Goal: Task Accomplishment & Management: Manage account settings

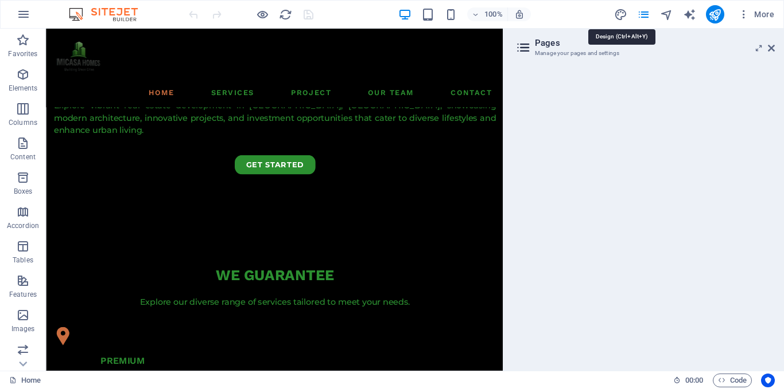
click at [645, 14] on icon "pages" at bounding box center [643, 14] width 13 height 13
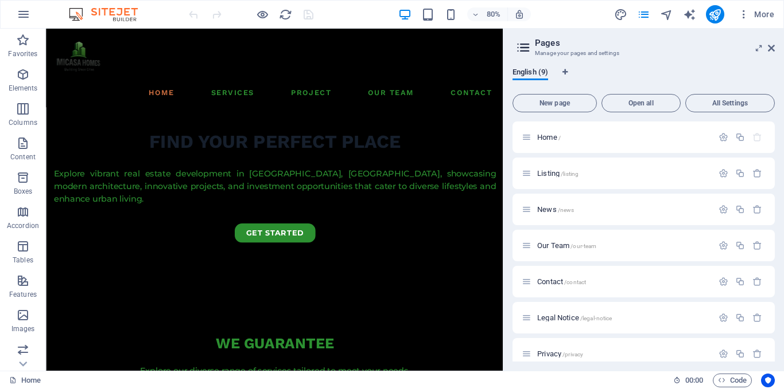
scroll to position [524, 0]
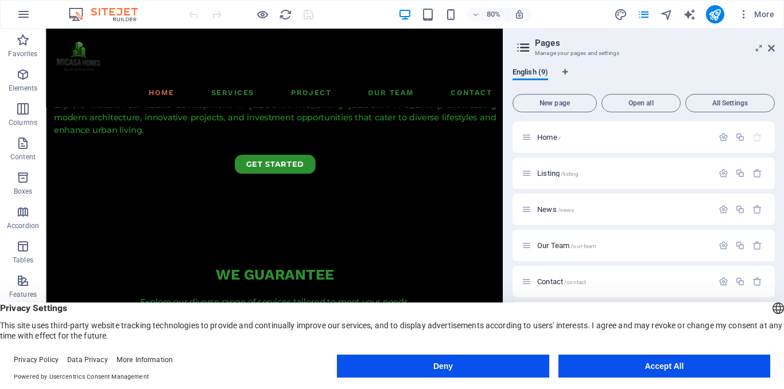
drag, startPoint x: 567, startPoint y: 172, endPoint x: 561, endPoint y: 173, distance: 6.3
click at [0, 0] on span "/listing" at bounding box center [0, 0] width 0 height 0
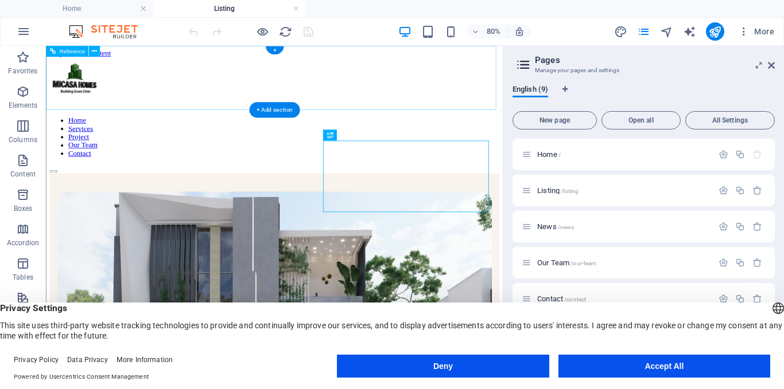
scroll to position [0, 0]
click at [0, 0] on icon at bounding box center [0, 0] width 0 height 0
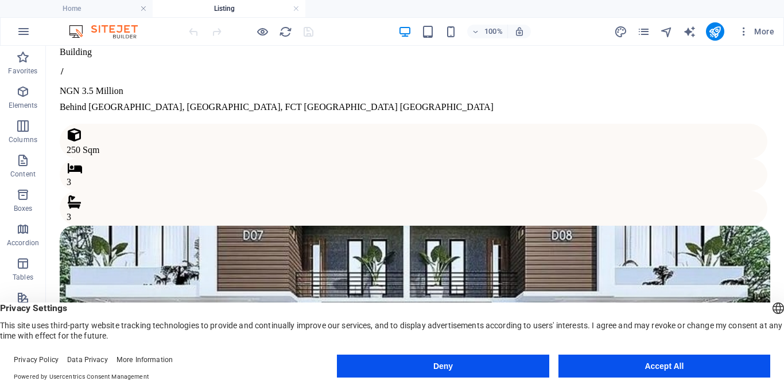
scroll to position [1308, 0]
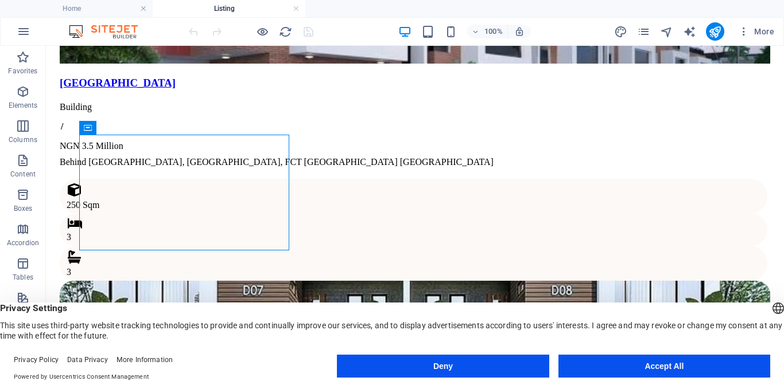
scroll to position [1238, 0]
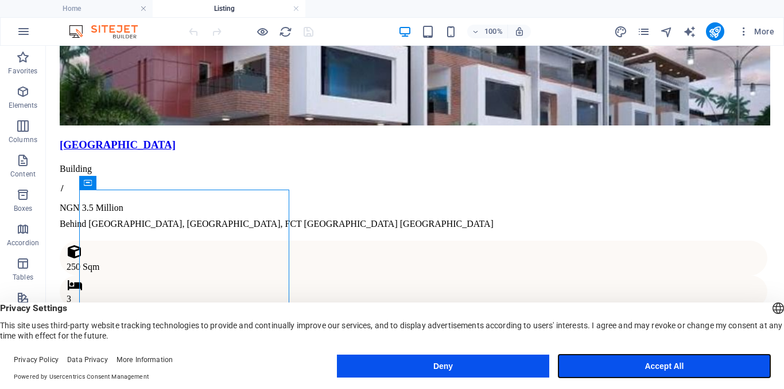
drag, startPoint x: 663, startPoint y: 360, endPoint x: 657, endPoint y: 361, distance: 5.8
click at [664, 360] on button "Accept All" at bounding box center [664, 366] width 212 height 23
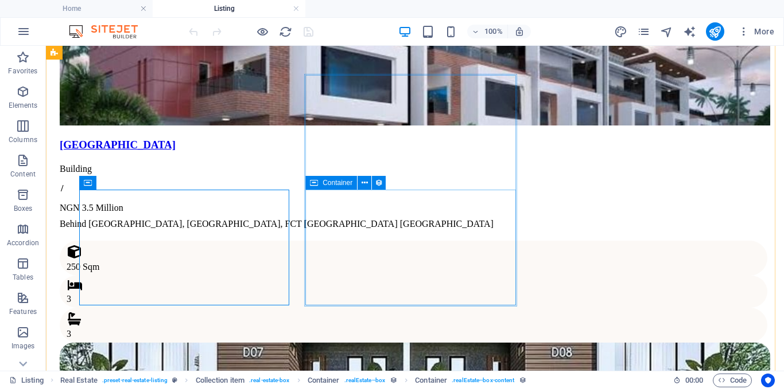
drag, startPoint x: 364, startPoint y: 187, endPoint x: 354, endPoint y: 186, distance: 9.2
click at [0, 0] on icon at bounding box center [0, 0] width 0 height 0
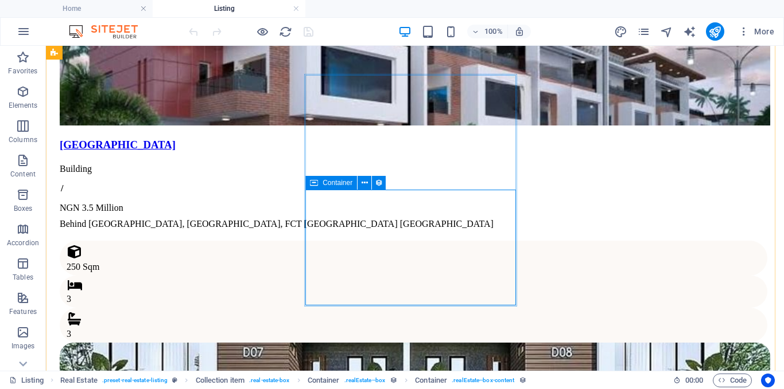
click at [0, 0] on icon at bounding box center [0, 0] width 0 height 0
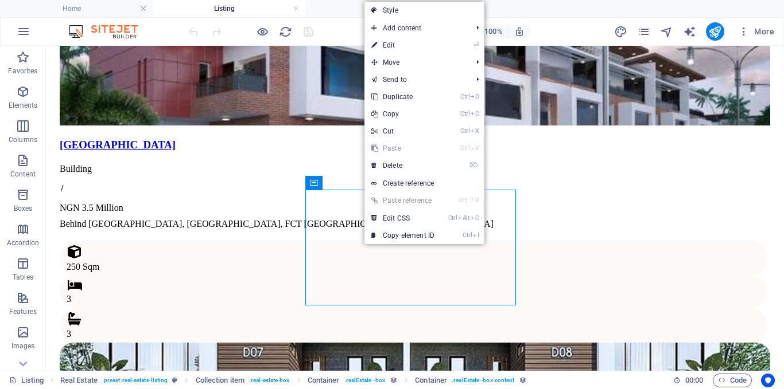
click at [406, 50] on link "⏎ Edit" at bounding box center [402, 45] width 77 height 17
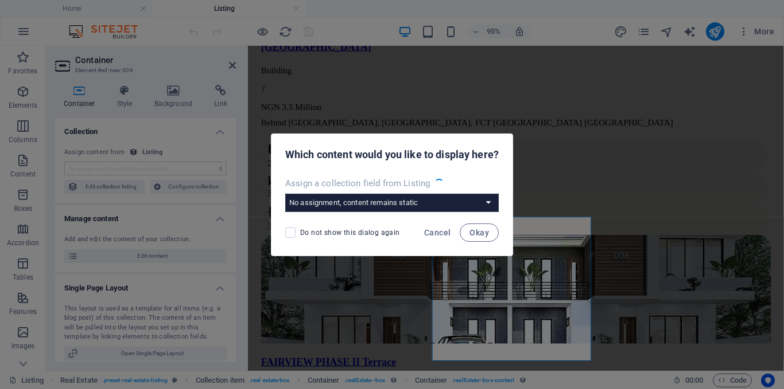
click at [488, 233] on span "Okay" at bounding box center [479, 232] width 20 height 9
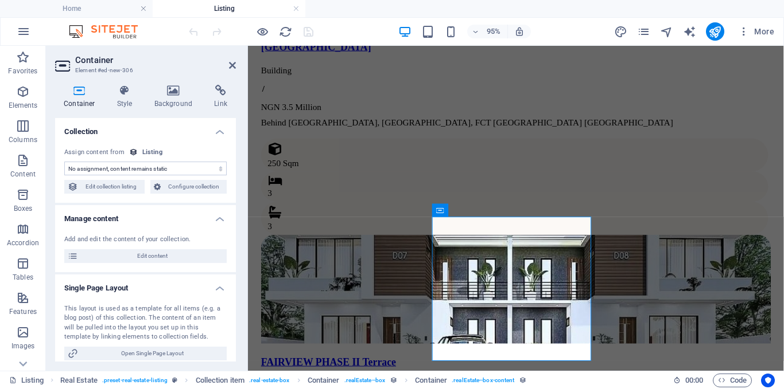
scroll to position [1360, 0]
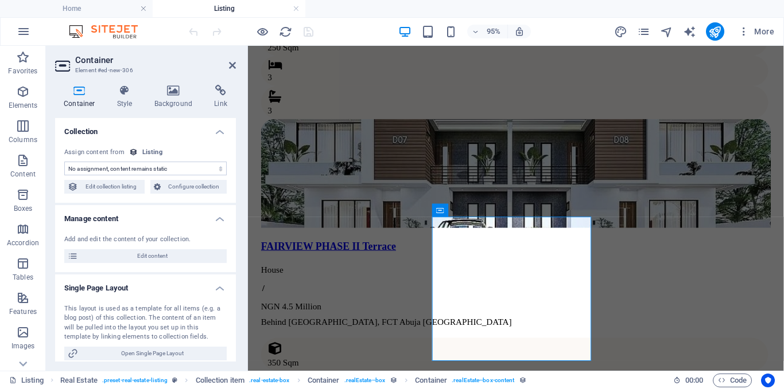
click at [158, 255] on span "Edit content" at bounding box center [152, 257] width 142 height 14
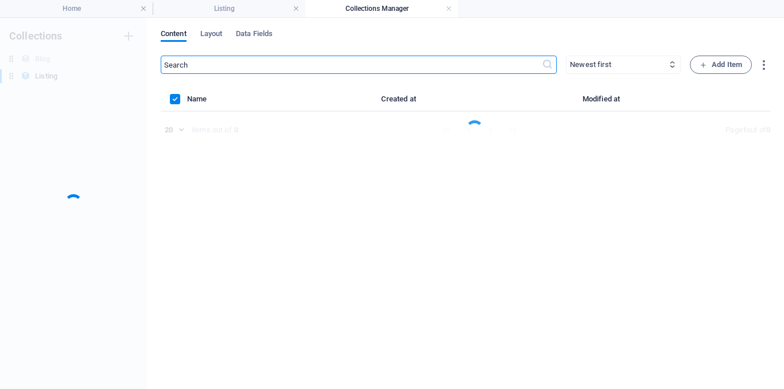
scroll to position [0, 0]
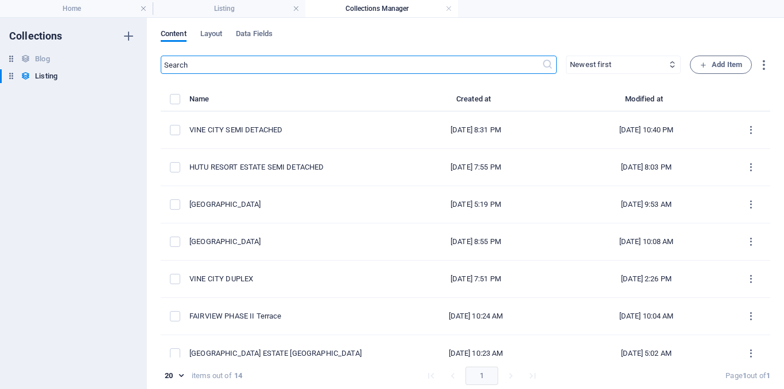
select select "House"
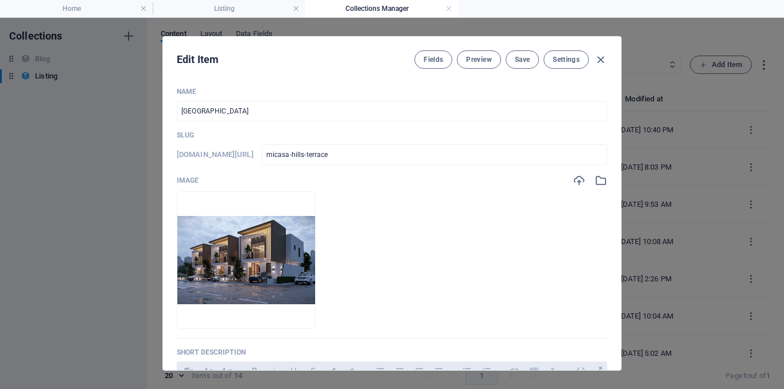
click at [599, 58] on icon "button" at bounding box center [600, 59] width 13 height 13
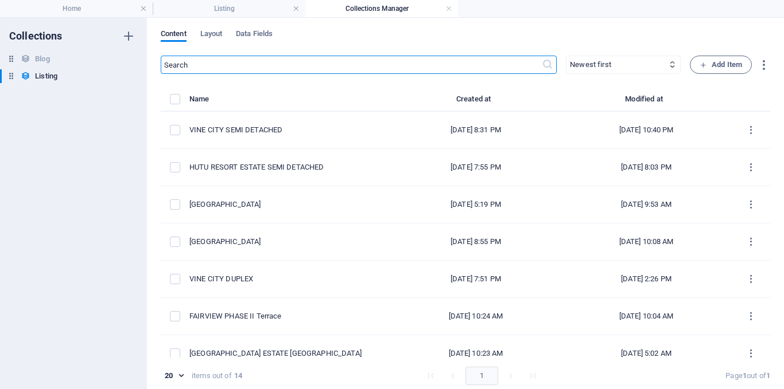
click at [767, 303] on div "Content Layout Data Fields ​ Newest first Oldest first Last modified Name (asce…" at bounding box center [465, 204] width 637 height 372
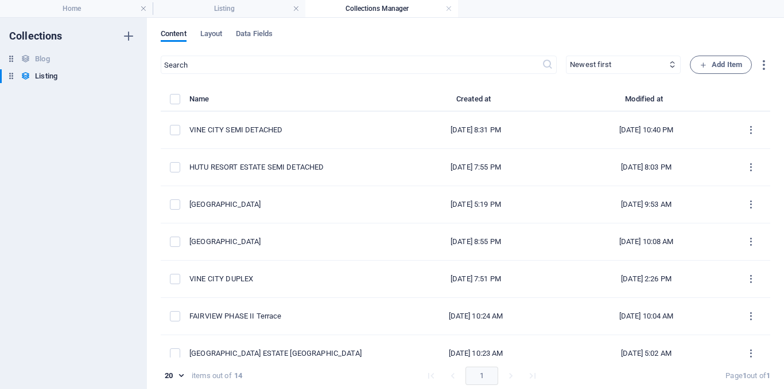
scroll to position [232, 0]
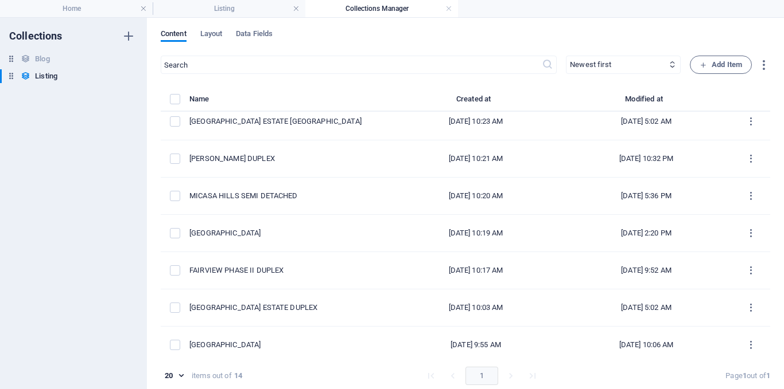
click at [767, 346] on div "Content Layout Data Fields ​ Newest first Oldest first Last modified Name (asce…" at bounding box center [465, 204] width 637 height 372
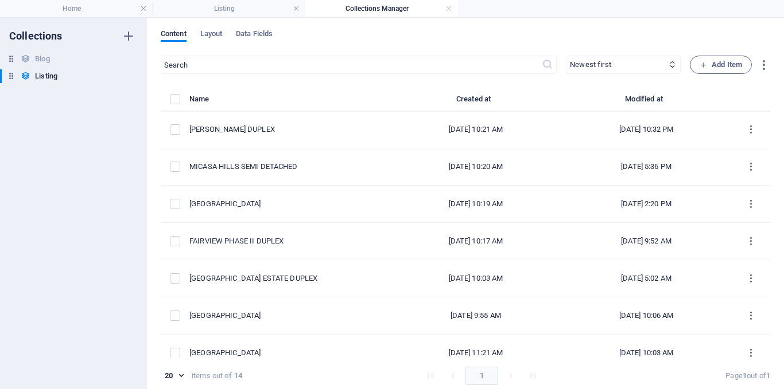
scroll to position [276, 0]
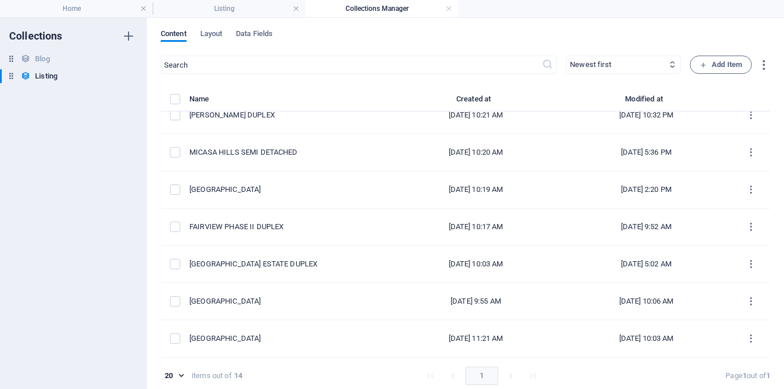
click at [765, 368] on div "20 20 items out of 14 1 Page 1 out of 1" at bounding box center [465, 376] width 609 height 18
click at [769, 138] on div "Content Layout Data Fields ​ Newest first Oldest first Last modified Name (asce…" at bounding box center [465, 204] width 637 height 372
click at [767, 151] on div "Content Layout Data Fields ​ Newest first Oldest first Last modified Name (asce…" at bounding box center [465, 204] width 637 height 372
drag, startPoint x: 775, startPoint y: 231, endPoint x: 775, endPoint y: 223, distance: 8.6
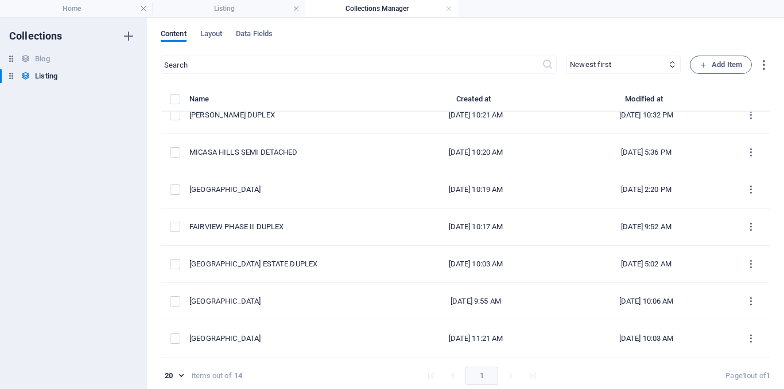
click at [775, 223] on div "Content Layout Data Fields ​ Newest first Oldest first Last modified Name (asce…" at bounding box center [465, 204] width 637 height 372
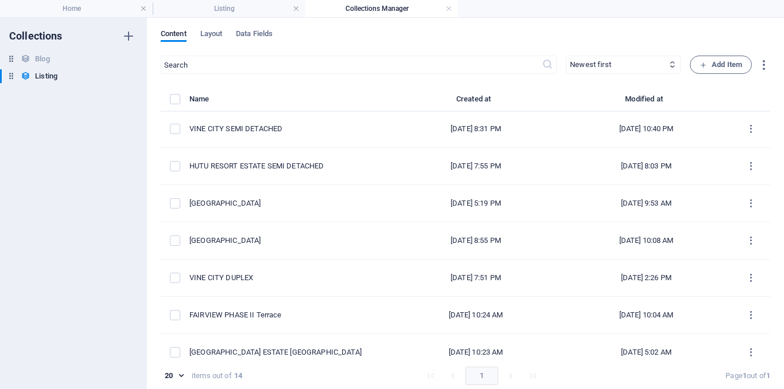
scroll to position [0, 0]
click at [278, 133] on div "VINE CITY SEMI DETACHED" at bounding box center [285, 130] width 192 height 10
select select "House"
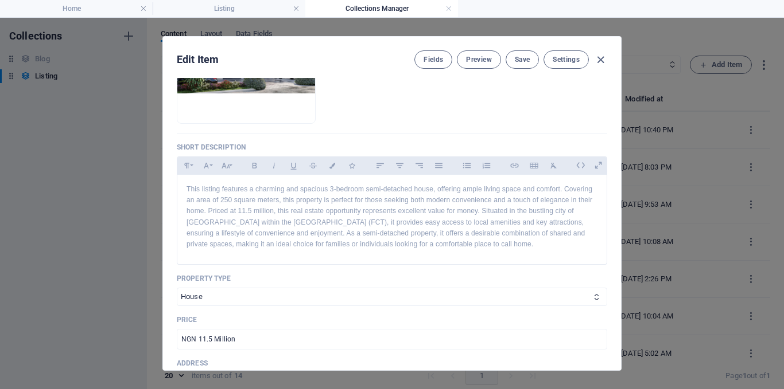
scroll to position [299, 0]
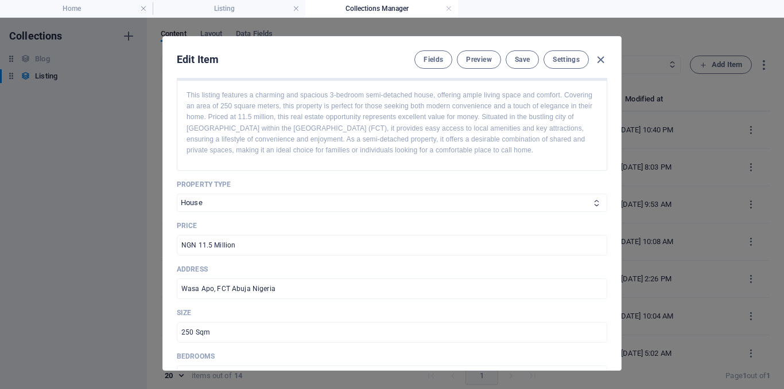
click at [203, 246] on input "NGN 11.5 Million" at bounding box center [392, 245] width 430 height 21
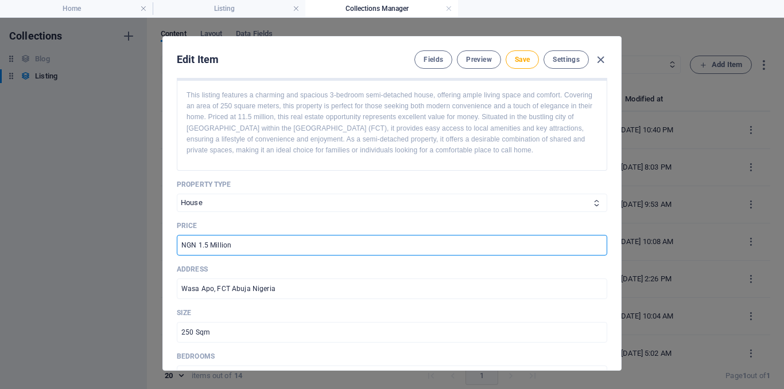
click at [200, 246] on input "NGN 1.5 Million" at bounding box center [392, 245] width 430 height 21
type input "NGN 10.5 Million"
click at [516, 55] on span "Save" at bounding box center [522, 59] width 15 height 9
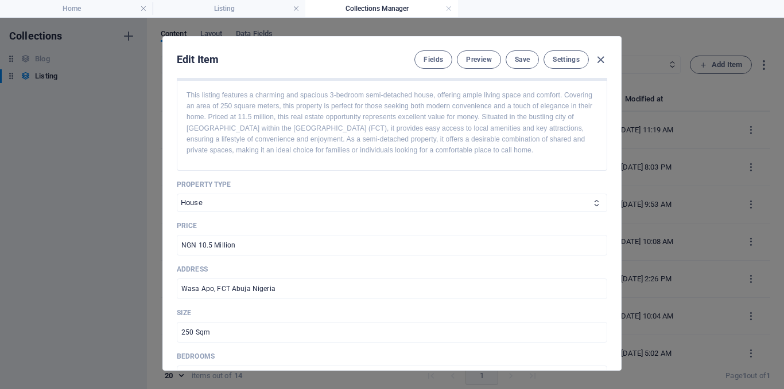
scroll to position [555, 0]
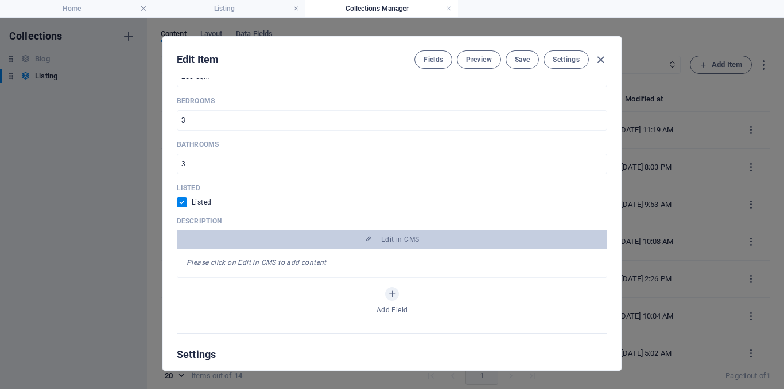
click at [603, 60] on icon "button" at bounding box center [600, 59] width 13 height 13
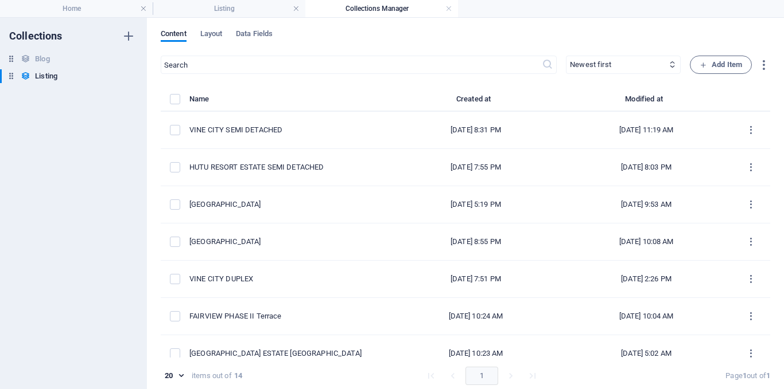
click at [280, 276] on div "VINE CITY DUPLEX" at bounding box center [285, 279] width 192 height 10
select select "House"
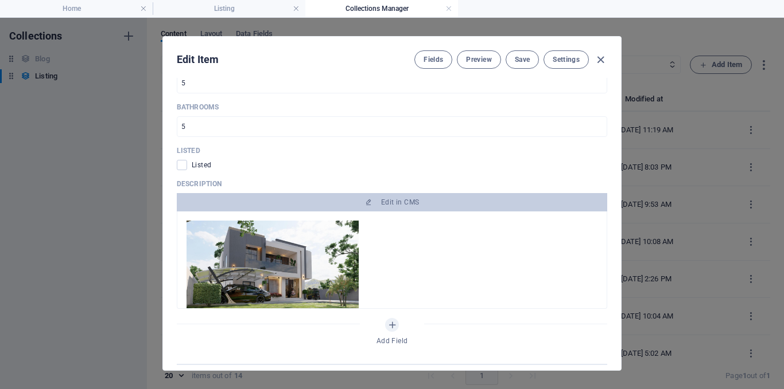
scroll to position [641, 0]
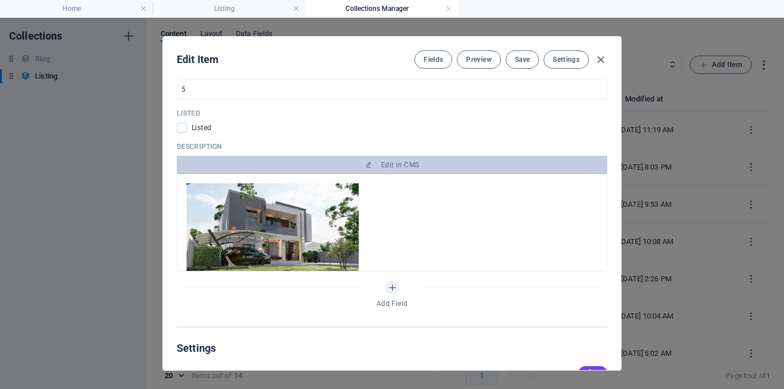
click at [396, 161] on span "Edit in CMS" at bounding box center [400, 165] width 38 height 9
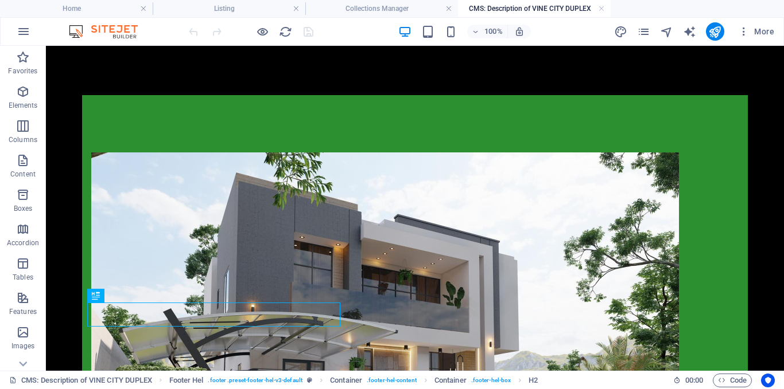
scroll to position [0, 0]
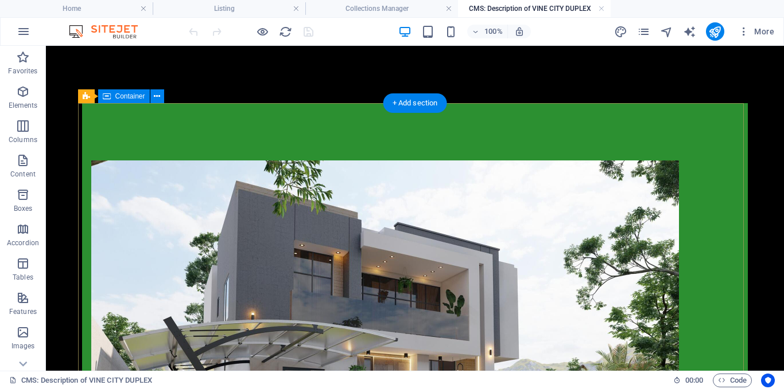
click at [158, 97] on icon at bounding box center [157, 97] width 6 height 12
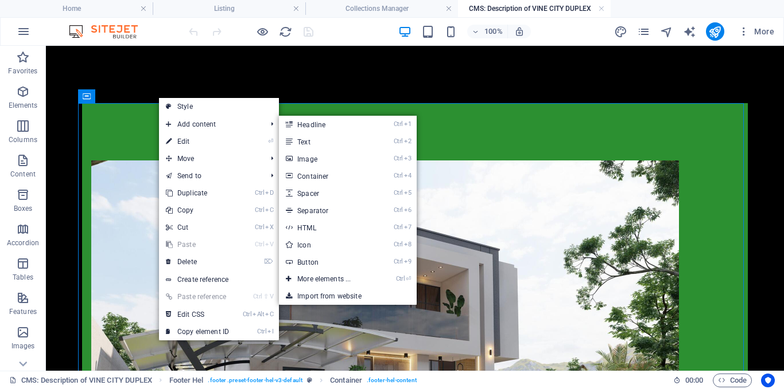
drag, startPoint x: 101, startPoint y: 247, endPoint x: 340, endPoint y: 280, distance: 240.9
click at [340, 280] on link "Ctrl ⏎ More elements ..." at bounding box center [326, 279] width 95 height 17
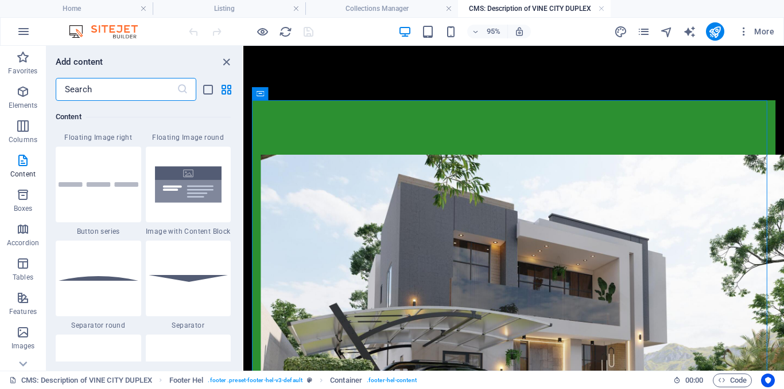
scroll to position [2602, 0]
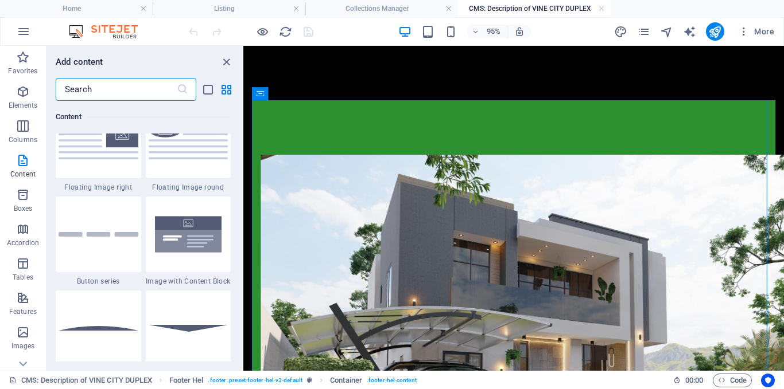
click at [207, 219] on img at bounding box center [189, 234] width 80 height 53
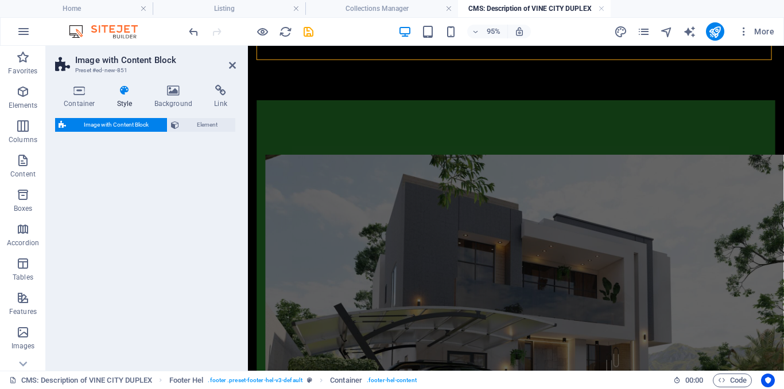
select select "rem"
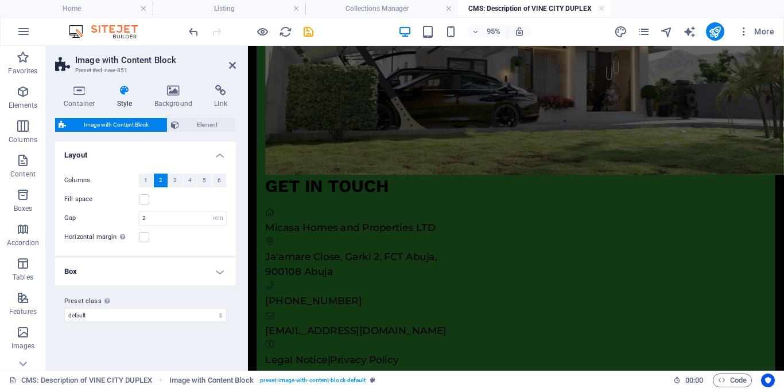
scroll to position [44, 0]
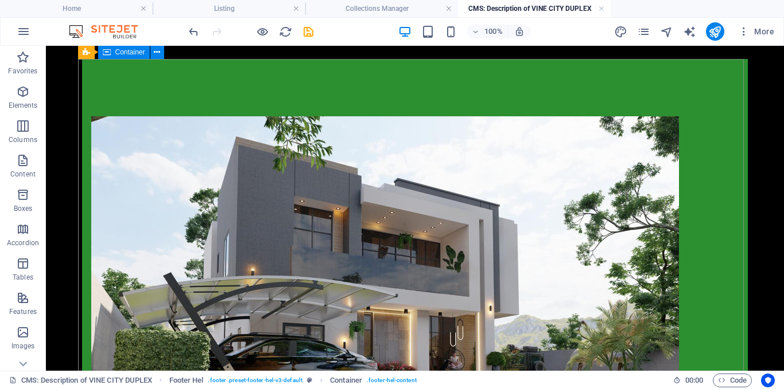
click at [154, 54] on button at bounding box center [157, 52] width 14 height 14
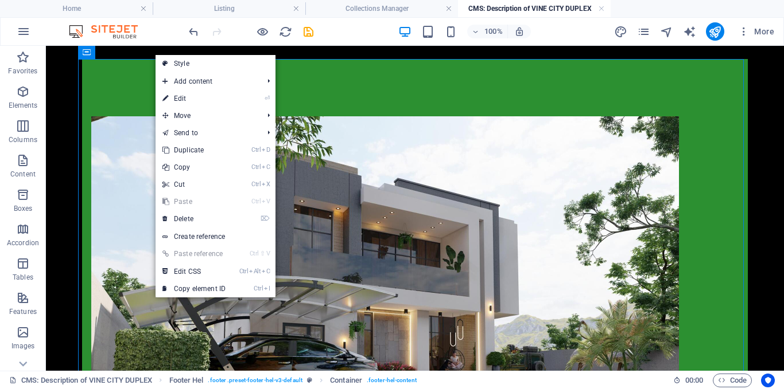
click at [205, 224] on link "⌦ Delete" at bounding box center [193, 219] width 77 height 17
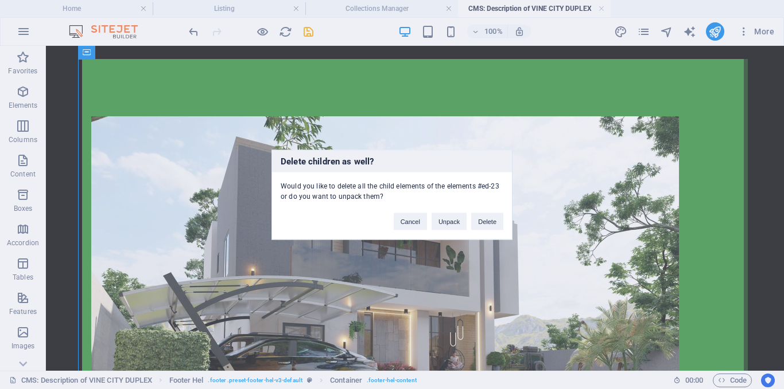
click at [498, 223] on button "Delete" at bounding box center [487, 221] width 32 height 17
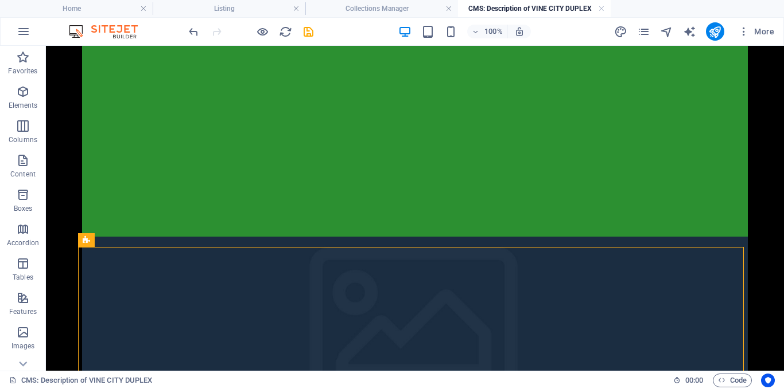
scroll to position [81, 0]
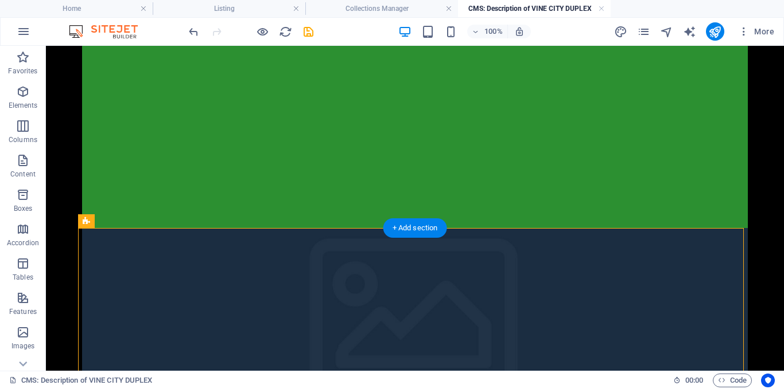
click at [333, 254] on figure at bounding box center [414, 326] width 665 height 196
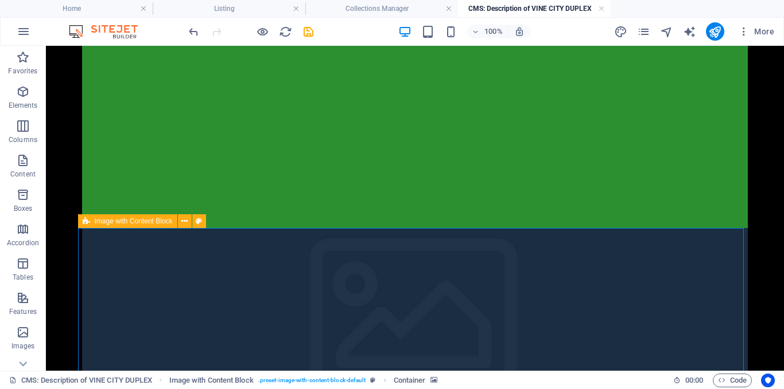
click at [185, 223] on icon at bounding box center [184, 222] width 6 height 12
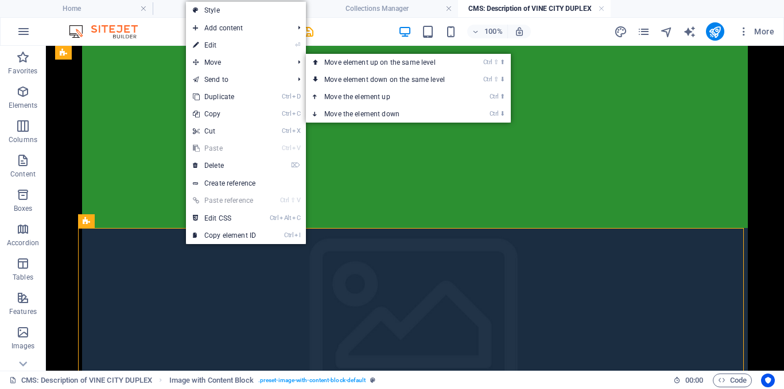
click at [333, 63] on link "Ctrl ⇧ ⬆ Move element up on the same level" at bounding box center [387, 62] width 162 height 17
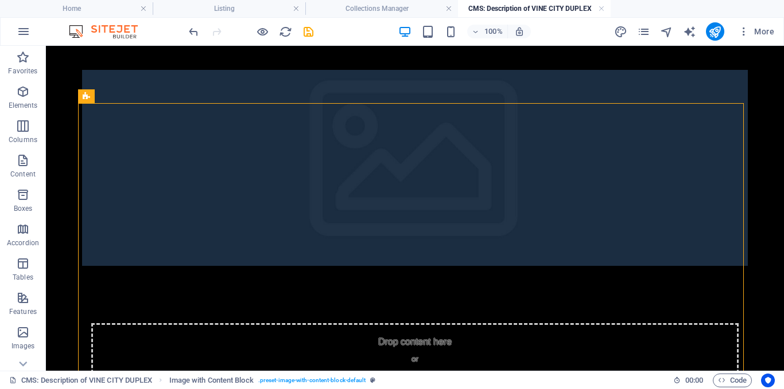
scroll to position [0, 0]
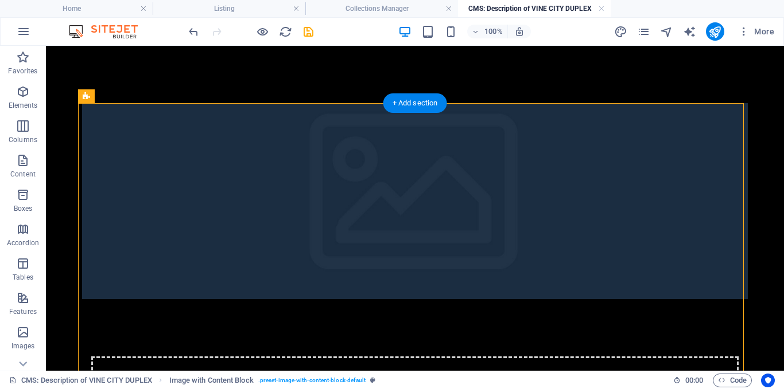
click at [346, 157] on figure at bounding box center [414, 201] width 665 height 196
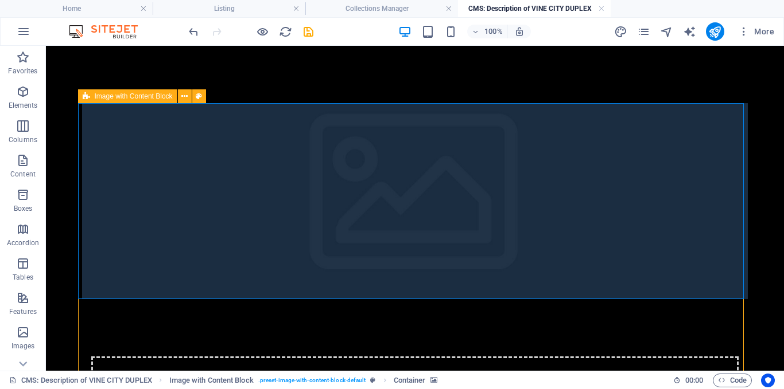
click at [185, 98] on icon at bounding box center [184, 97] width 6 height 12
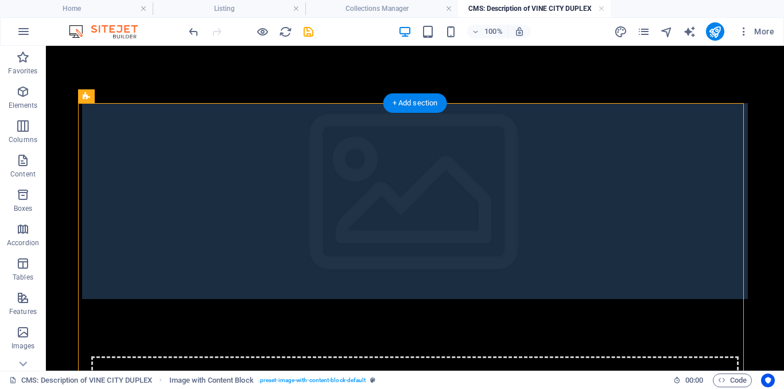
click at [176, 130] on figure at bounding box center [414, 201] width 665 height 196
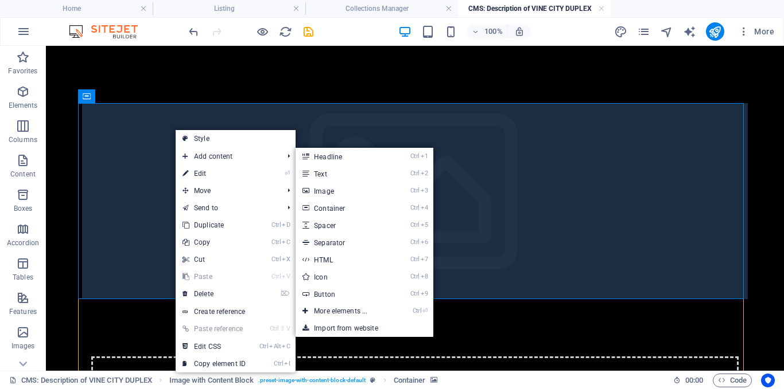
click at [207, 172] on link "⏎ Edit" at bounding box center [214, 173] width 77 height 17
select select "px"
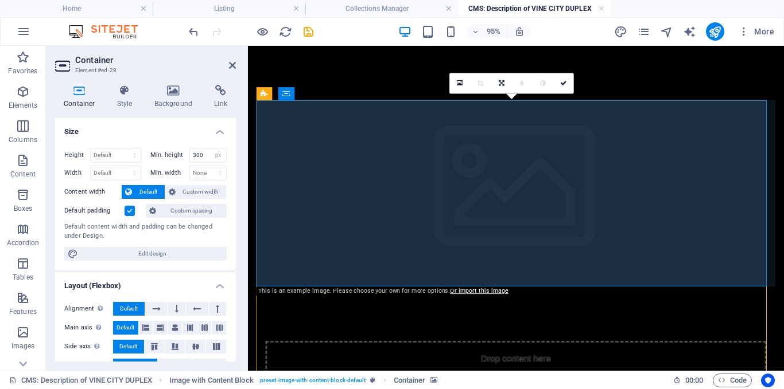
drag, startPoint x: 169, startPoint y: 98, endPoint x: 156, endPoint y: 90, distance: 15.2
click at [169, 97] on h4 "Background" at bounding box center [176, 97] width 60 height 24
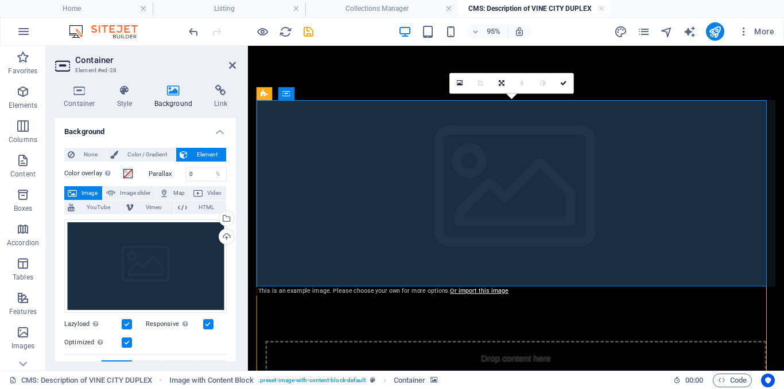
click at [227, 216] on div "Select files from the file manager, stock photos, or upload file(s)" at bounding box center [225, 219] width 17 height 17
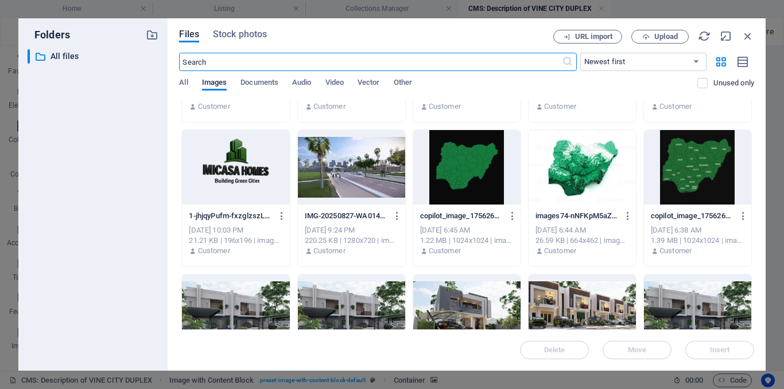
scroll to position [326, 0]
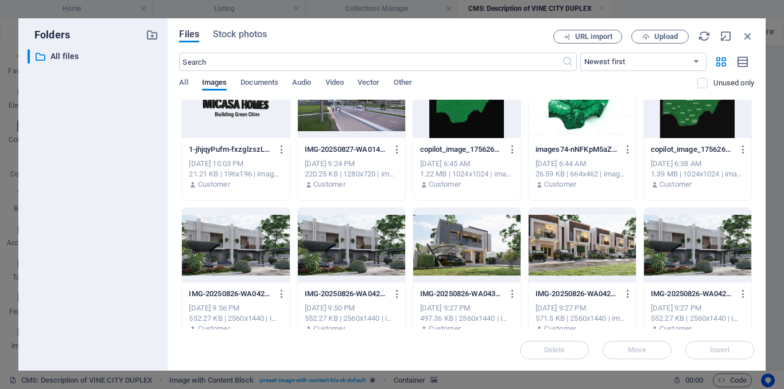
click at [466, 243] on div at bounding box center [466, 245] width 107 height 75
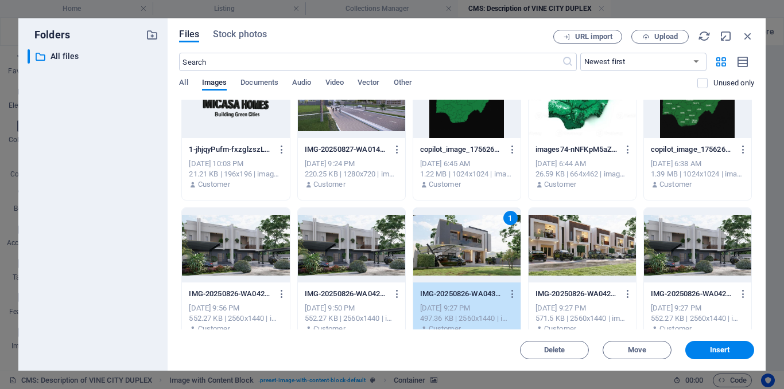
click at [453, 241] on div "1" at bounding box center [466, 245] width 107 height 75
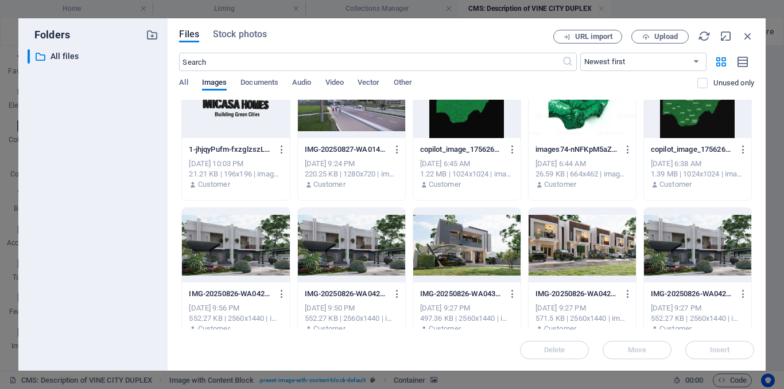
click at [459, 222] on div at bounding box center [466, 245] width 107 height 75
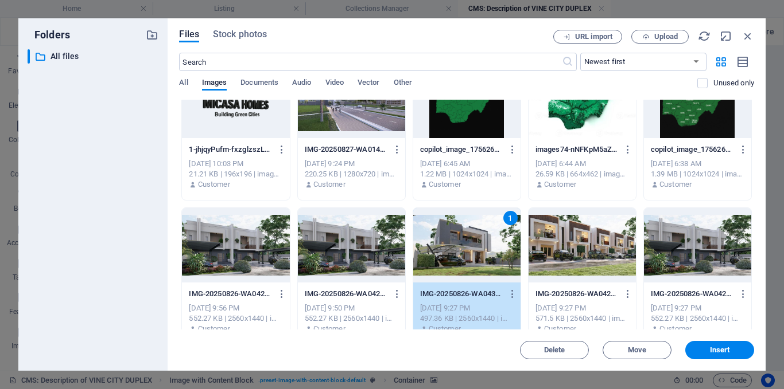
click at [709, 357] on button "Insert" at bounding box center [719, 350] width 69 height 18
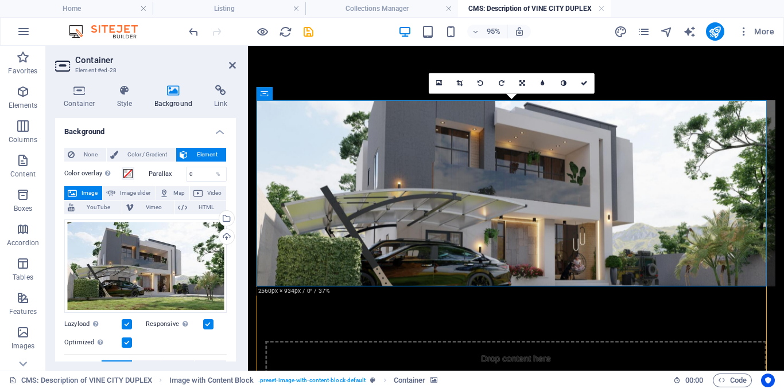
click at [586, 84] on icon at bounding box center [583, 83] width 7 height 6
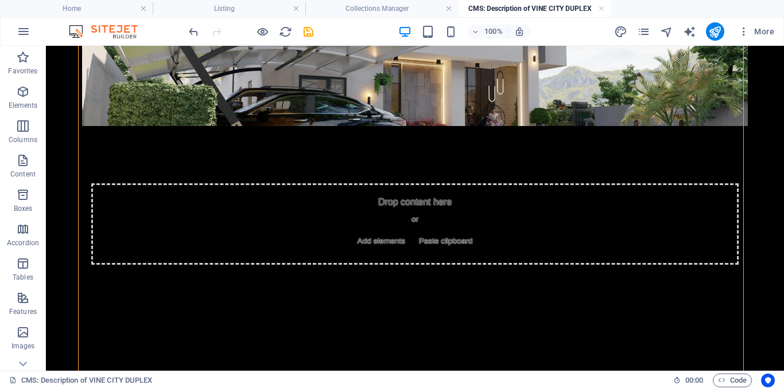
scroll to position [189, 0]
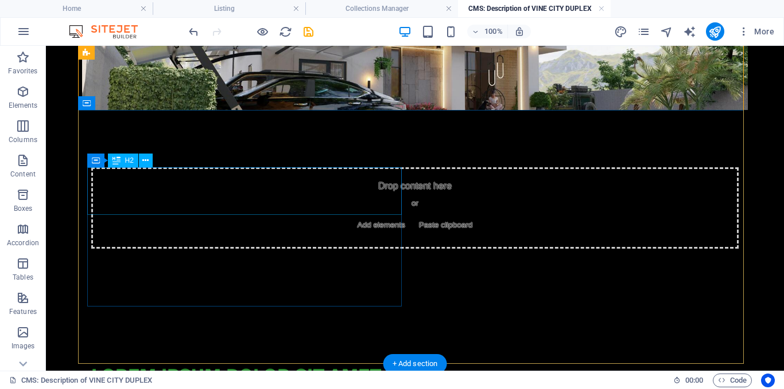
drag, startPoint x: 196, startPoint y: 187, endPoint x: 184, endPoint y: 185, distance: 12.3
click at [196, 364] on div "Lorem ipsum dolor sit amet consectetur" at bounding box center [248, 388] width 314 height 48
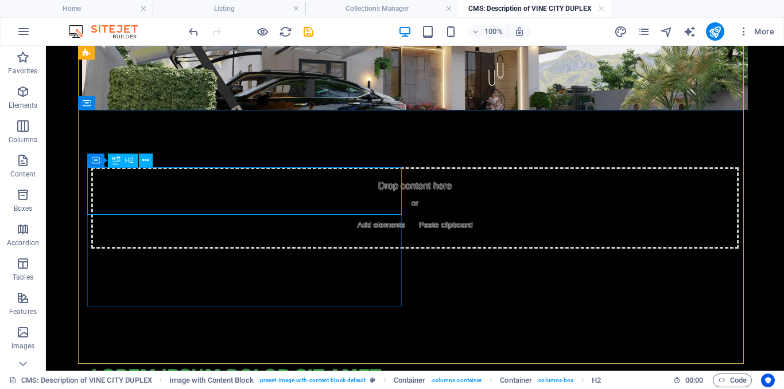
click at [150, 162] on button at bounding box center [146, 161] width 14 height 14
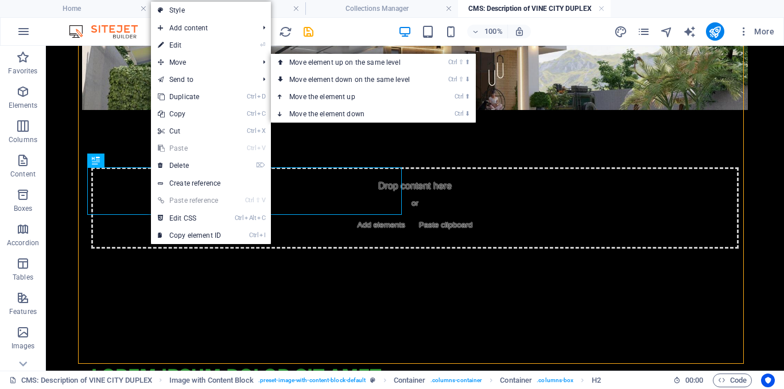
click at [197, 48] on link "⏎ Edit" at bounding box center [189, 45] width 77 height 17
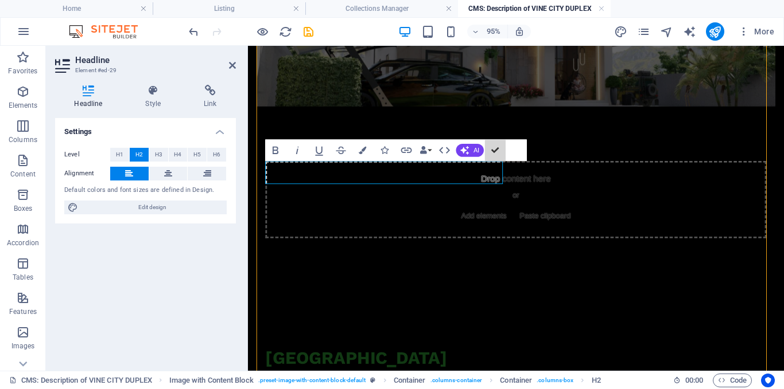
drag, startPoint x: 494, startPoint y: 153, endPoint x: 447, endPoint y: 107, distance: 65.7
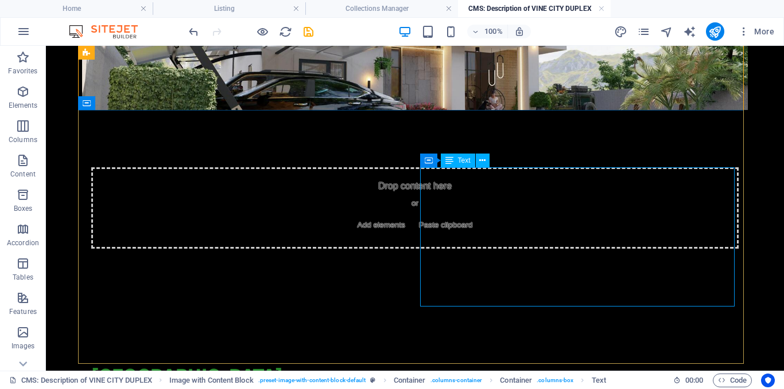
click at [482, 163] on icon at bounding box center [482, 161] width 6 height 12
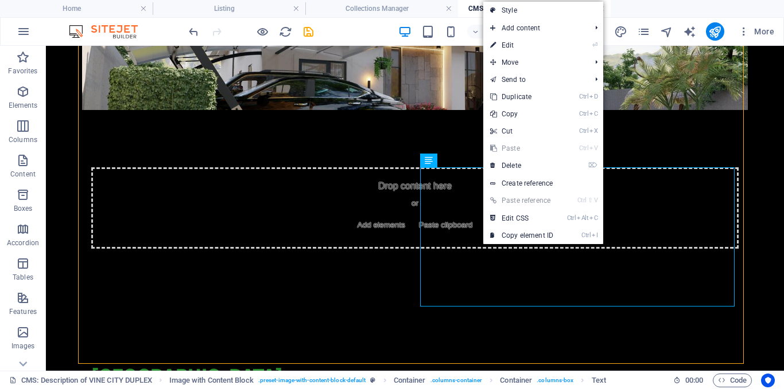
click at [507, 48] on link "⏎ Edit" at bounding box center [521, 45] width 77 height 17
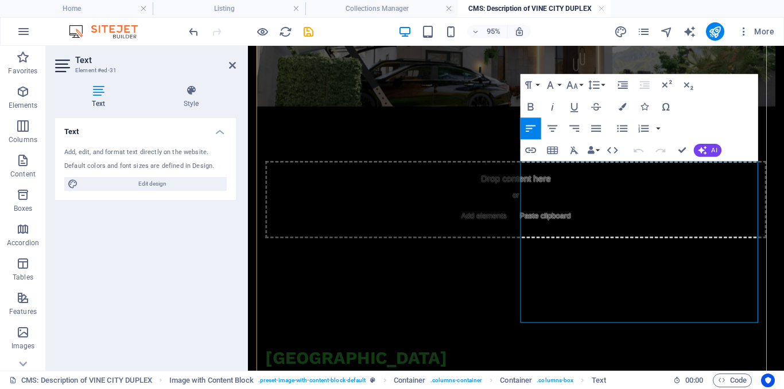
click at [710, 147] on button "AI" at bounding box center [708, 150] width 28 height 13
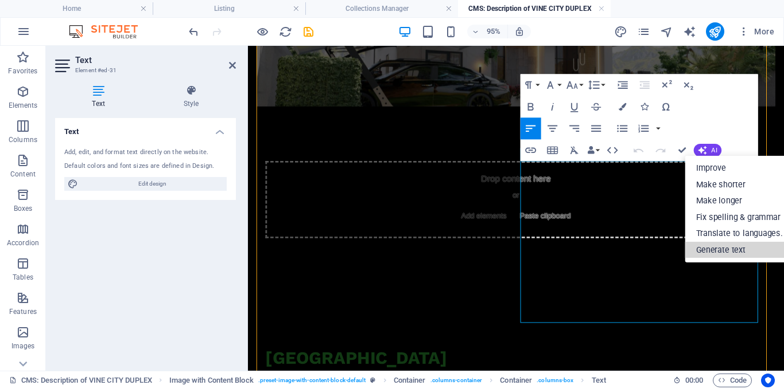
click at [731, 249] on link "Generate text" at bounding box center [739, 250] width 108 height 17
select select "English"
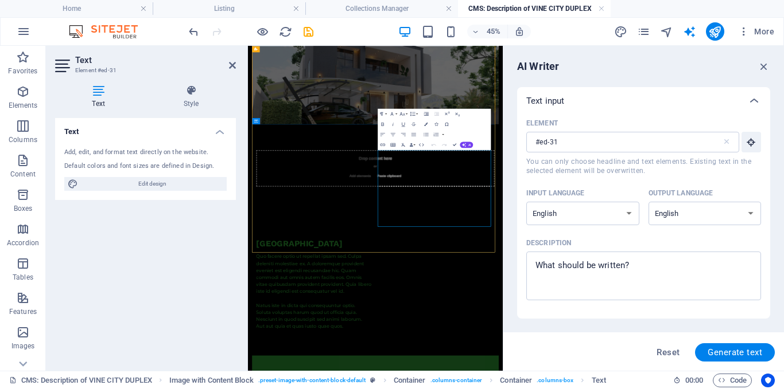
scroll to position [0, 0]
type textarea "x"
click at [571, 285] on textarea "Description x ​" at bounding box center [643, 276] width 223 height 37
type textarea "Vi"
type textarea "x"
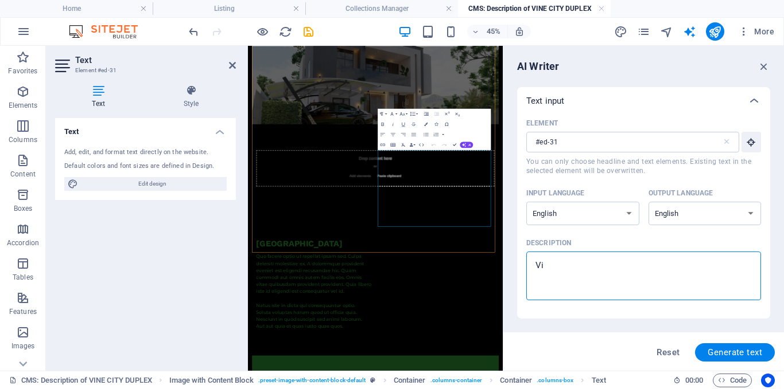
type textarea "Vin"
type textarea "x"
type textarea "Vine"
type textarea "x"
type textarea "Vine"
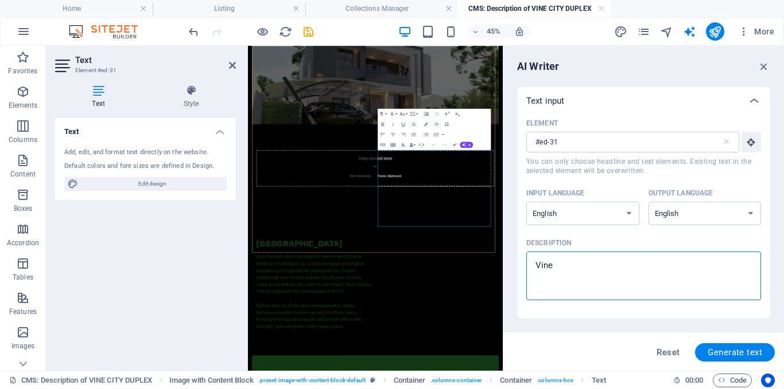
type textarea "x"
type textarea "Vine c"
type textarea "x"
type textarea "Vine ci"
type textarea "x"
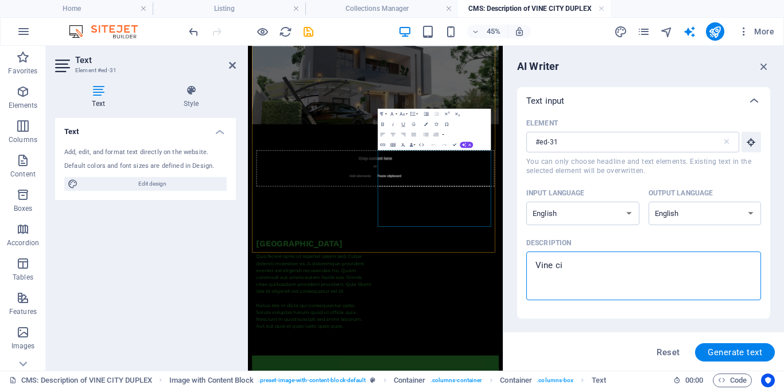
type textarea "Vine cit"
type textarea "x"
type textarea "[GEOGRAPHIC_DATA]"
type textarea "x"
type textarea "[GEOGRAPHIC_DATA]"
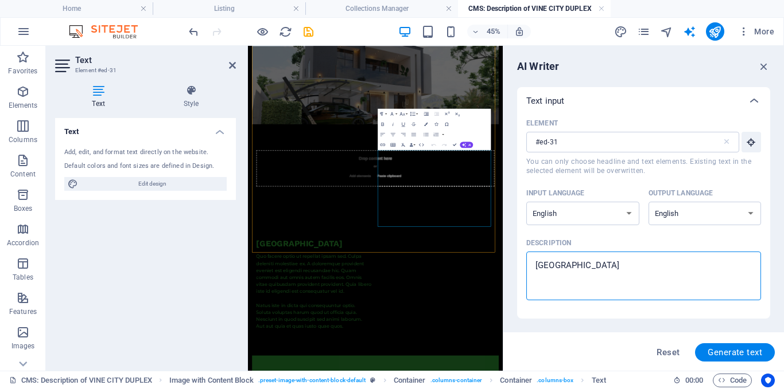
type textarea "x"
type textarea "Vine city 4"
type textarea "x"
type textarea "Vine city 45"
type textarea "x"
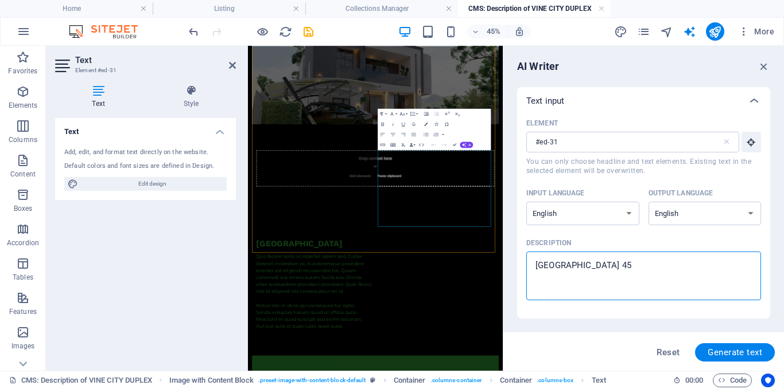
type textarea "Vine city 45"
type textarea "x"
type textarea "Vine city 45"
type textarea "x"
type textarea "Vine city 450"
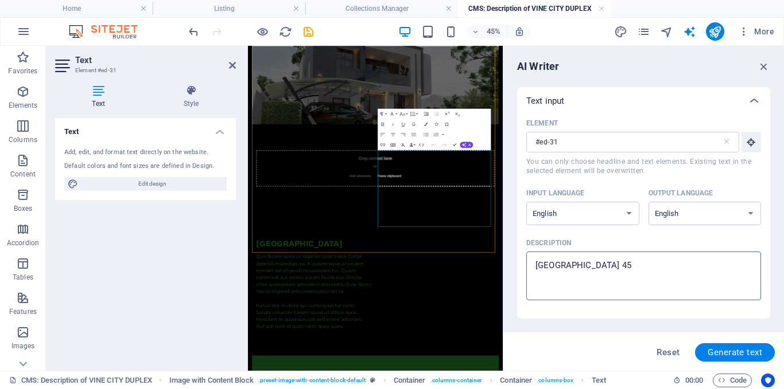
type textarea "x"
type textarea "Vine city 450"
type textarea "x"
type textarea "Vine city 450 s"
type textarea "x"
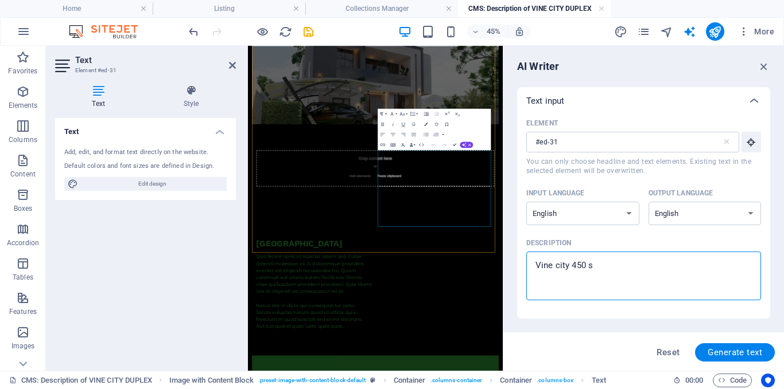
type textarea "Vine city 450 sq"
type textarea "x"
type textarea "Vine city 450 sqm"
type textarea "x"
type textarea "Vine city 450 sqm"
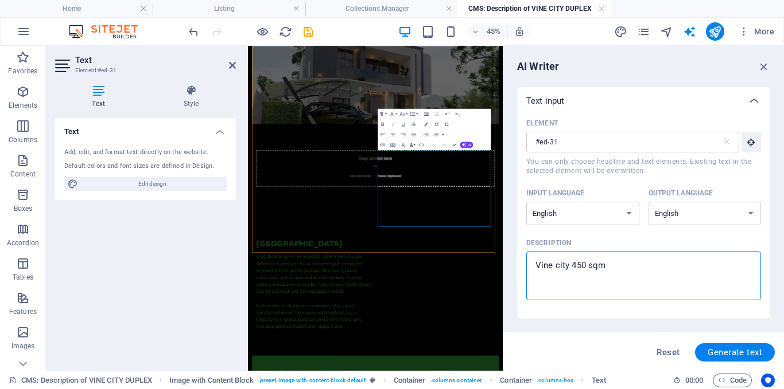
type textarea "x"
type textarea "Vine city 450 sqm i"
type textarea "x"
type textarea "Vine city 450 sqm in"
type textarea "x"
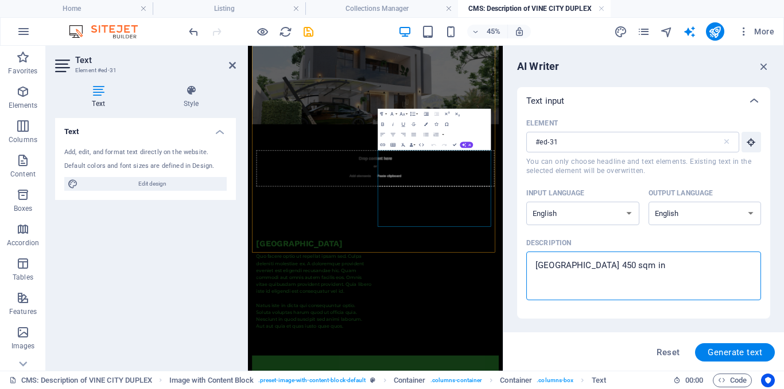
type textarea "Vine city 450 sqm in"
type textarea "x"
type textarea "Vine city 450 sqm in w"
type textarea "x"
type textarea "Vine city 450 sqm in wa"
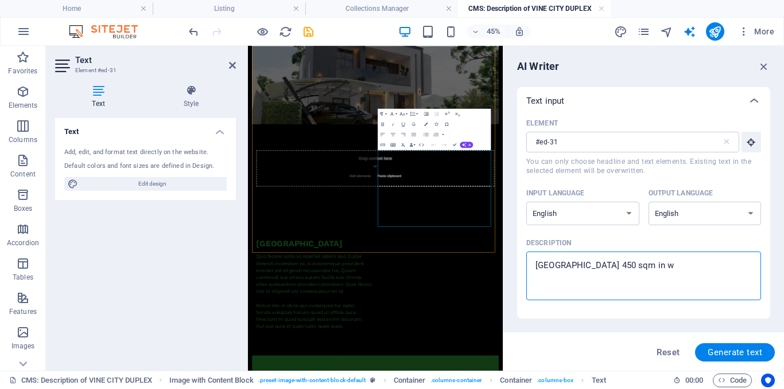
type textarea "x"
type textarea "Vine city 450 sqm in was"
type textarea "x"
type textarea "Vine city 450 sqm in wasa"
type textarea "x"
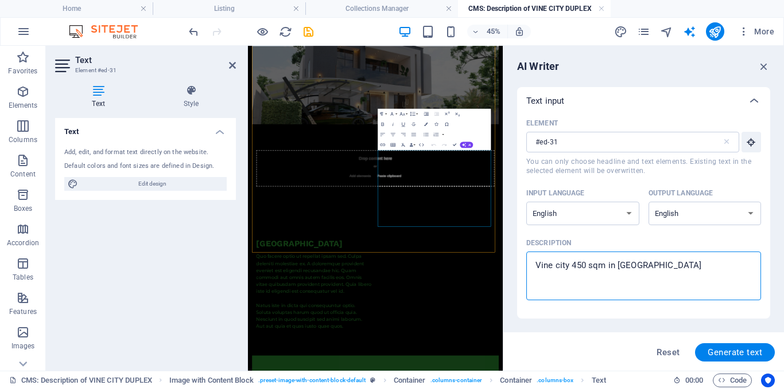
type textarea "Vine city 450 sqm in wasa"
type textarea "x"
type textarea "Vine city 450 sqm in wasa a"
type textarea "x"
type textarea "Vine city 450 sqm in wasa ap"
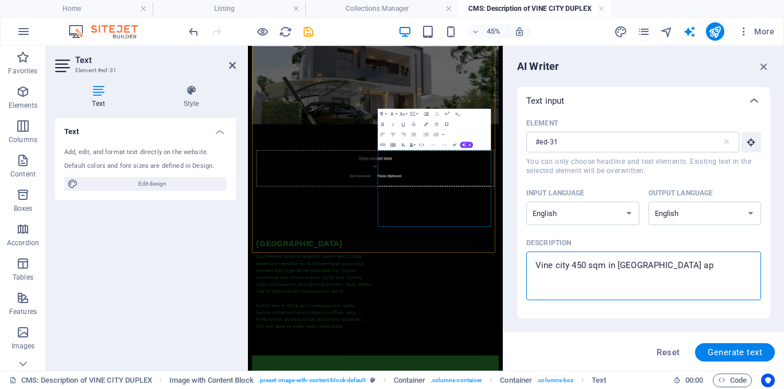
type textarea "x"
type textarea "Vine city 450 sqm in wasa apo"
type textarea "x"
type textarea "Vine city 450 sqm in wasa apo"
type textarea "x"
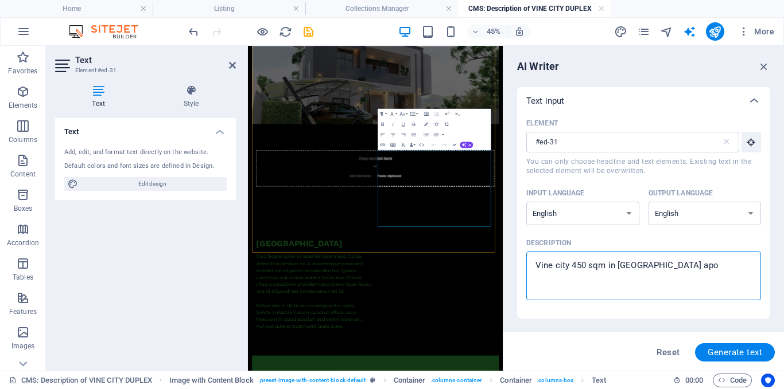
type textarea "Vine city 450 sqm in wasa apo f"
type textarea "x"
type textarea "Vine city 450 sqm in wasa apo"
type textarea "x"
type textarea "Vine city 450 sqm in wasa apo"
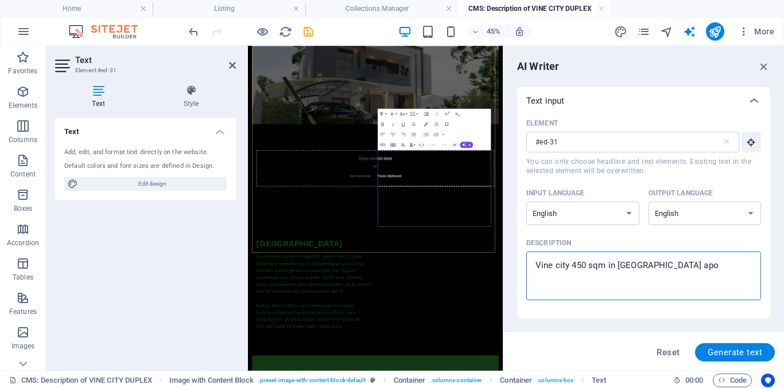
type textarea "x"
type textarea "Vine city 450 sqm in wasa apo"
type textarea "x"
type textarea "Vine city 450 sqm in wasa apo f"
type textarea "x"
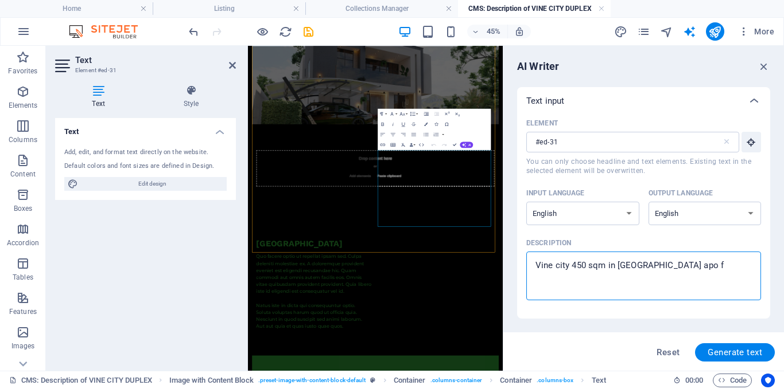
type textarea "Vine city 450 sqm in wasa apo fc"
type textarea "x"
type textarea "Vine city 450 sqm in wasa apo fct"
type textarea "x"
type textarea "Vine city 450 sqm in wasa apo fct"
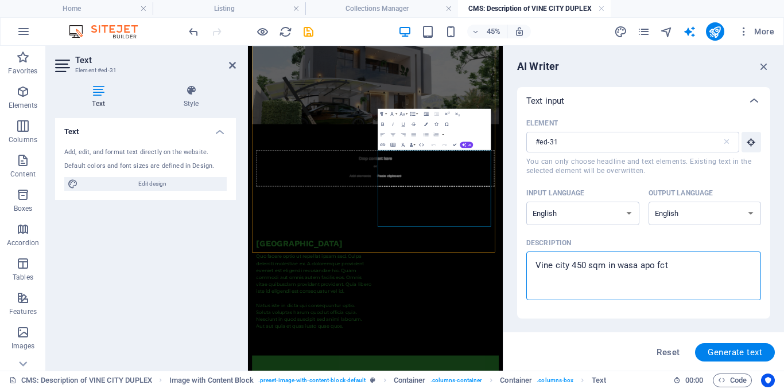
type textarea "x"
type textarea "Vine city 450 sqm in wasa apo fct a"
type textarea "x"
type textarea "Vine city 450 sqm in wasa apo fct ab"
type textarea "x"
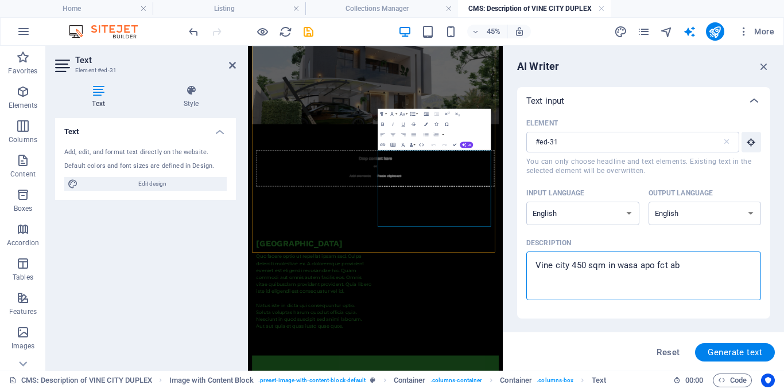
type textarea "Vine city 450 sqm in wasa apo fct abu"
type textarea "x"
type textarea "Vine city 450 sqm in wasa apo fct abuj"
type textarea "x"
type textarea "Vine city 450 sqm in wasa apo fct abuja"
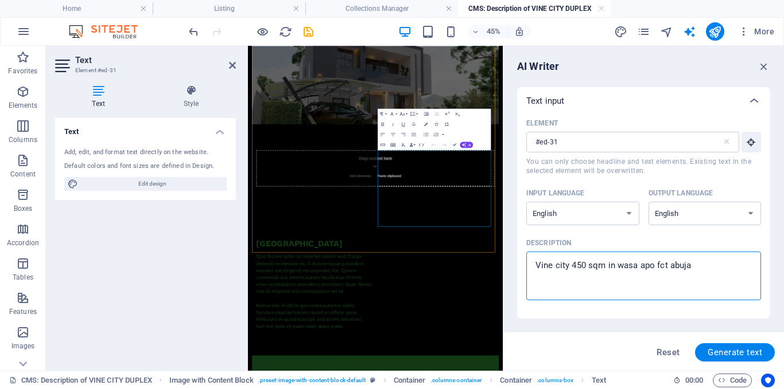
type textarea "x"
type textarea "Vine city 450 sqm in wasa apo fct abuja"
type textarea "x"
type textarea "Vine city 450 sqm in wasa apo fct abuja n"
type textarea "x"
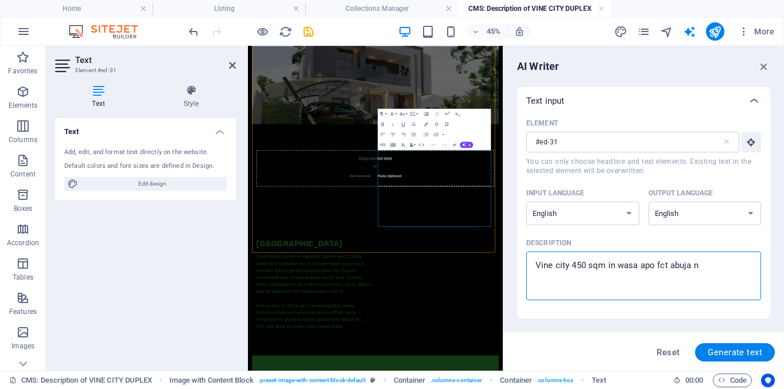
type textarea "Vine city 450 sqm in wasa apo fct abuja ni"
type textarea "x"
type textarea "Vine city 450 sqm in wasa apo fct abuja nig"
type textarea "x"
type textarea "Vine city 450 sqm in wasa apo fct abuja nige"
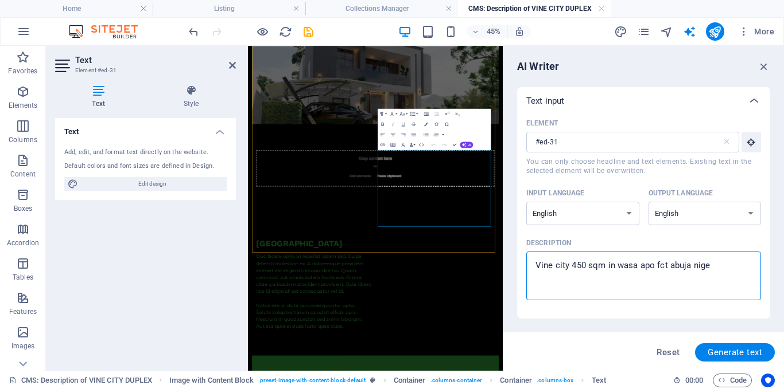
type textarea "x"
type textarea "Vine city 450 sqm in wasa apo fct abuja niger"
type textarea "x"
type textarea "Vine city 450 sqm in wasa apo fct abuja nigeri"
type textarea "x"
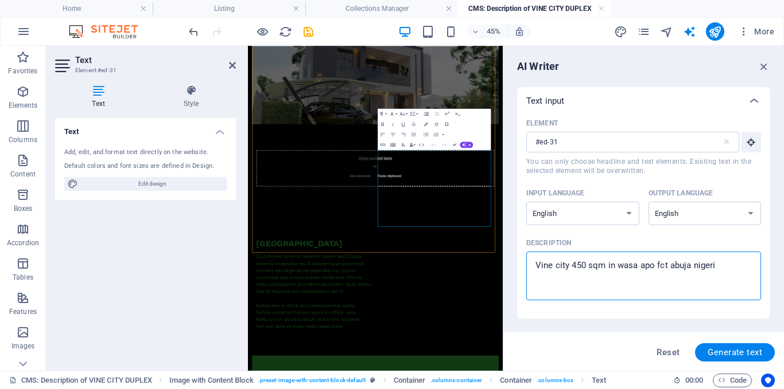
type textarea "Vine city 450 sqm in wasa apo fct abuja nigeria"
type textarea "x"
type textarea "Vine city 450 sqm in wasa apo fct abuja nigeria"
click at [745, 350] on span "Generate text" at bounding box center [734, 352] width 54 height 9
type textarea "x"
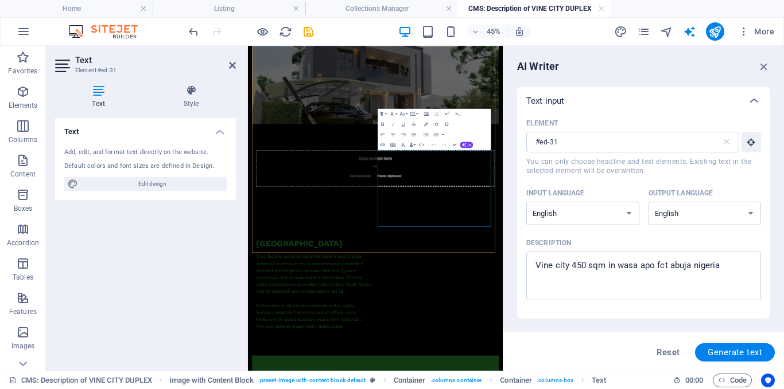
type textarea "x"
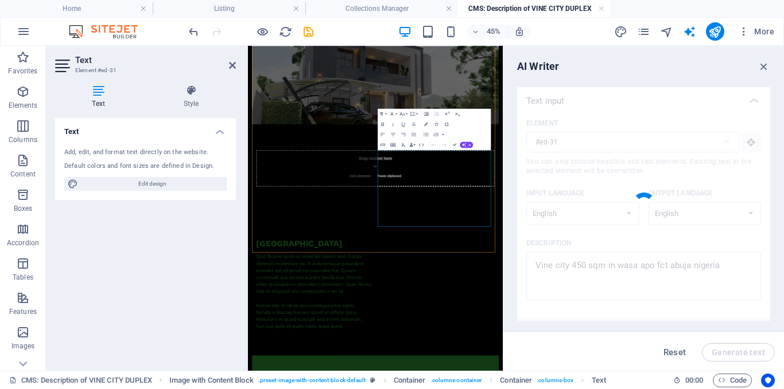
type textarea "x"
type textarea "Discover [GEOGRAPHIC_DATA], a remarkable 450 sqm residential development locate…"
type textarea "x"
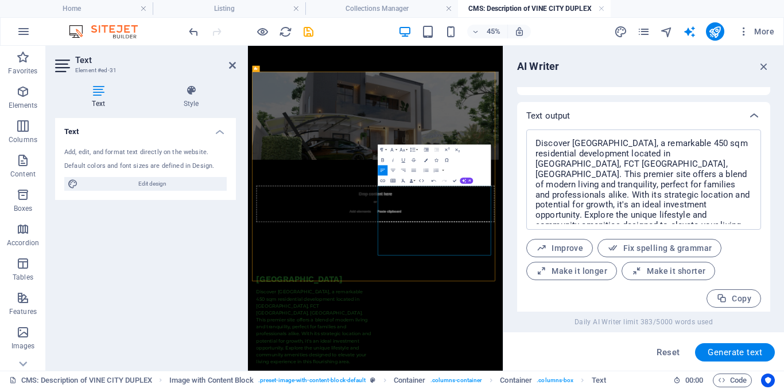
scroll to position [422, 0]
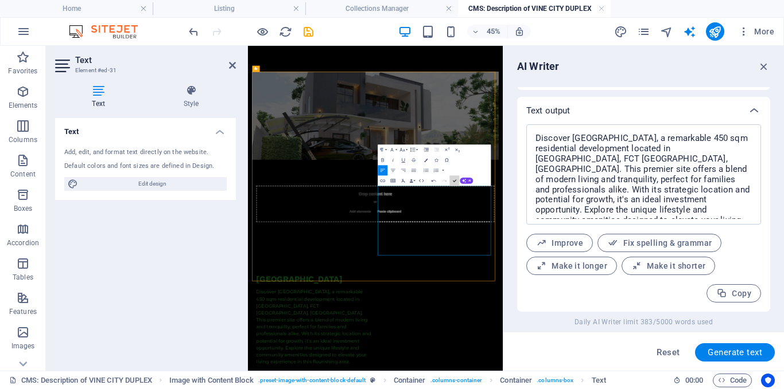
drag, startPoint x: 454, startPoint y: 182, endPoint x: 511, endPoint y: 170, distance: 57.5
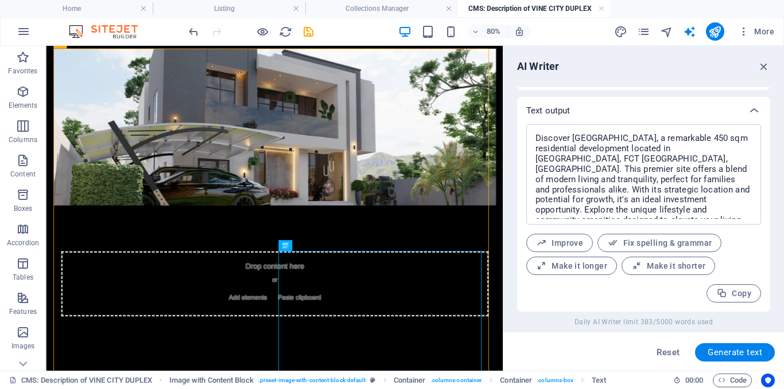
scroll to position [107, 0]
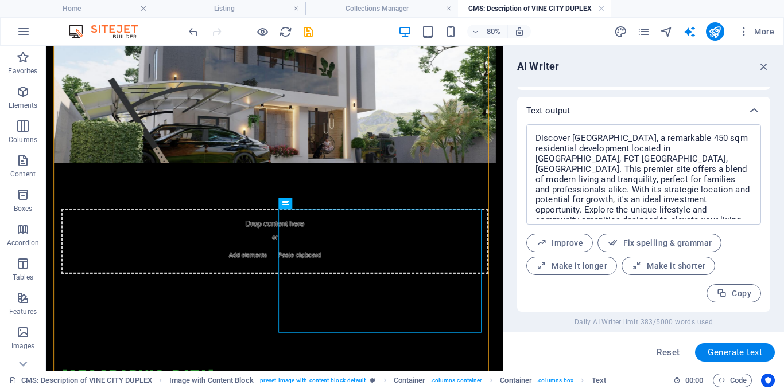
drag, startPoint x: 761, startPoint y: 65, endPoint x: 713, endPoint y: 19, distance: 66.5
click at [761, 65] on icon "button" at bounding box center [763, 66] width 13 height 13
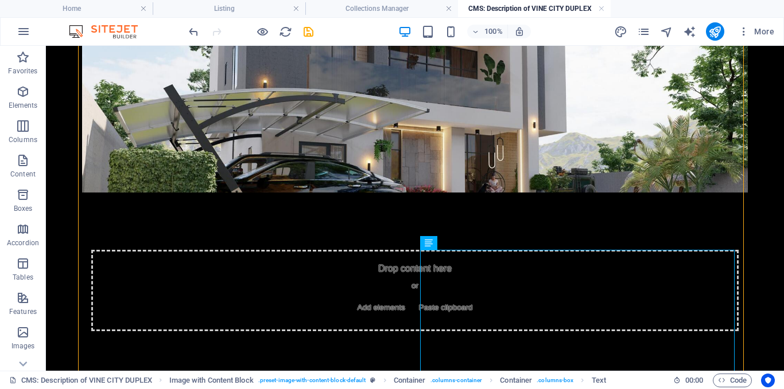
click at [314, 35] on icon "save" at bounding box center [308, 31] width 13 height 13
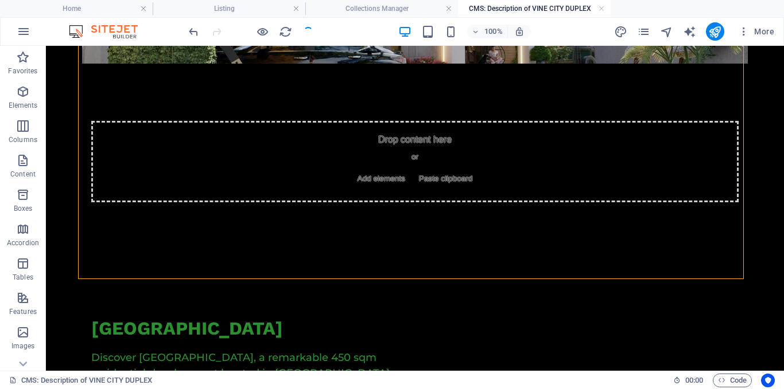
scroll to position [298, 0]
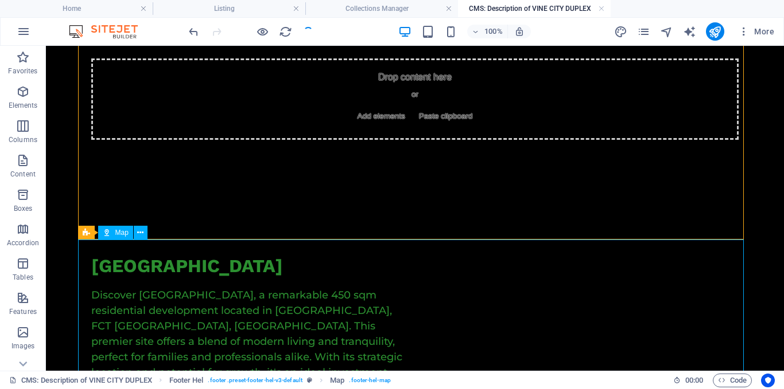
click at [142, 235] on icon at bounding box center [140, 233] width 6 height 12
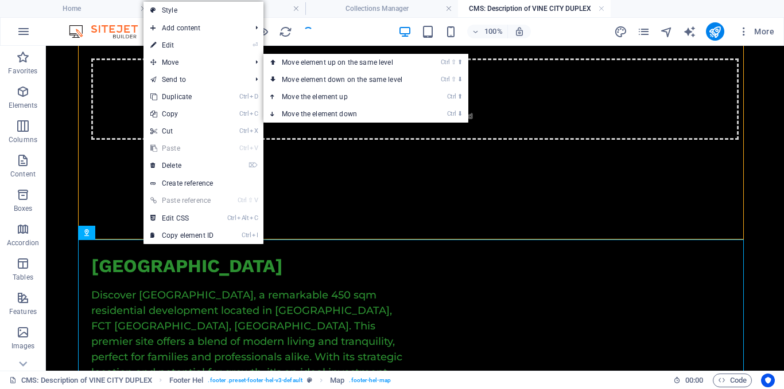
click at [192, 49] on link "⏎ Edit" at bounding box center [181, 45] width 77 height 17
select select "1"
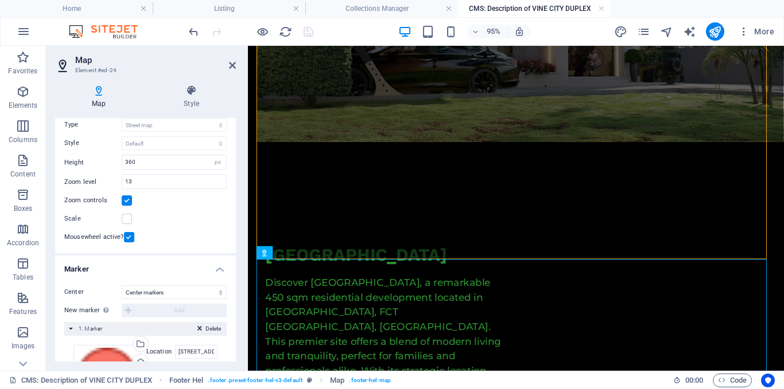
scroll to position [141, 0]
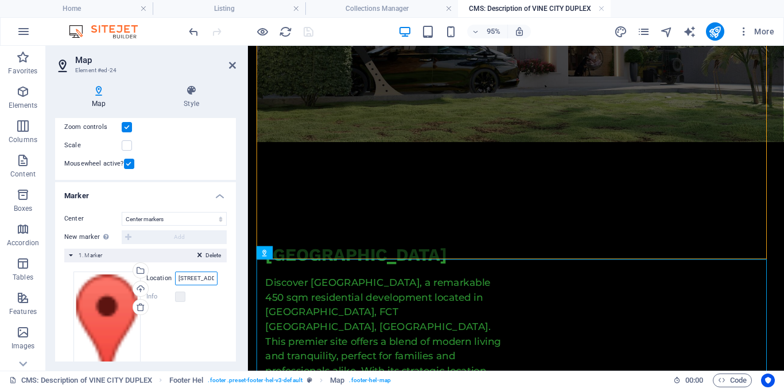
click at [194, 279] on input "Ja'amare Close, Garki 2, FCT Abuja, 900108 Abuja" at bounding box center [196, 279] width 42 height 14
type input "w"
type input "Wasa Apo, FCT Abuja Nigeria"
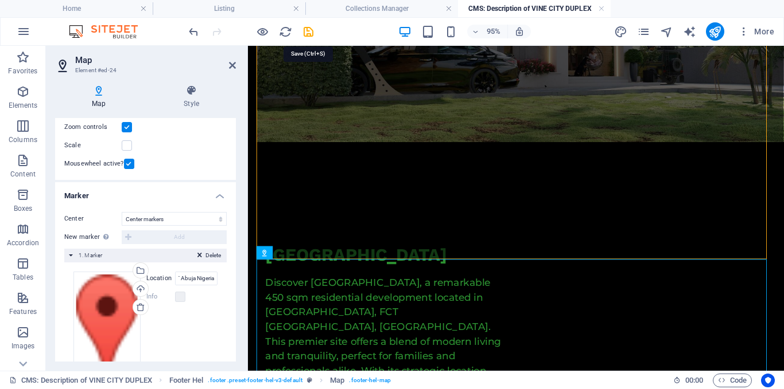
click at [306, 30] on icon "save" at bounding box center [308, 31] width 13 height 13
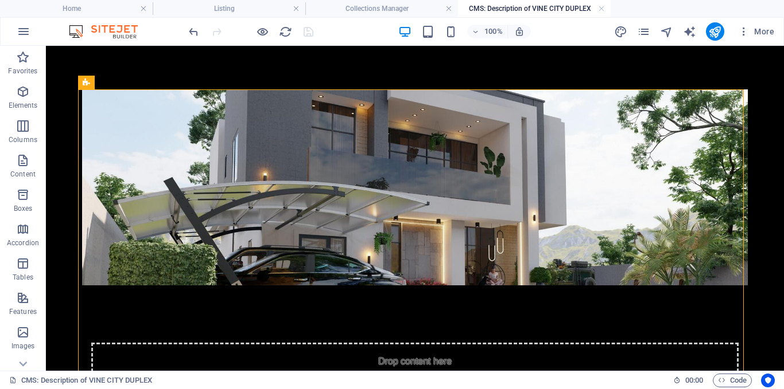
scroll to position [0, 0]
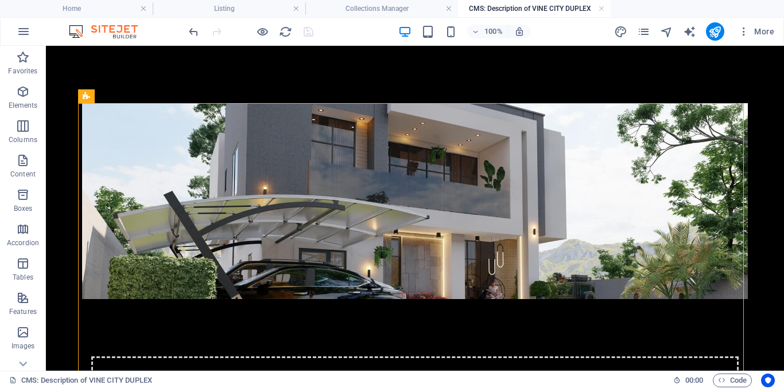
click at [604, 8] on link at bounding box center [601, 8] width 7 height 11
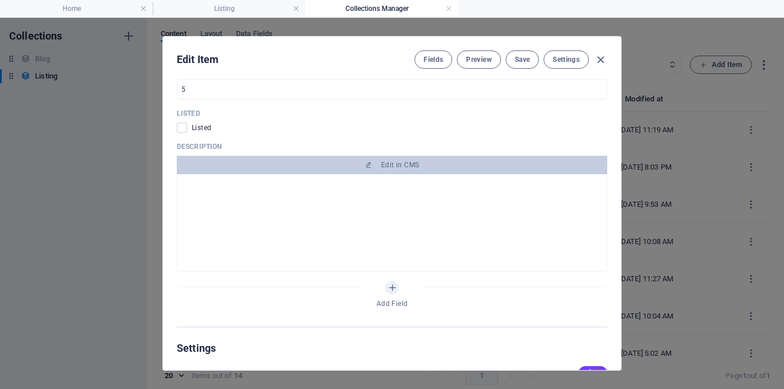
click at [521, 63] on span "Save" at bounding box center [522, 59] width 15 height 9
click at [182, 123] on span at bounding box center [182, 128] width 10 height 10
click at [182, 123] on input "checkbox" at bounding box center [184, 128] width 15 height 10
checkbox input "true"
click at [529, 53] on button "Save" at bounding box center [521, 59] width 33 height 18
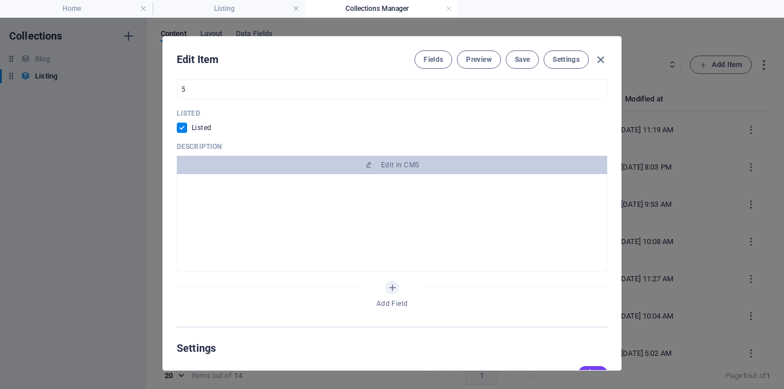
click at [598, 60] on icon "button" at bounding box center [600, 59] width 13 height 13
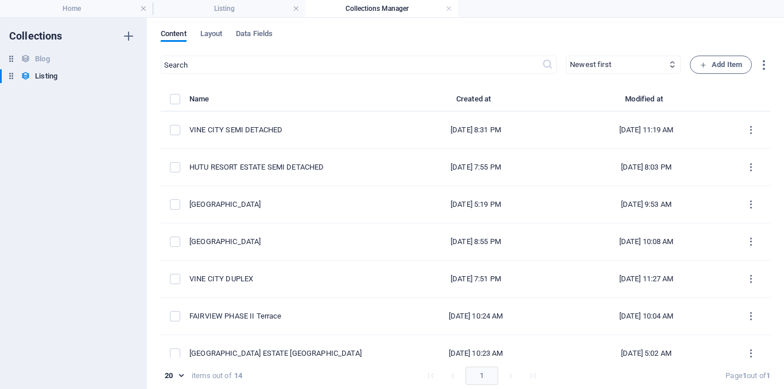
drag, startPoint x: 747, startPoint y: 143, endPoint x: 766, endPoint y: 138, distance: 20.0
click at [766, 138] on div "Name Created at Modified at VINE CITY SEMI DETACHED Sep 1, 2025 8:31 PM Sep 2, …" at bounding box center [465, 225] width 609 height 266
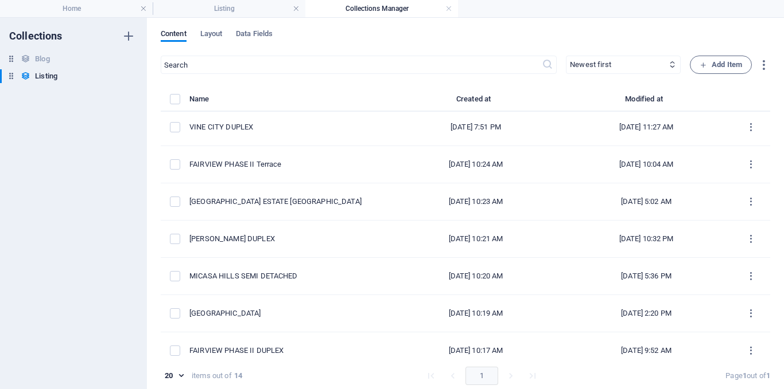
scroll to position [148, 0]
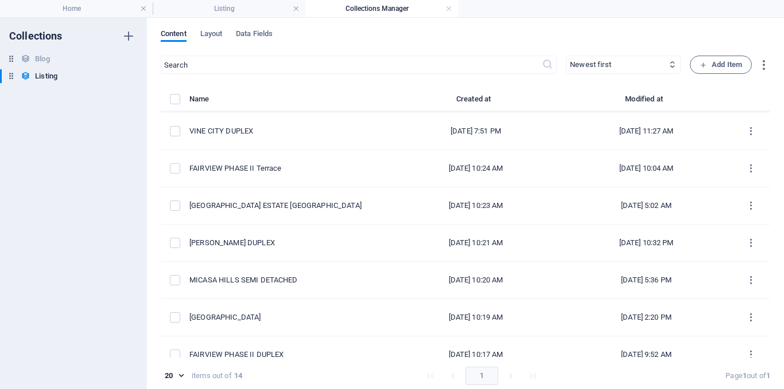
click at [404, 239] on div "[DATE] 10:21 AM" at bounding box center [476, 243] width 152 height 10
select select "House"
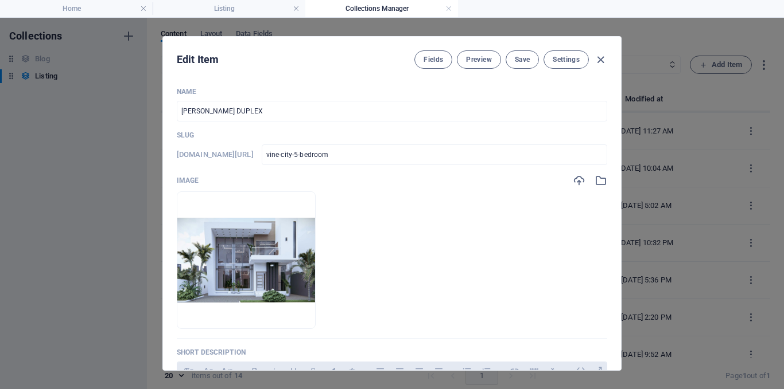
click at [599, 64] on icon "button" at bounding box center [600, 59] width 13 height 13
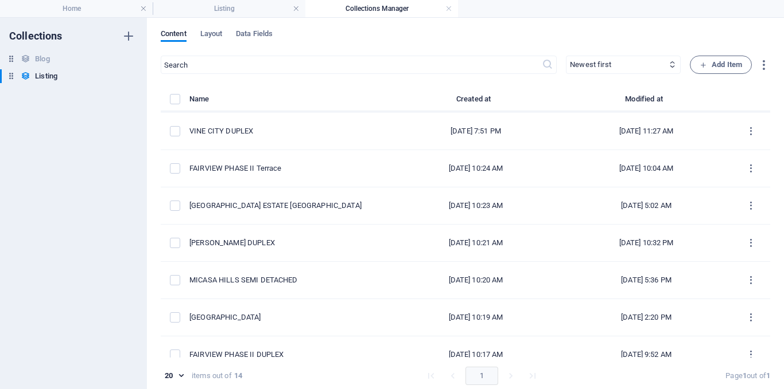
click at [282, 316] on div "[GEOGRAPHIC_DATA]" at bounding box center [285, 318] width 192 height 10
select select "House"
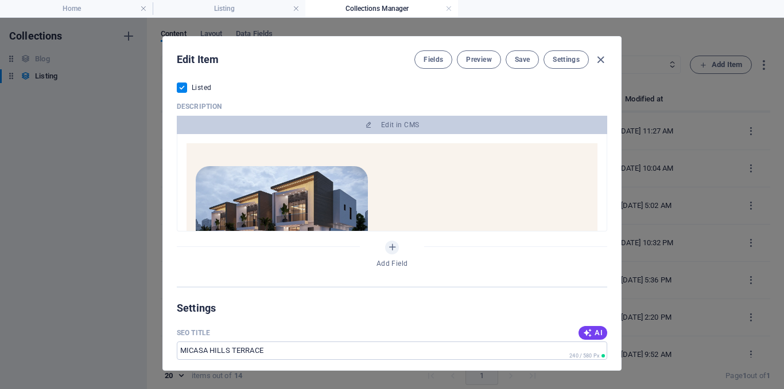
scroll to position [663, 0]
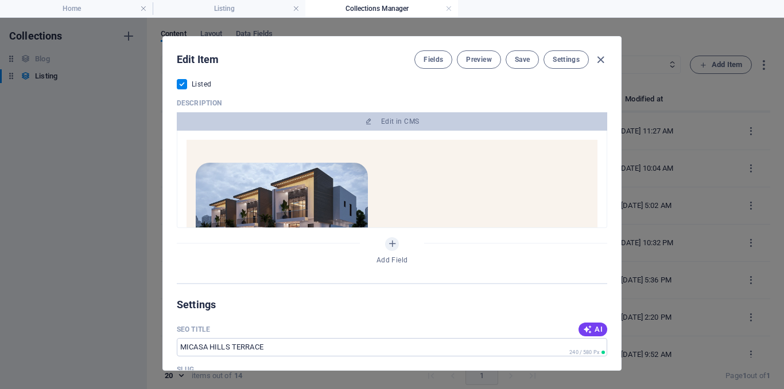
click at [418, 124] on span "Edit in CMS" at bounding box center [391, 121] width 421 height 9
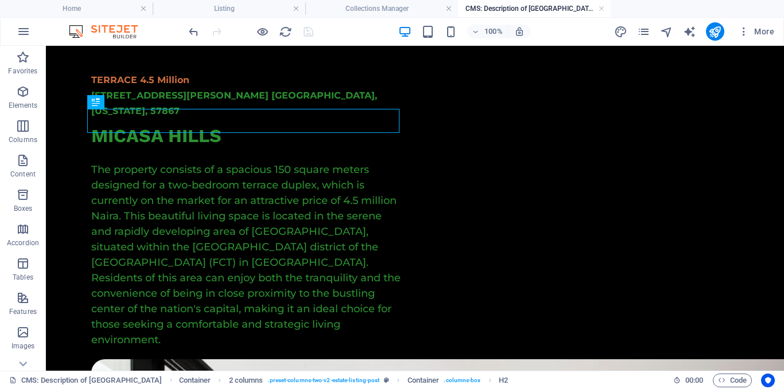
scroll to position [434, 0]
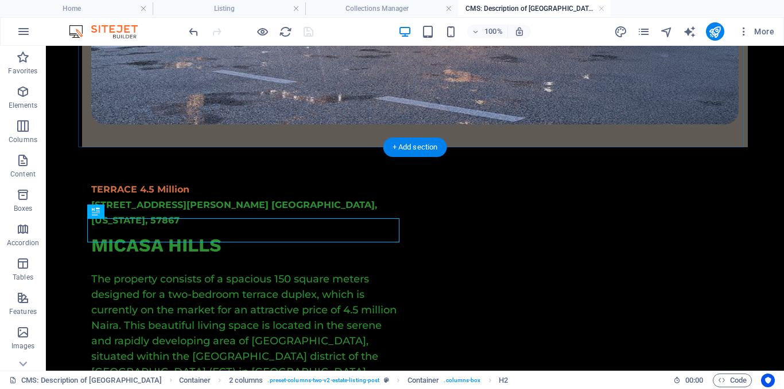
click at [410, 144] on div "+ Add section" at bounding box center [415, 148] width 64 height 20
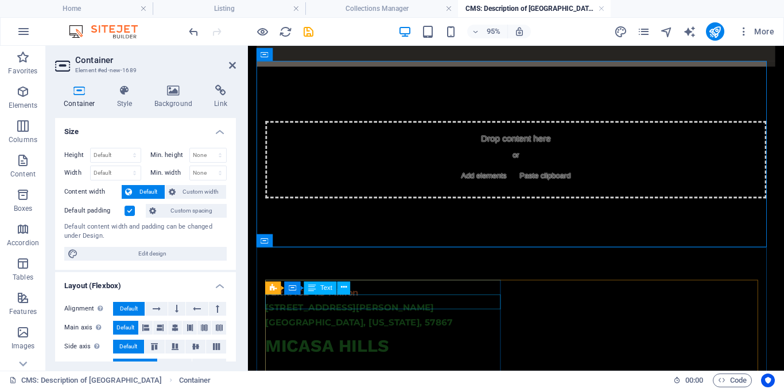
click at [406, 316] on div "3517 W. GRAY ST. UTICA, PENNSYLVANIA, 57867" at bounding box center [392, 329] width 252 height 31
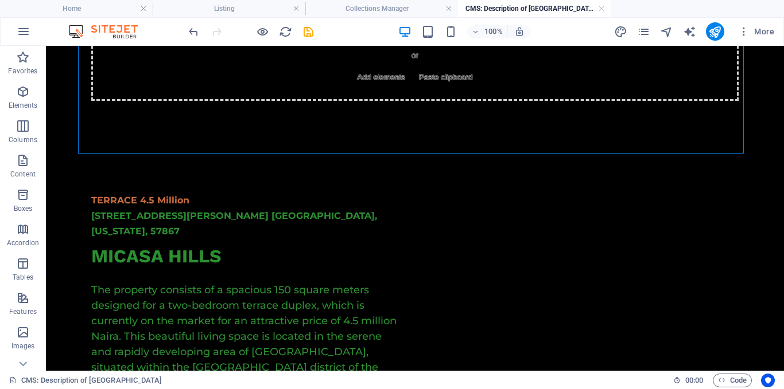
scroll to position [624, 0]
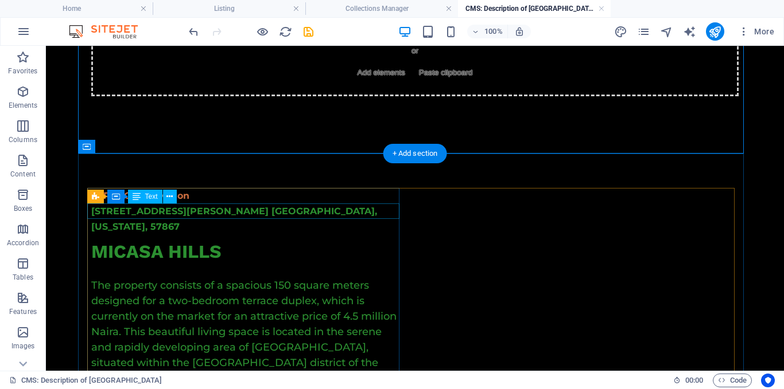
click at [160, 213] on div "3517 W. GRAY ST. UTICA, PENNSYLVANIA, 57867" at bounding box center [247, 219] width 312 height 31
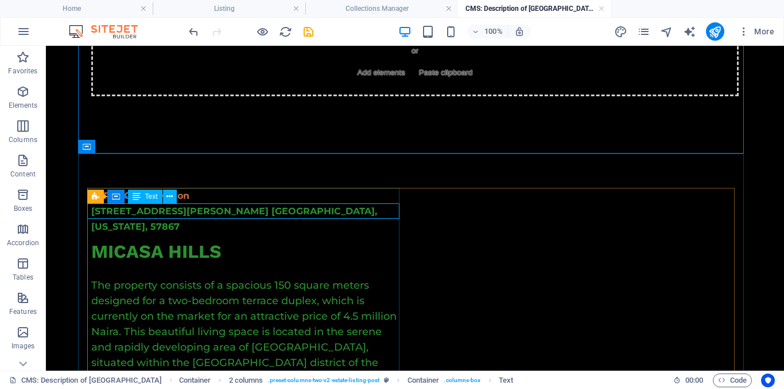
click at [166, 200] on icon at bounding box center [169, 197] width 6 height 12
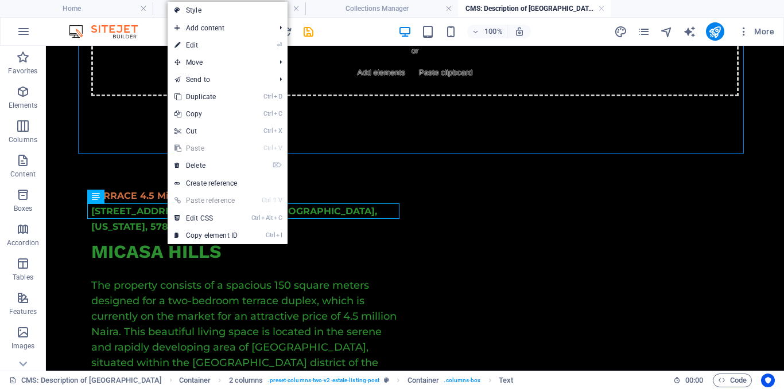
click at [223, 50] on link "⏎ Edit" at bounding box center [205, 45] width 77 height 17
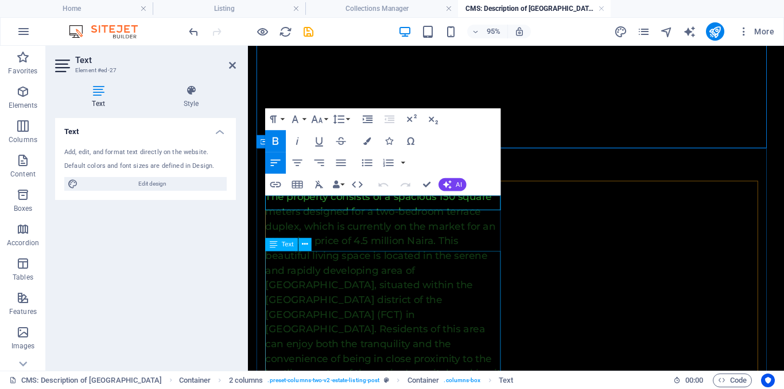
scroll to position [538, 0]
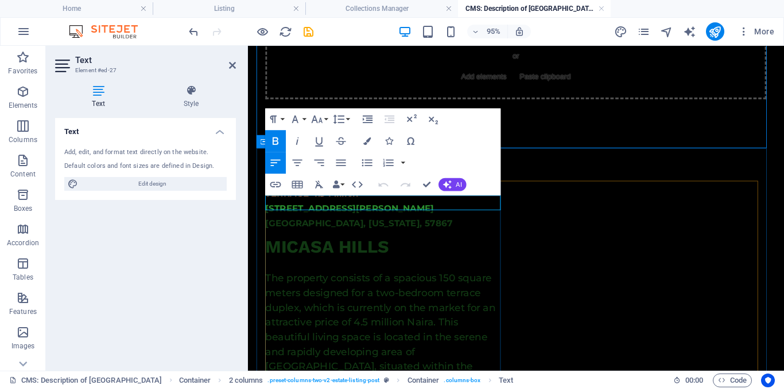
click at [347, 212] on span "3517 W. GRAY ST. UTICA, PENNSYLVANIA, 57867" at bounding box center [364, 225] width 197 height 26
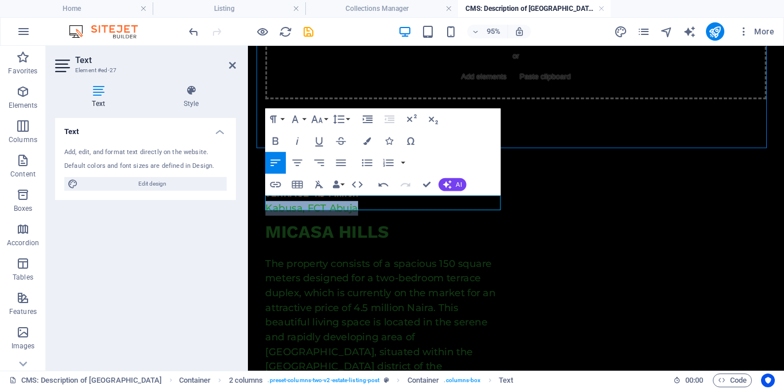
click at [275, 139] on icon "button" at bounding box center [275, 141] width 13 height 13
click at [390, 211] on p "Kabusa, FCT Abuja" at bounding box center [392, 216] width 252 height 15
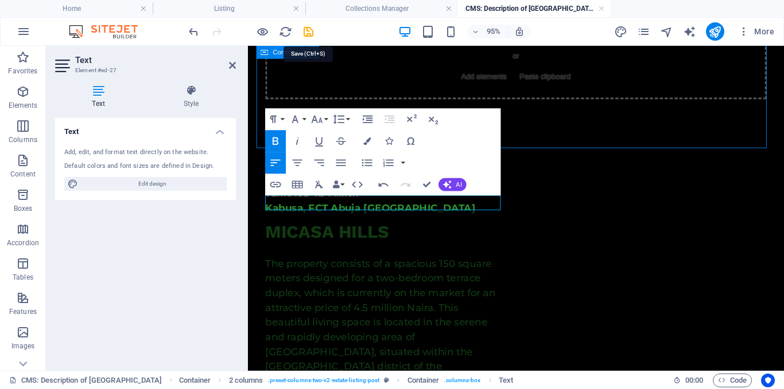
drag, startPoint x: 307, startPoint y: 30, endPoint x: 372, endPoint y: 155, distance: 140.3
click at [309, 30] on icon "save" at bounding box center [308, 31] width 13 height 13
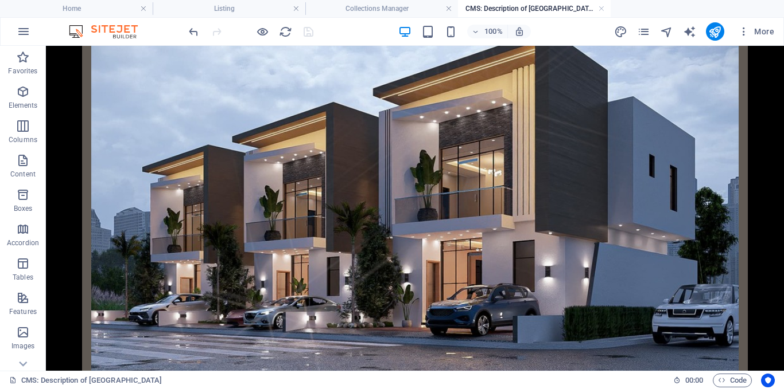
scroll to position [0, 0]
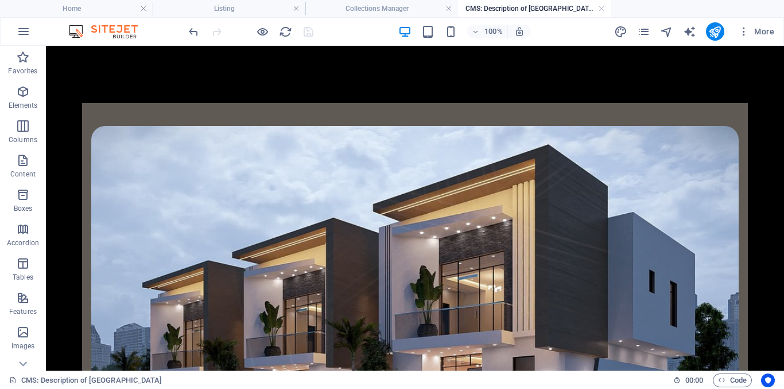
click at [399, 8] on h4 "Collections Manager" at bounding box center [381, 8] width 153 height 13
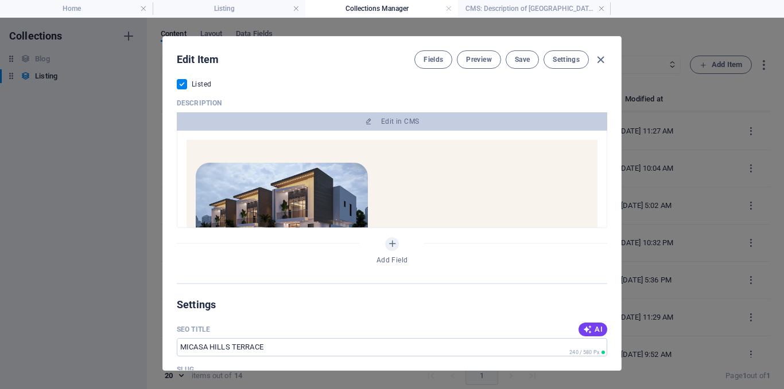
click at [524, 57] on span "Save" at bounding box center [522, 59] width 15 height 9
click at [601, 61] on icon "button" at bounding box center [600, 59] width 13 height 13
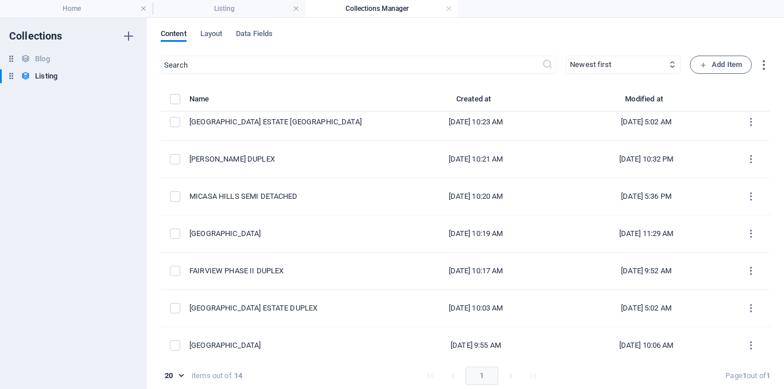
scroll to position [225, 0]
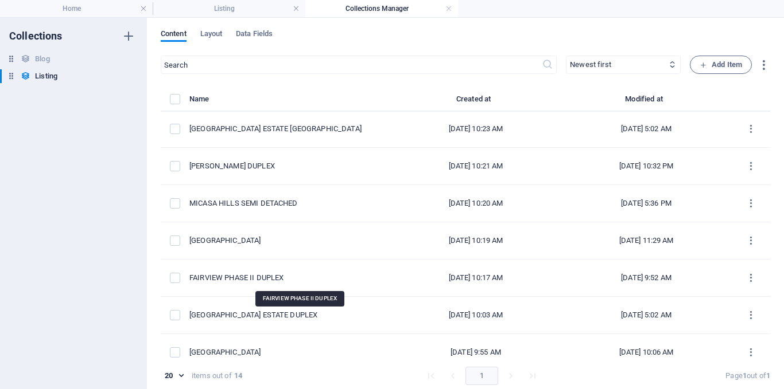
click at [309, 274] on div "FAIRVIEW PHASE II DUPLEX" at bounding box center [285, 278] width 192 height 10
select select "Building"
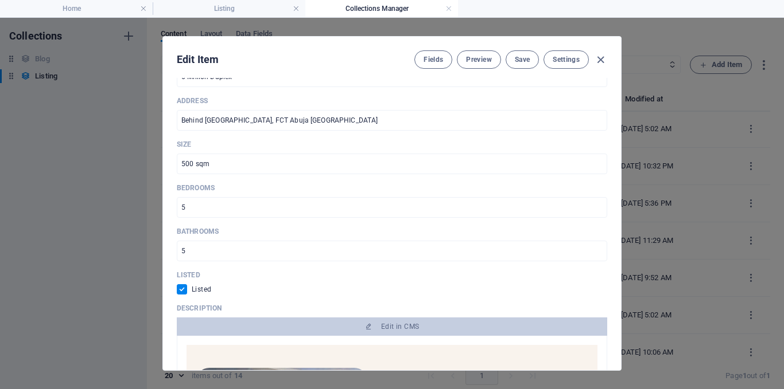
scroll to position [619, 0]
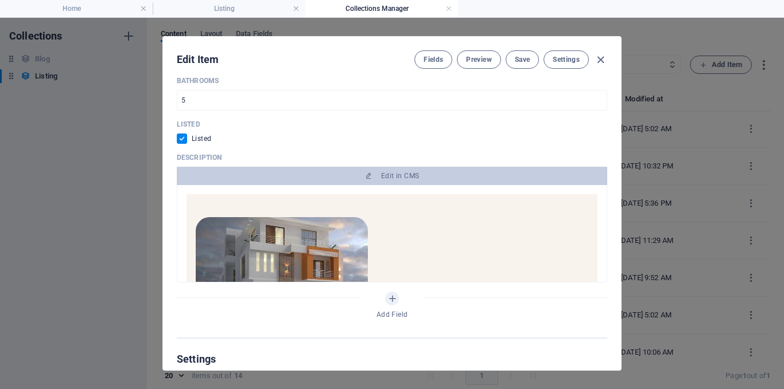
click at [355, 172] on span "Edit in CMS" at bounding box center [391, 176] width 421 height 9
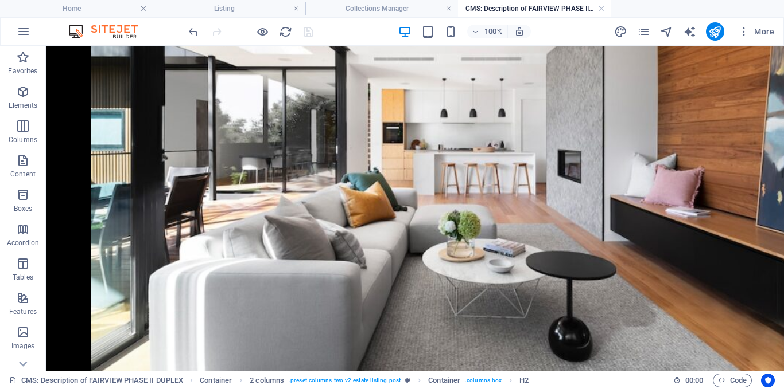
scroll to position [1112, 0]
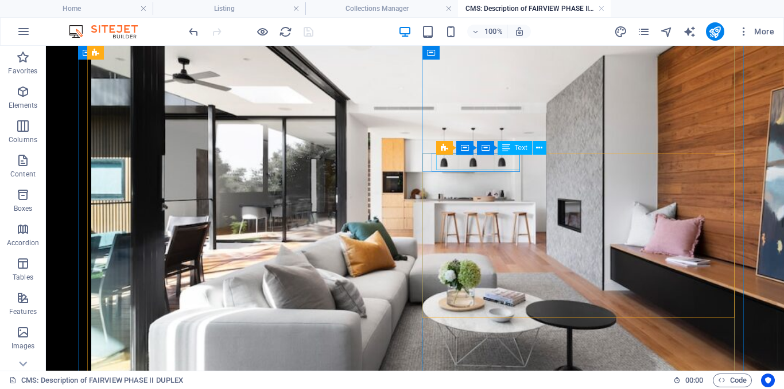
click at [544, 150] on button at bounding box center [539, 148] width 14 height 14
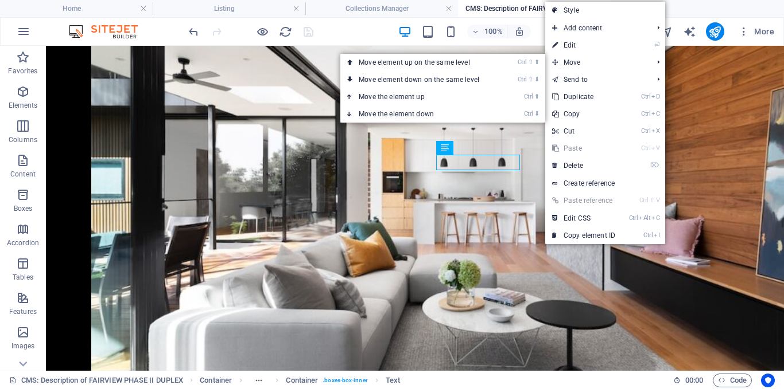
drag, startPoint x: 579, startPoint y: 49, endPoint x: 573, endPoint y: 51, distance: 6.5
click at [579, 49] on link "⏎ Edit" at bounding box center [583, 45] width 77 height 17
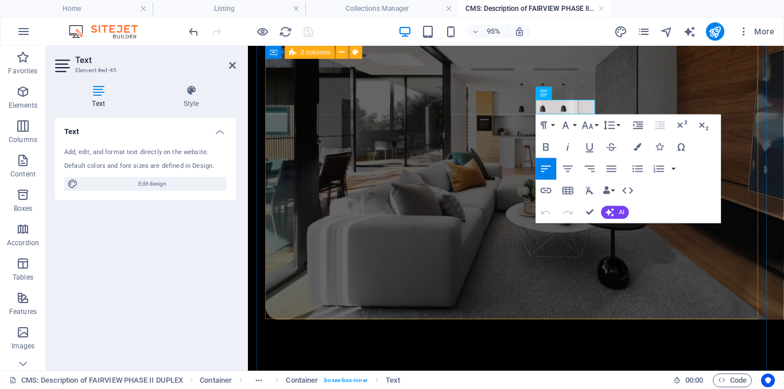
scroll to position [1135, 0]
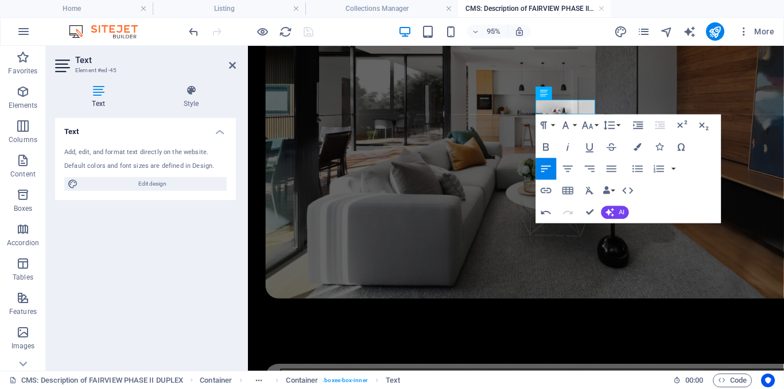
click at [544, 148] on icon "button" at bounding box center [545, 147] width 13 height 13
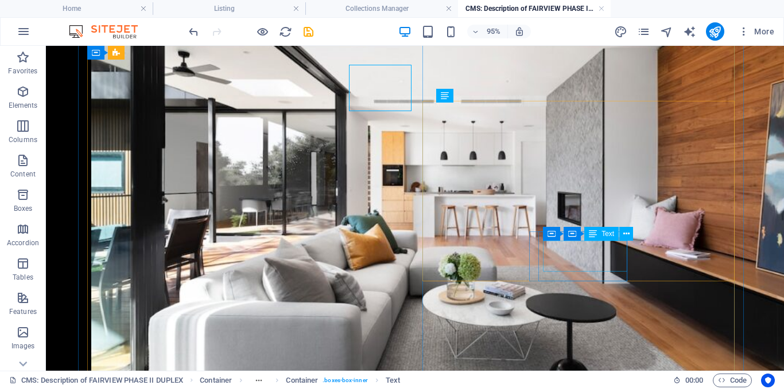
scroll to position [1157, 0]
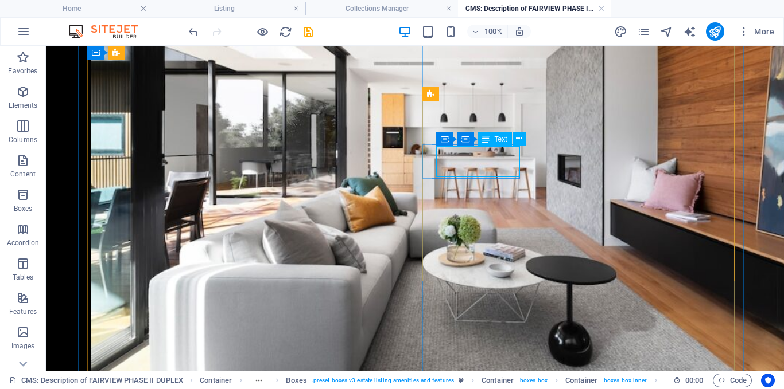
click at [520, 142] on icon at bounding box center [519, 139] width 6 height 12
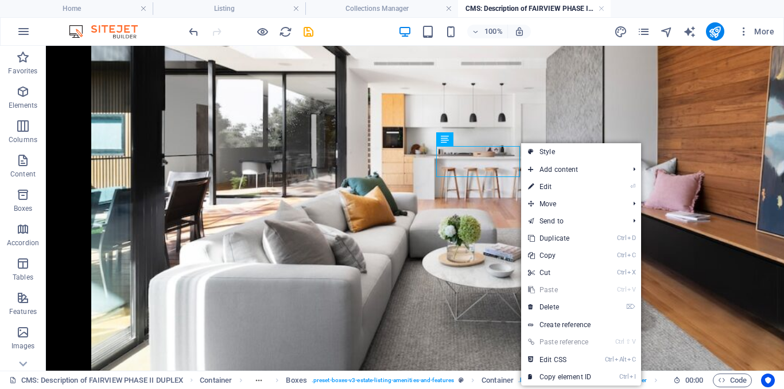
click at [549, 185] on link "⏎ Edit" at bounding box center [559, 186] width 77 height 17
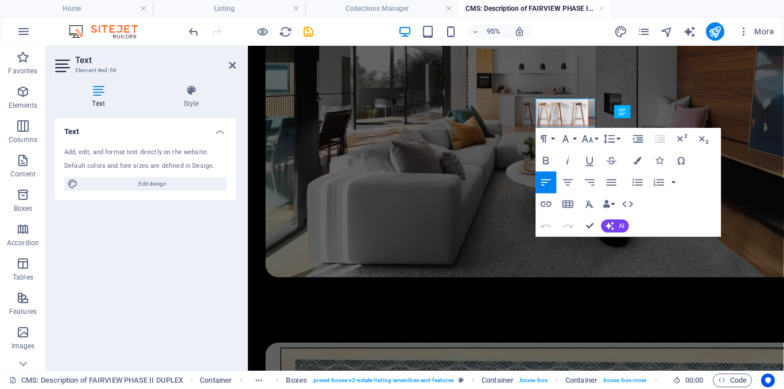
scroll to position [1179, 0]
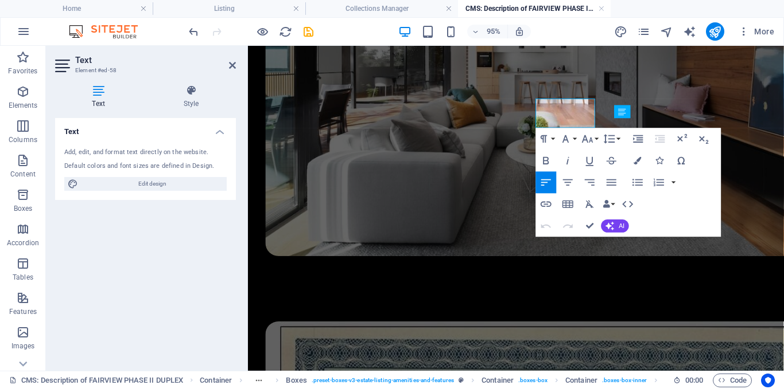
click at [547, 162] on icon "button" at bounding box center [545, 160] width 13 height 13
click at [545, 160] on icon "button" at bounding box center [545, 160] width 13 height 13
click at [310, 35] on icon "save" at bounding box center [308, 31] width 13 height 13
click at [313, 32] on div at bounding box center [250, 31] width 128 height 18
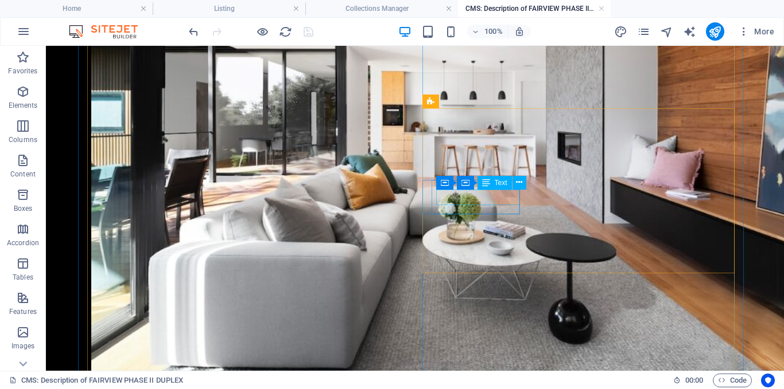
scroll to position [1157, 0]
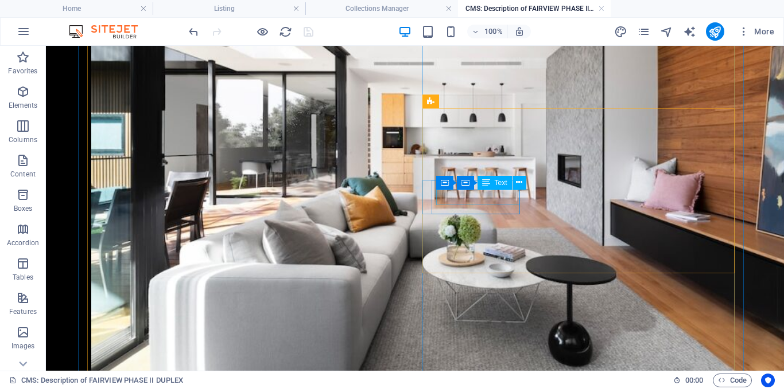
click at [523, 185] on button at bounding box center [519, 183] width 14 height 14
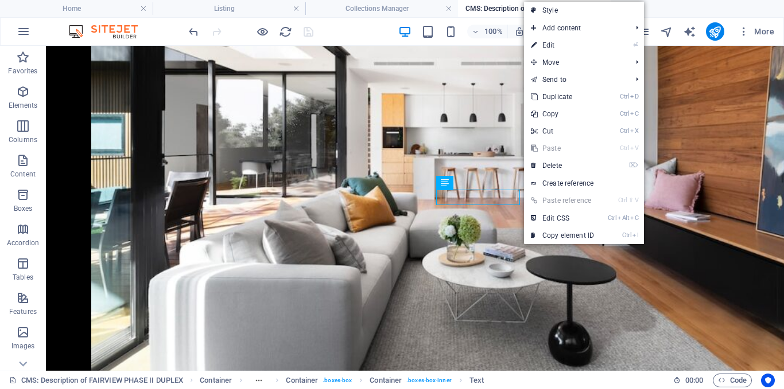
click at [571, 47] on link "⏎ Edit" at bounding box center [562, 45] width 77 height 17
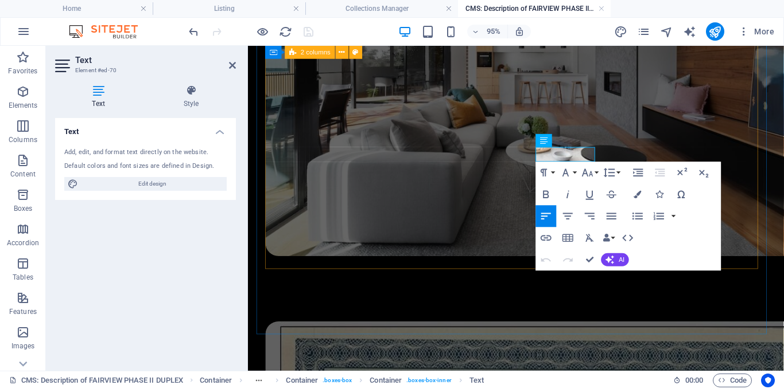
scroll to position [1187, 0]
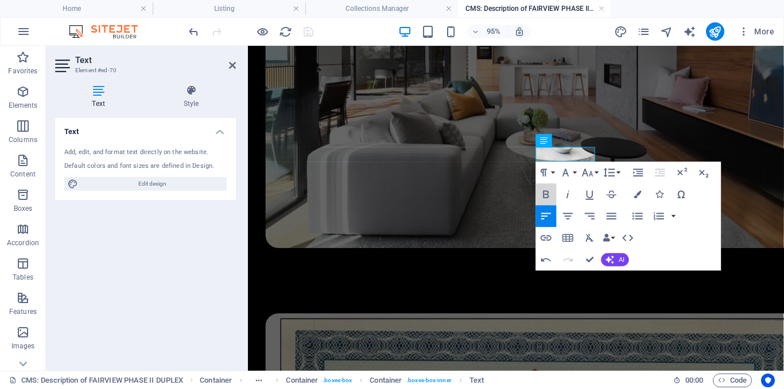
click at [547, 192] on icon "button" at bounding box center [546, 194] width 6 height 7
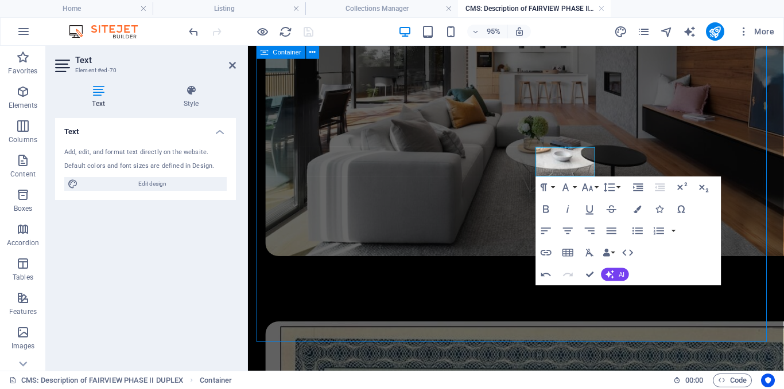
scroll to position [1157, 0]
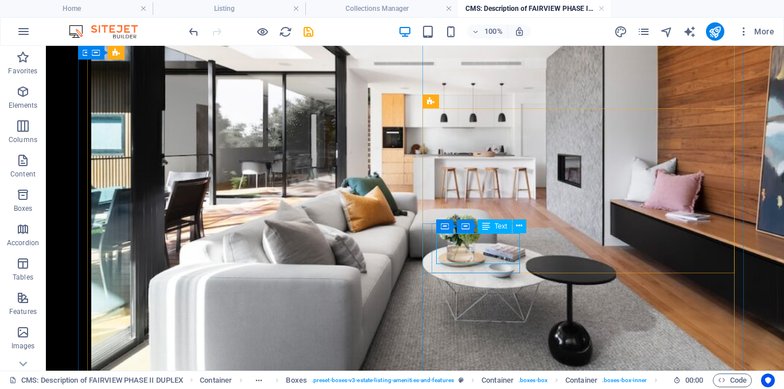
click at [518, 225] on icon at bounding box center [519, 226] width 6 height 12
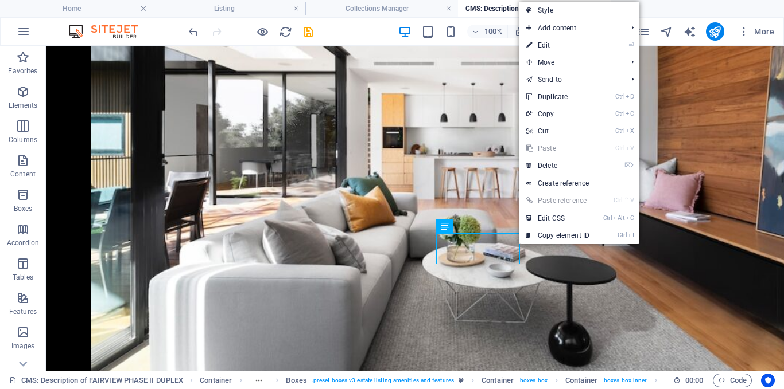
click at [575, 47] on link "⏎ Edit" at bounding box center [557, 45] width 77 height 17
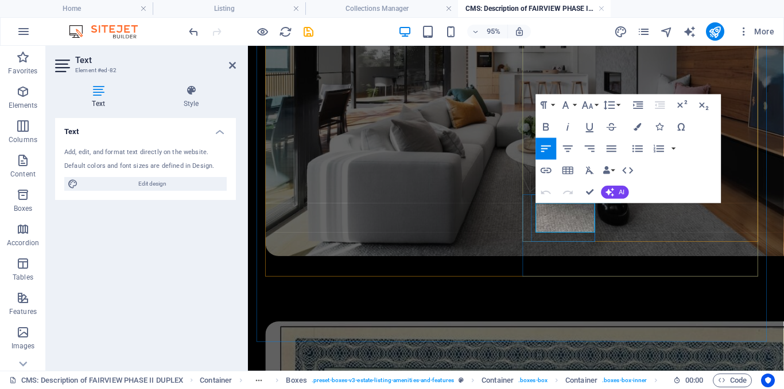
click at [547, 129] on icon "button" at bounding box center [545, 126] width 13 height 13
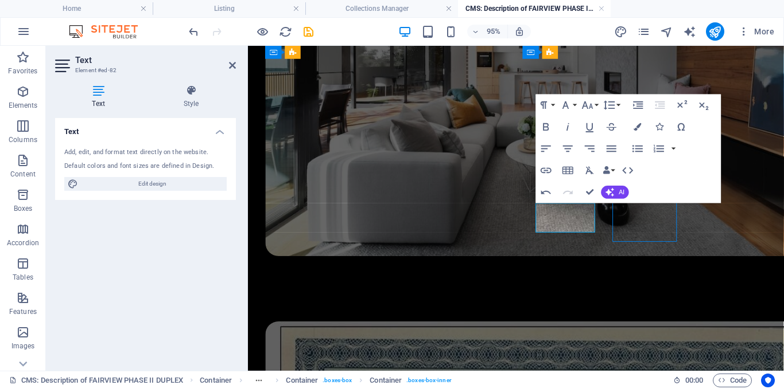
scroll to position [1157, 0]
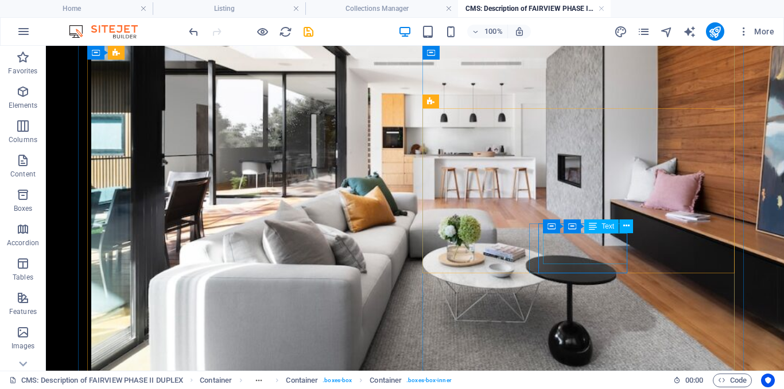
click at [621, 229] on button at bounding box center [626, 227] width 14 height 14
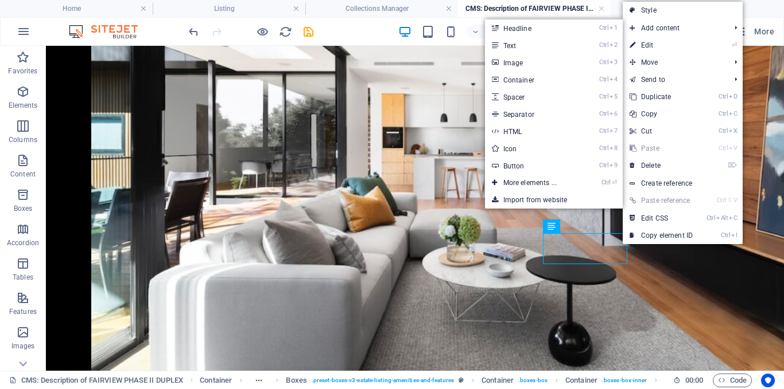
click at [654, 42] on link "⏎ Edit" at bounding box center [660, 45] width 77 height 17
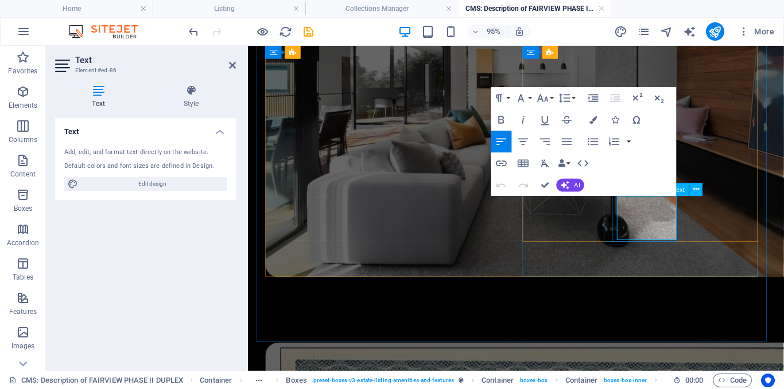
scroll to position [1179, 0]
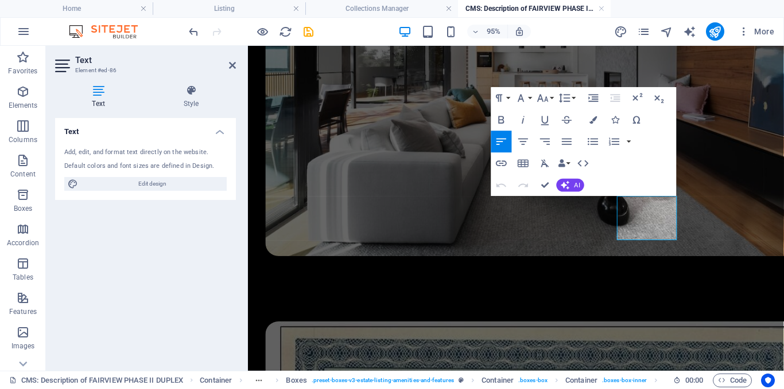
click at [502, 120] on icon "button" at bounding box center [501, 120] width 13 height 13
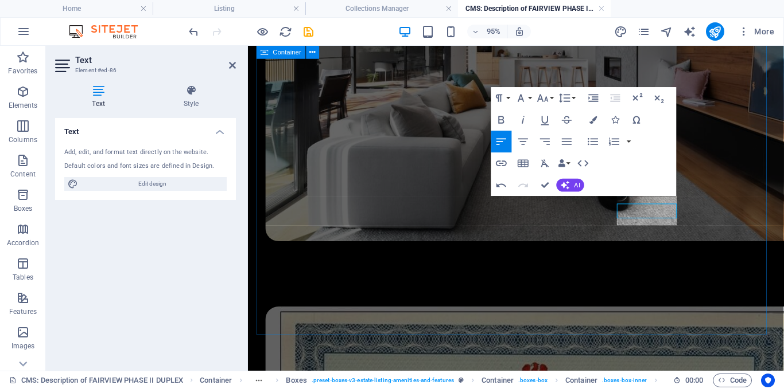
scroll to position [1187, 0]
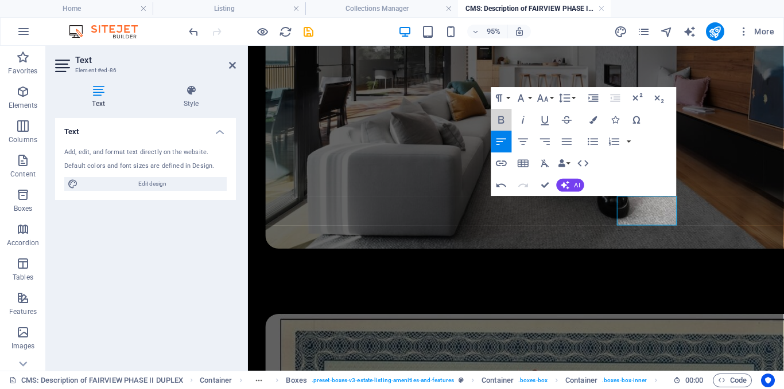
drag, startPoint x: 501, startPoint y: 119, endPoint x: 246, endPoint y: 68, distance: 260.8
click at [501, 119] on icon "button" at bounding box center [501, 120] width 13 height 13
click at [311, 28] on icon "save" at bounding box center [308, 31] width 13 height 13
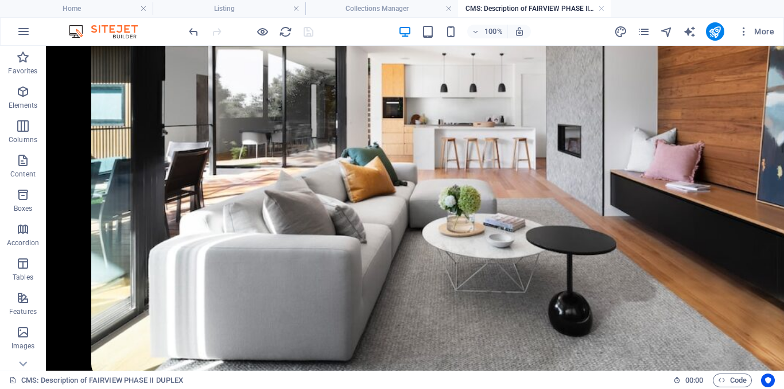
scroll to position [1164, 0]
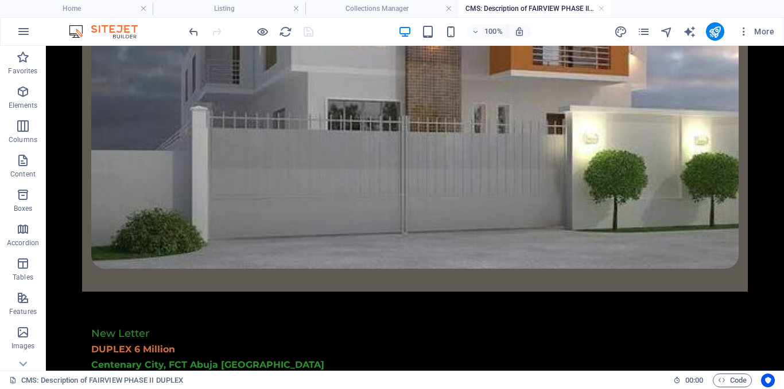
scroll to position [4, 0]
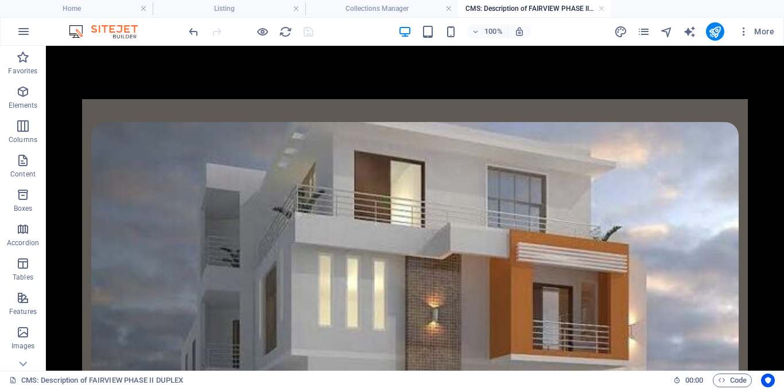
click at [301, 35] on div at bounding box center [250, 31] width 128 height 18
click at [350, 13] on h4 "Collections Manager" at bounding box center [381, 8] width 153 height 13
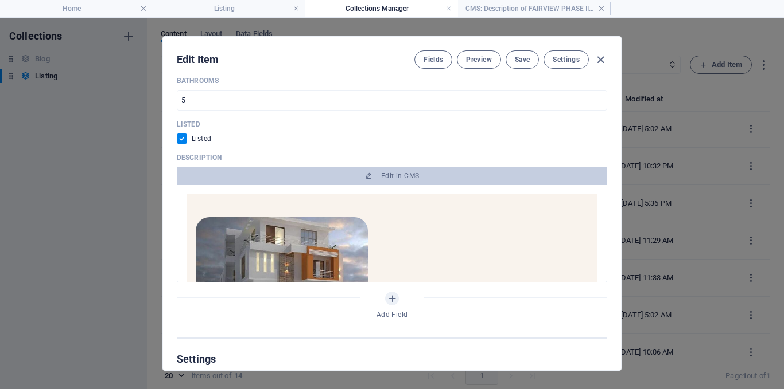
scroll to position [0, 0]
click at [519, 61] on span "Save" at bounding box center [522, 59] width 15 height 9
click at [599, 60] on icon "button" at bounding box center [600, 59] width 13 height 13
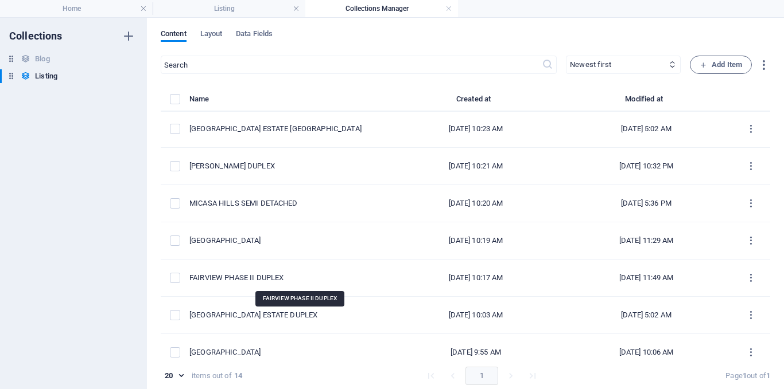
click at [359, 279] on div "FAIRVIEW PHASE II DUPLEX" at bounding box center [285, 278] width 192 height 10
select select "Building"
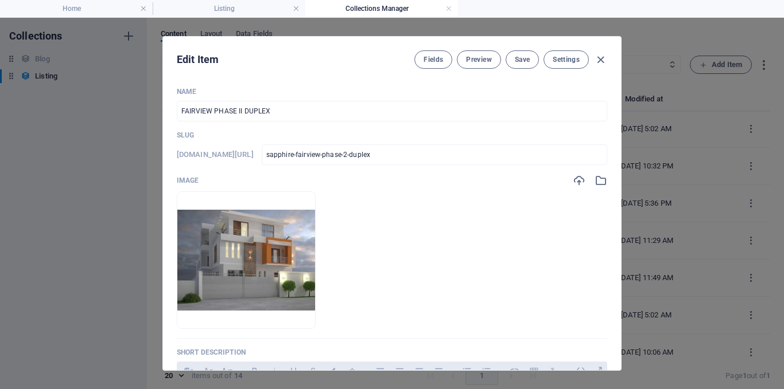
click at [615, 264] on div "Name FAIRVIEW PHASE II DUPLEX ​ Slug www.example.com/listing-post/ sapphire-fai…" at bounding box center [392, 224] width 458 height 293
click at [620, 282] on div "Edit Item Fields Preview Save Settings Name FAIRVIEW PHASE II DUPLEX ​ Slug www…" at bounding box center [391, 203] width 459 height 335
drag, startPoint x: 619, startPoint y: 124, endPoint x: 618, endPoint y: 132, distance: 7.5
click at [618, 131] on div "Edit Item Fields Preview Save Settings Name FAIRVIEW PHASE II DUPLEX ​ Slug www…" at bounding box center [391, 203] width 459 height 335
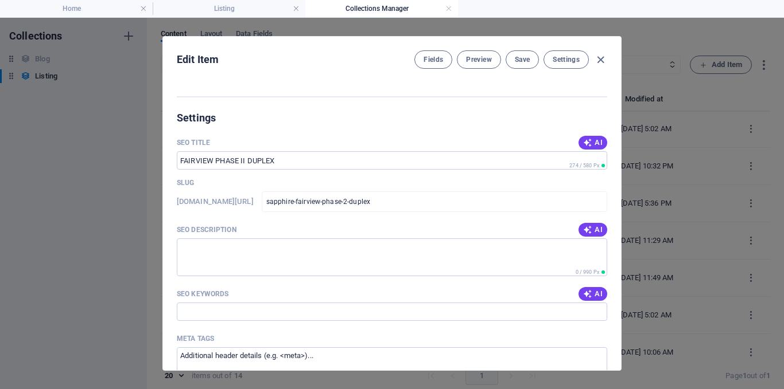
scroll to position [631, 0]
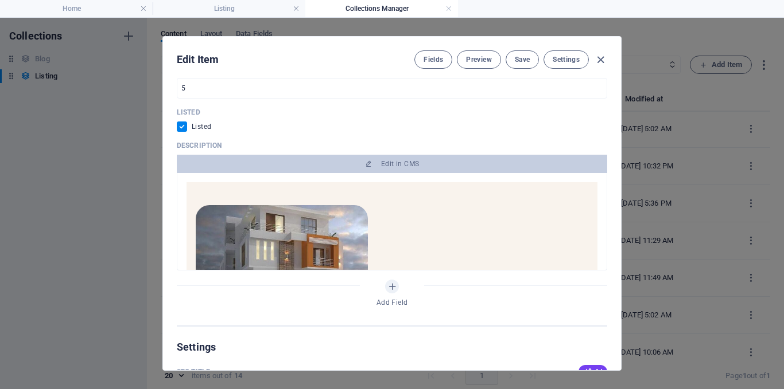
click at [439, 167] on span "Edit in CMS" at bounding box center [391, 163] width 421 height 9
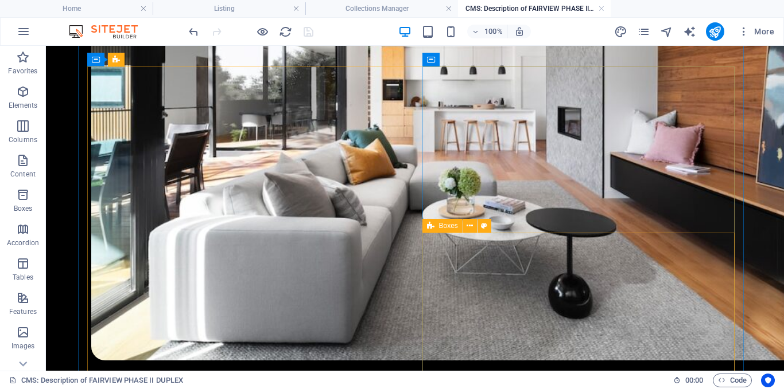
scroll to position [1033, 0]
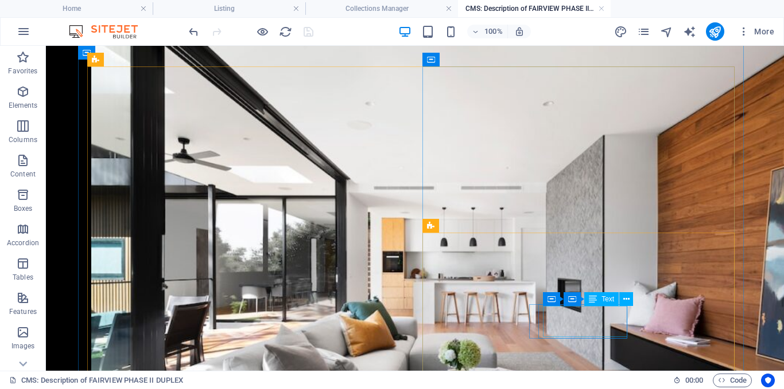
click at [622, 302] on button at bounding box center [626, 300] width 14 height 14
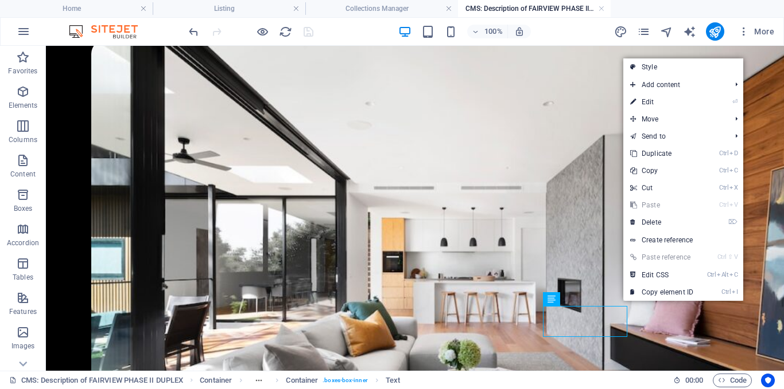
click at [664, 103] on link "⏎ Edit" at bounding box center [661, 101] width 77 height 17
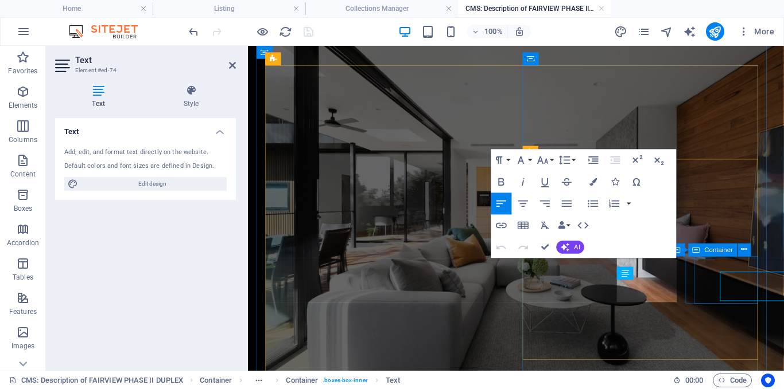
scroll to position [1055, 0]
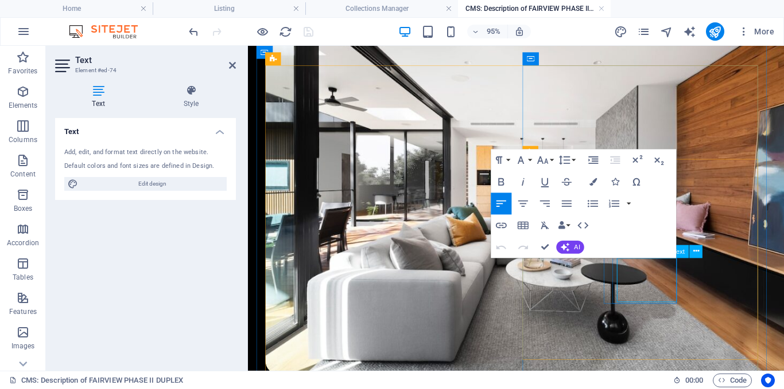
drag, startPoint x: 634, startPoint y: 278, endPoint x: 649, endPoint y: 280, distance: 14.4
drag, startPoint x: 693, startPoint y: 297, endPoint x: 694, endPoint y: 309, distance: 12.7
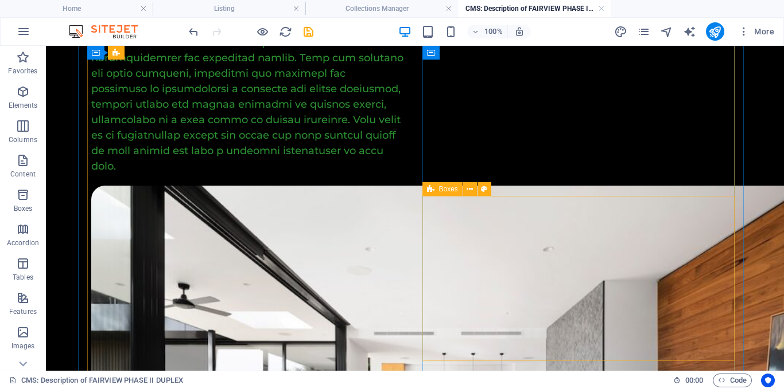
scroll to position [1069, 0]
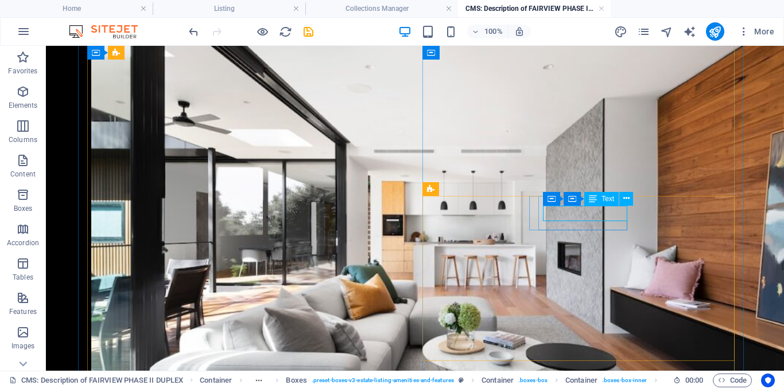
click at [626, 202] on icon at bounding box center [626, 199] width 6 height 12
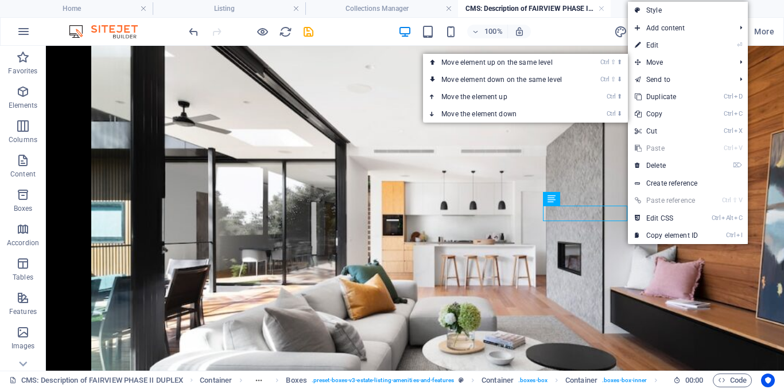
click at [657, 48] on link "⏎ Edit" at bounding box center [666, 45] width 77 height 17
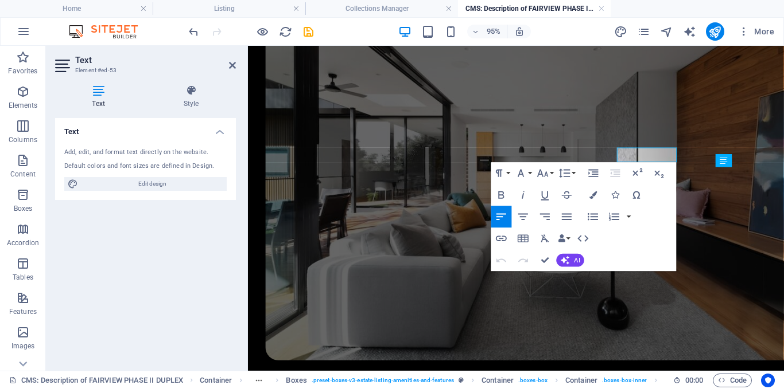
scroll to position [1092, 0]
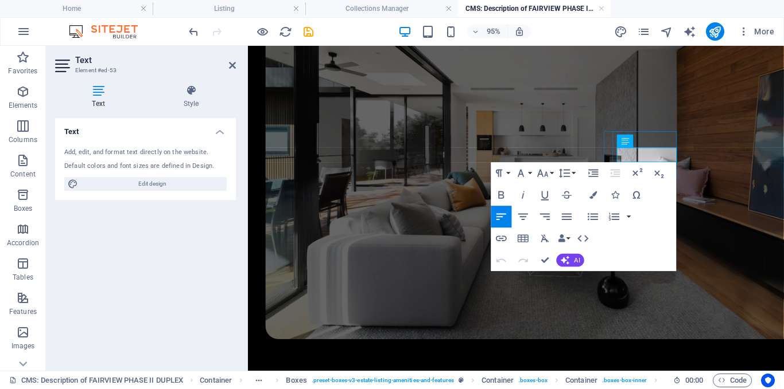
click at [501, 194] on icon "button" at bounding box center [501, 195] width 13 height 13
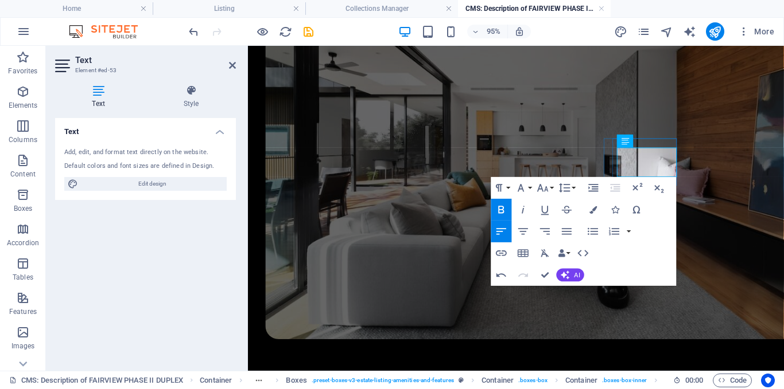
scroll to position [1084, 0]
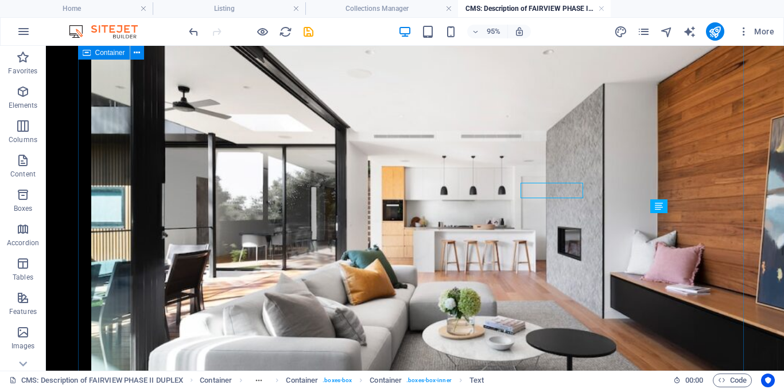
scroll to position [1062, 0]
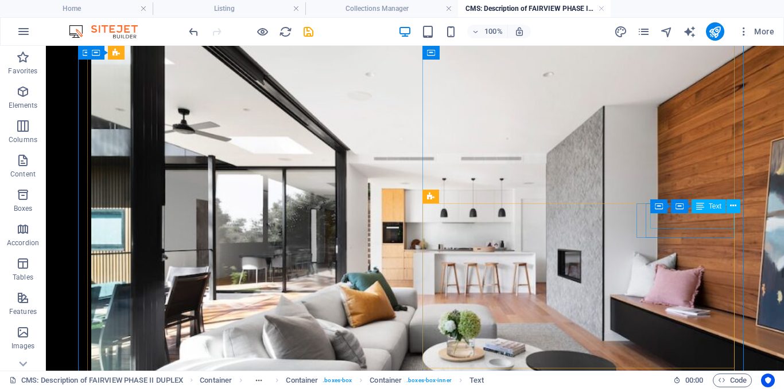
drag, startPoint x: 704, startPoint y: 221, endPoint x: 708, endPoint y: 216, distance: 6.5
click at [735, 205] on icon at bounding box center [733, 206] width 6 height 12
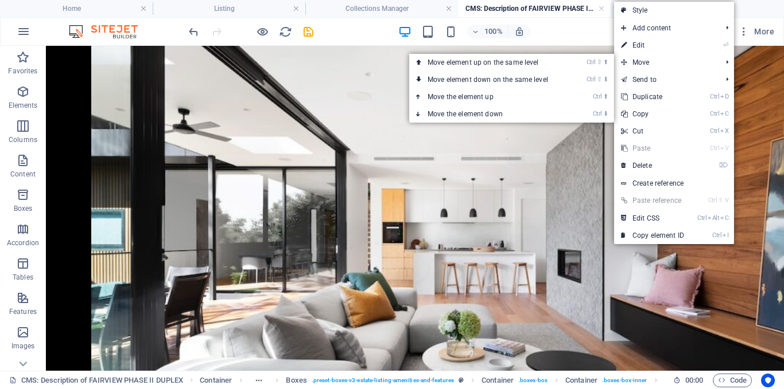
click at [657, 44] on link "⏎ Edit" at bounding box center [652, 45] width 77 height 17
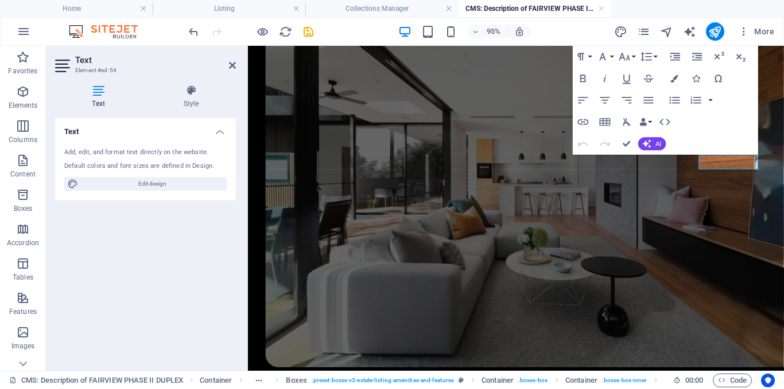
click at [580, 79] on icon "button" at bounding box center [583, 78] width 6 height 7
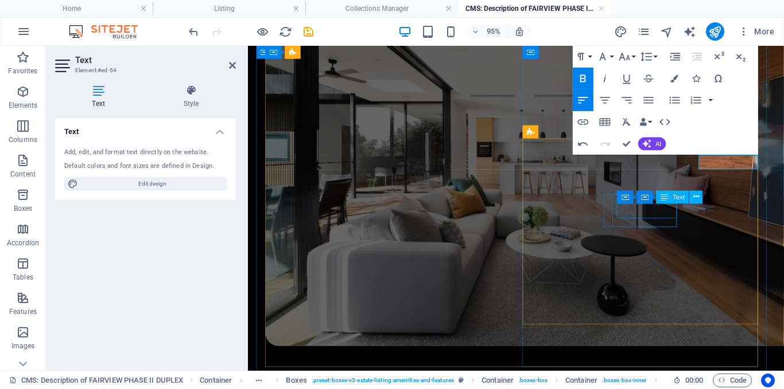
drag, startPoint x: 660, startPoint y: 221, endPoint x: 941, endPoint y: 250, distance: 281.9
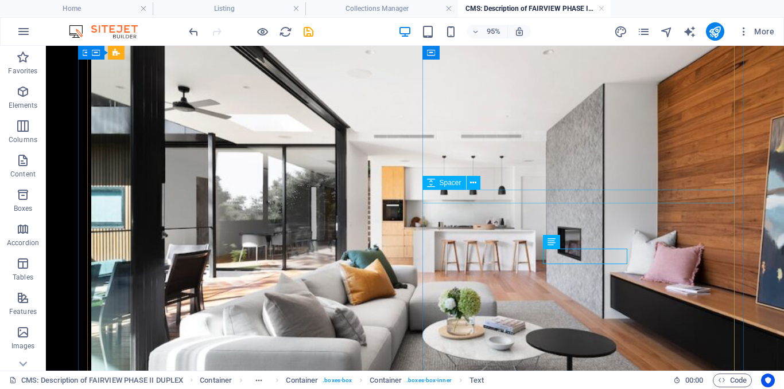
scroll to position [1062, 0]
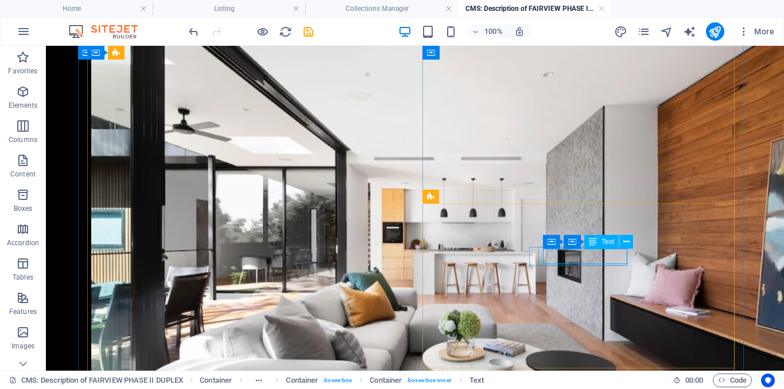
click at [628, 240] on icon at bounding box center [626, 242] width 6 height 12
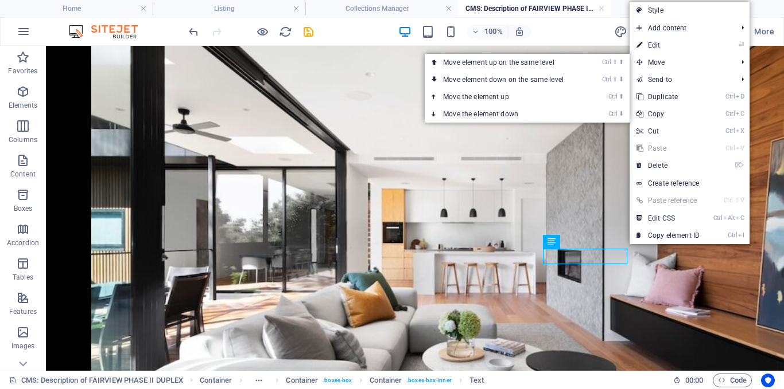
click at [667, 47] on link "⏎ Edit" at bounding box center [667, 45] width 77 height 17
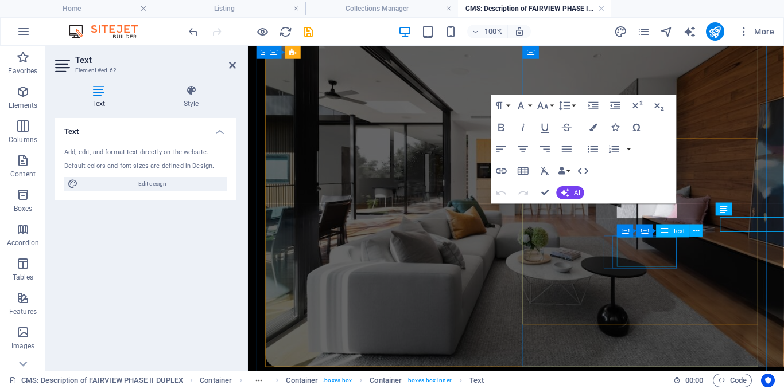
scroll to position [1084, 0]
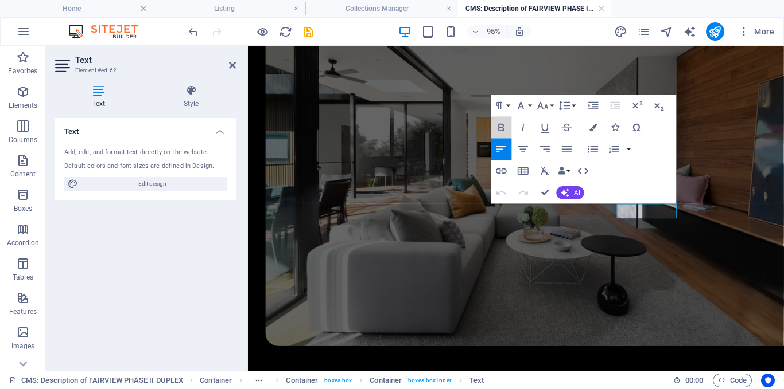
click at [502, 126] on icon "button" at bounding box center [501, 127] width 13 height 13
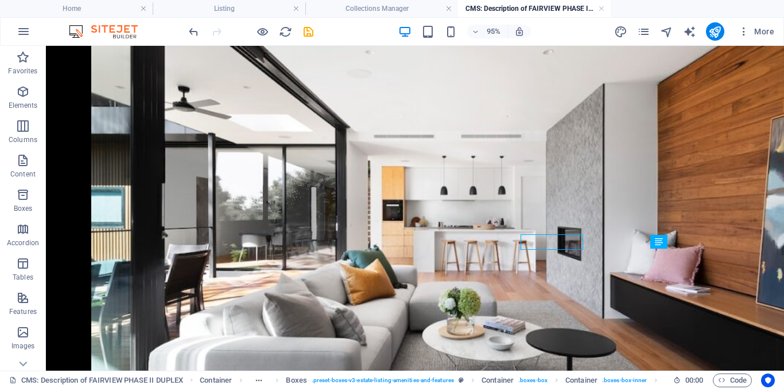
scroll to position [1062, 0]
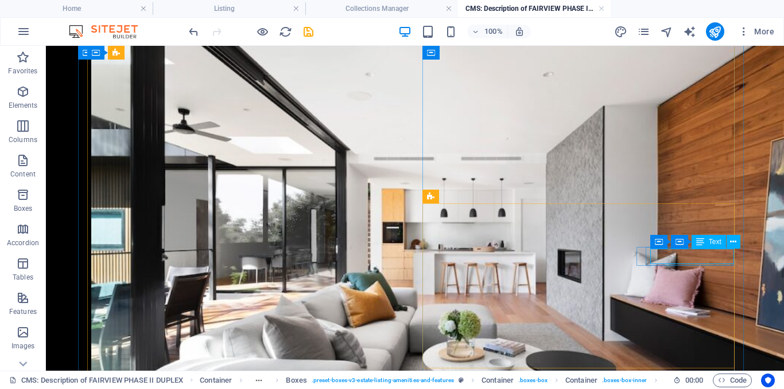
click at [732, 246] on icon at bounding box center [733, 242] width 6 height 12
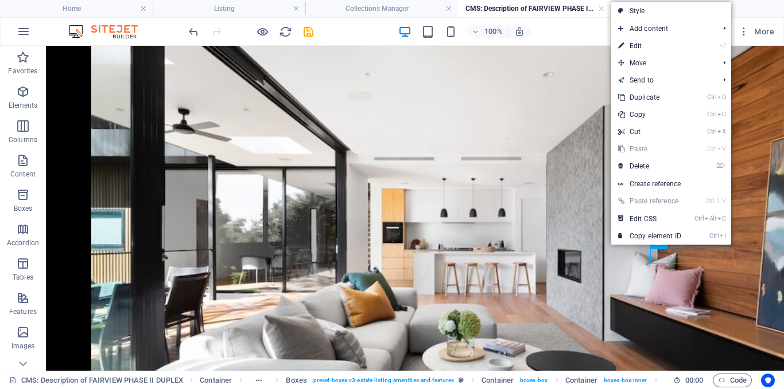
drag, startPoint x: 638, startPoint y: 43, endPoint x: 419, endPoint y: 9, distance: 221.7
click at [638, 43] on link "⏎ Edit" at bounding box center [649, 45] width 77 height 17
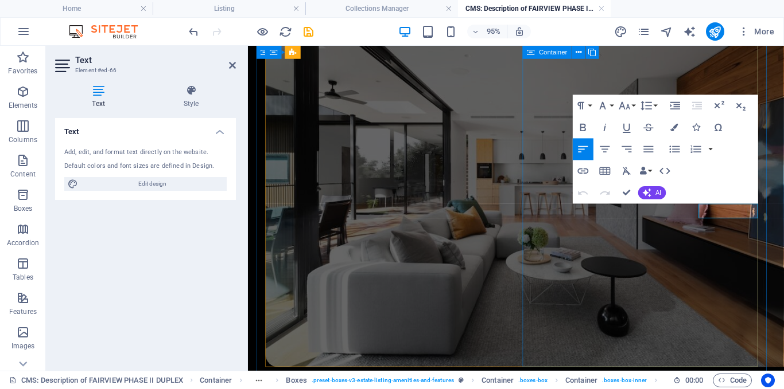
scroll to position [1084, 0]
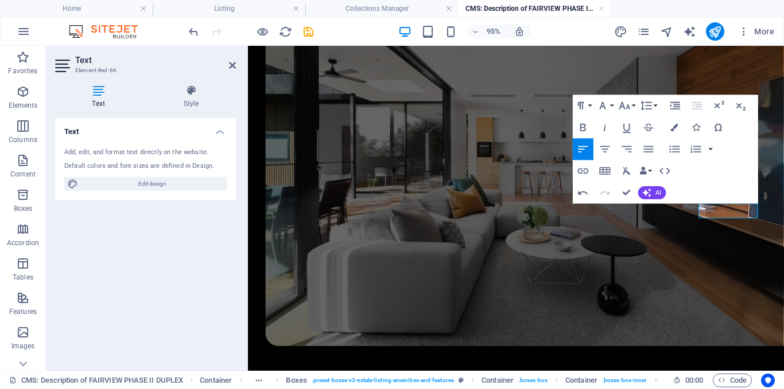
click at [585, 129] on icon "button" at bounding box center [583, 127] width 6 height 7
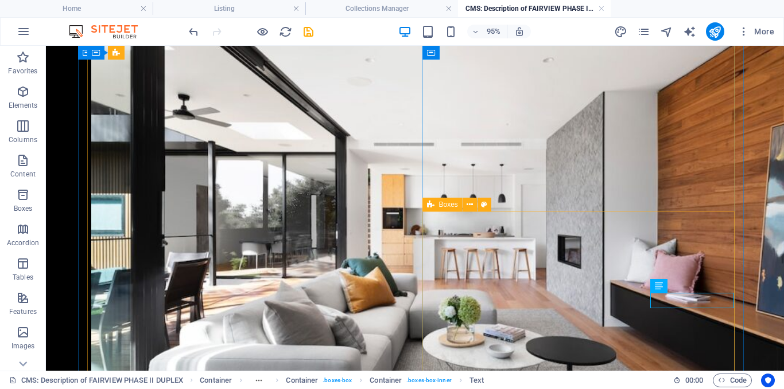
scroll to position [1054, 0]
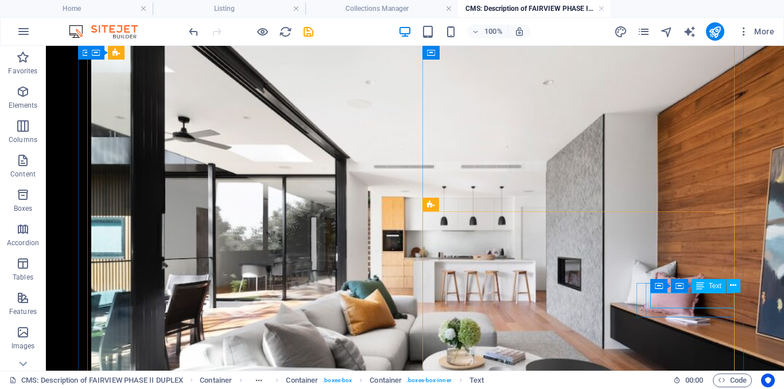
click at [733, 288] on icon at bounding box center [733, 286] width 6 height 12
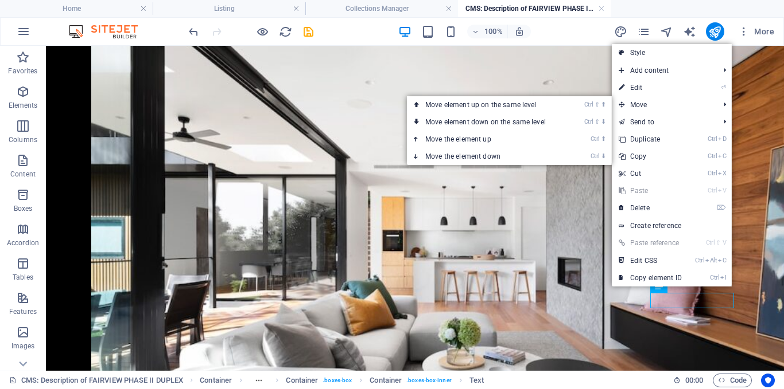
click at [653, 89] on link "⏎ Edit" at bounding box center [649, 87] width 77 height 17
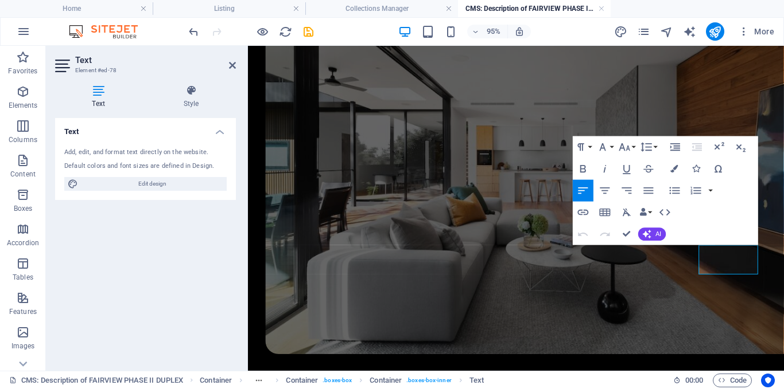
click at [583, 169] on icon "button" at bounding box center [583, 168] width 6 height 7
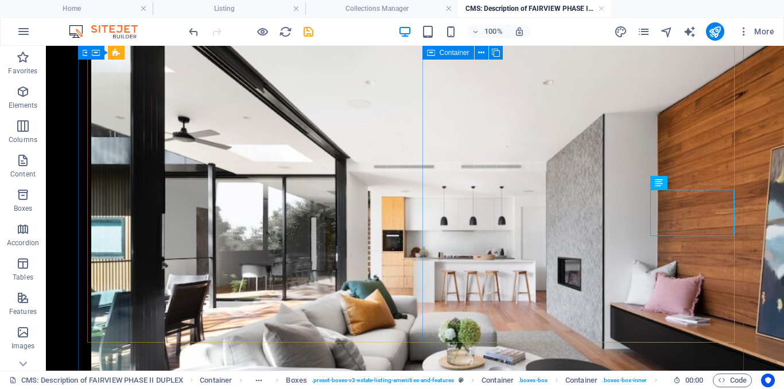
scroll to position [1226, 0]
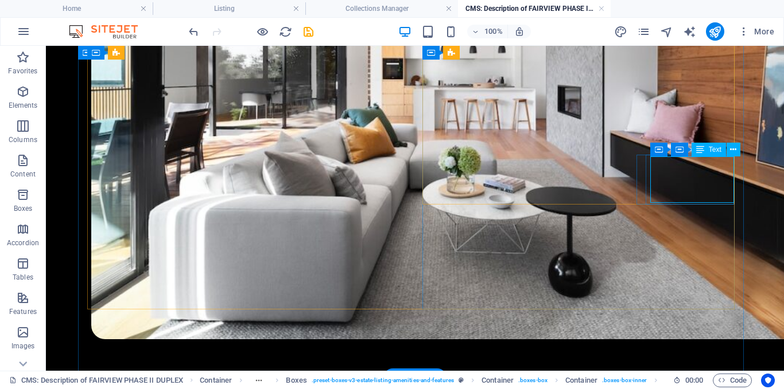
click at [732, 153] on icon at bounding box center [733, 150] width 6 height 12
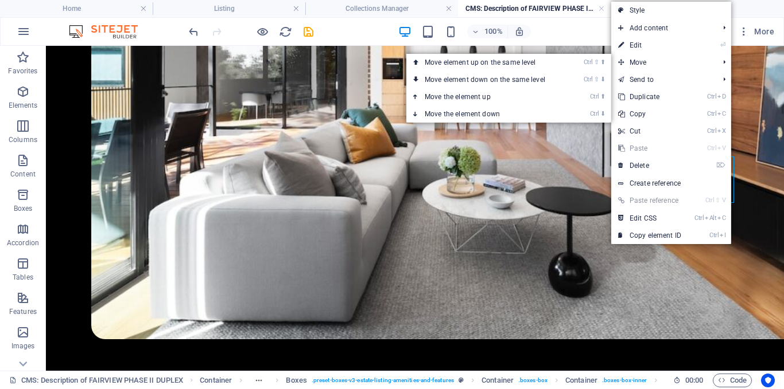
click at [653, 45] on link "⏎ Edit" at bounding box center [649, 45] width 77 height 17
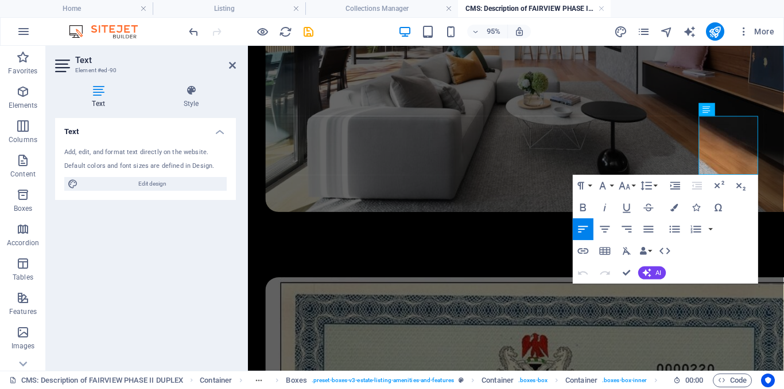
scroll to position [1248, 0]
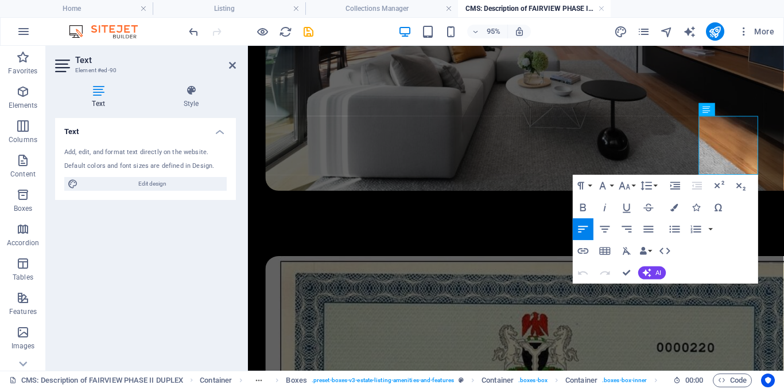
click at [583, 208] on icon "button" at bounding box center [582, 207] width 13 height 13
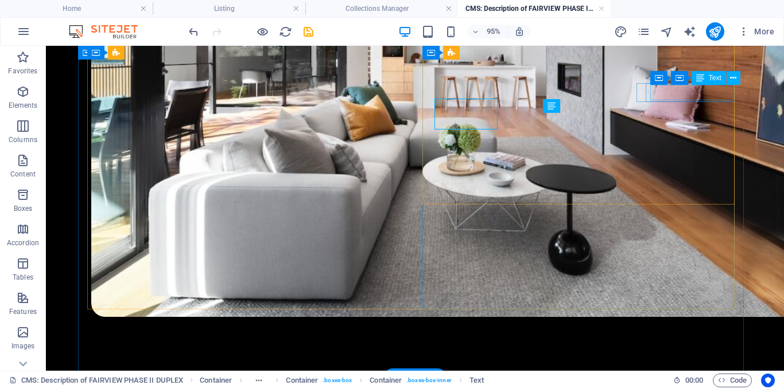
scroll to position [1226, 0]
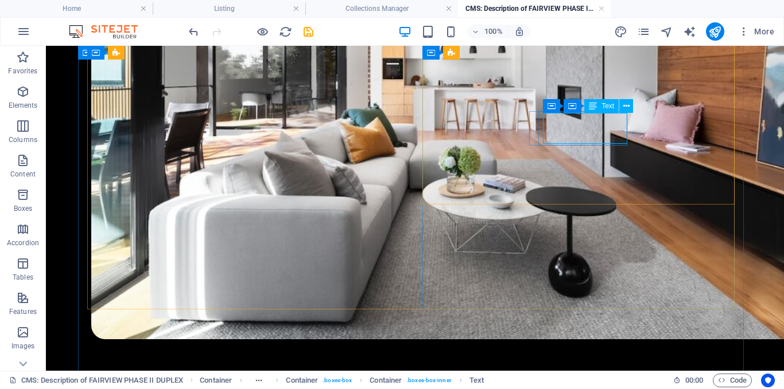
click at [623, 108] on icon at bounding box center [626, 106] width 6 height 12
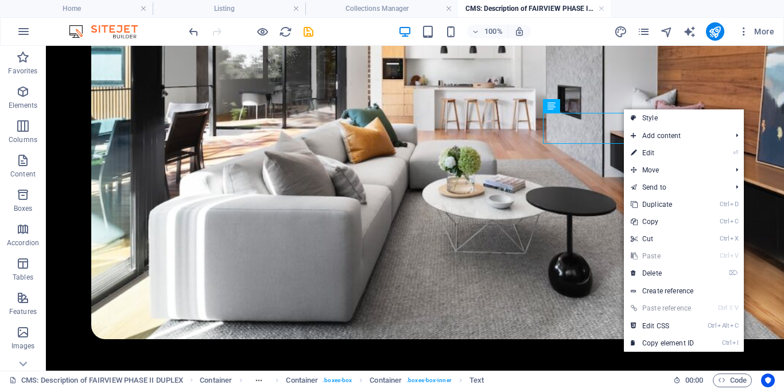
click at [652, 153] on link "⏎ Edit" at bounding box center [662, 153] width 77 height 17
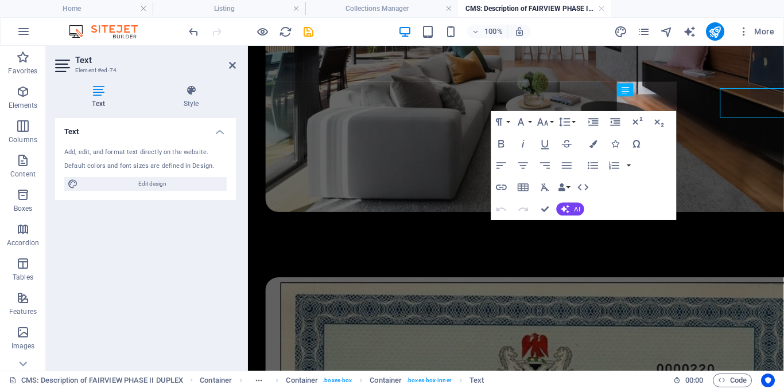
scroll to position [1248, 0]
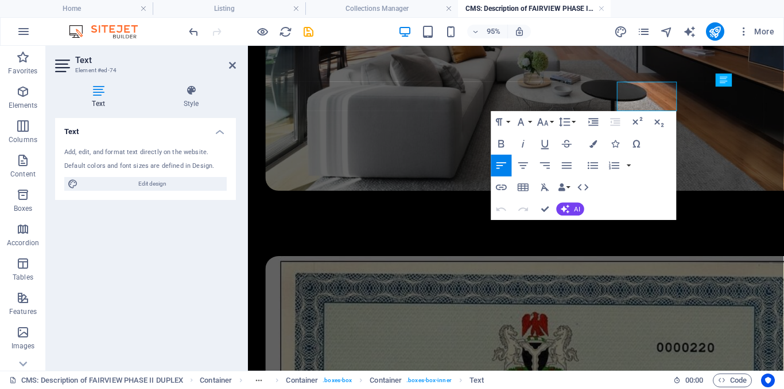
click at [496, 142] on icon "button" at bounding box center [501, 144] width 13 height 13
click at [313, 33] on icon "save" at bounding box center [308, 31] width 13 height 13
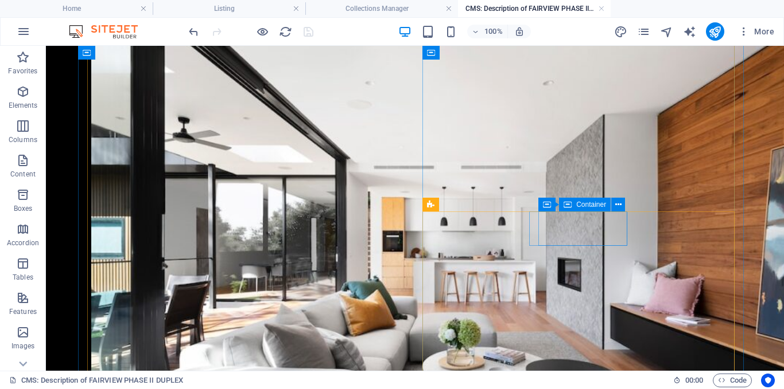
scroll to position [1054, 0]
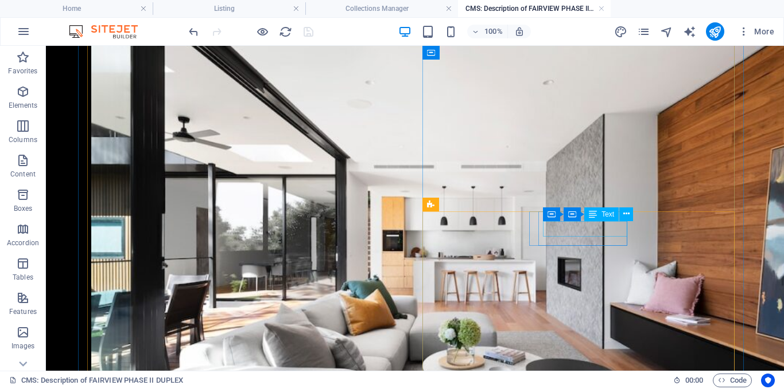
click at [626, 217] on icon at bounding box center [626, 214] width 6 height 12
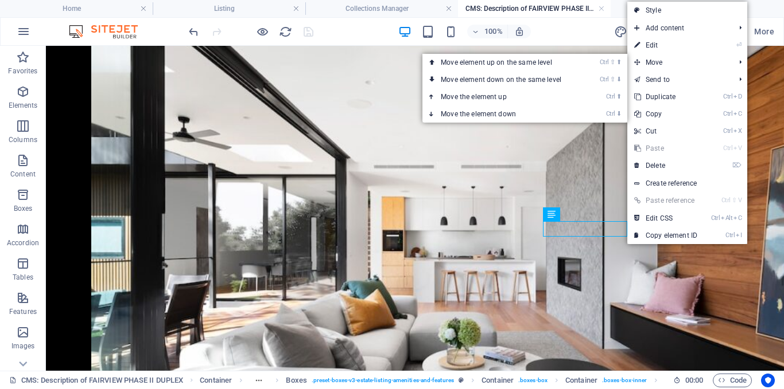
click at [659, 45] on link "⏎ Edit" at bounding box center [665, 45] width 77 height 17
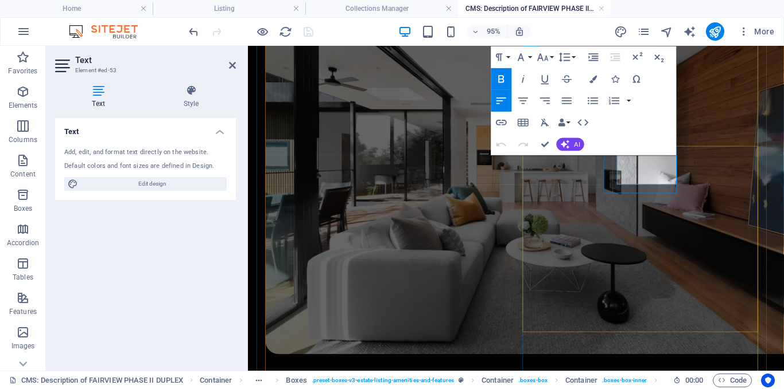
scroll to position [1084, 0]
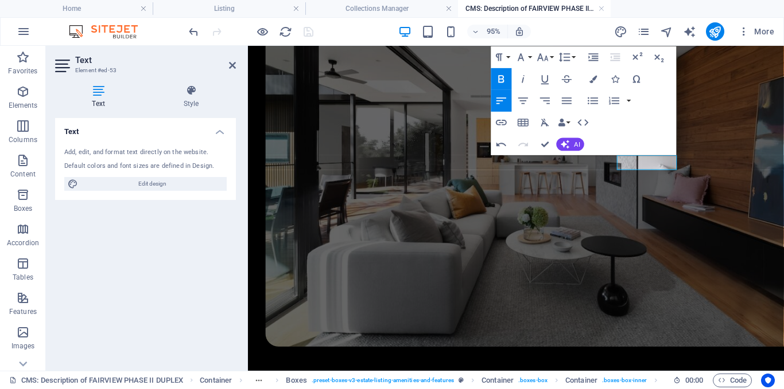
click at [496, 74] on icon "button" at bounding box center [501, 79] width 13 height 13
click at [497, 76] on icon "button" at bounding box center [501, 79] width 13 height 13
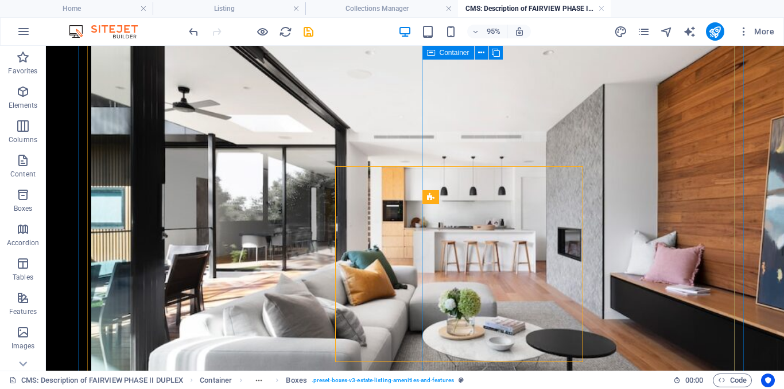
scroll to position [1061, 0]
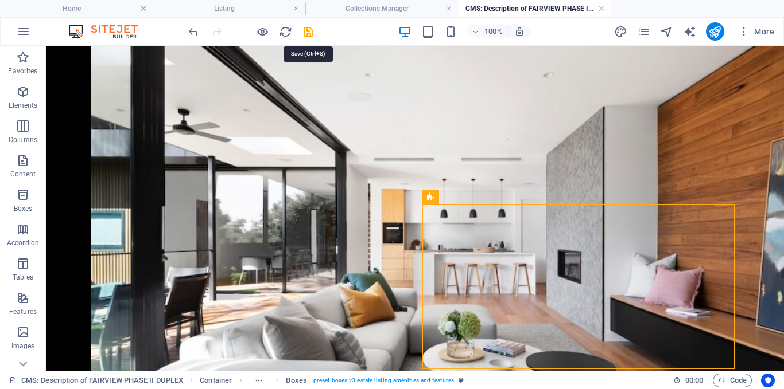
drag, startPoint x: 310, startPoint y: 32, endPoint x: 332, endPoint y: 2, distance: 36.6
click at [310, 32] on icon "save" at bounding box center [308, 31] width 13 height 13
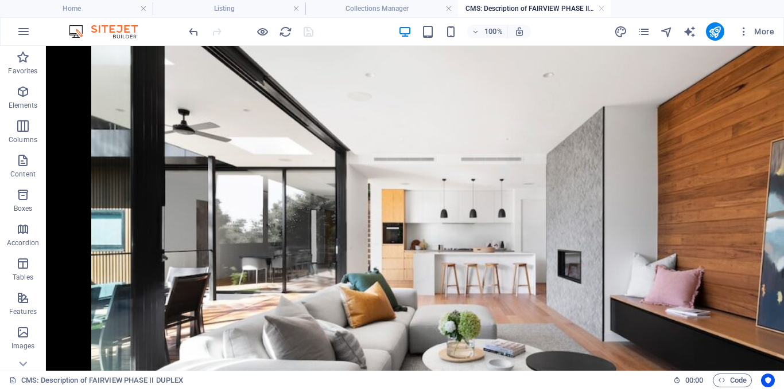
click at [387, 10] on h4 "Collections Manager" at bounding box center [381, 8] width 153 height 13
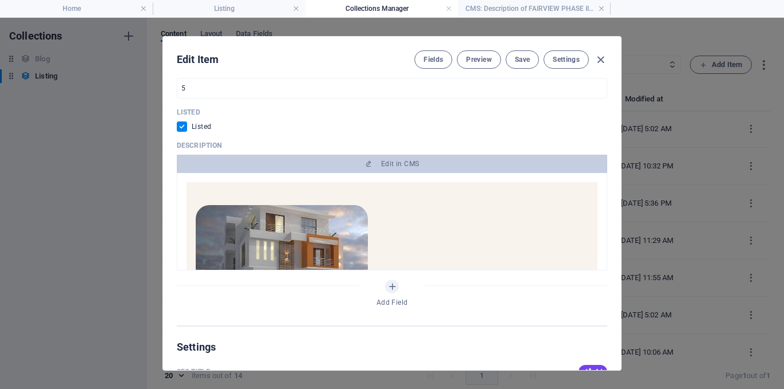
scroll to position [0, 0]
click at [534, 62] on button "Save" at bounding box center [521, 59] width 33 height 18
click at [599, 63] on icon "button" at bounding box center [600, 59] width 13 height 13
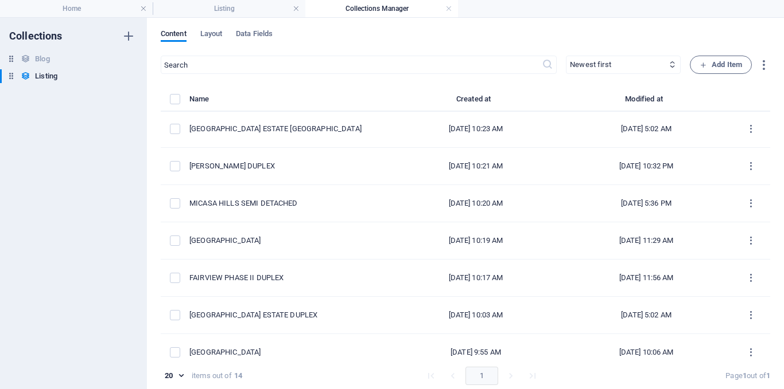
checkbox input "false"
type input "sapphire-fairview-phase-2-duplex"
click at [318, 310] on div "[GEOGRAPHIC_DATA] ESTATE DUPLEX" at bounding box center [285, 315] width 192 height 10
select select "Villa"
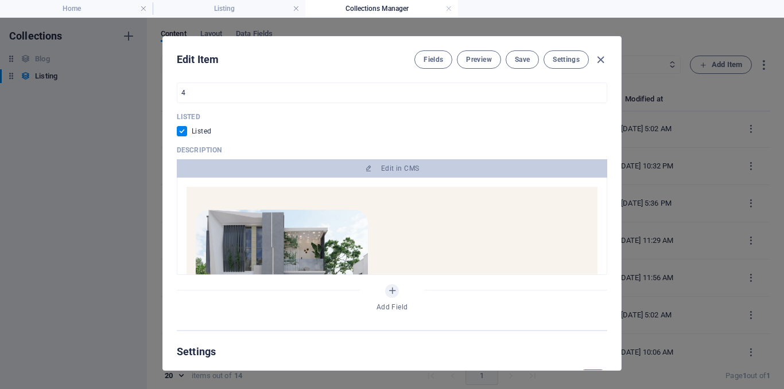
scroll to position [574, 0]
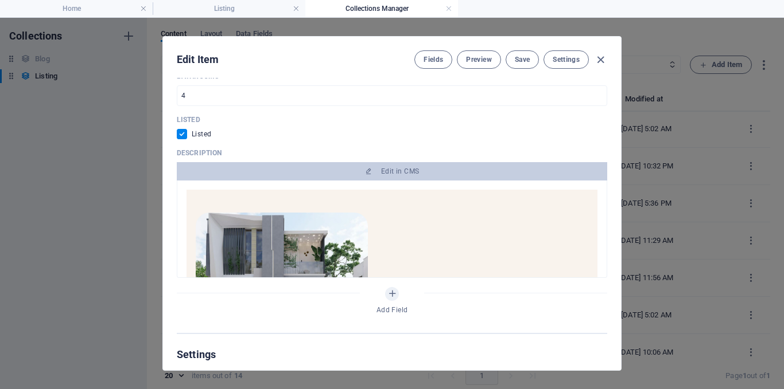
click at [420, 166] on button "Edit in CMS" at bounding box center [392, 171] width 430 height 18
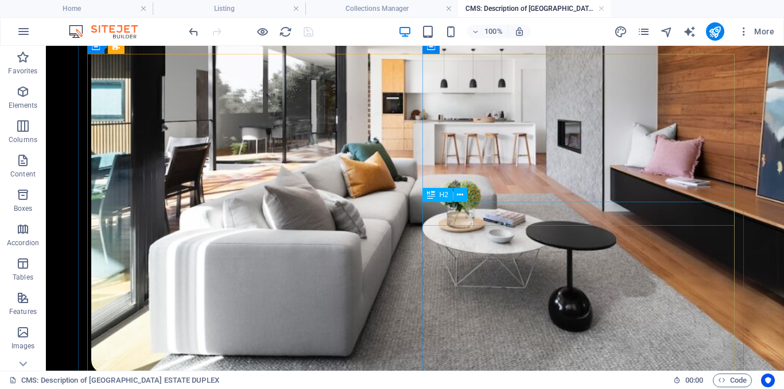
scroll to position [860, 0]
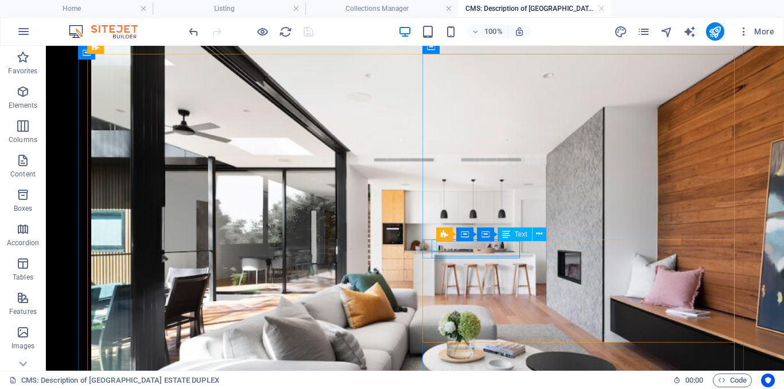
click at [539, 236] on icon at bounding box center [539, 234] width 6 height 12
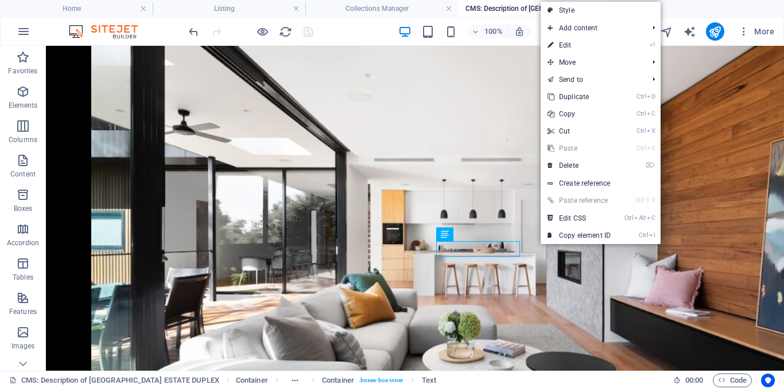
click at [584, 47] on link "⏎ Edit" at bounding box center [578, 45] width 77 height 17
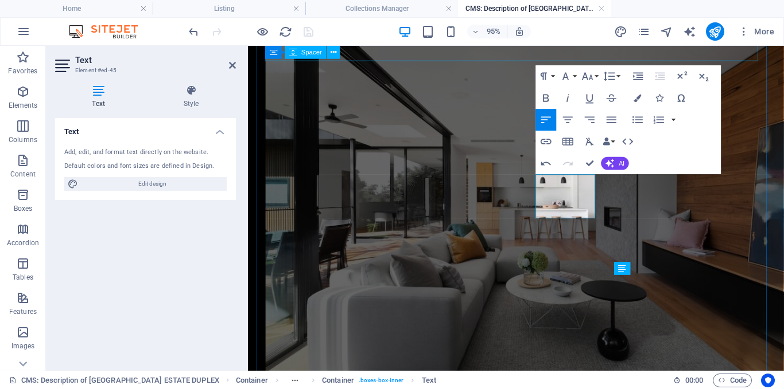
scroll to position [813, 0]
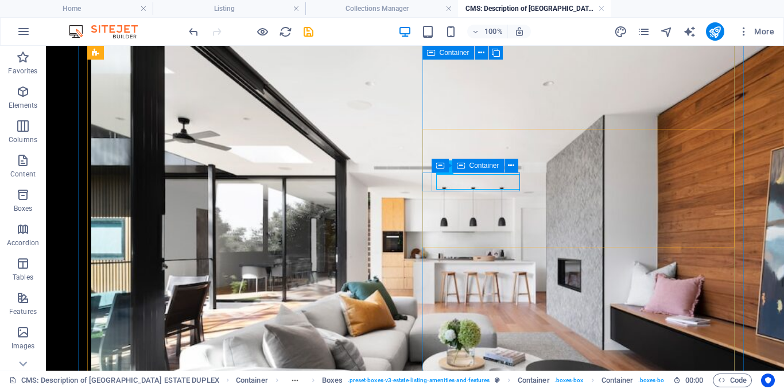
scroll to position [967, 0]
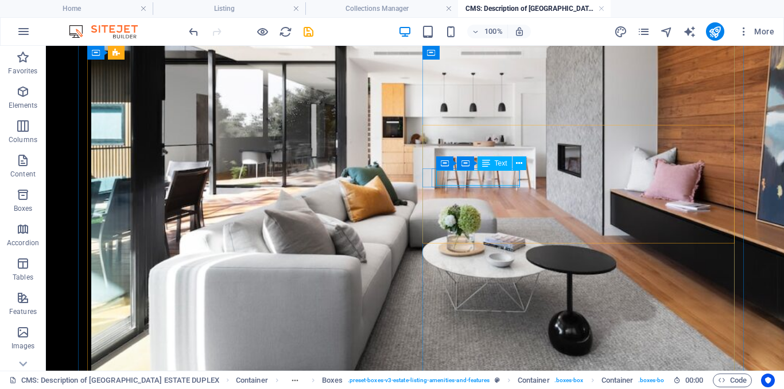
click at [520, 165] on icon at bounding box center [519, 164] width 6 height 12
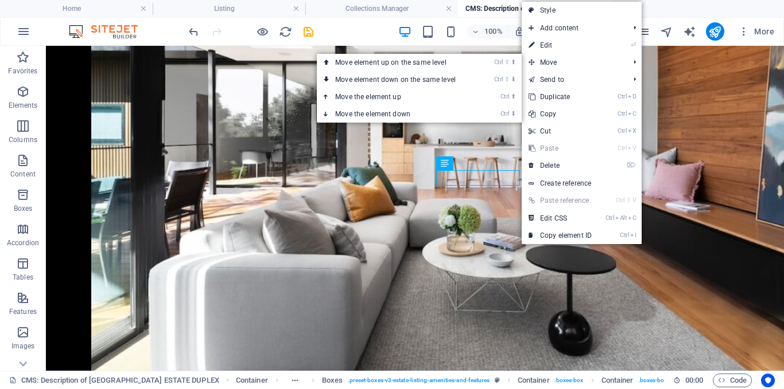
drag, startPoint x: 556, startPoint y: 51, endPoint x: 325, endPoint y: 77, distance: 233.2
click at [556, 51] on link "⏎ Edit" at bounding box center [559, 45] width 77 height 17
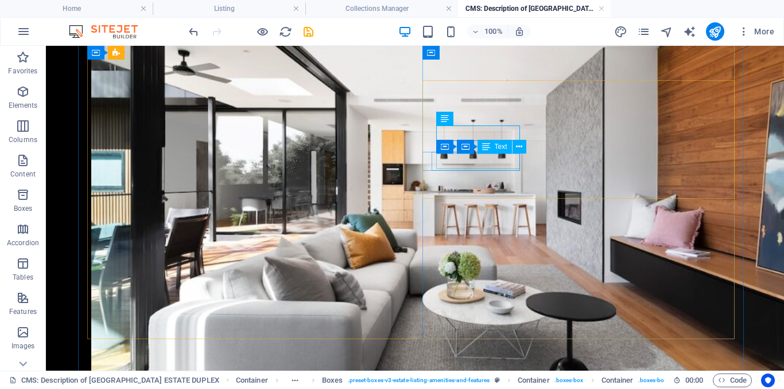
scroll to position [1012, 0]
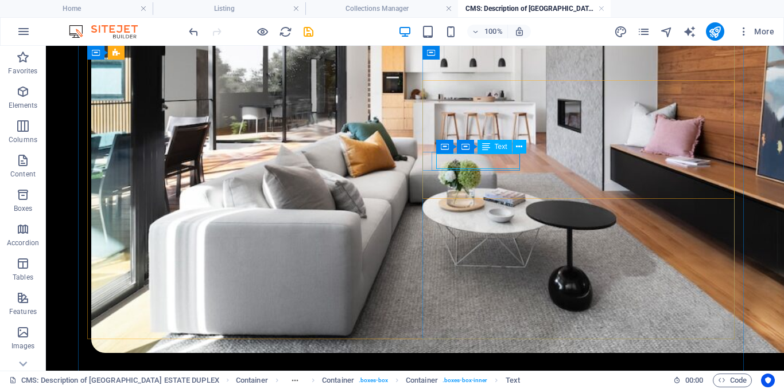
click at [518, 149] on icon at bounding box center [519, 147] width 6 height 12
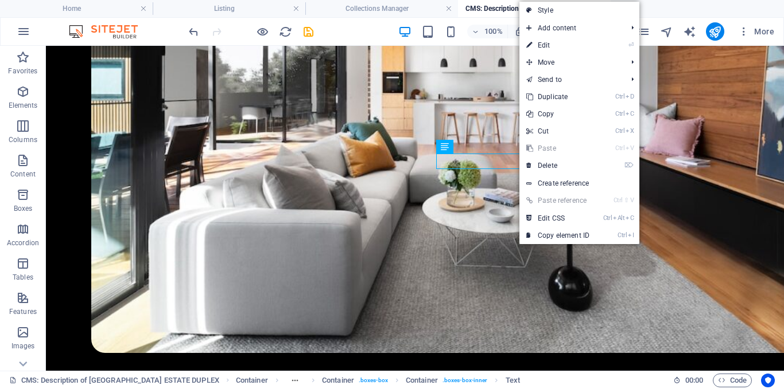
click at [578, 39] on link "⏎ Edit" at bounding box center [557, 45] width 77 height 17
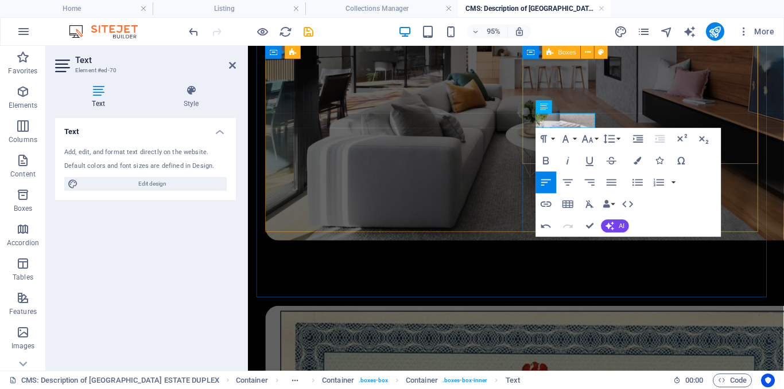
scroll to position [972, 0]
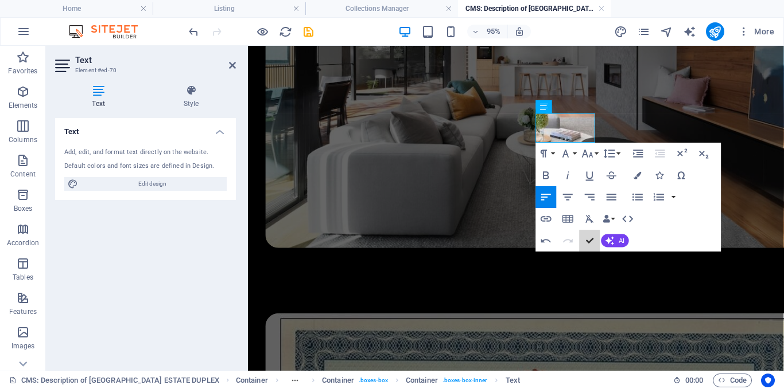
drag, startPoint x: 587, startPoint y: 242, endPoint x: 531, endPoint y: 161, distance: 98.5
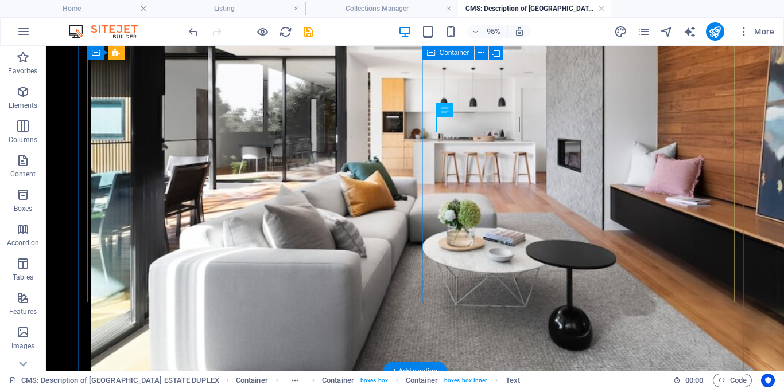
scroll to position [1049, 0]
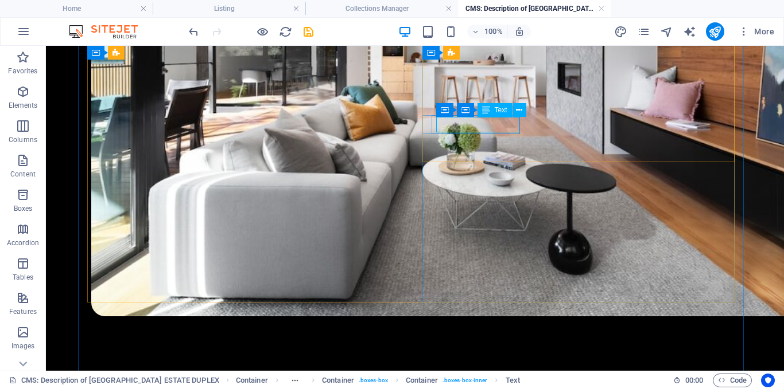
click at [514, 116] on button at bounding box center [519, 110] width 14 height 14
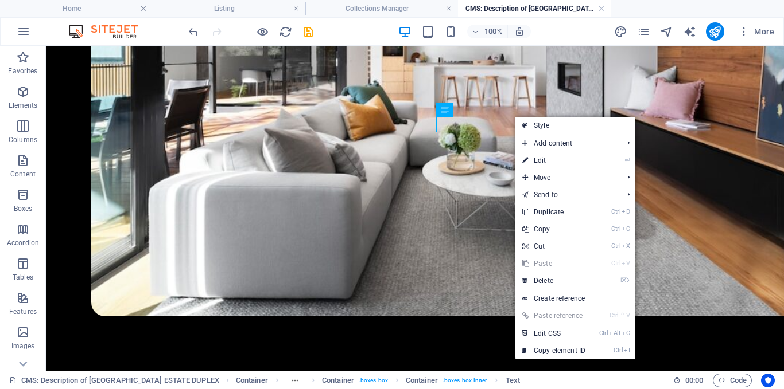
click at [542, 158] on link "⏎ Edit" at bounding box center [553, 160] width 77 height 17
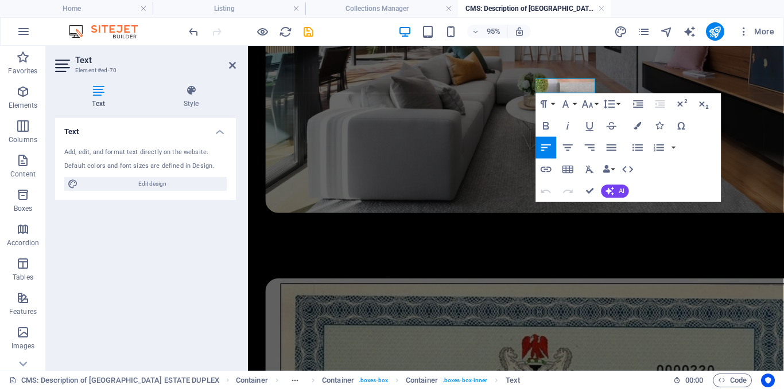
scroll to position [1016, 0]
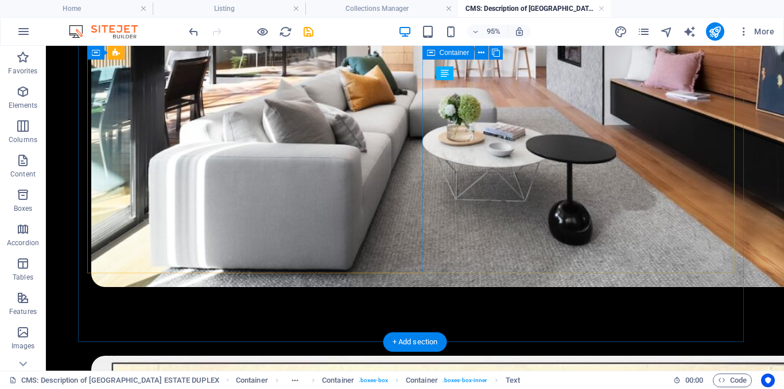
scroll to position [1078, 0]
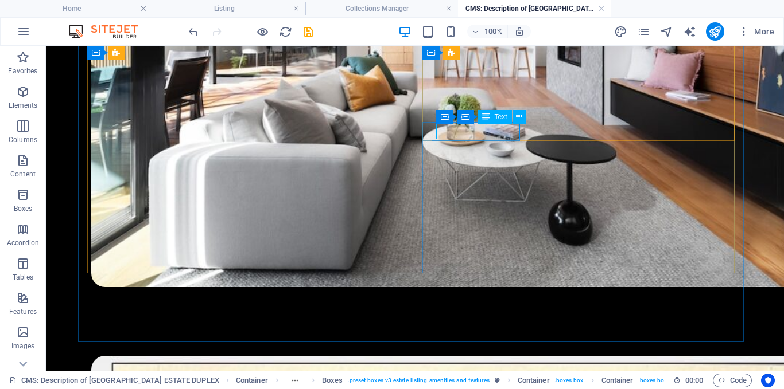
click at [519, 120] on icon at bounding box center [519, 117] width 6 height 12
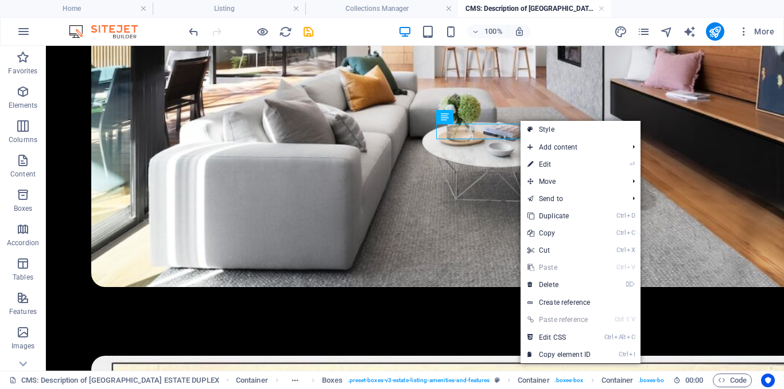
click at [557, 163] on link "⏎ Edit" at bounding box center [558, 164] width 77 height 17
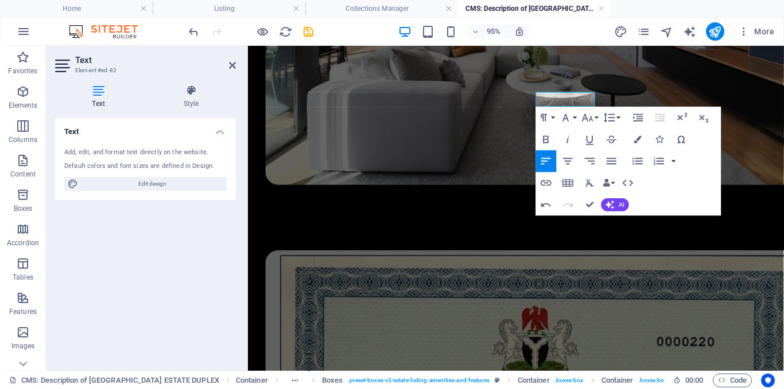
scroll to position [1030, 0]
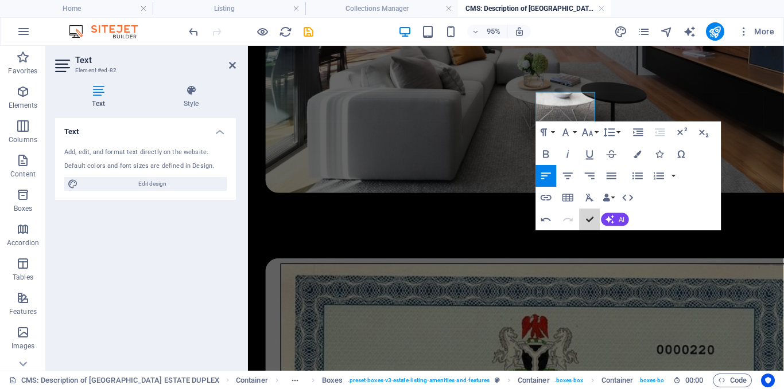
drag, startPoint x: 586, startPoint y: 221, endPoint x: 544, endPoint y: 150, distance: 82.7
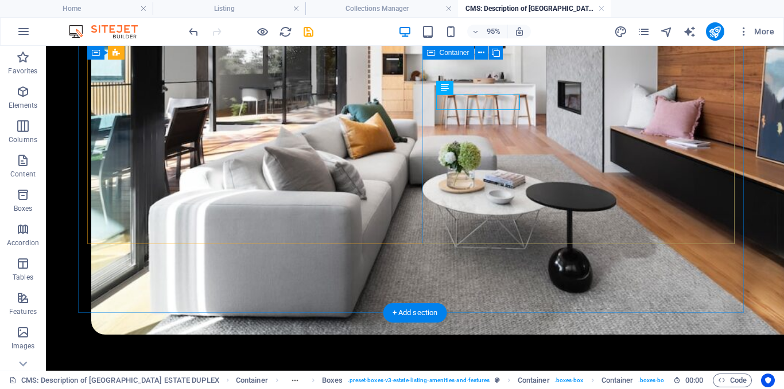
scroll to position [1107, 0]
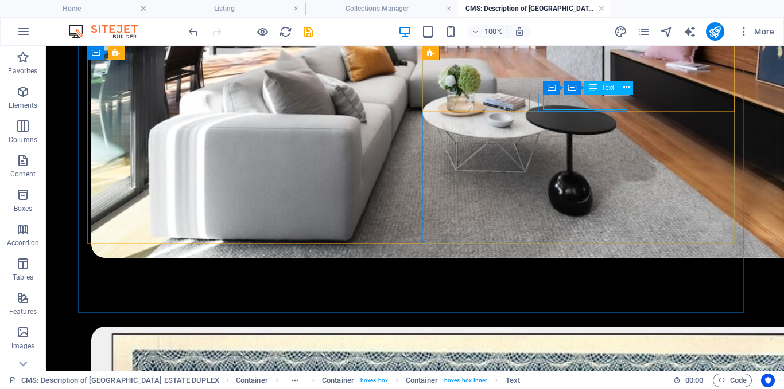
click at [626, 92] on icon at bounding box center [626, 87] width 6 height 12
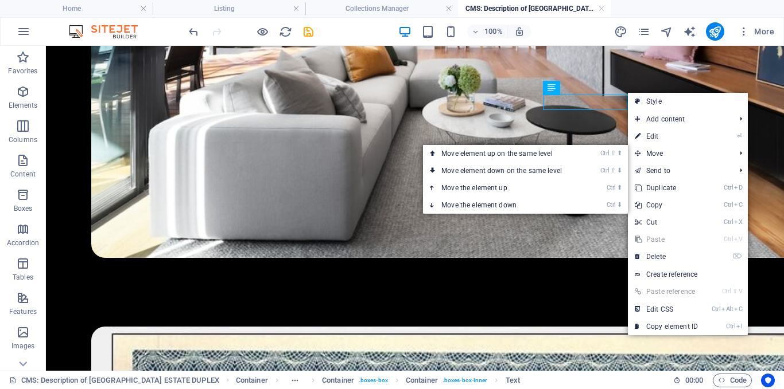
click at [654, 136] on link "⏎ Edit" at bounding box center [666, 136] width 77 height 17
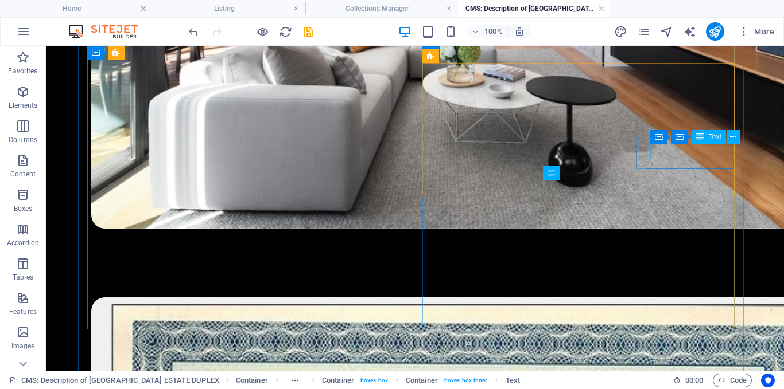
scroll to position [1022, 0]
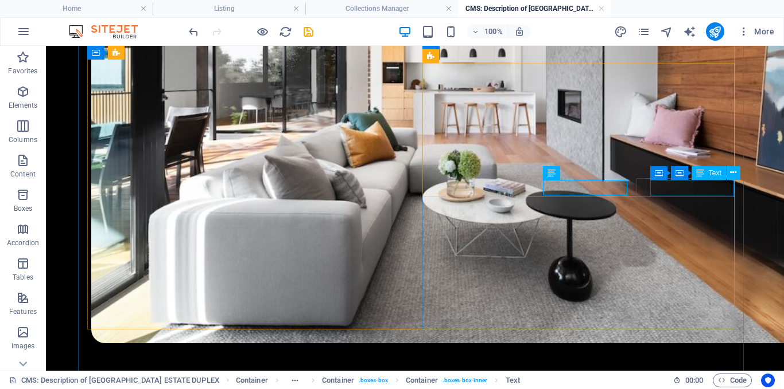
click at [734, 173] on icon at bounding box center [733, 173] width 6 height 12
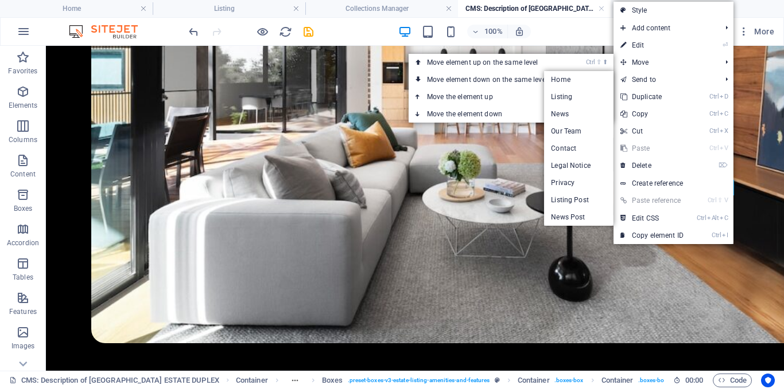
click at [624, 44] on icon at bounding box center [623, 45] width 6 height 17
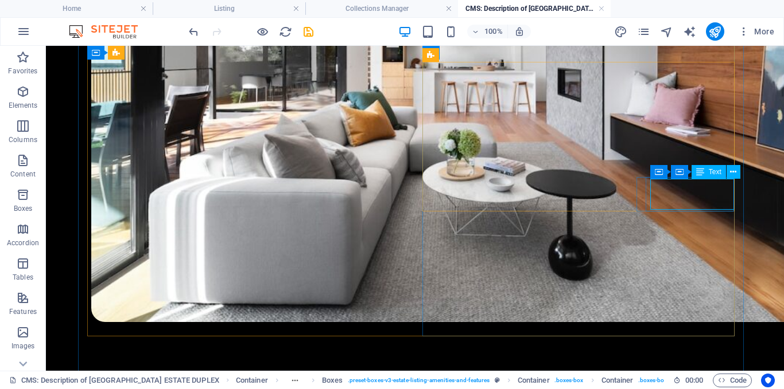
scroll to position [985, 0]
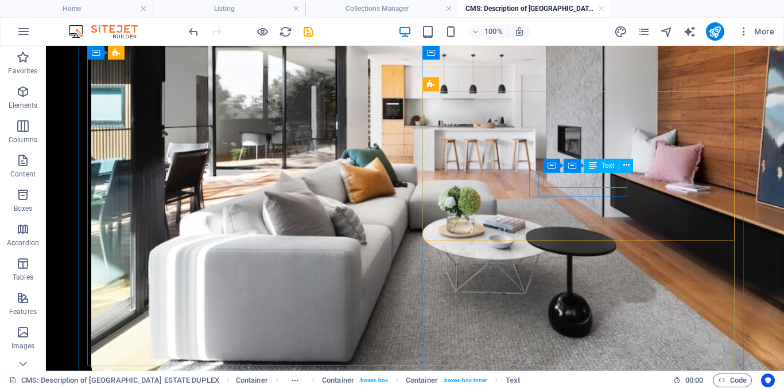
click at [627, 166] on icon at bounding box center [626, 165] width 6 height 12
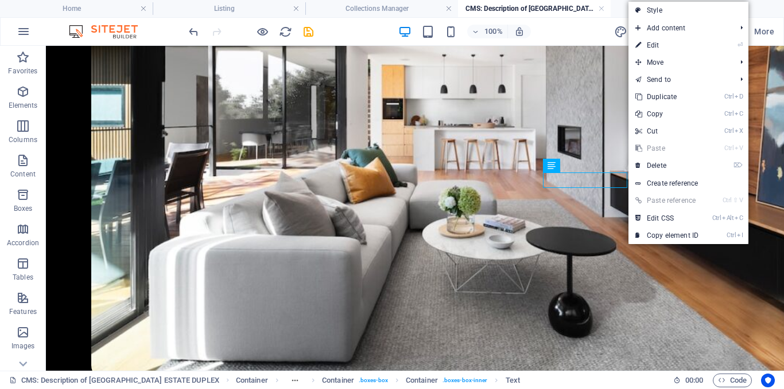
click at [660, 48] on link "⏎ Edit" at bounding box center [666, 45] width 77 height 17
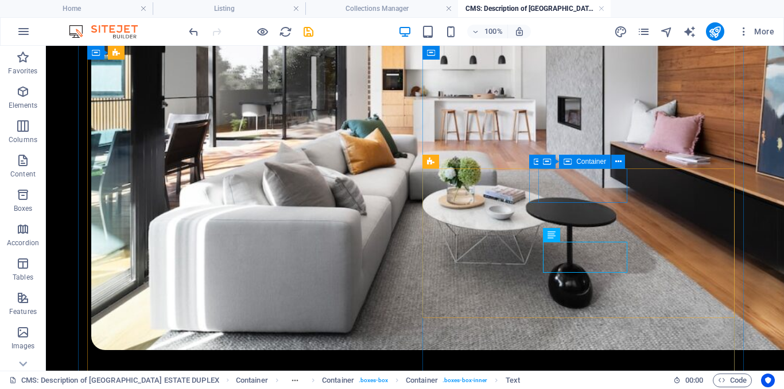
scroll to position [900, 0]
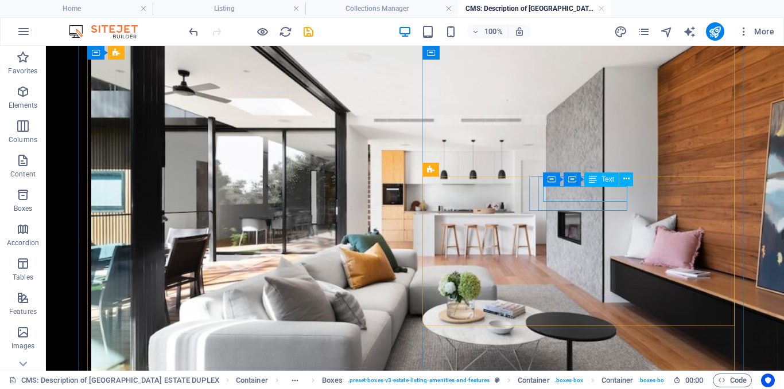
click at [627, 182] on icon at bounding box center [626, 179] width 6 height 12
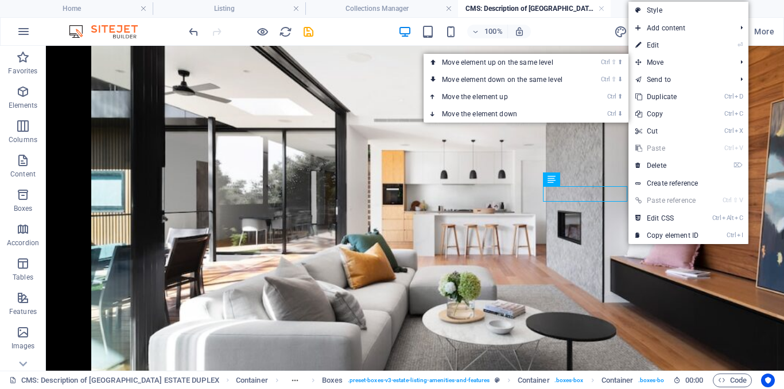
click at [670, 46] on link "⏎ Edit" at bounding box center [666, 45] width 77 height 17
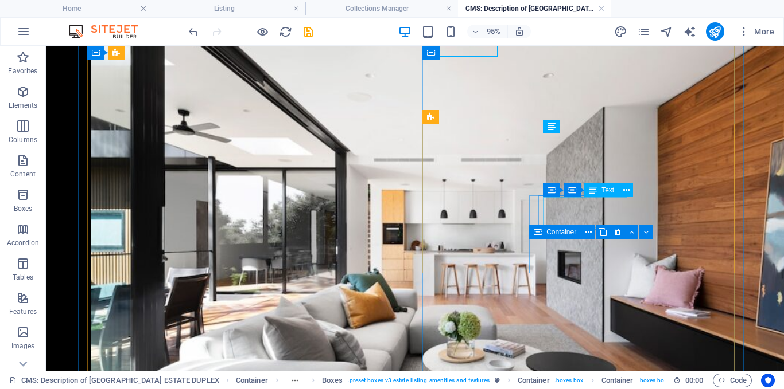
scroll to position [953, 0]
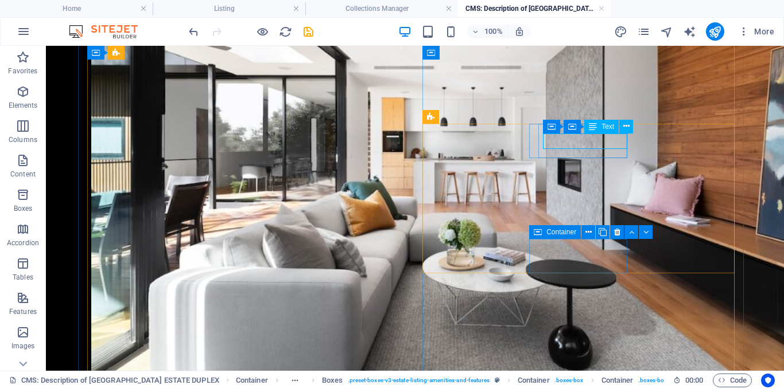
click at [620, 130] on button at bounding box center [626, 127] width 14 height 14
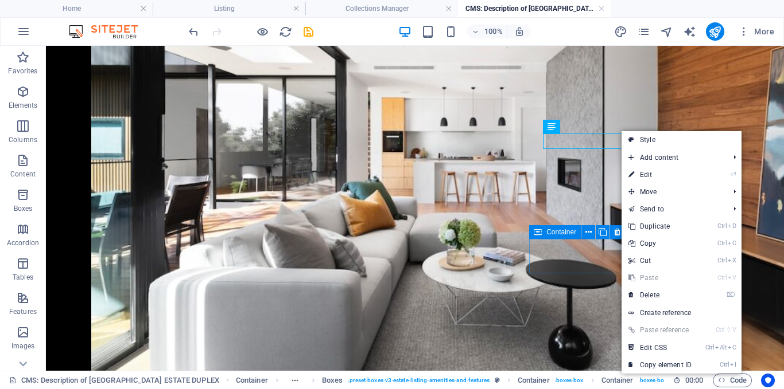
click at [651, 172] on link "⏎ Edit" at bounding box center [659, 174] width 77 height 17
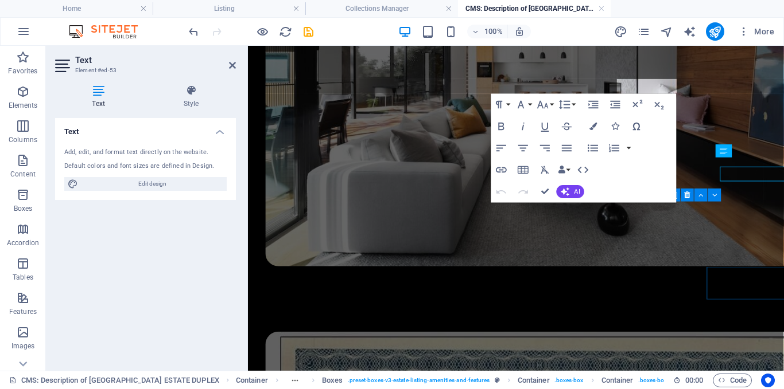
scroll to position [913, 0]
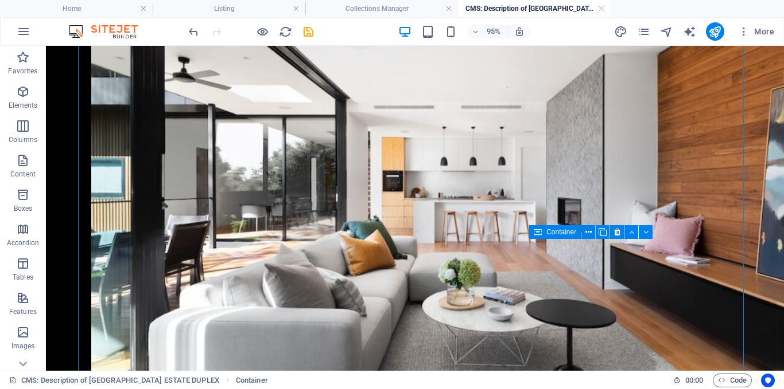
click at [313, 30] on icon "save" at bounding box center [308, 31] width 13 height 13
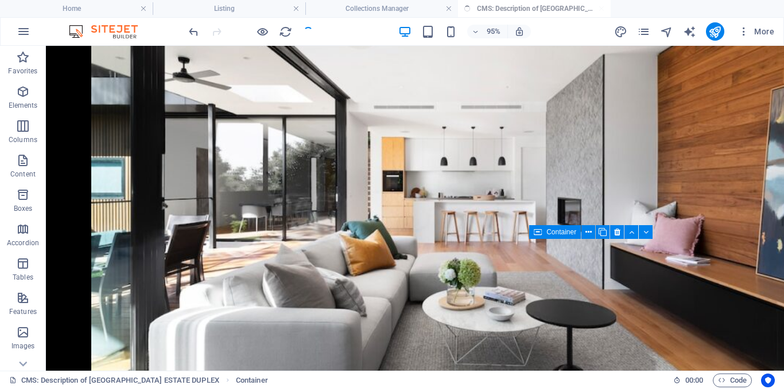
scroll to position [953, 0]
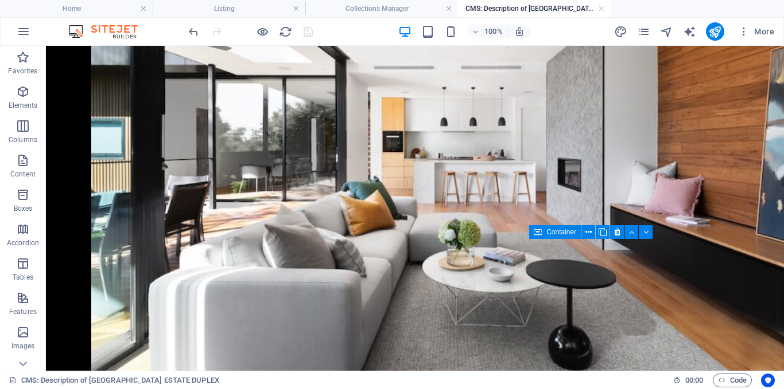
click at [412, 10] on h4 "Collections Manager" at bounding box center [381, 8] width 153 height 13
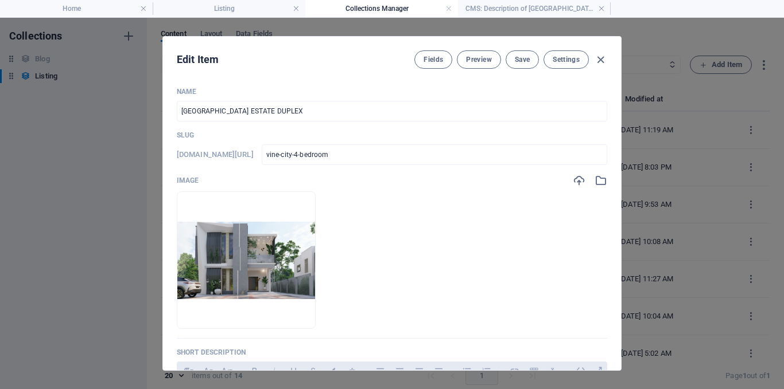
scroll to position [0, 0]
click at [516, 59] on span "Save" at bounding box center [522, 59] width 15 height 9
click at [600, 60] on icon "button" at bounding box center [600, 59] width 13 height 13
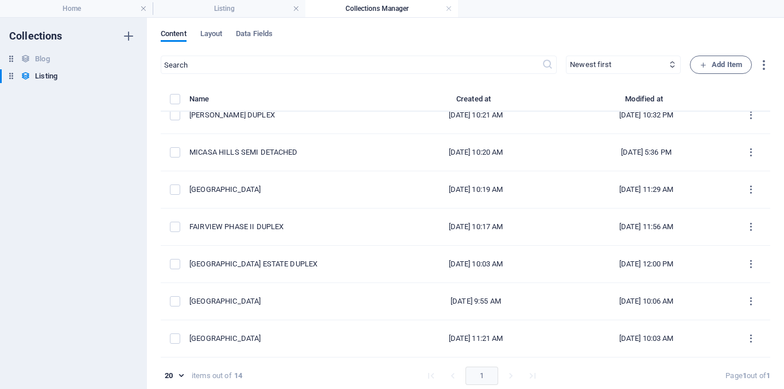
scroll to position [5, 0]
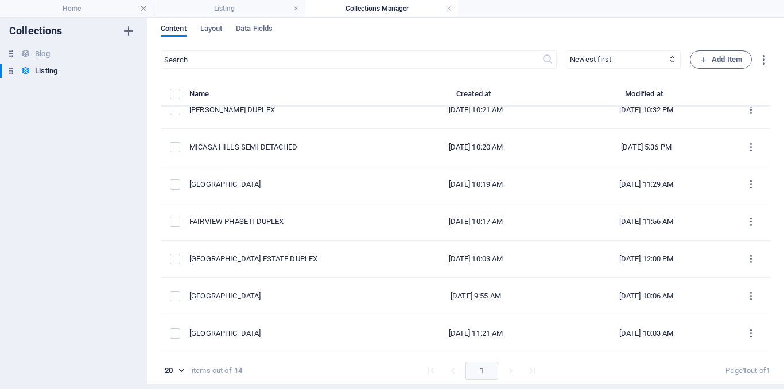
click at [298, 290] on td "[GEOGRAPHIC_DATA]" at bounding box center [289, 296] width 201 height 37
select select "House"
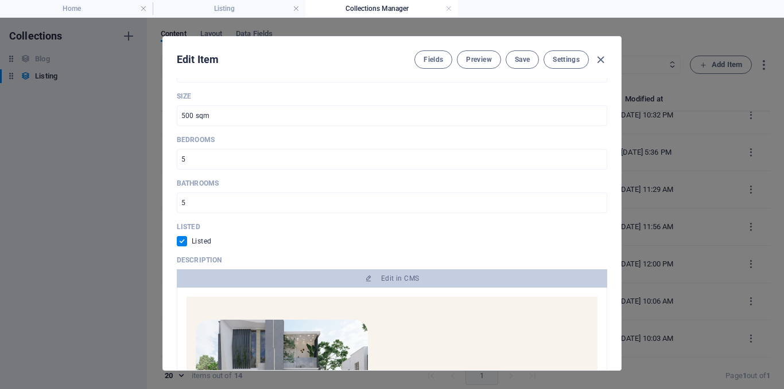
scroll to position [631, 0]
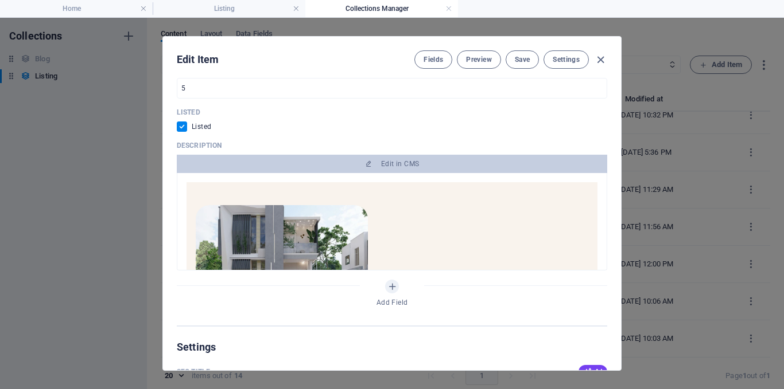
click at [427, 166] on span "Edit in CMS" at bounding box center [391, 163] width 421 height 9
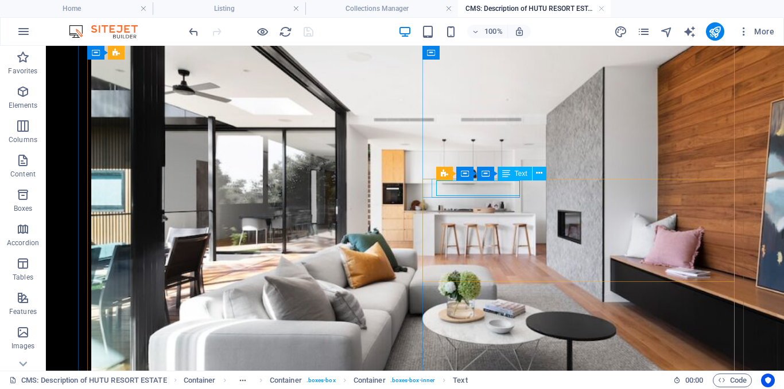
click at [538, 170] on icon at bounding box center [539, 173] width 6 height 12
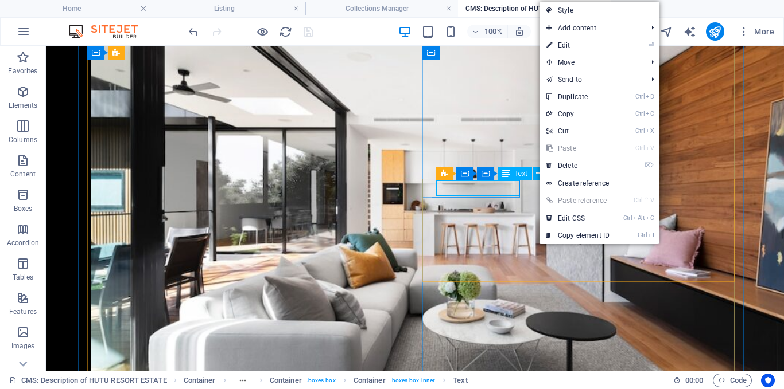
scroll to position [803, 0]
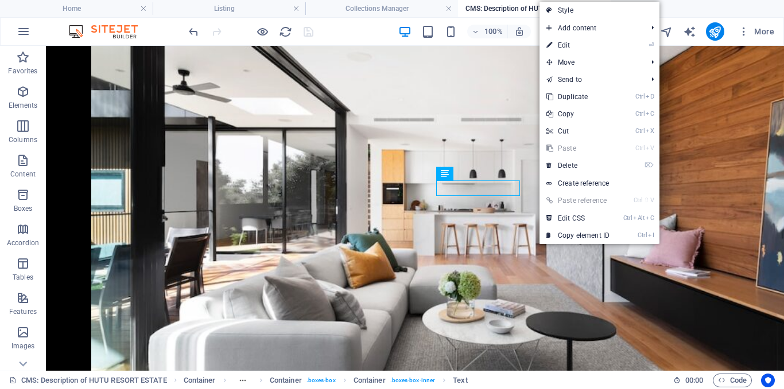
click at [576, 46] on link "⏎ Edit" at bounding box center [577, 45] width 77 height 17
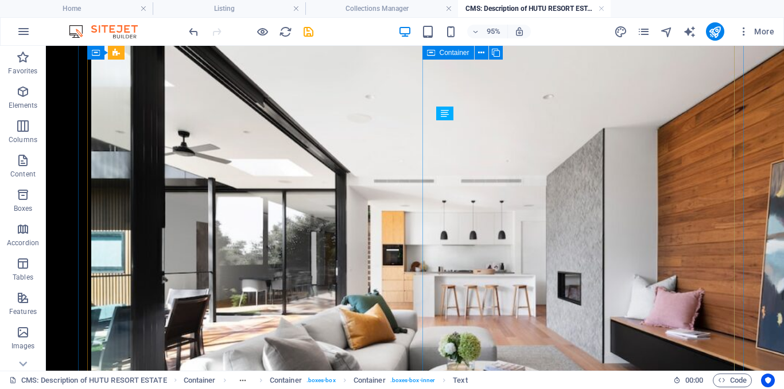
scroll to position [855, 0]
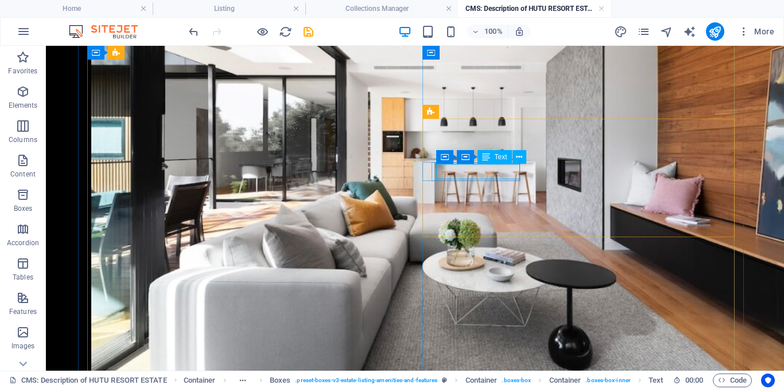
click at [524, 158] on button at bounding box center [519, 157] width 14 height 14
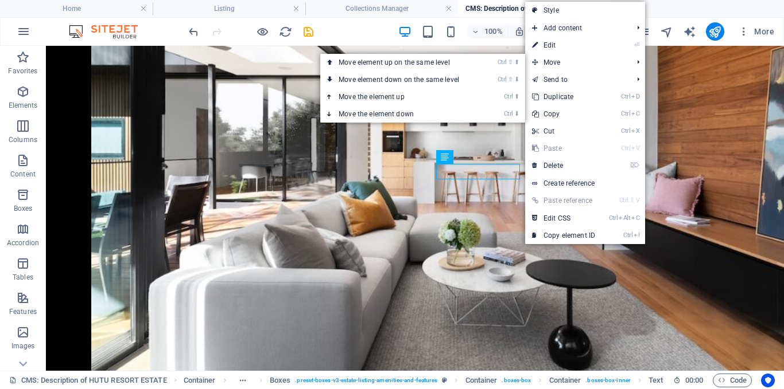
click at [558, 49] on link "⏎ Edit" at bounding box center [563, 45] width 77 height 17
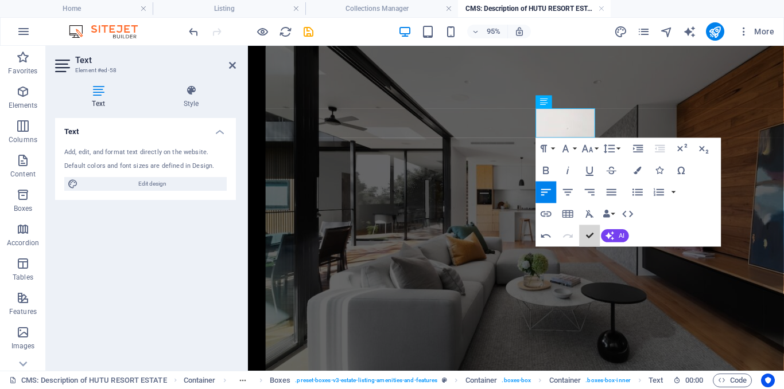
scroll to position [907, 0]
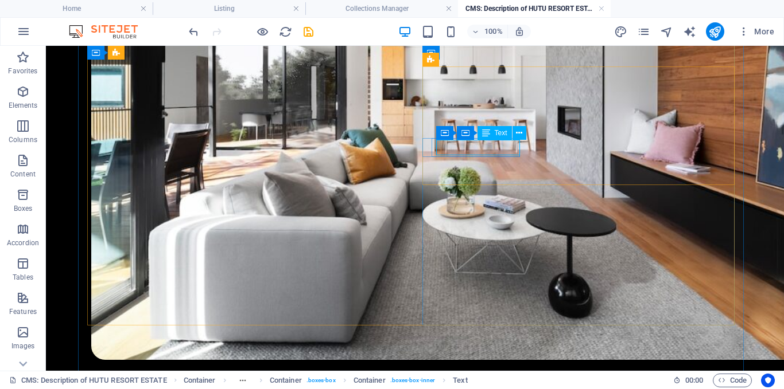
click at [520, 134] on icon at bounding box center [519, 133] width 6 height 12
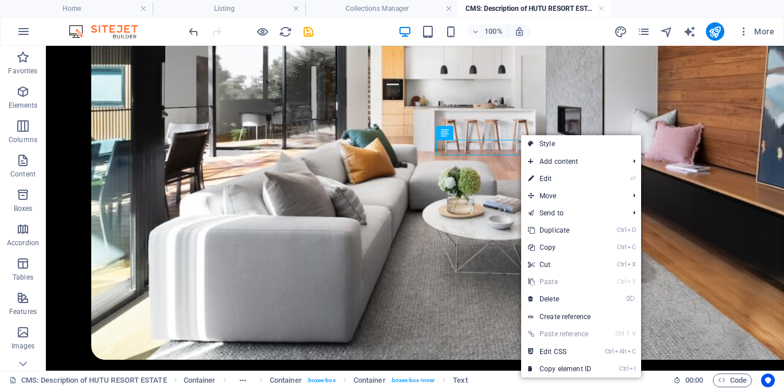
click at [543, 179] on link "⏎ Edit" at bounding box center [559, 178] width 77 height 17
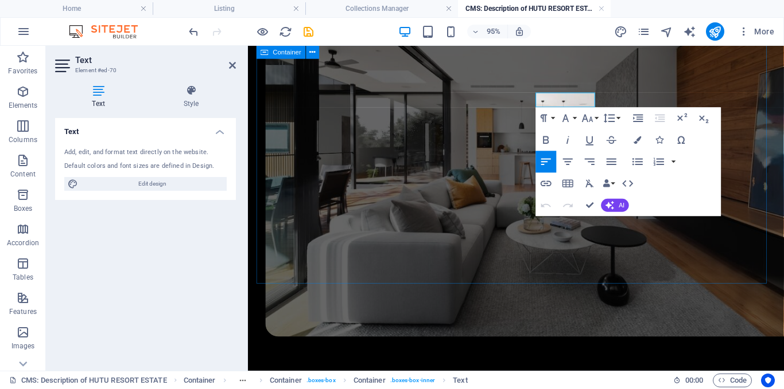
scroll to position [854, 0]
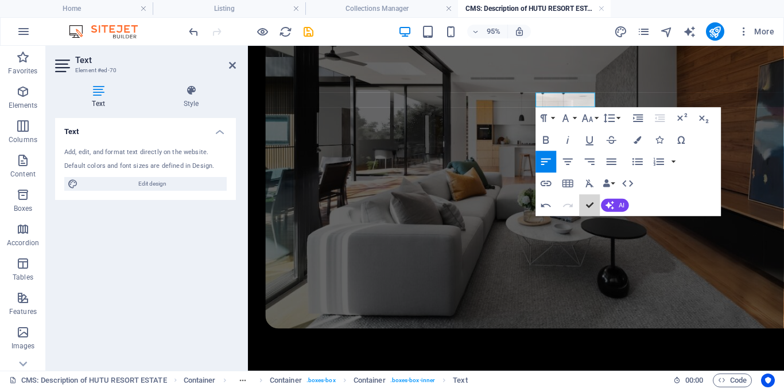
drag, startPoint x: 588, startPoint y: 204, endPoint x: 532, endPoint y: 138, distance: 85.9
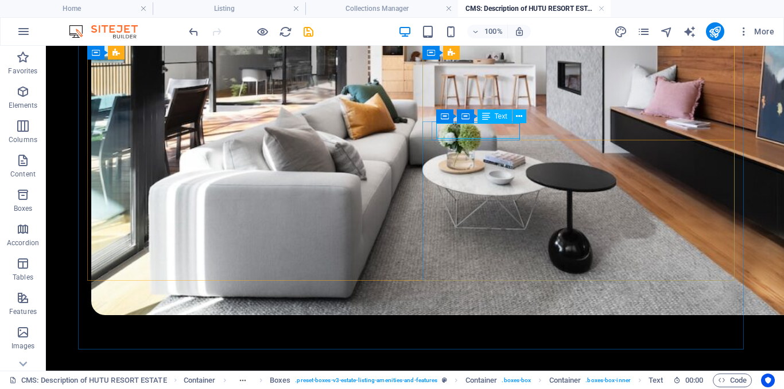
click at [517, 119] on icon at bounding box center [519, 117] width 6 height 12
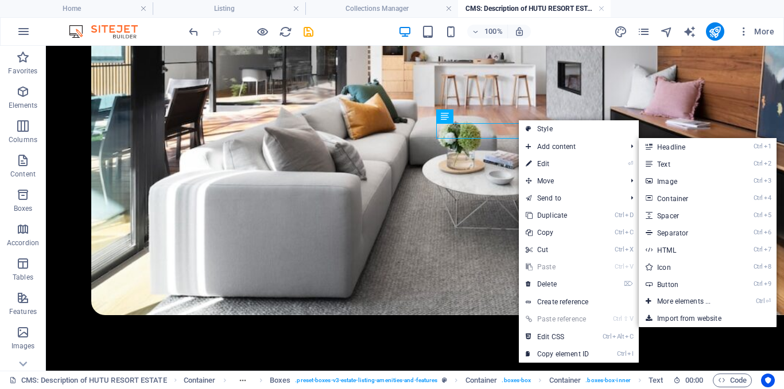
click at [537, 162] on link "⏎ Edit" at bounding box center [557, 163] width 77 height 17
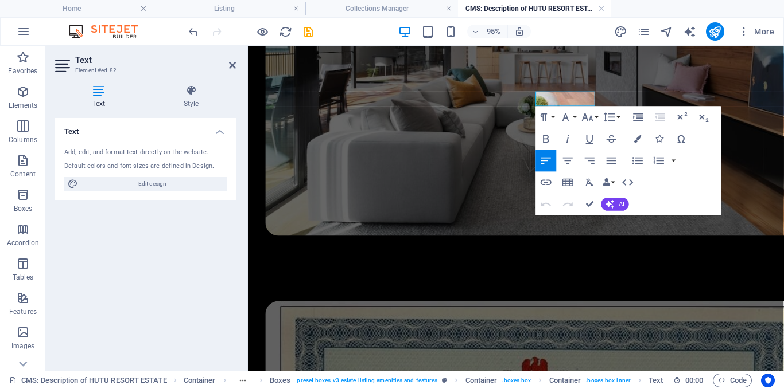
scroll to position [891, 0]
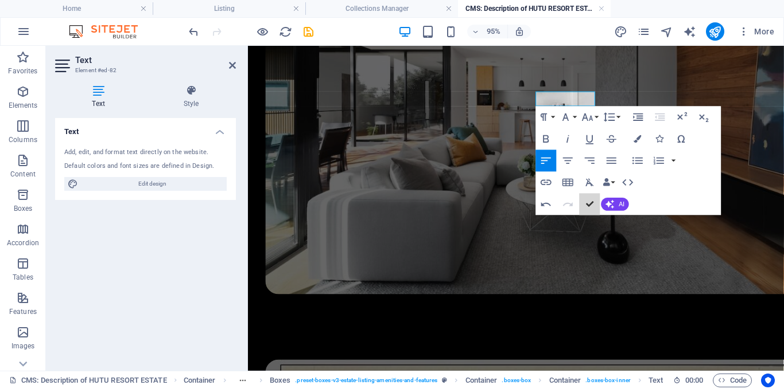
drag, startPoint x: 591, startPoint y: 206, endPoint x: 537, endPoint y: 138, distance: 87.0
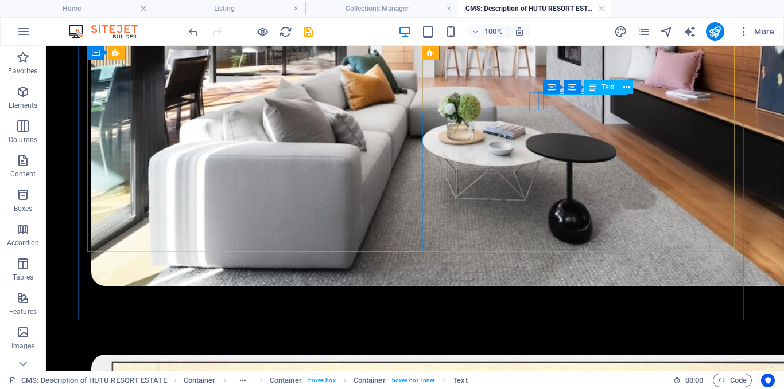
click at [625, 91] on icon at bounding box center [626, 87] width 6 height 12
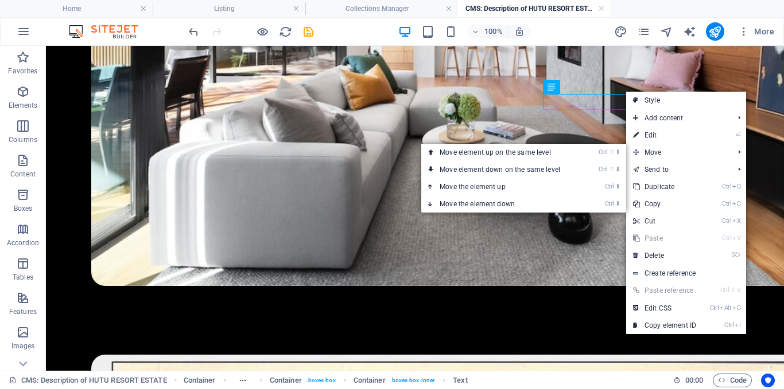
click at [638, 133] on icon at bounding box center [636, 135] width 6 height 17
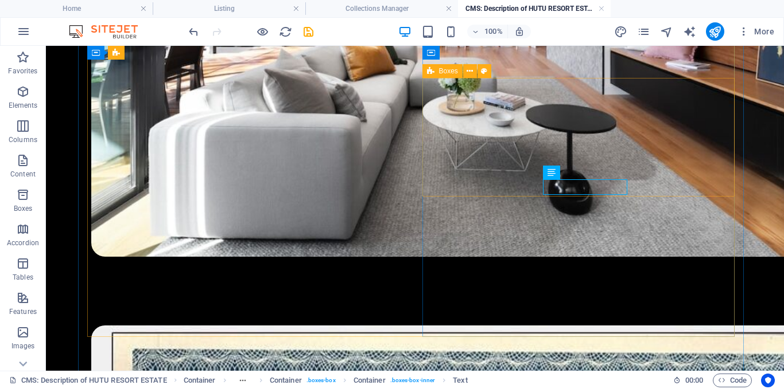
scroll to position [896, 0]
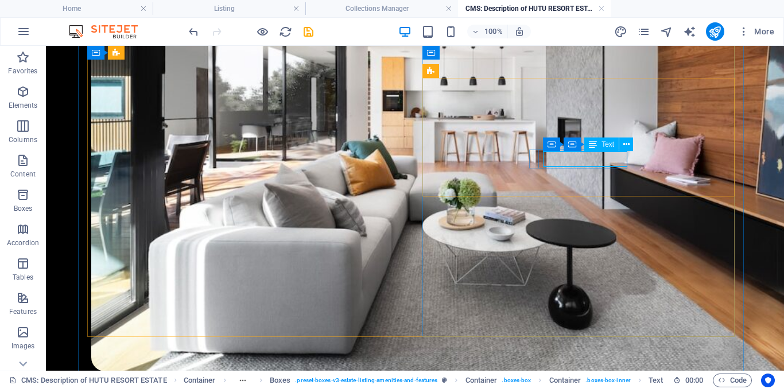
click at [625, 145] on icon at bounding box center [626, 145] width 6 height 12
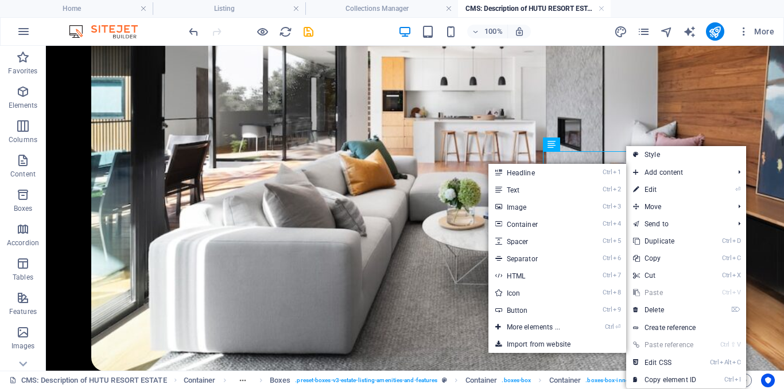
click at [657, 189] on link "⏎ Edit" at bounding box center [664, 189] width 77 height 17
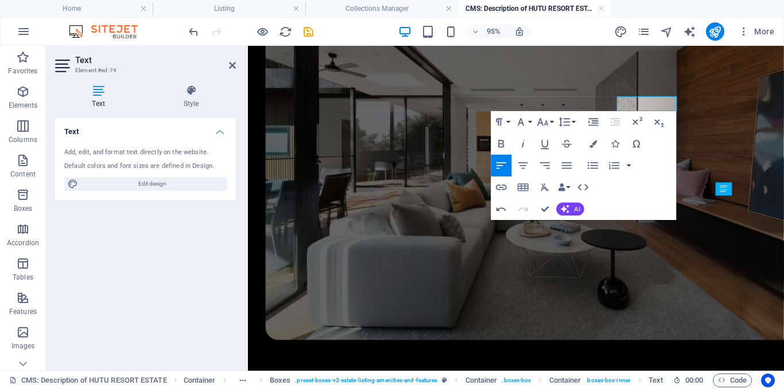
scroll to position [835, 0]
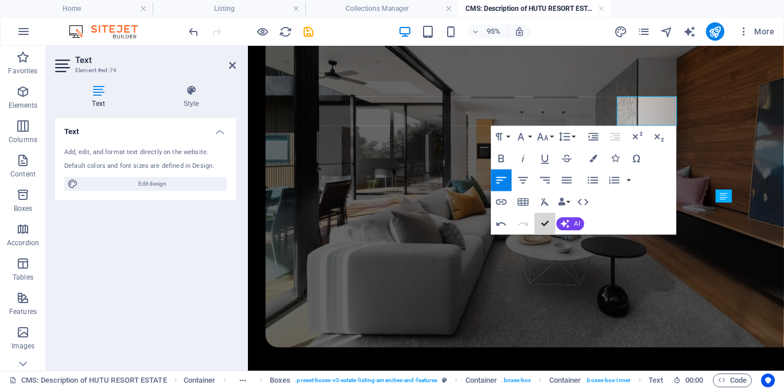
drag, startPoint x: 544, startPoint y: 221, endPoint x: 507, endPoint y: 170, distance: 63.6
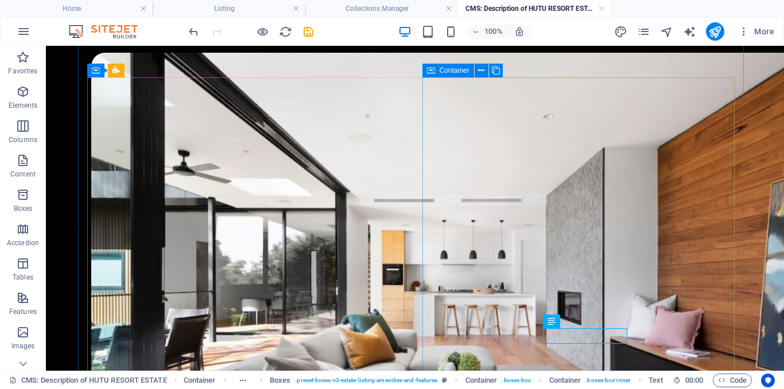
scroll to position [719, 0]
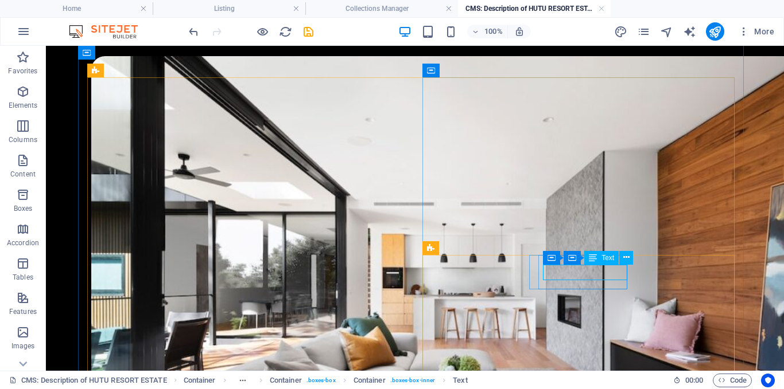
click at [625, 262] on icon at bounding box center [626, 258] width 6 height 12
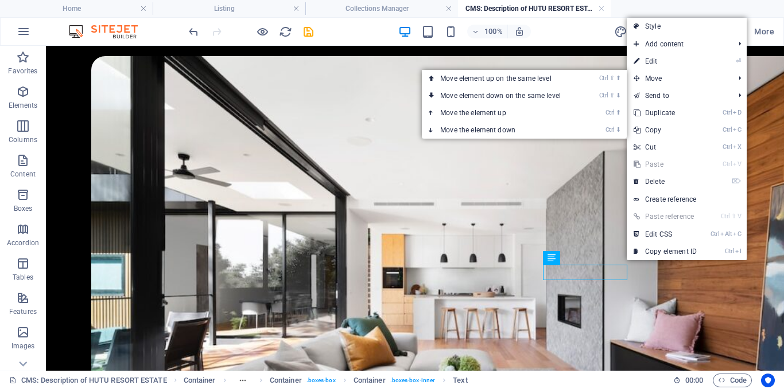
click at [659, 66] on link "⏎ Edit" at bounding box center [664, 61] width 77 height 17
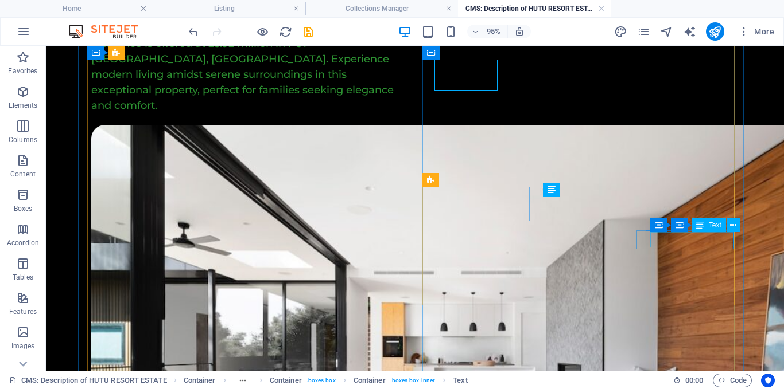
scroll to position [787, 0]
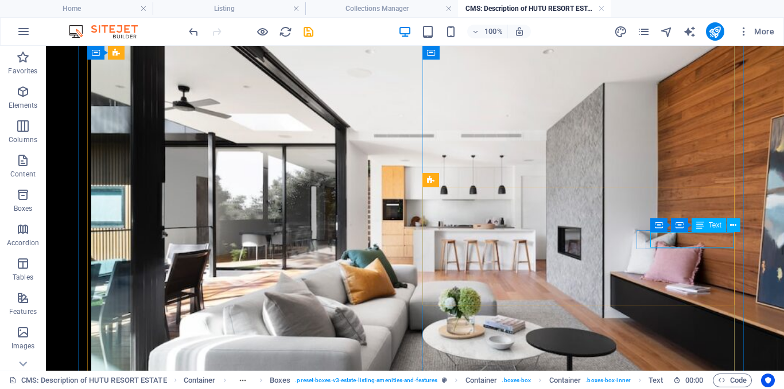
click at [734, 227] on icon at bounding box center [733, 226] width 6 height 12
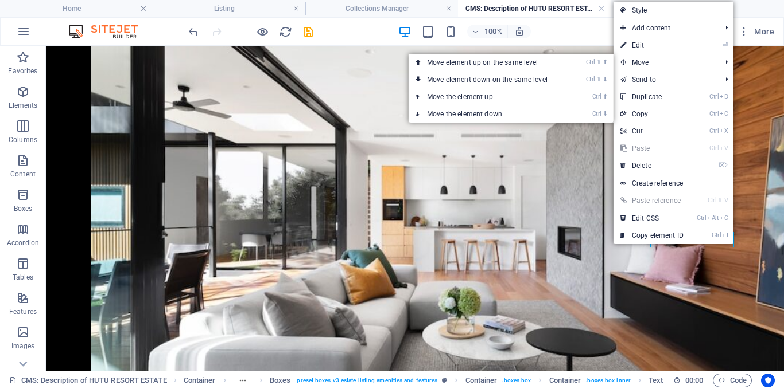
click at [633, 44] on link "⏎ Edit" at bounding box center [651, 45] width 77 height 17
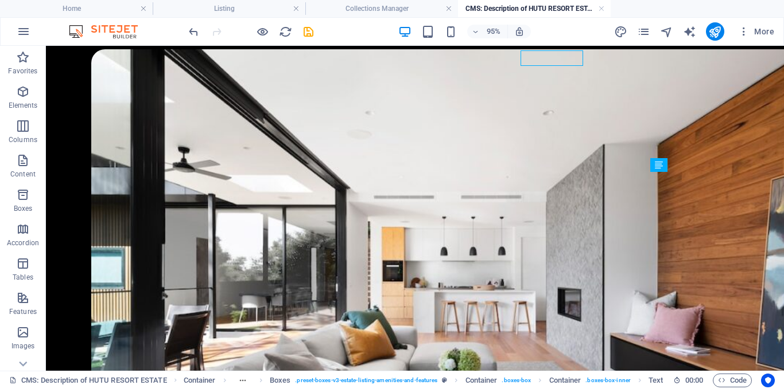
scroll to position [847, 0]
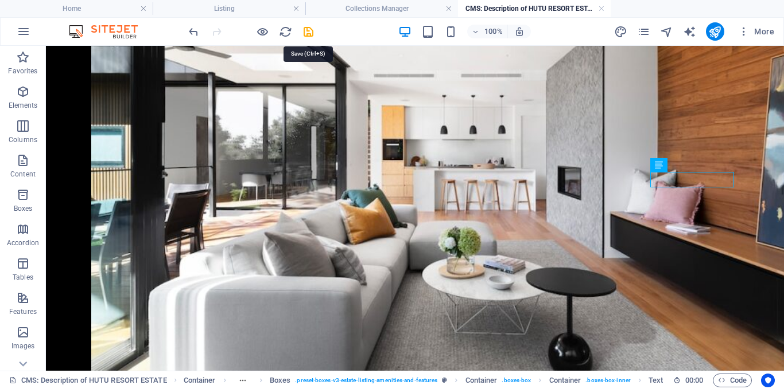
click at [305, 34] on icon "save" at bounding box center [308, 31] width 13 height 13
click at [311, 33] on div at bounding box center [250, 31] width 128 height 18
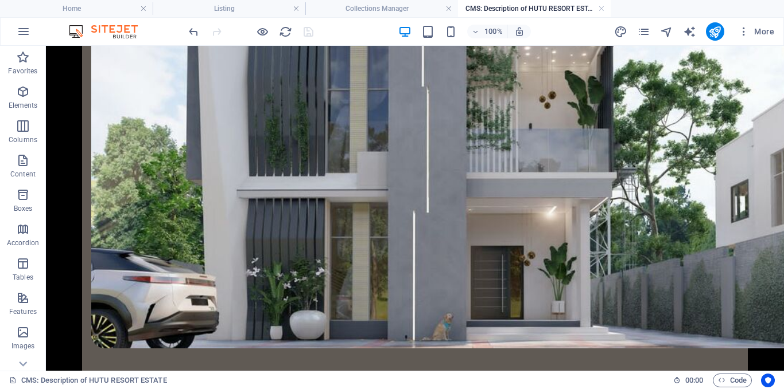
scroll to position [0, 0]
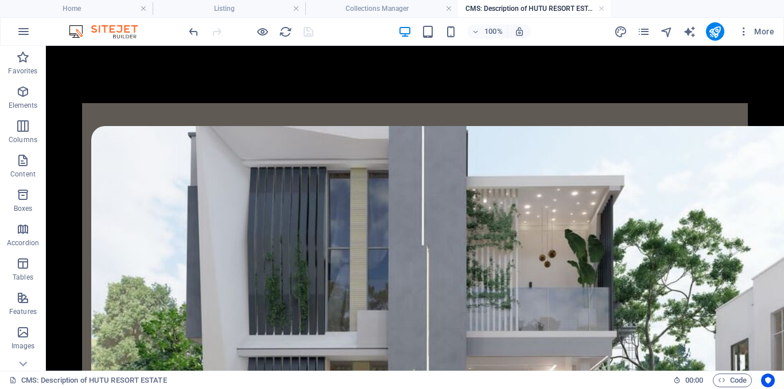
click at [376, 9] on h4 "Collections Manager" at bounding box center [381, 8] width 153 height 13
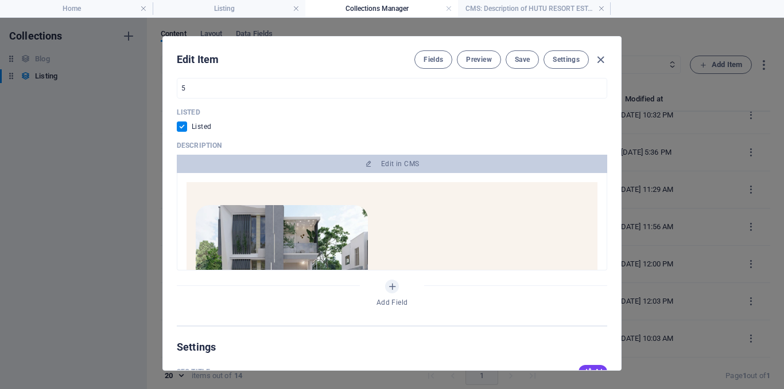
click at [532, 61] on button "Save" at bounding box center [521, 59] width 33 height 18
click at [594, 57] on icon "button" at bounding box center [600, 59] width 13 height 13
click at [600, 59] on icon "button" at bounding box center [600, 59] width 13 height 13
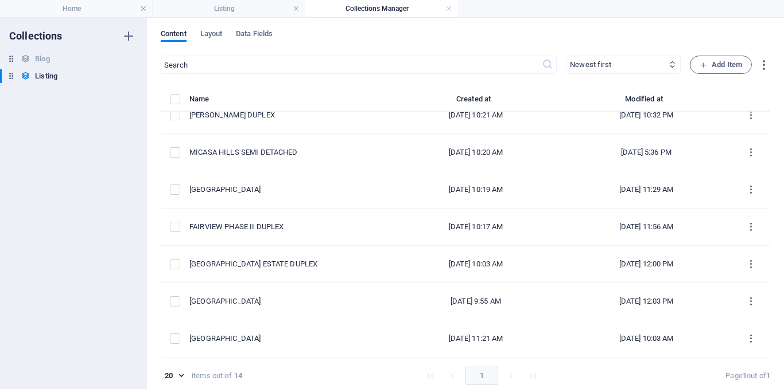
scroll to position [5, 0]
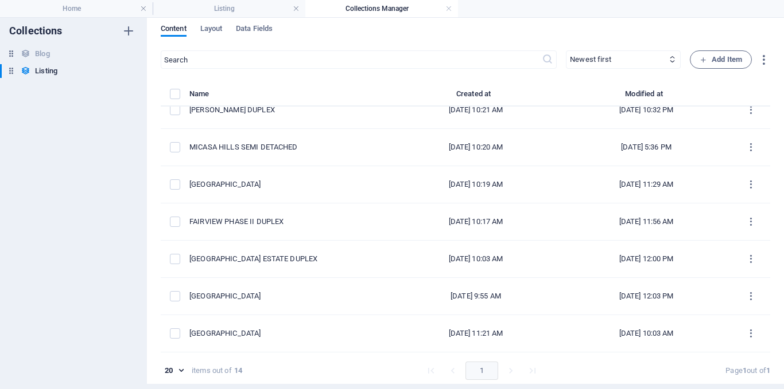
click at [282, 332] on div "HUTU RESORT ESTATE" at bounding box center [285, 334] width 192 height 10
select select "House"
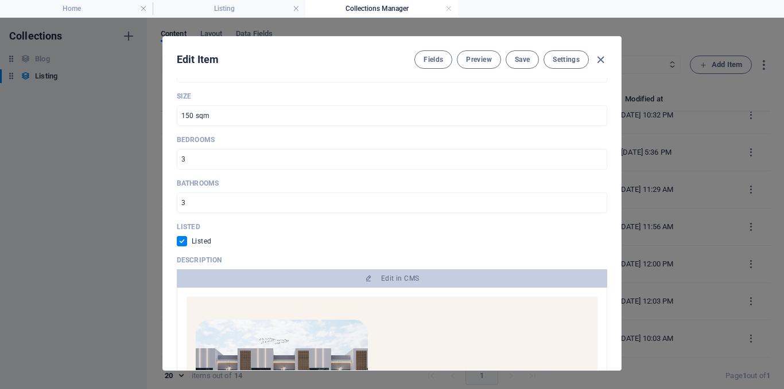
scroll to position [631, 0]
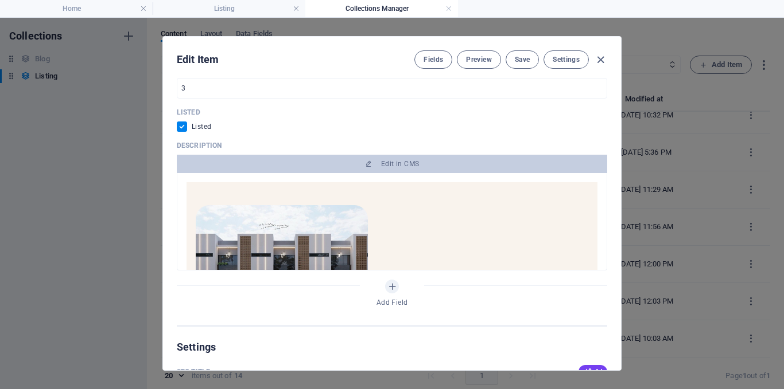
click at [447, 165] on span "Edit in CMS" at bounding box center [391, 163] width 421 height 9
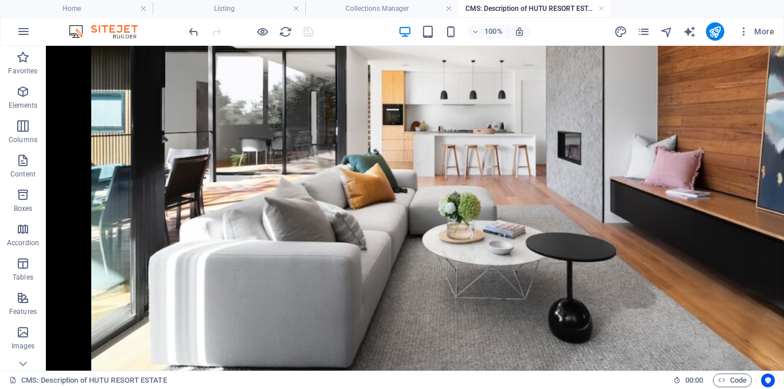
scroll to position [0, 0]
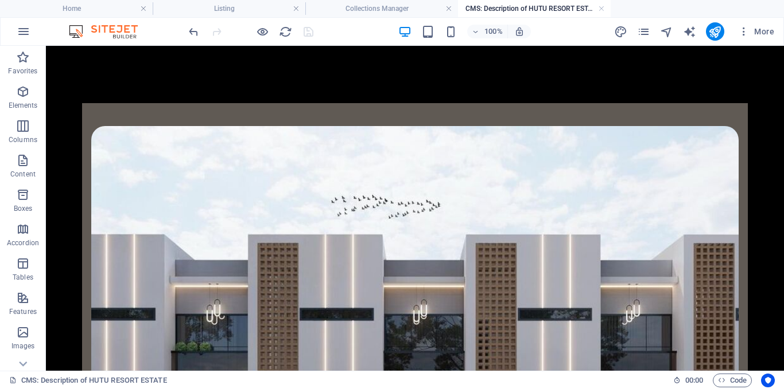
click at [402, 6] on h4 "Collections Manager" at bounding box center [381, 8] width 153 height 13
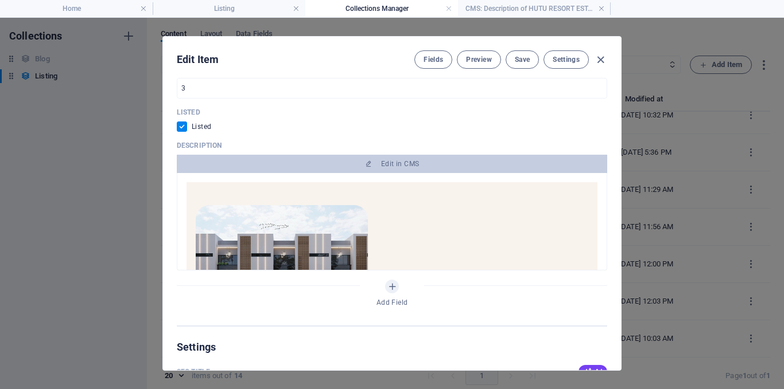
click at [599, 64] on icon "button" at bounding box center [600, 59] width 13 height 13
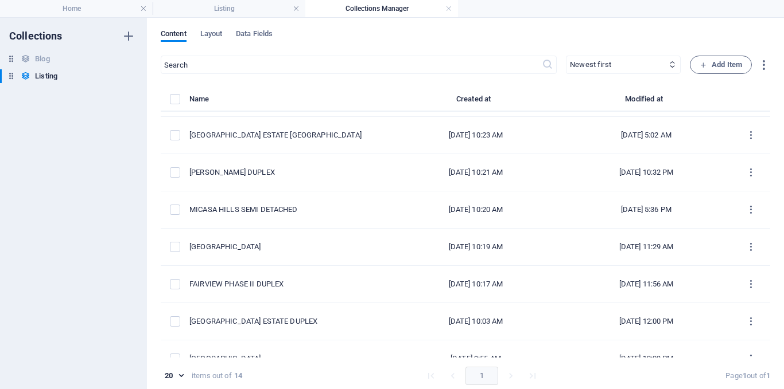
scroll to position [276, 0]
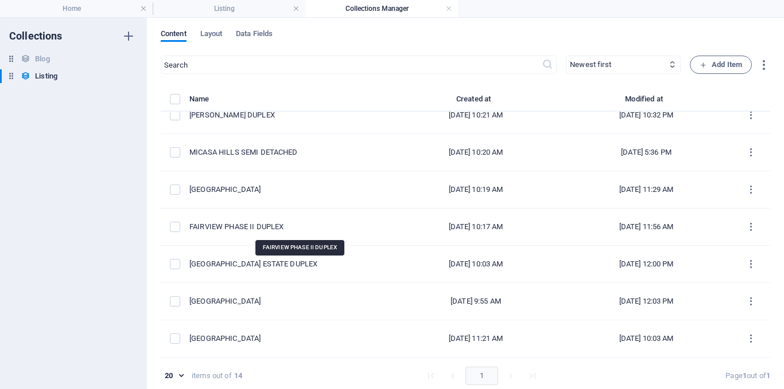
click at [302, 222] on div "FAIRVIEW PHASE II DUPLEX" at bounding box center [285, 227] width 192 height 10
select select "Building"
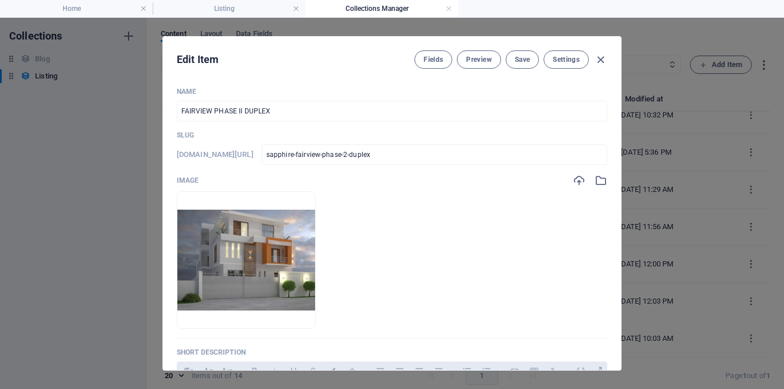
scroll to position [115, 0]
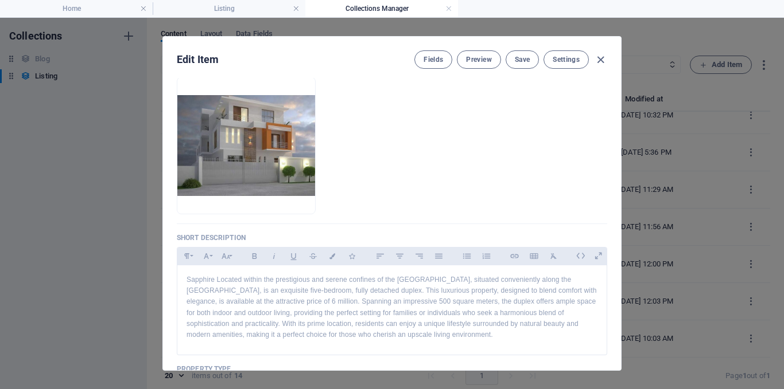
click at [598, 56] on icon "button" at bounding box center [600, 59] width 13 height 13
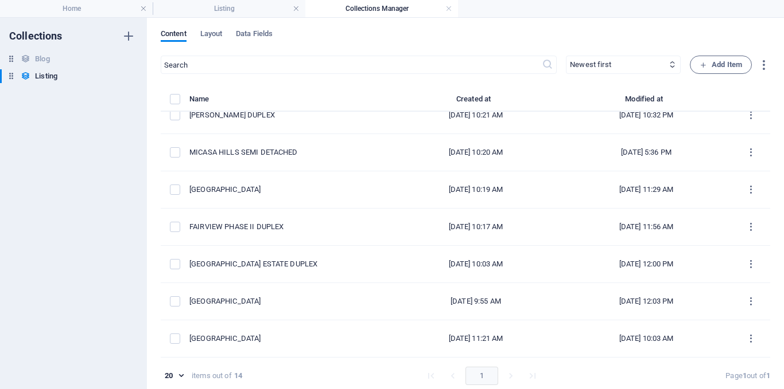
click at [277, 185] on div "MICASA HILLS TERRACE" at bounding box center [285, 190] width 192 height 10
select select "House"
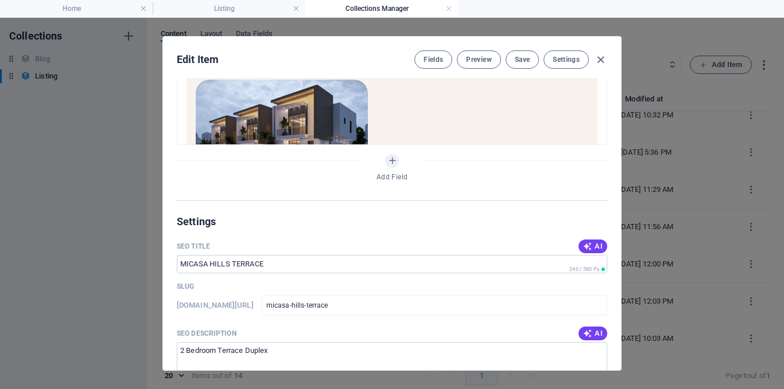
scroll to position [631, 0]
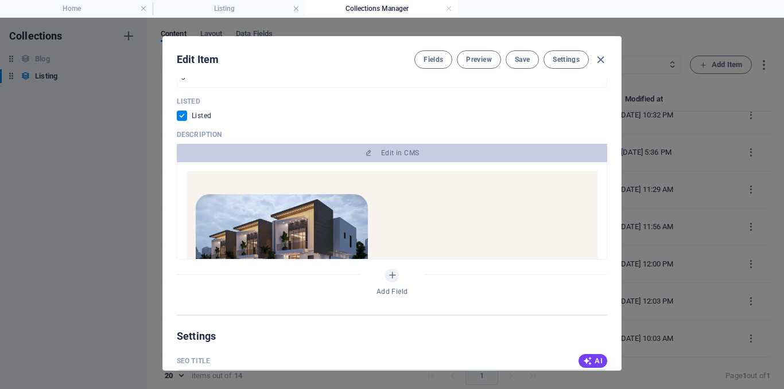
click at [418, 149] on span "Edit in CMS" at bounding box center [391, 153] width 421 height 9
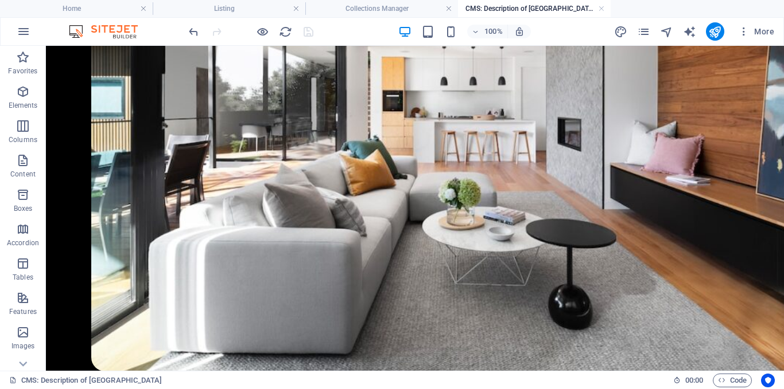
scroll to position [115, 0]
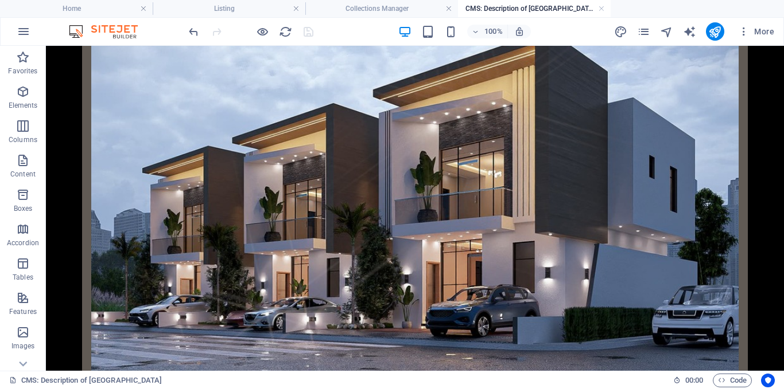
click at [386, 4] on h4 "Collections Manager" at bounding box center [381, 8] width 153 height 13
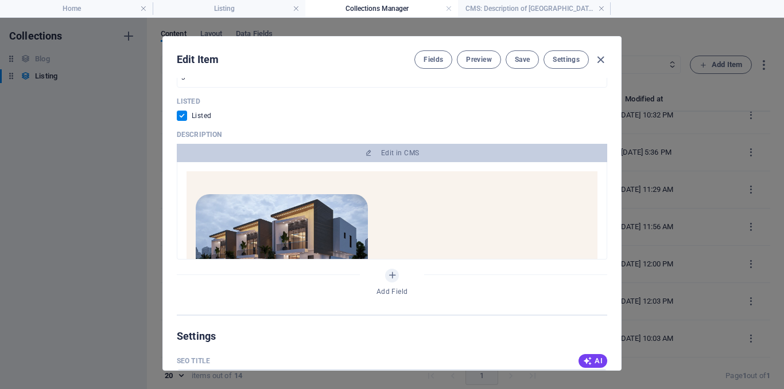
scroll to position [0, 0]
click at [596, 57] on icon "button" at bounding box center [600, 59] width 13 height 13
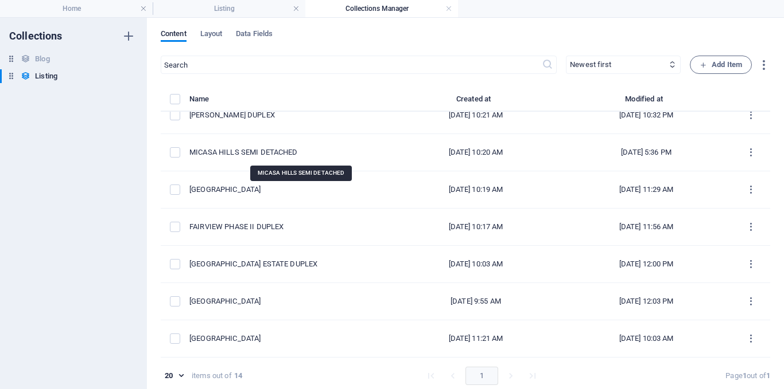
click at [286, 150] on div "MICASA HILLS SEMI DETACHED" at bounding box center [285, 152] width 192 height 10
select select "House"
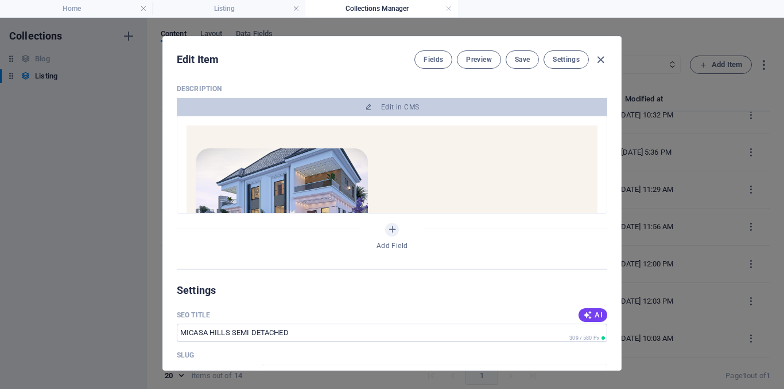
scroll to position [631, 0]
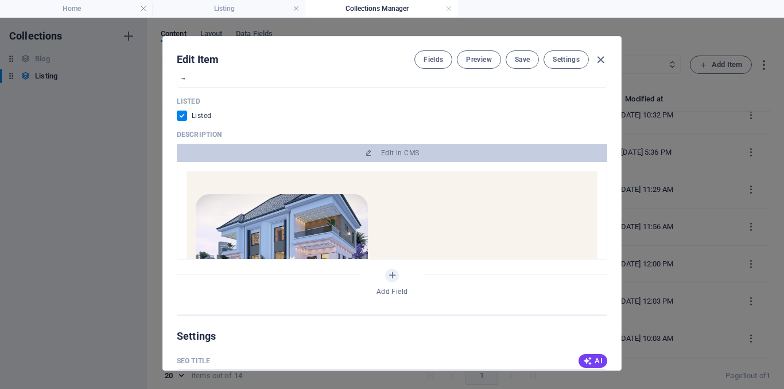
click at [433, 153] on span "Edit in CMS" at bounding box center [391, 153] width 421 height 9
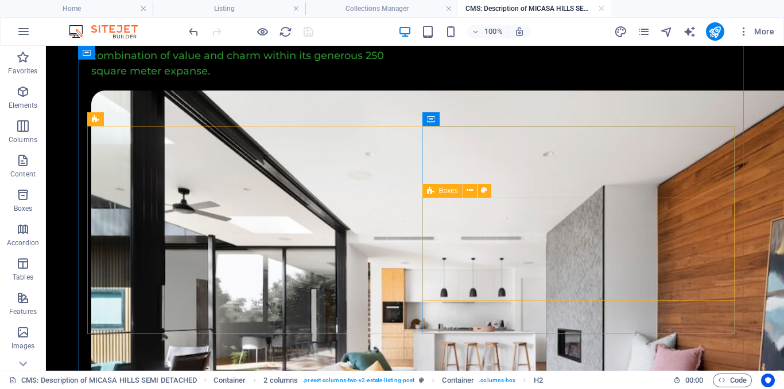
scroll to position [803, 0]
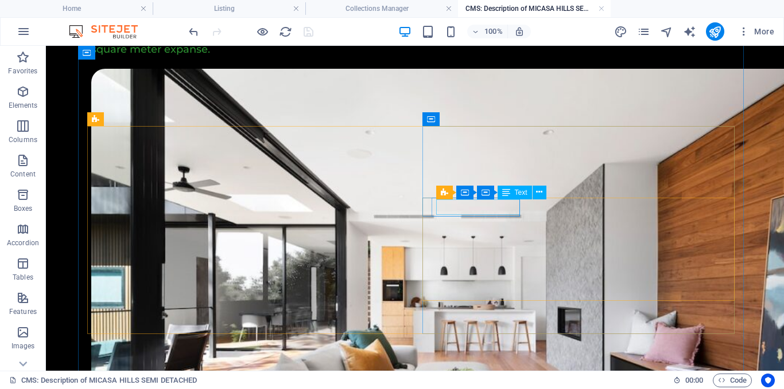
click at [541, 192] on icon at bounding box center [539, 192] width 6 height 12
click at [535, 194] on button at bounding box center [539, 193] width 14 height 14
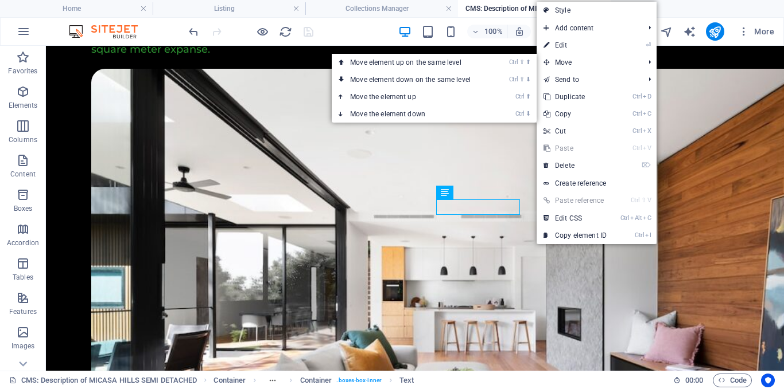
click at [568, 46] on link "⏎ Edit" at bounding box center [574, 45] width 77 height 17
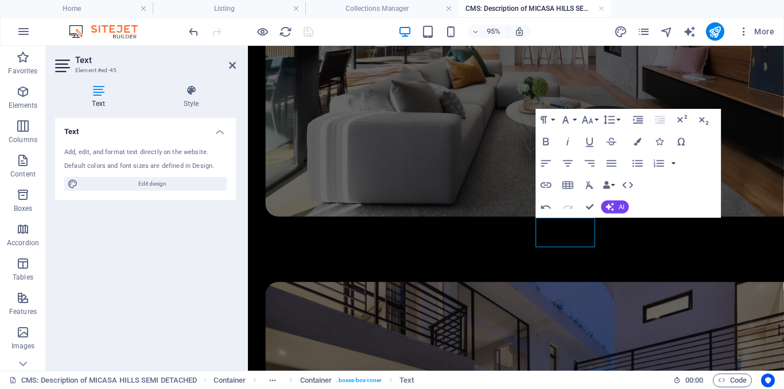
scroll to position [702, 0]
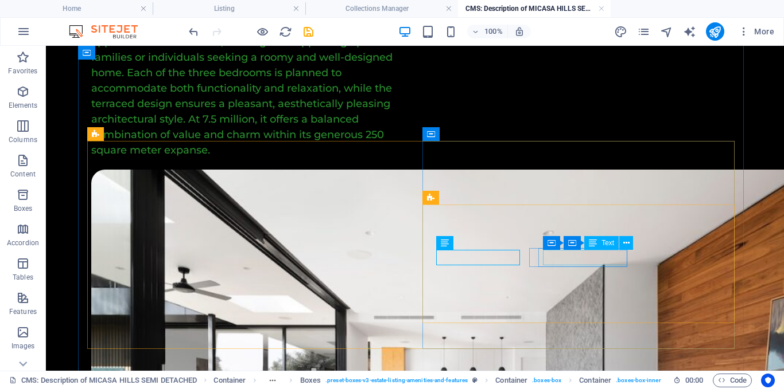
scroll to position [788, 0]
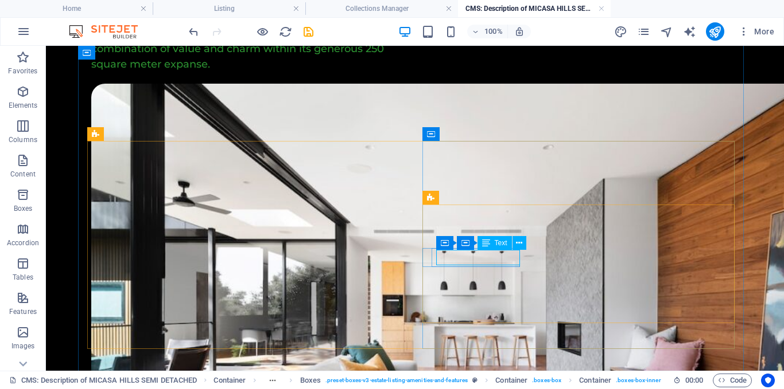
click at [517, 246] on icon at bounding box center [519, 243] width 6 height 12
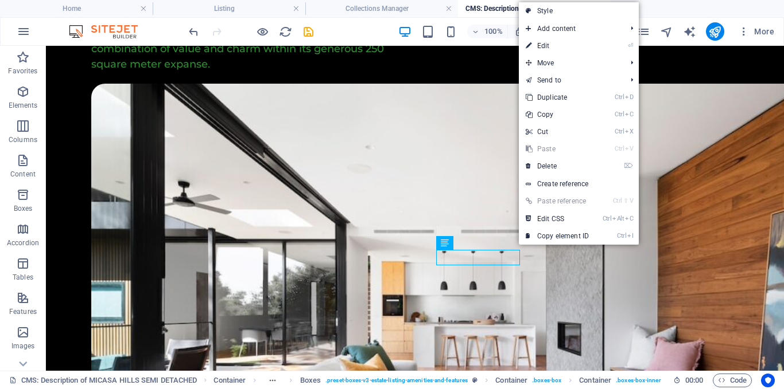
click at [555, 51] on link "⏎ Edit" at bounding box center [557, 45] width 77 height 17
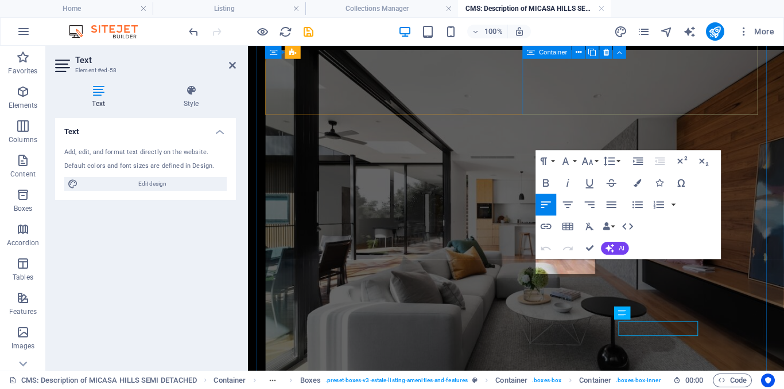
scroll to position [702, 0]
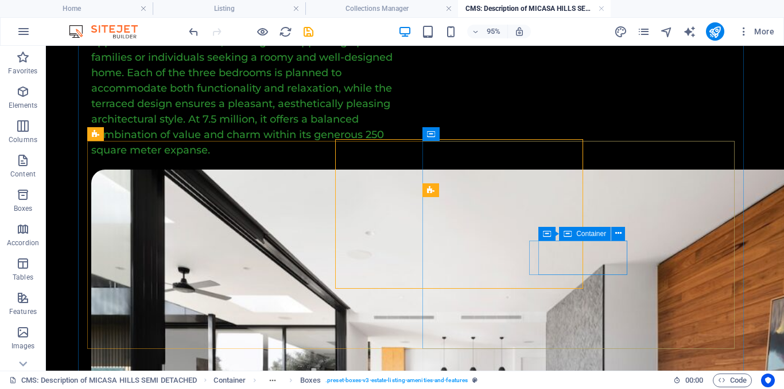
scroll to position [788, 0]
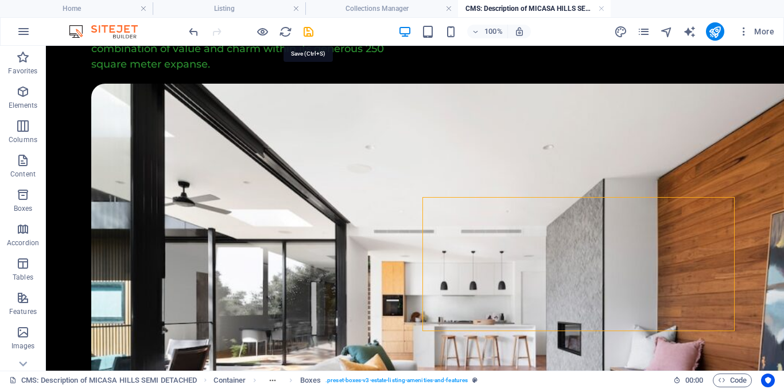
drag, startPoint x: 309, startPoint y: 36, endPoint x: 290, endPoint y: 92, distance: 59.1
click at [309, 36] on icon "save" at bounding box center [308, 31] width 13 height 13
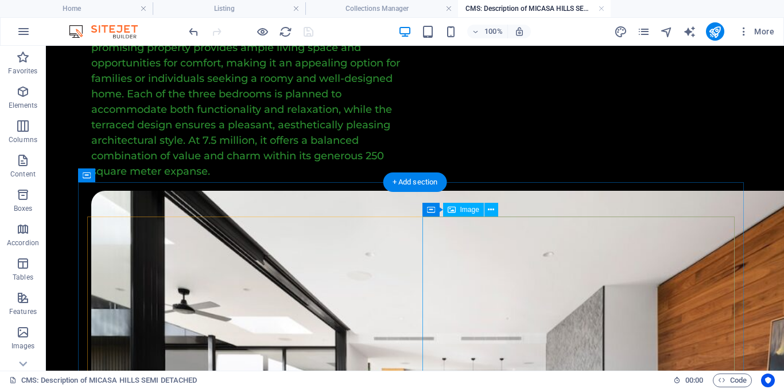
scroll to position [394, 0]
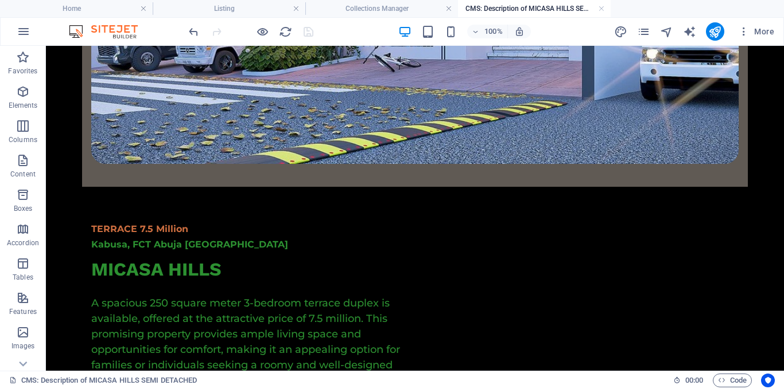
click at [342, 9] on h4 "Collections Manager" at bounding box center [381, 8] width 153 height 13
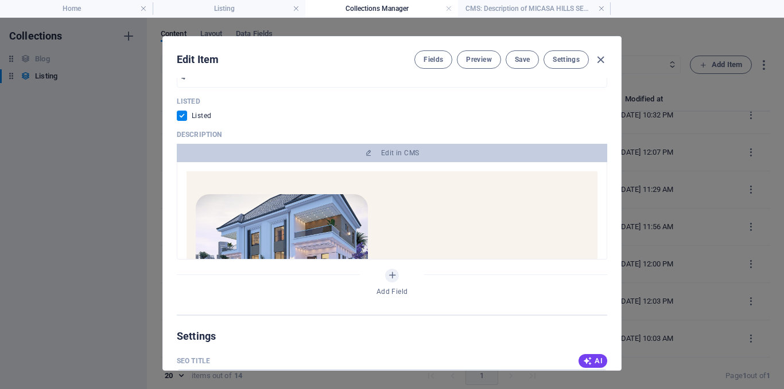
scroll to position [0, 0]
click at [515, 59] on span "Save" at bounding box center [522, 59] width 15 height 9
click at [600, 64] on icon "button" at bounding box center [600, 59] width 13 height 13
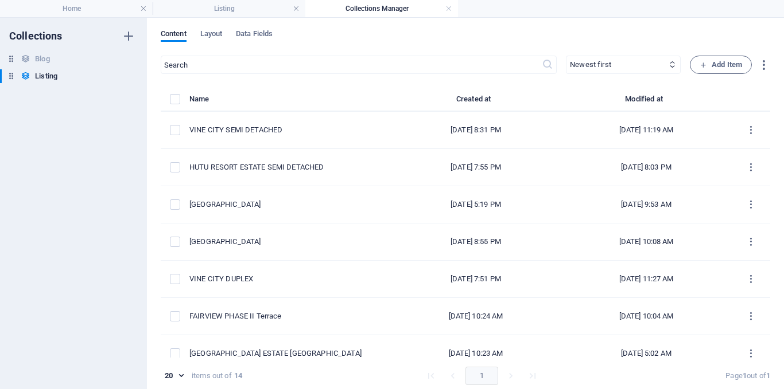
click at [0, 0] on div "VINE CITY SEMI DETACHED" at bounding box center [0, 0] width 0 height 0
select select "House"
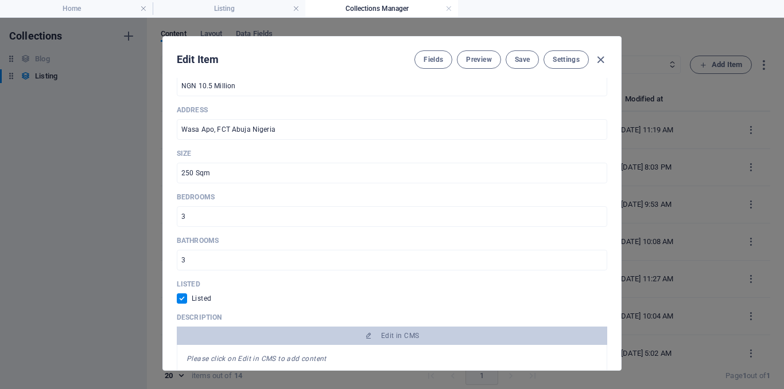
scroll to position [631, 0]
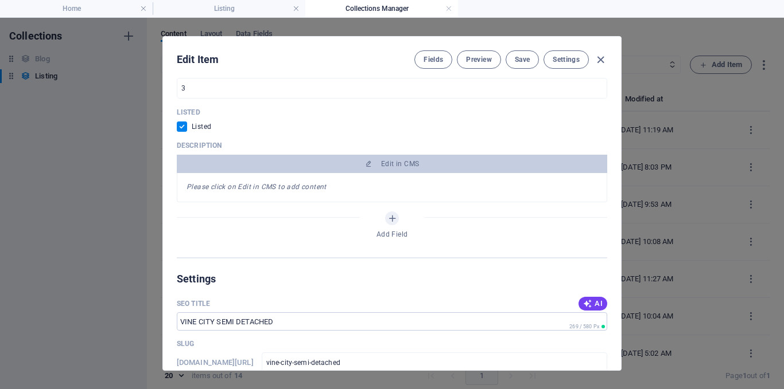
click at [434, 166] on span "Edit in CMS" at bounding box center [391, 163] width 421 height 9
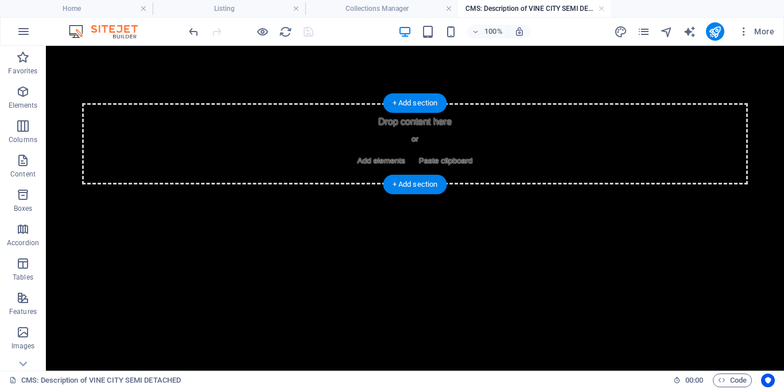
scroll to position [0, 0]
drag, startPoint x: 415, startPoint y: 98, endPoint x: 177, endPoint y: 60, distance: 241.6
click at [415, 98] on div "+ Add section" at bounding box center [415, 103] width 64 height 20
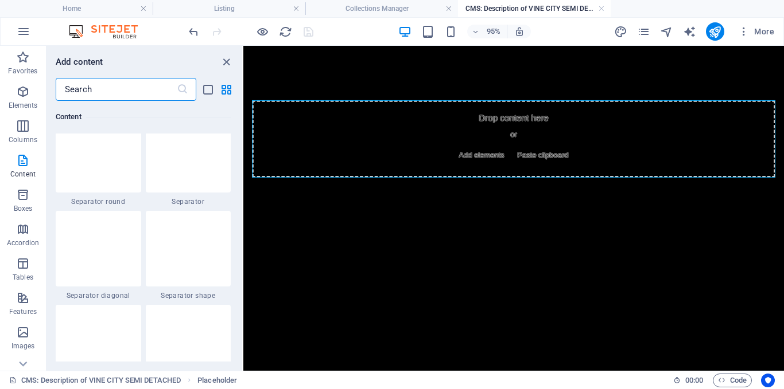
scroll to position [2694, 0]
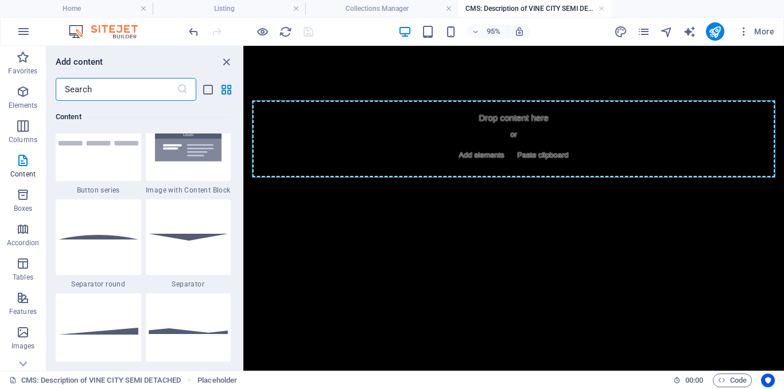
click at [200, 166] on img at bounding box center [189, 143] width 80 height 53
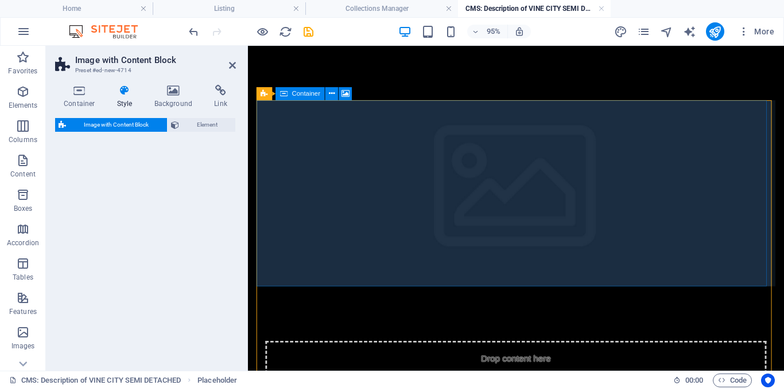
select select "rem"
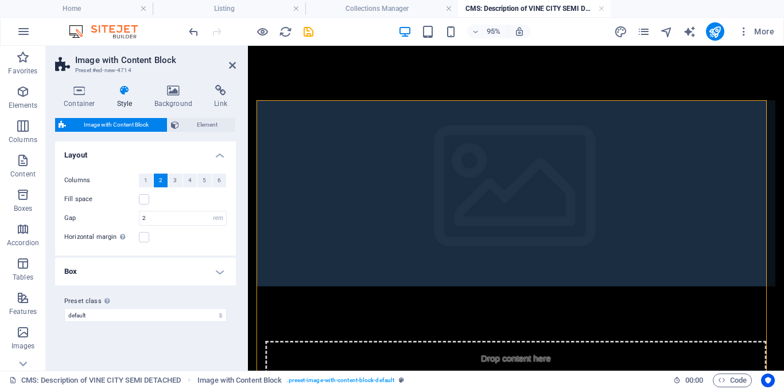
click at [167, 91] on icon at bounding box center [174, 90] width 56 height 11
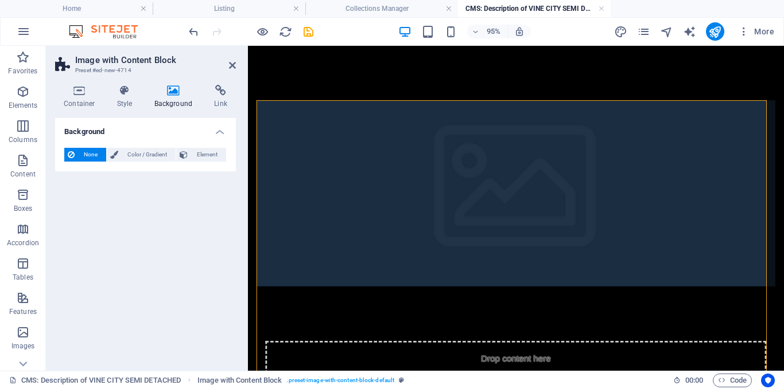
click at [211, 150] on span "Element" at bounding box center [207, 155] width 32 height 14
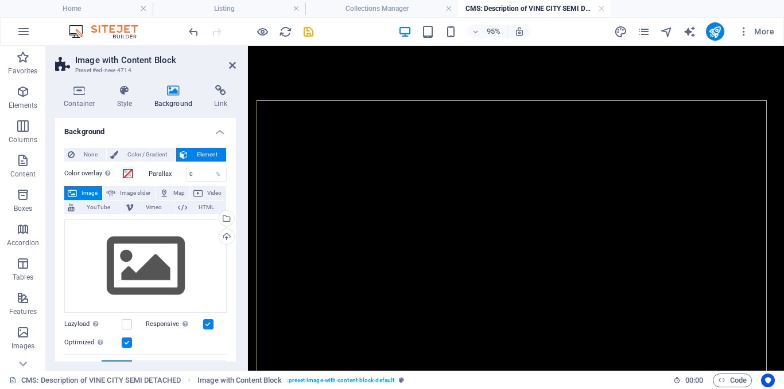
click at [227, 216] on div "Select files from the file manager, stock photos, or upload file(s)" at bounding box center [225, 219] width 17 height 17
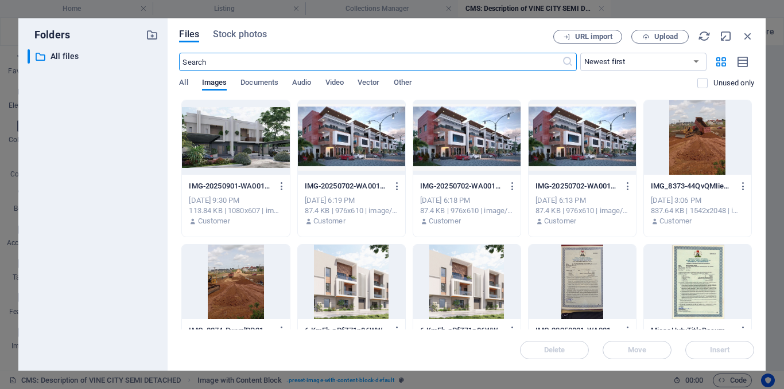
click at [246, 130] on div at bounding box center [235, 137] width 107 height 75
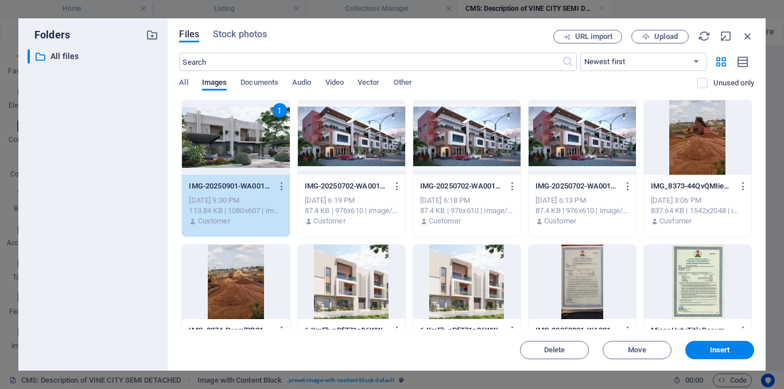
drag, startPoint x: 722, startPoint y: 345, endPoint x: 498, endPoint y: 311, distance: 226.3
click at [722, 345] on button "Insert" at bounding box center [719, 350] width 69 height 18
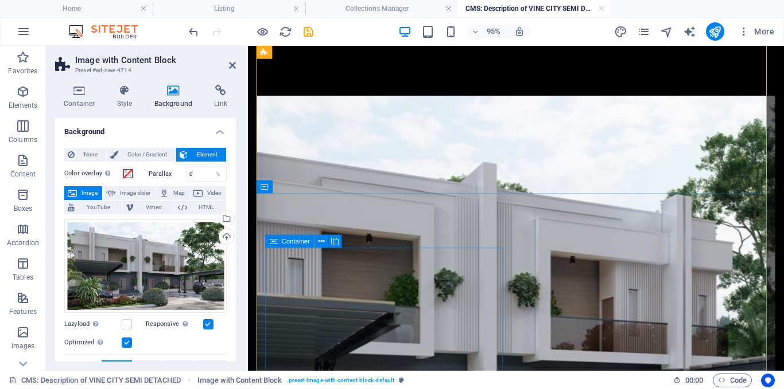
scroll to position [115, 0]
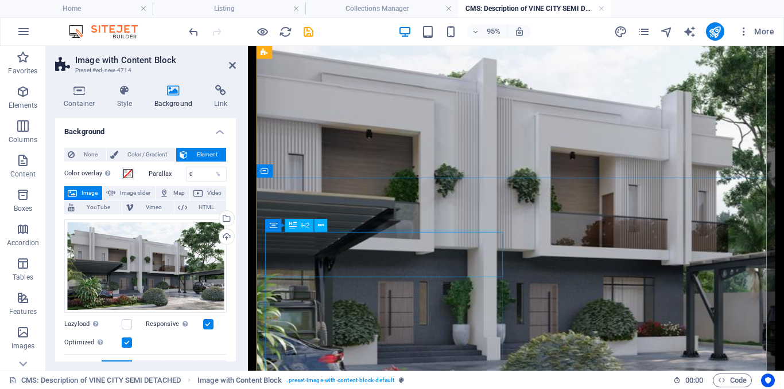
click at [322, 221] on icon at bounding box center [321, 225] width 6 height 11
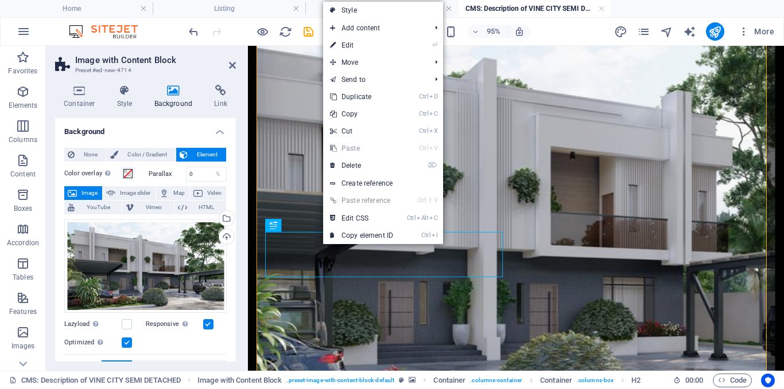
drag, startPoint x: 176, startPoint y: 142, endPoint x: 357, endPoint y: 50, distance: 202.9
click at [357, 50] on link "⏎ Edit" at bounding box center [361, 45] width 77 height 17
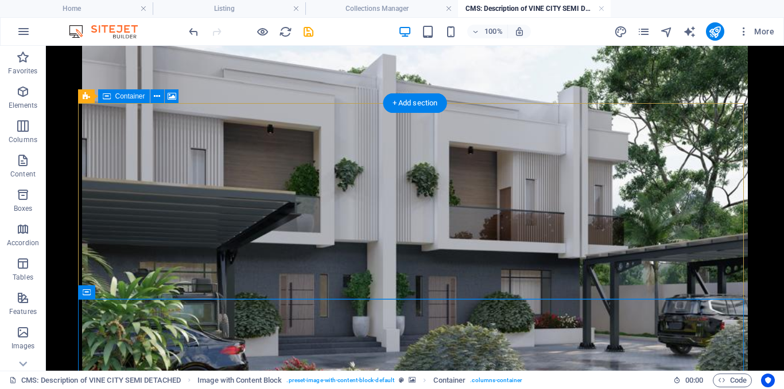
scroll to position [0, 0]
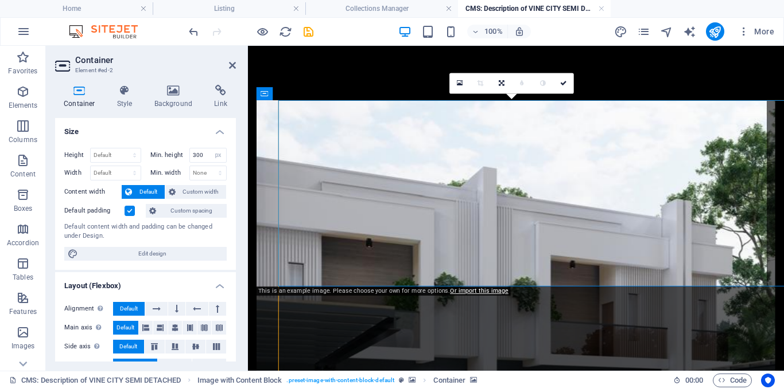
drag, startPoint x: 77, startPoint y: 78, endPoint x: 176, endPoint y: 96, distance: 100.4
click at [176, 96] on h4 "Background" at bounding box center [176, 97] width 60 height 24
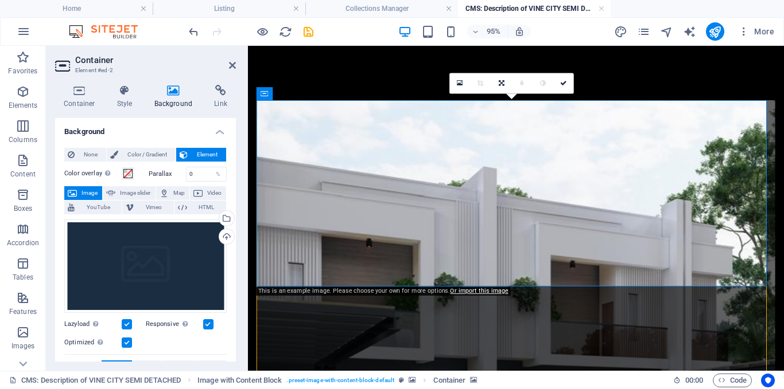
click at [227, 217] on div "Select files from the file manager, stock photos, or upload file(s)" at bounding box center [225, 219] width 17 height 17
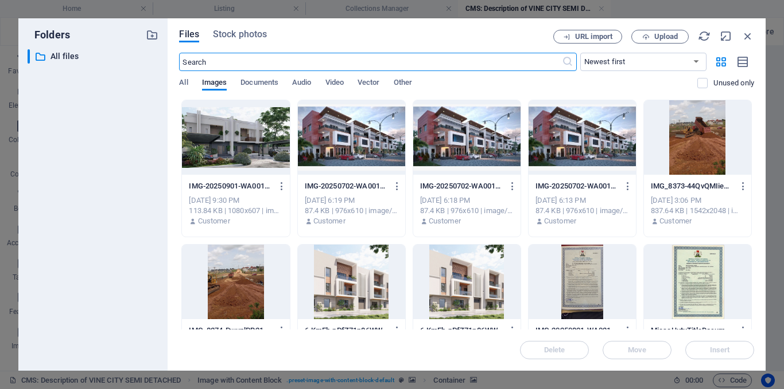
click at [246, 150] on div at bounding box center [235, 137] width 107 height 75
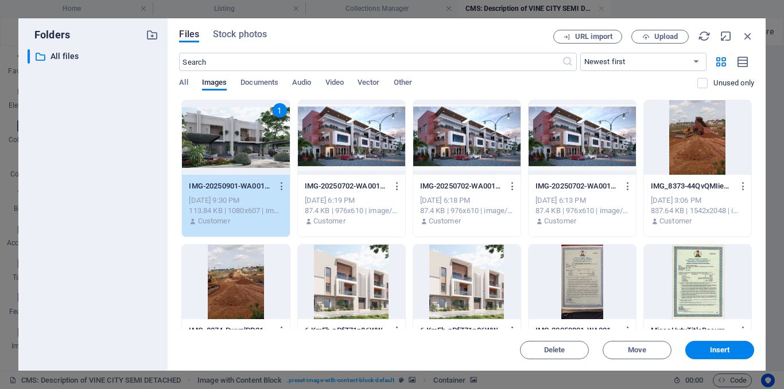
click at [707, 348] on span "Insert" at bounding box center [719, 350] width 60 height 7
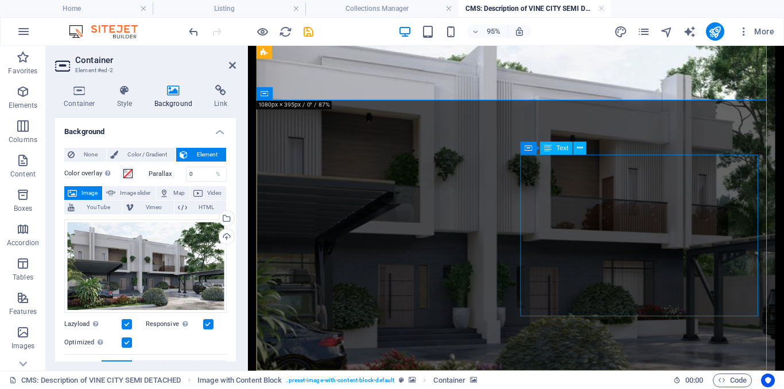
scroll to position [196, 0]
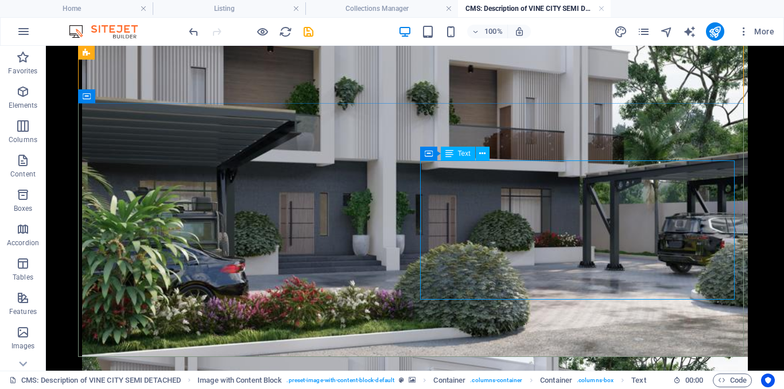
click at [487, 153] on button at bounding box center [483, 154] width 14 height 14
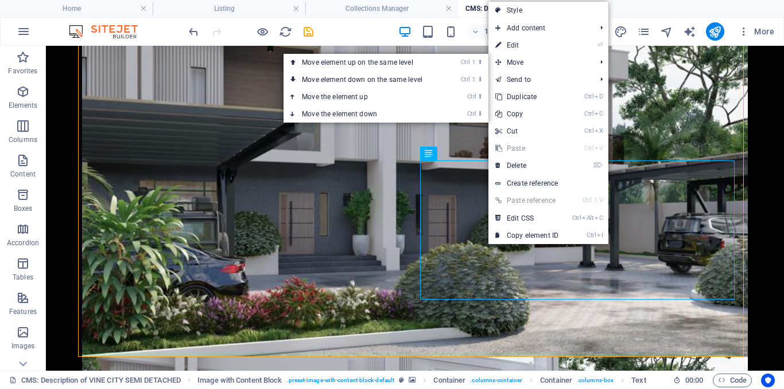
drag, startPoint x: 283, startPoint y: 3, endPoint x: 515, endPoint y: 49, distance: 236.8
click at [515, 49] on link "⏎ Edit" at bounding box center [526, 45] width 77 height 17
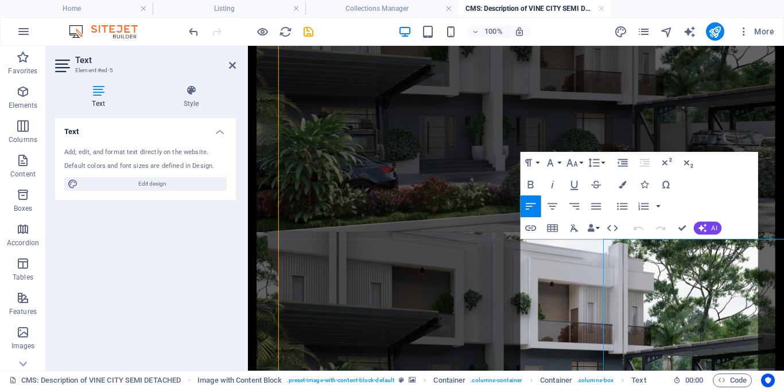
click at [708, 228] on button "AI" at bounding box center [708, 228] width 28 height 13
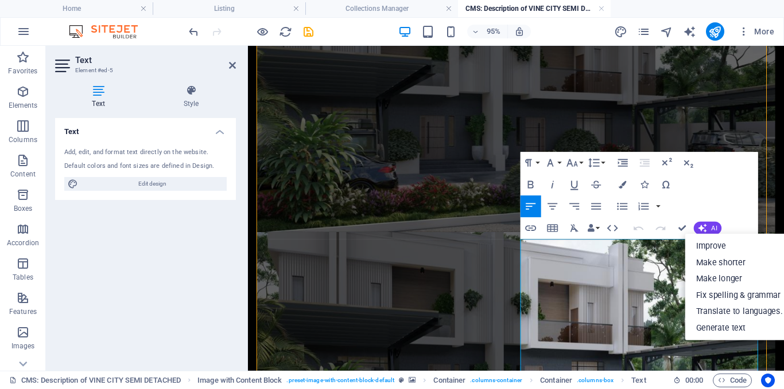
scroll to position [107, 0]
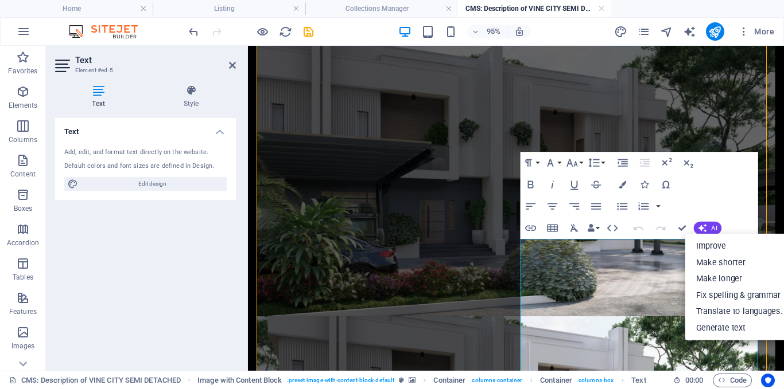
click at [726, 329] on link "Generate text" at bounding box center [739, 328] width 108 height 17
select select "English"
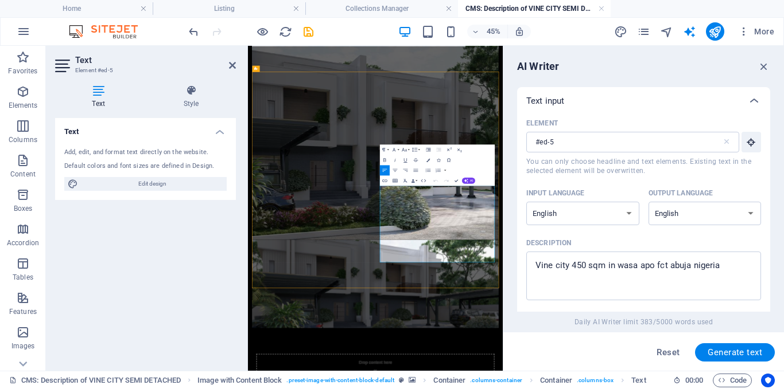
scroll to position [0, 0]
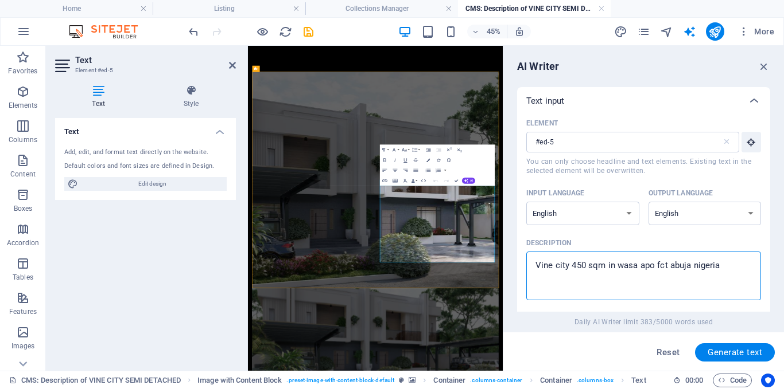
drag, startPoint x: 980, startPoint y: 311, endPoint x: 750, endPoint y: 295, distance: 230.6
click at [648, 274] on textarea "Vine city 450 sqm in wasa apo fct abuja nigeria" at bounding box center [643, 276] width 223 height 37
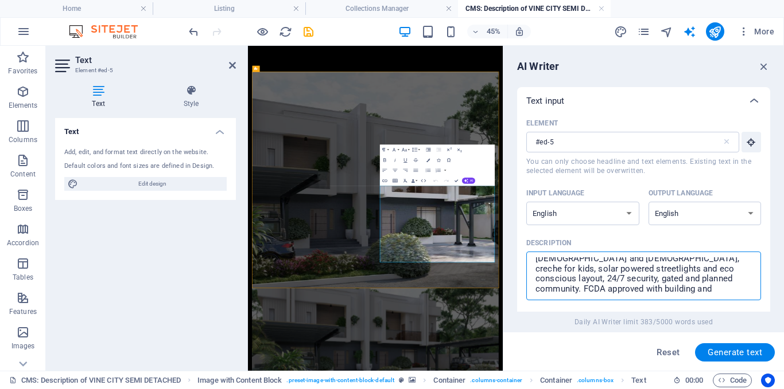
scroll to position [28, 0]
type textarea "Tennis and badminton court, green spaces, church and mosque, creche for kids, s…"
click at [737, 352] on span "Generate text" at bounding box center [734, 352] width 54 height 9
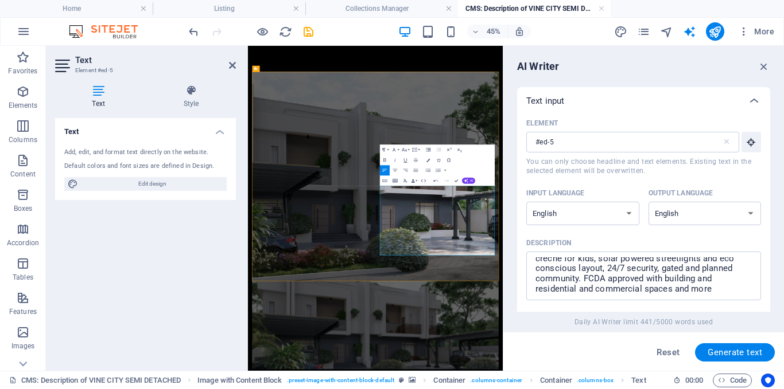
scroll to position [432, 0]
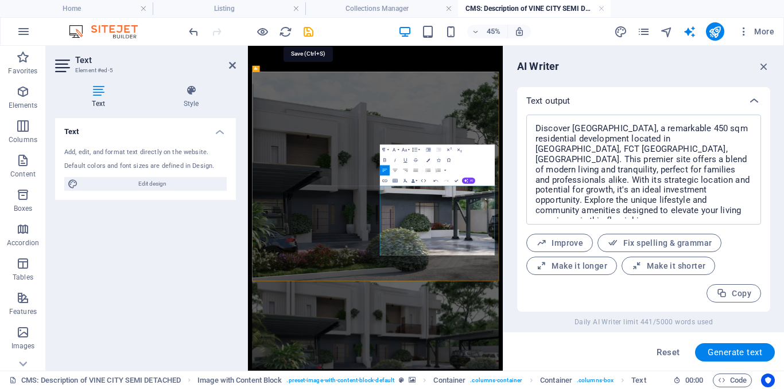
click at [307, 34] on icon "save" at bounding box center [308, 31] width 13 height 13
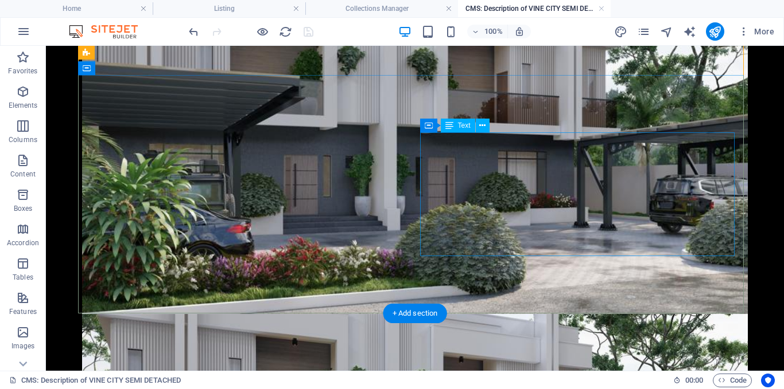
scroll to position [0, 0]
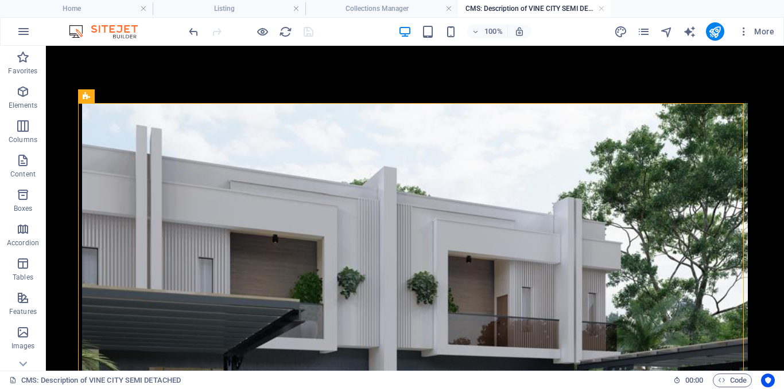
click at [409, 5] on h4 "Collections Manager" at bounding box center [381, 8] width 153 height 13
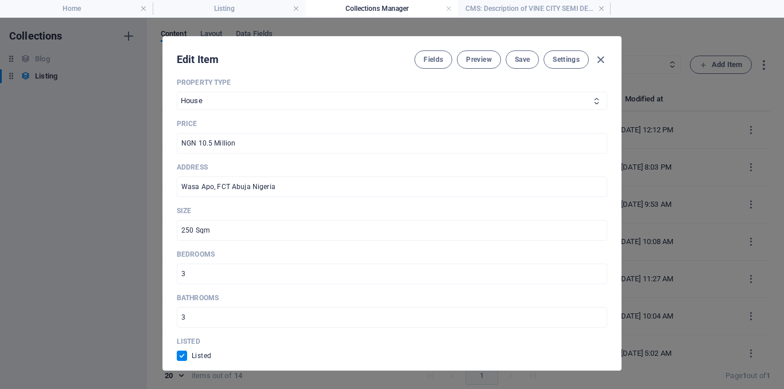
scroll to position [115, 0]
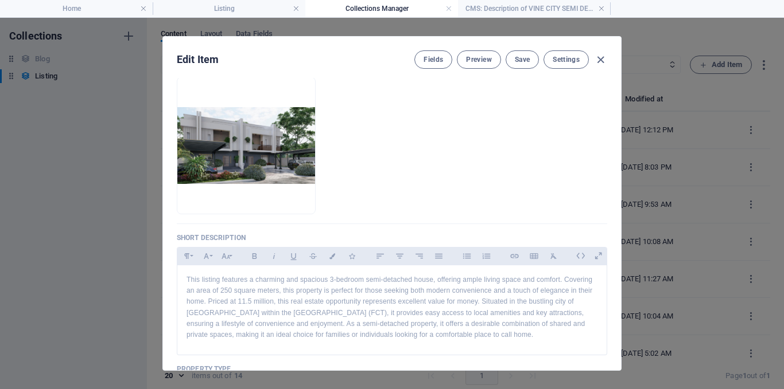
click at [522, 63] on span "Save" at bounding box center [522, 59] width 15 height 9
click at [599, 59] on icon "button" at bounding box center [600, 59] width 13 height 13
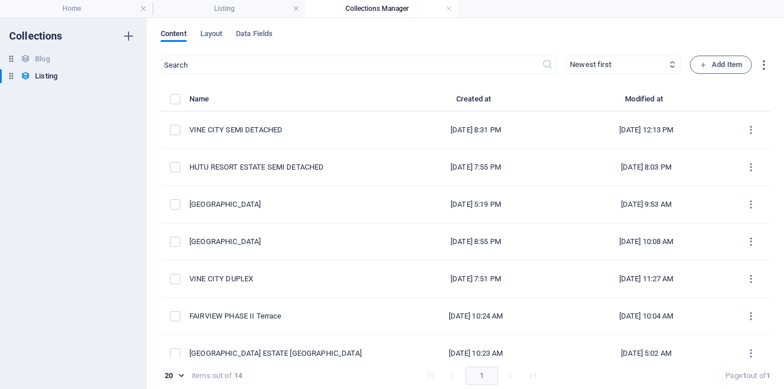
click at [299, 241] on div "VINE CITY TERRACE" at bounding box center [285, 242] width 192 height 10
select select "House"
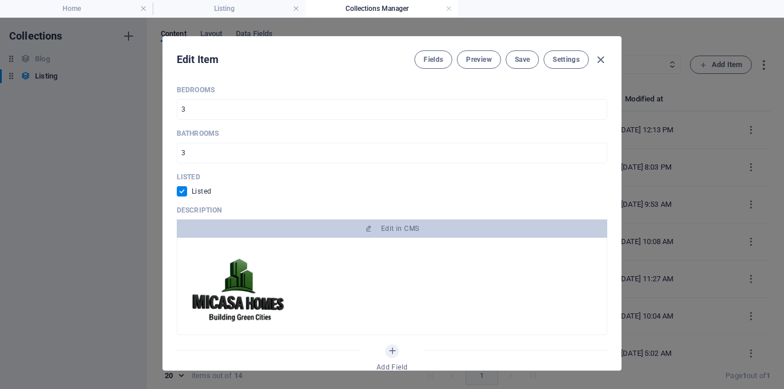
scroll to position [631, 0]
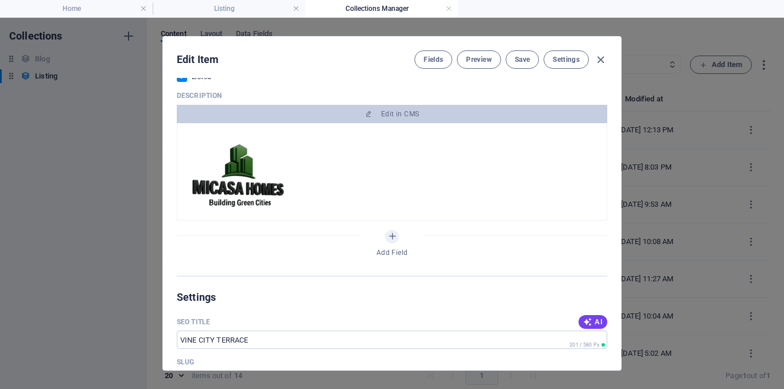
click at [408, 112] on span "Edit in CMS" at bounding box center [400, 114] width 38 height 9
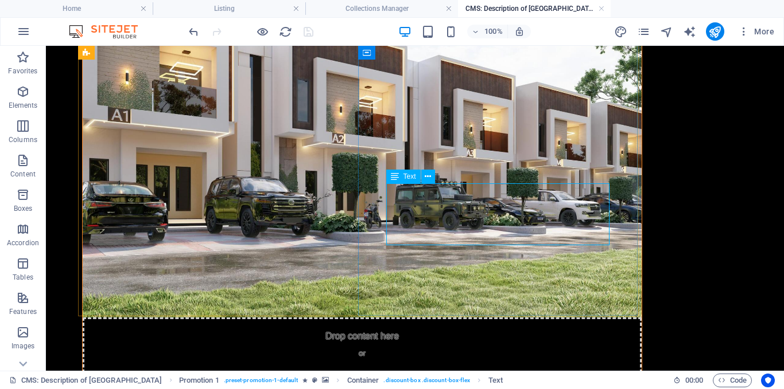
scroll to position [115, 0]
click at [426, 180] on icon at bounding box center [427, 177] width 6 height 12
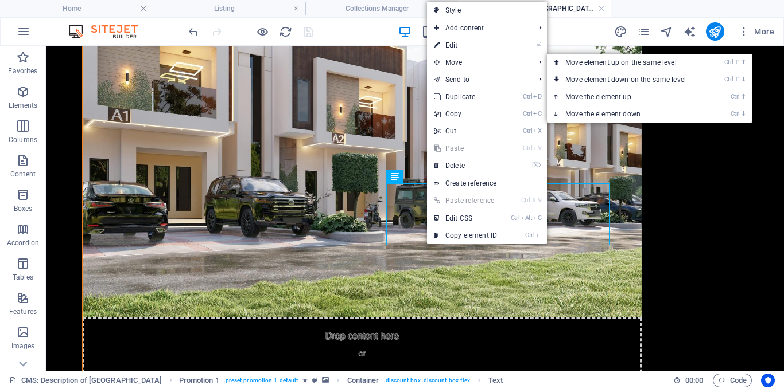
click at [453, 44] on link "⏎ Edit" at bounding box center [465, 45] width 77 height 17
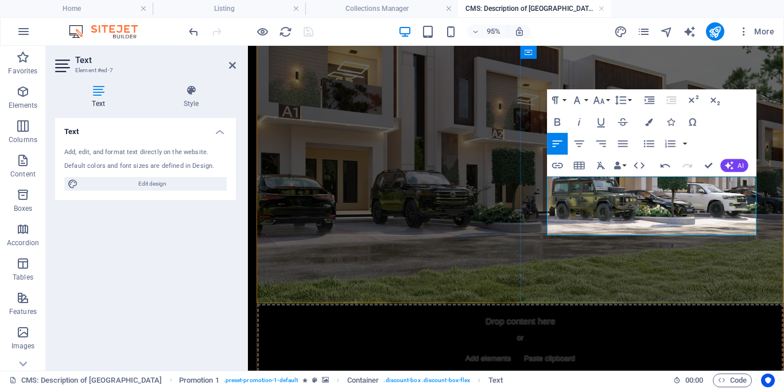
drag, startPoint x: 412, startPoint y: 153, endPoint x: 373, endPoint y: 4, distance: 154.3
click at [388, 7] on h4 "Collections Manager" at bounding box center [381, 8] width 153 height 13
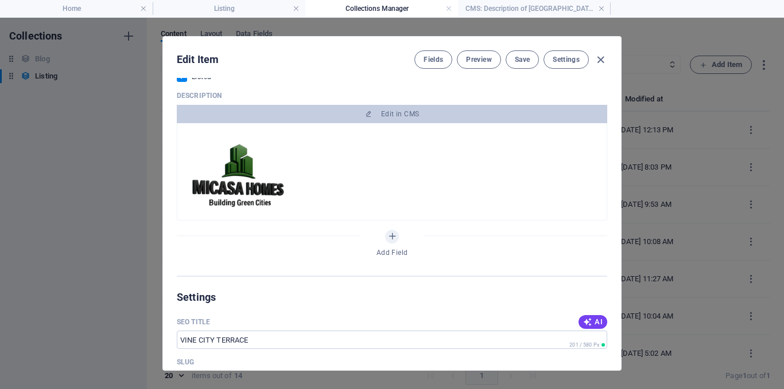
scroll to position [0, 0]
click at [599, 58] on icon "button" at bounding box center [600, 59] width 13 height 13
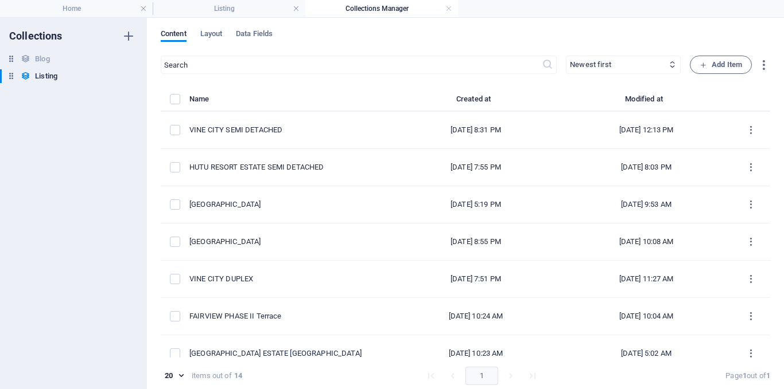
click at [0, 0] on div "VINE CITY SEMI DETACHED" at bounding box center [0, 0] width 0 height 0
select select "House"
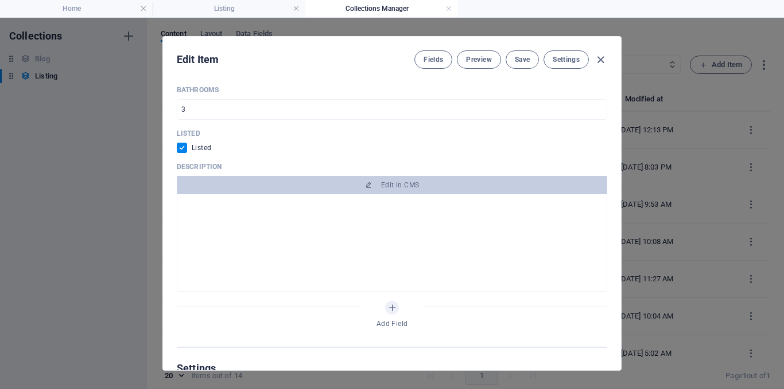
scroll to position [631, 0]
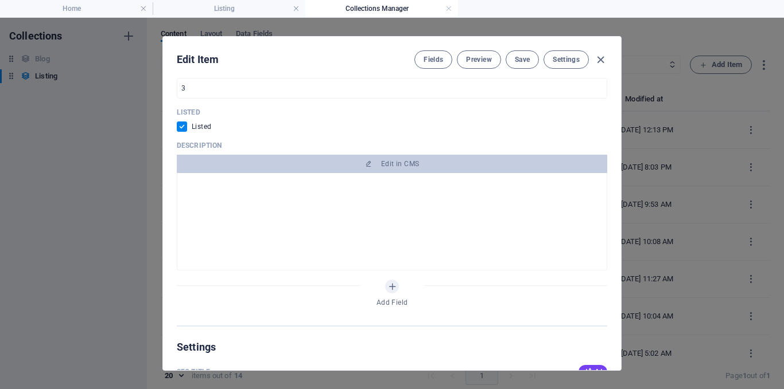
click at [416, 159] on span "Edit in CMS" at bounding box center [400, 163] width 38 height 9
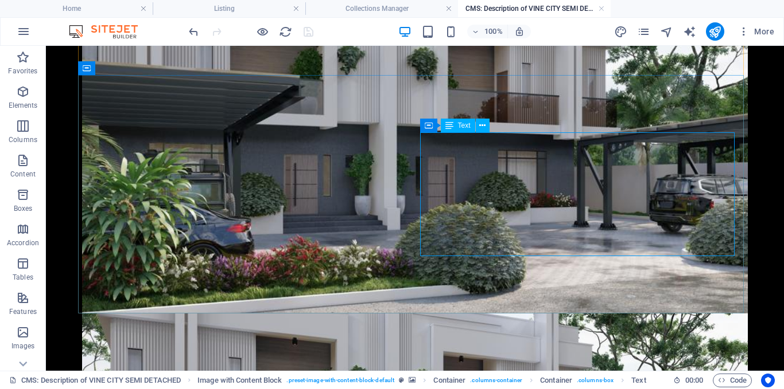
click at [481, 127] on icon at bounding box center [482, 126] width 6 height 12
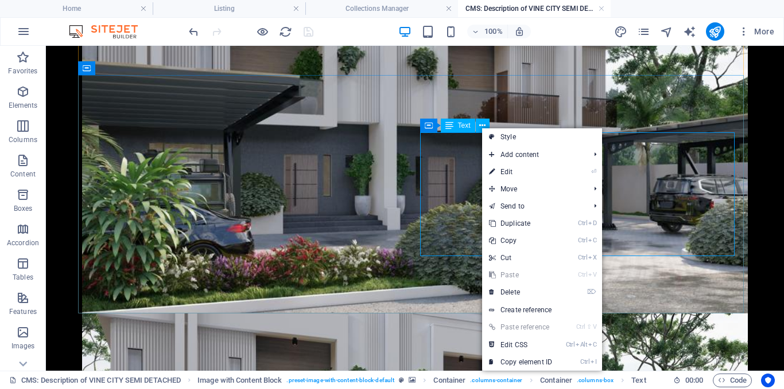
scroll to position [224, 0]
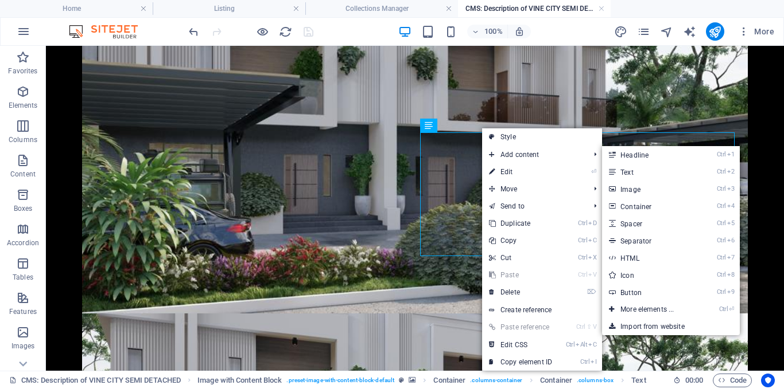
click at [523, 173] on link "⏎ Edit" at bounding box center [520, 171] width 77 height 17
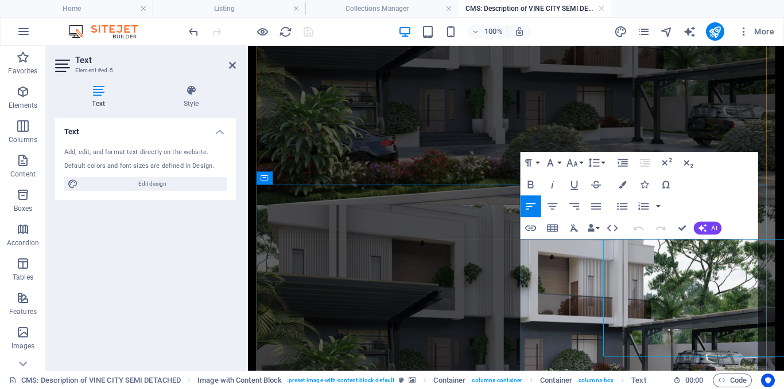
scroll to position [107, 0]
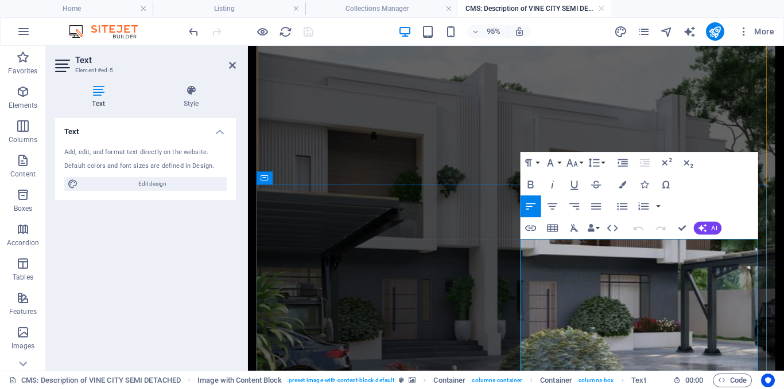
copy p "Experience a vibrant gated community featuring tennis and badminton courts, lus…"
click at [393, 13] on h4 "Collections Manager" at bounding box center [381, 8] width 153 height 13
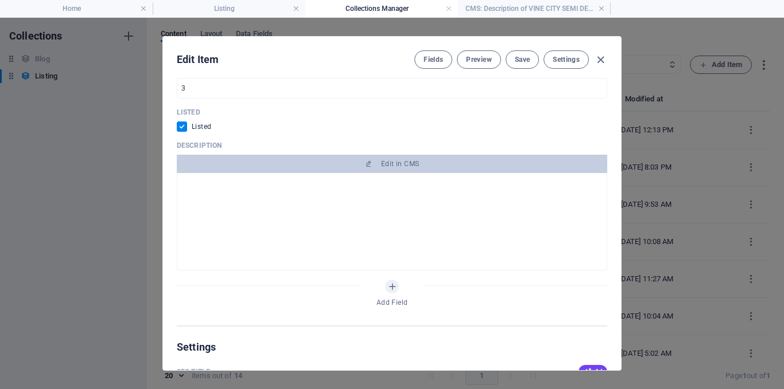
scroll to position [0, 0]
click at [602, 60] on icon "button" at bounding box center [600, 59] width 13 height 13
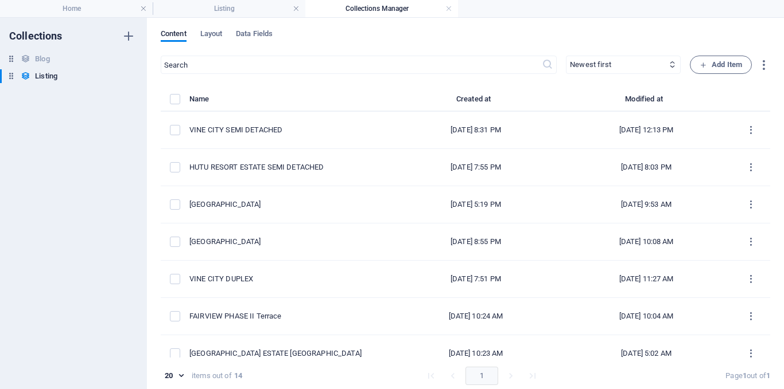
click at [291, 242] on div "VINE CITY TERRACE" at bounding box center [285, 242] width 192 height 10
select select "House"
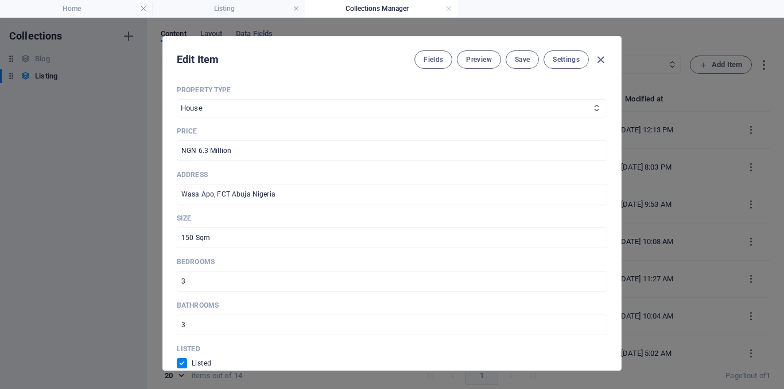
scroll to position [574, 0]
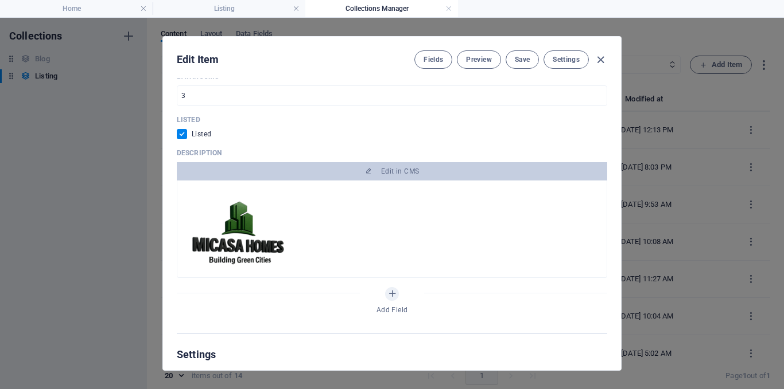
click at [396, 174] on span "Edit in CMS" at bounding box center [400, 171] width 38 height 9
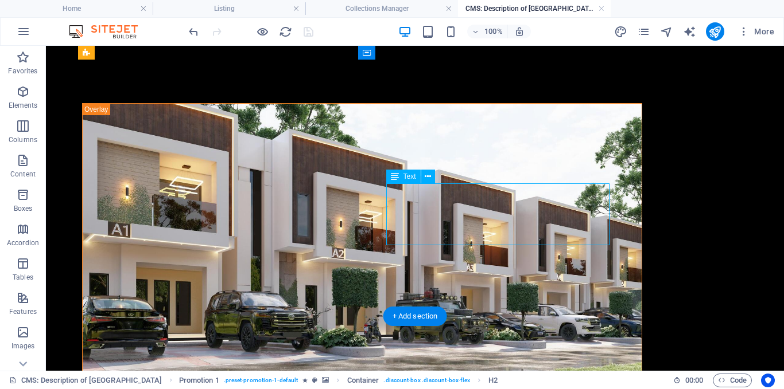
click at [431, 176] on icon at bounding box center [427, 177] width 6 height 12
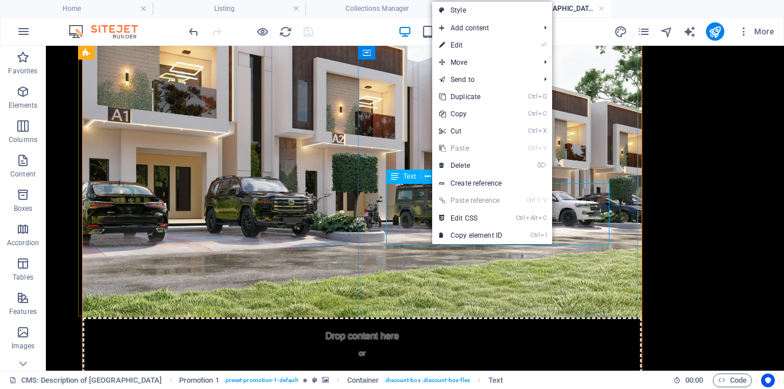
scroll to position [115, 0]
click at [464, 49] on link "⏎ Edit" at bounding box center [470, 45] width 77 height 17
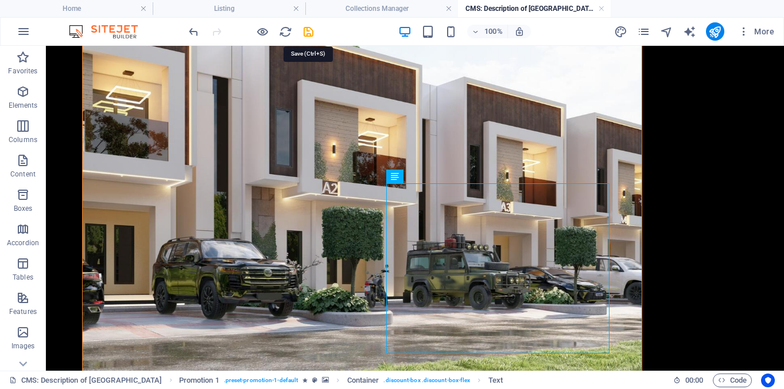
drag, startPoint x: 314, startPoint y: 30, endPoint x: 301, endPoint y: 29, distance: 13.2
click at [314, 30] on icon "save" at bounding box center [308, 31] width 13 height 13
click at [308, 29] on div at bounding box center [250, 31] width 128 height 18
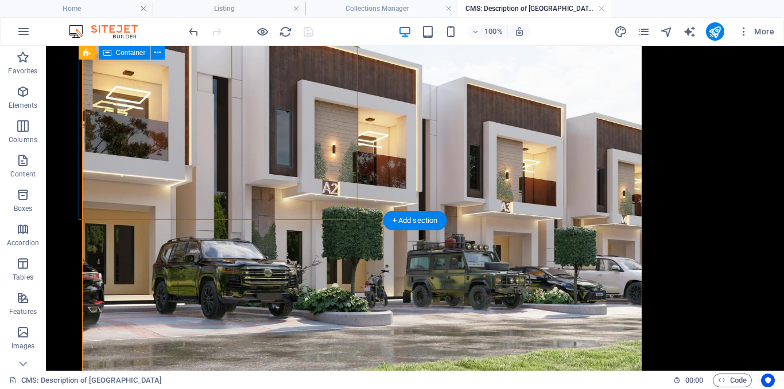
scroll to position [433, 0]
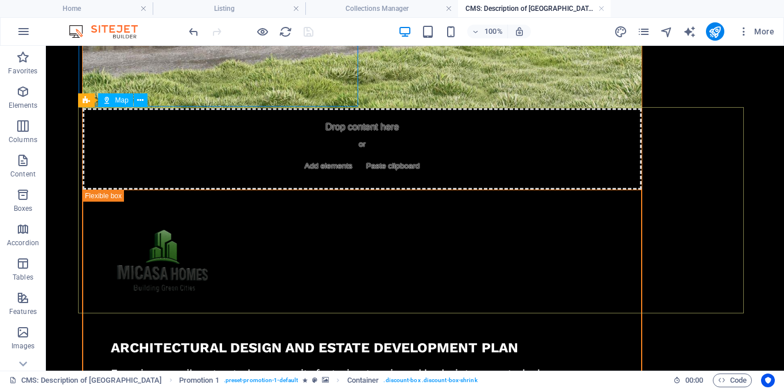
click at [136, 98] on button at bounding box center [141, 100] width 14 height 14
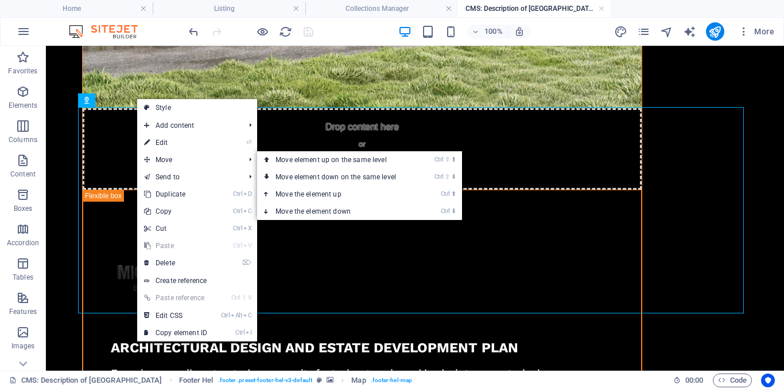
click at [162, 143] on link "⏎ Edit" at bounding box center [175, 142] width 77 height 17
select select "1"
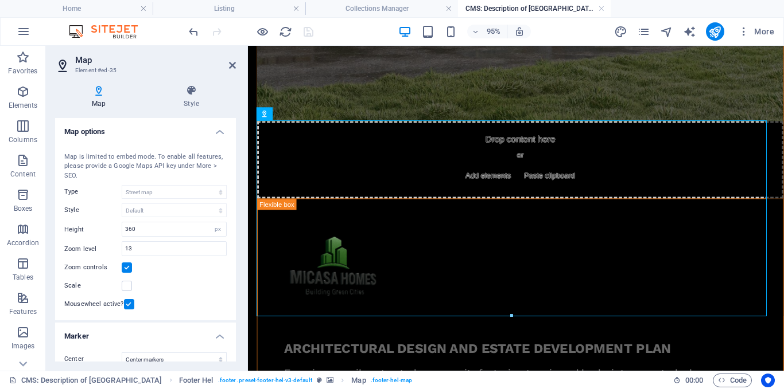
scroll to position [184, 0]
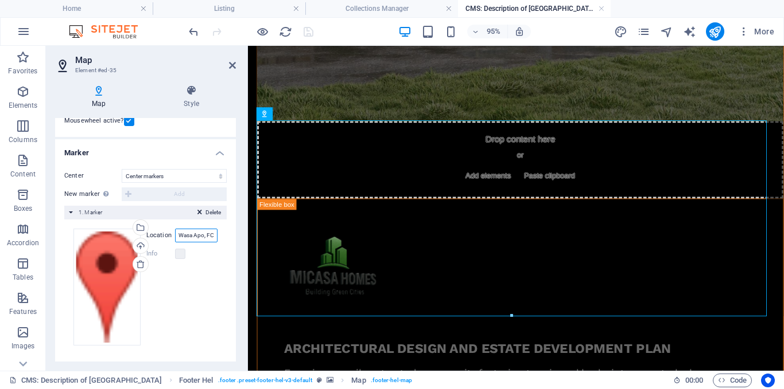
click at [199, 235] on input "Wasa Apo, FCT Abuja, 900108 Abuja" at bounding box center [196, 236] width 42 height 14
click at [384, 9] on h4 "Collections Manager" at bounding box center [381, 8] width 153 height 13
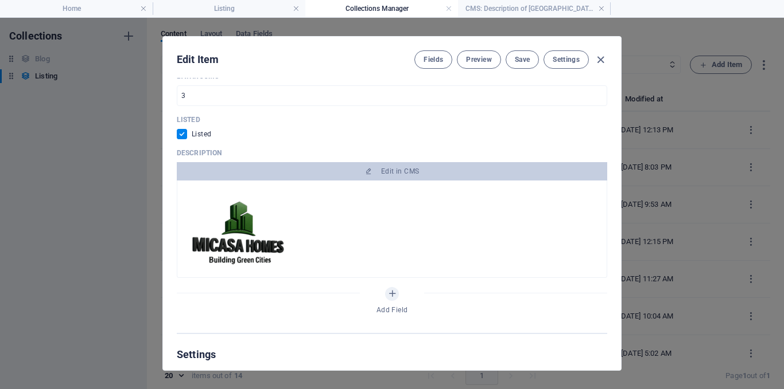
scroll to position [0, 0]
click at [502, 57] on div "Fields Preview Save Settings" at bounding box center [510, 59] width 193 height 18
click at [527, 61] on span "Save" at bounding box center [522, 59] width 15 height 9
click at [602, 63] on icon "button" at bounding box center [600, 59] width 13 height 13
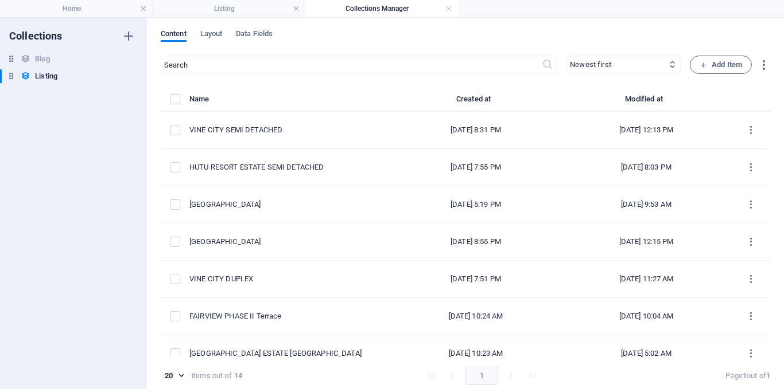
click at [270, 281] on div "VINE CITY DUPLEX" at bounding box center [285, 279] width 192 height 10
select select "House"
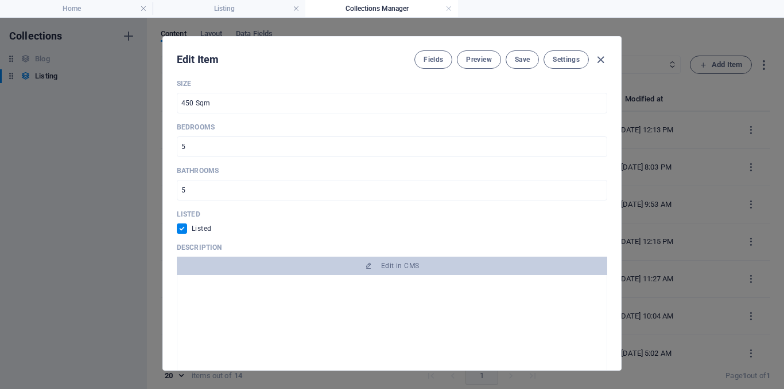
scroll to position [574, 0]
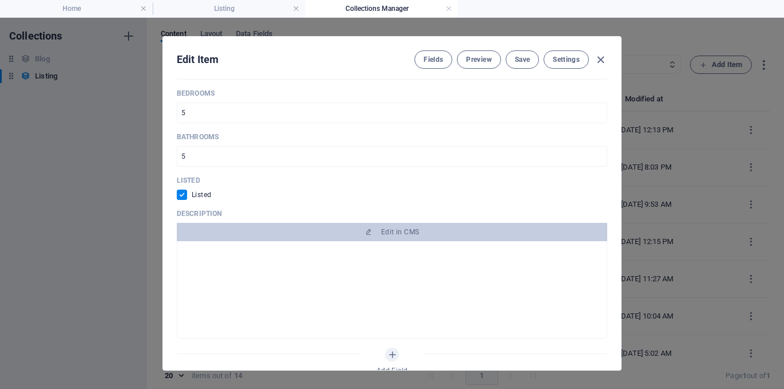
click at [422, 228] on span "Edit in CMS" at bounding box center [391, 232] width 421 height 9
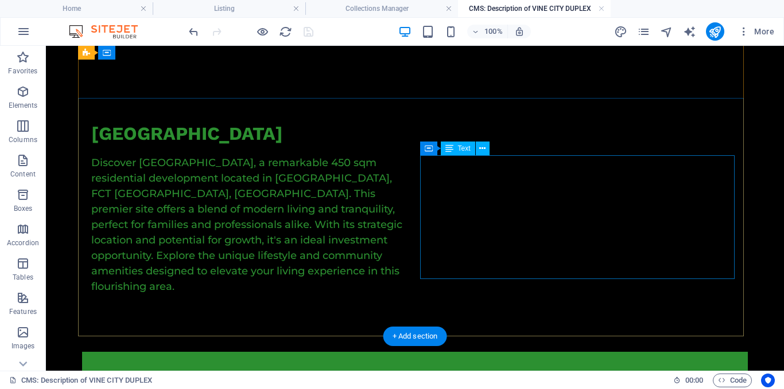
scroll to position [201, 0]
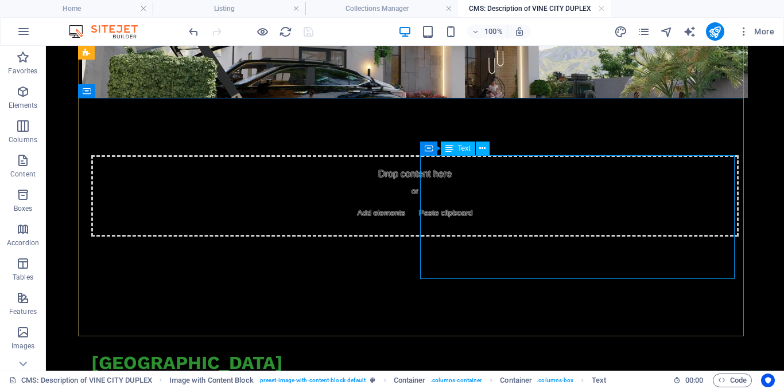
click at [482, 143] on icon at bounding box center [482, 149] width 6 height 12
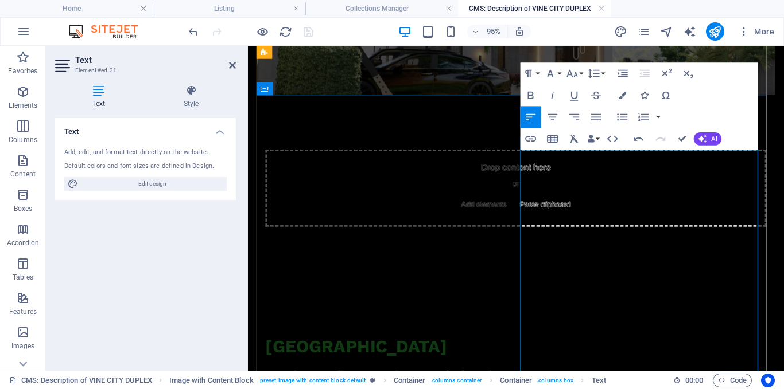
scroll to position [201, 0]
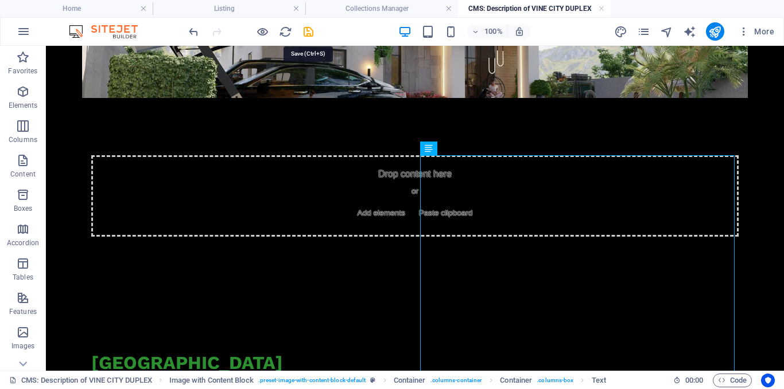
click at [314, 31] on icon "save" at bounding box center [308, 31] width 13 height 13
click at [304, 29] on div at bounding box center [250, 31] width 128 height 18
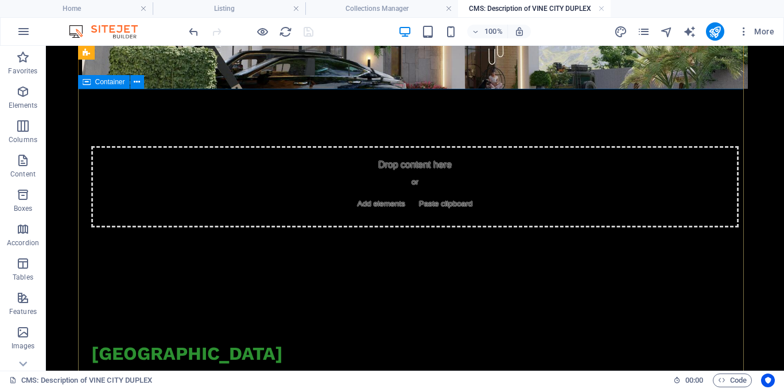
scroll to position [0, 0]
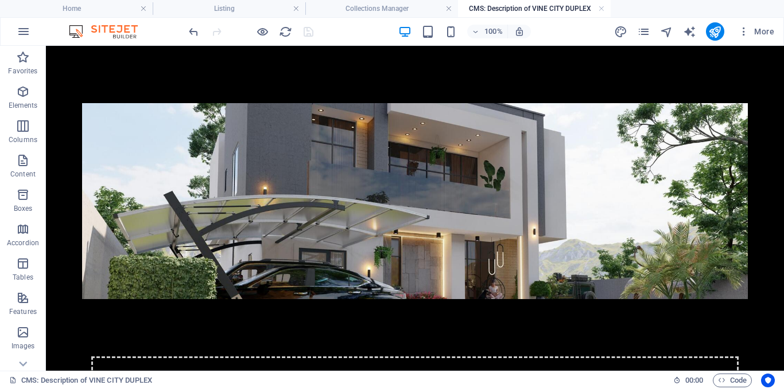
click at [378, 11] on h4 "Collections Manager" at bounding box center [381, 8] width 153 height 13
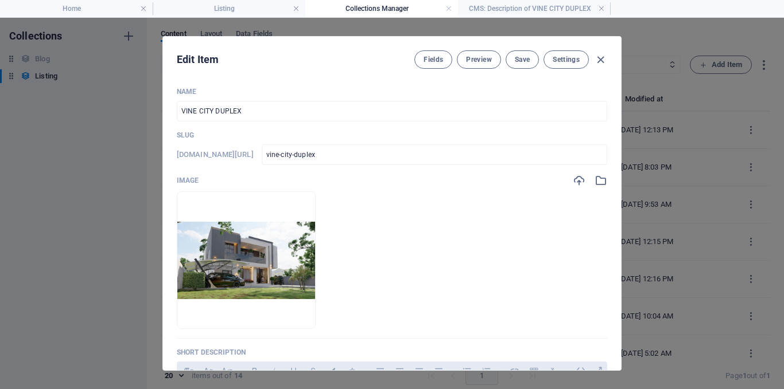
click at [601, 60] on icon "button" at bounding box center [600, 59] width 13 height 13
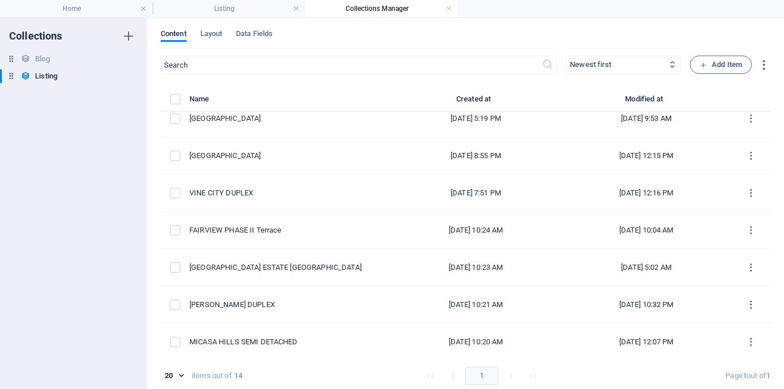
scroll to position [172, 0]
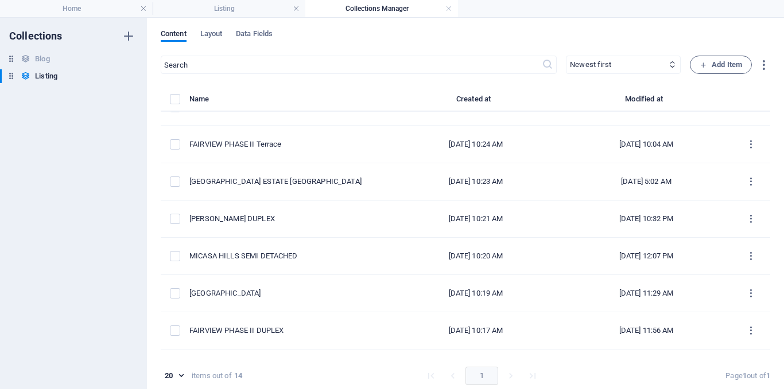
click at [292, 217] on div "[PERSON_NAME] DUPLEX" at bounding box center [285, 219] width 192 height 10
select select "House"
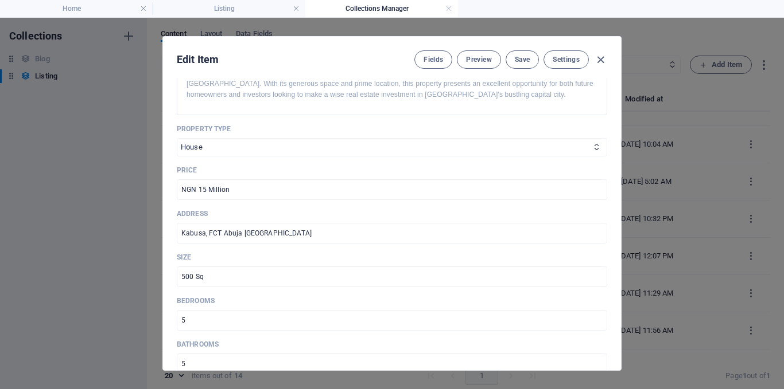
scroll to position [631, 0]
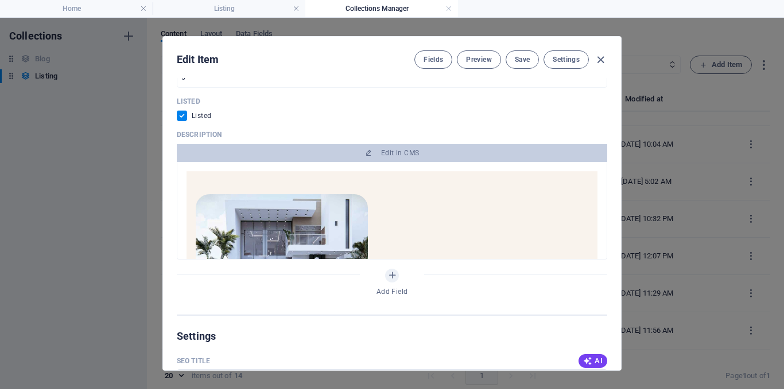
click at [373, 150] on span "Edit in CMS" at bounding box center [391, 153] width 421 height 9
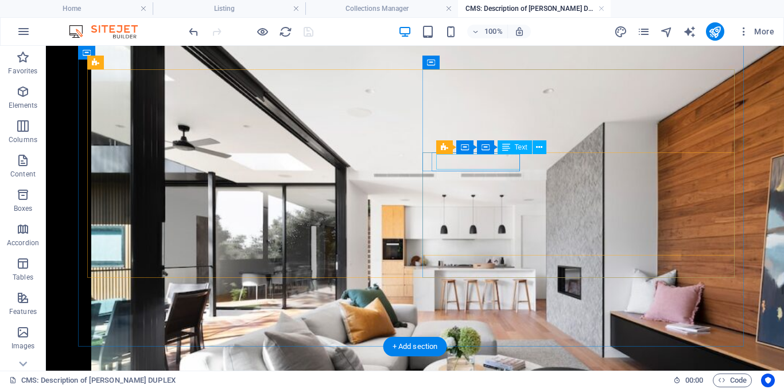
scroll to position [860, 0]
click at [540, 150] on icon at bounding box center [539, 148] width 6 height 12
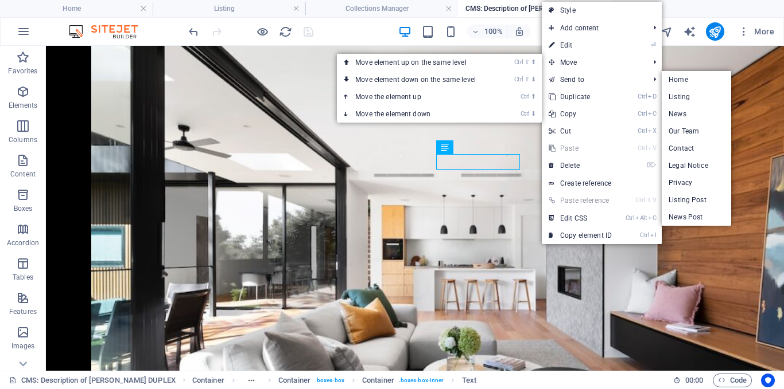
click at [563, 48] on link "⏎ Edit" at bounding box center [579, 45] width 77 height 17
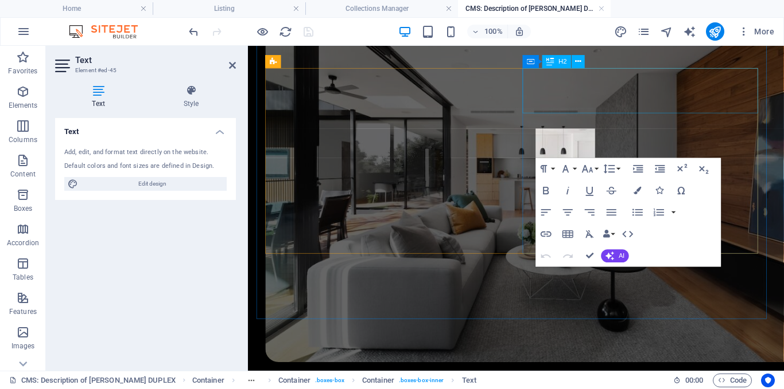
scroll to position [821, 0]
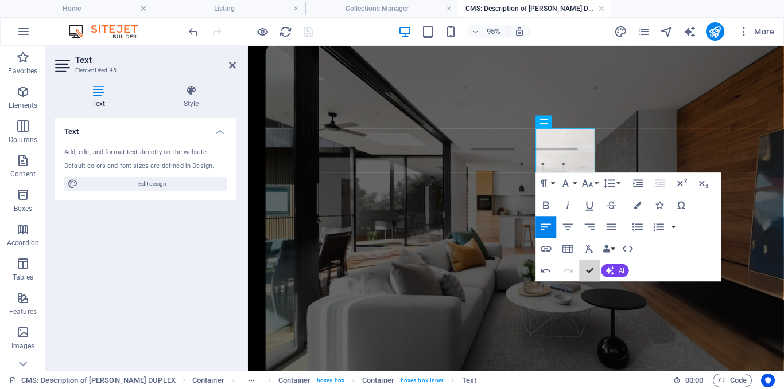
drag, startPoint x: 587, startPoint y: 271, endPoint x: 531, endPoint y: 227, distance: 70.7
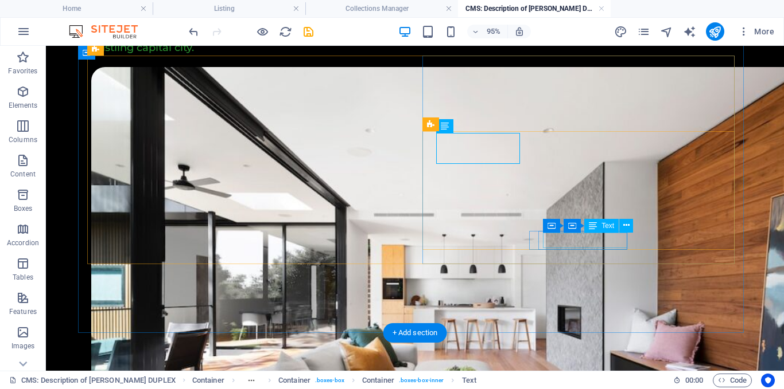
scroll to position [874, 0]
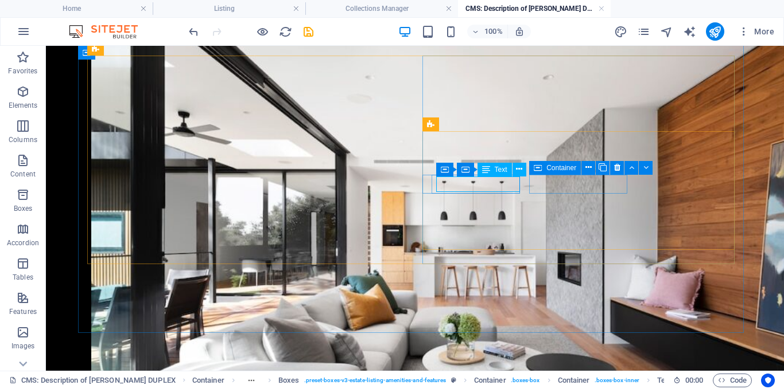
click at [517, 176] on icon at bounding box center [519, 169] width 6 height 12
click at [516, 171] on icon at bounding box center [519, 169] width 6 height 12
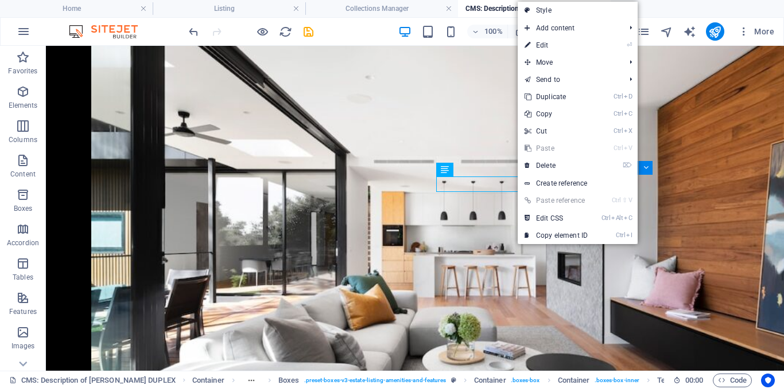
click at [559, 45] on link "⏎ Edit" at bounding box center [555, 45] width 77 height 17
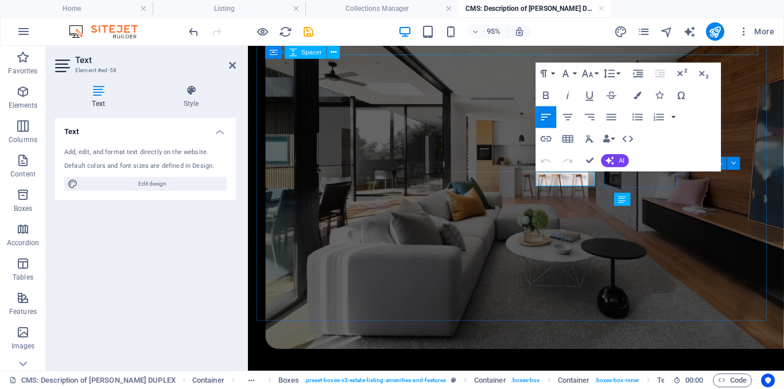
scroll to position [835, 0]
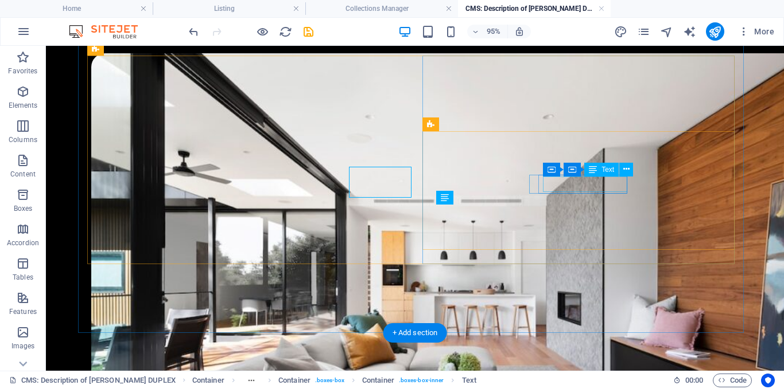
scroll to position [874, 0]
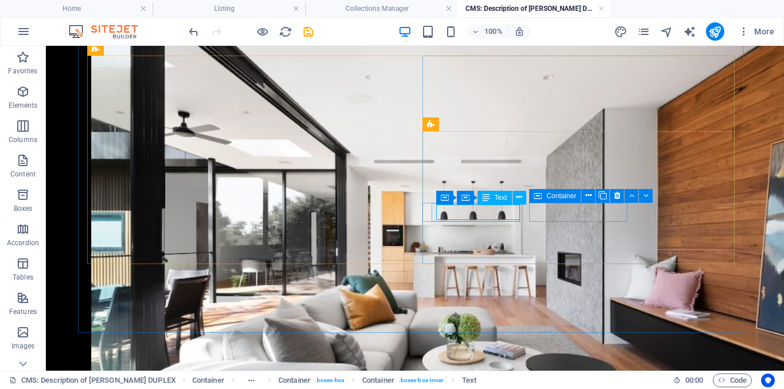
click at [517, 196] on icon at bounding box center [519, 198] width 6 height 12
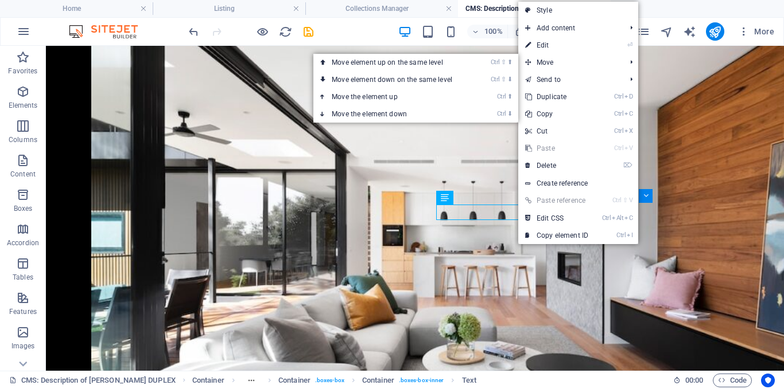
click at [549, 42] on link "⏎ Edit" at bounding box center [556, 45] width 77 height 17
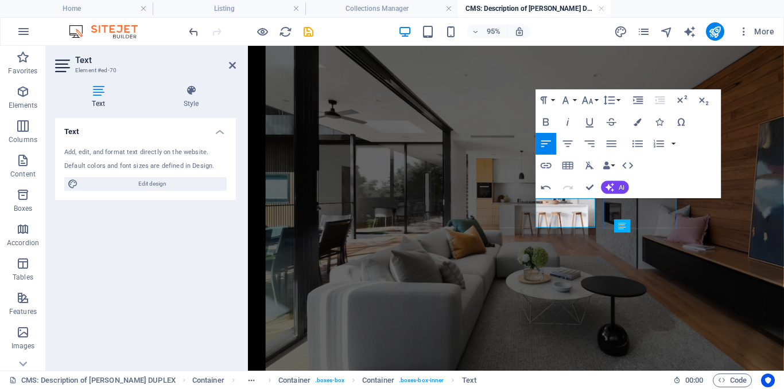
scroll to position [842, 0]
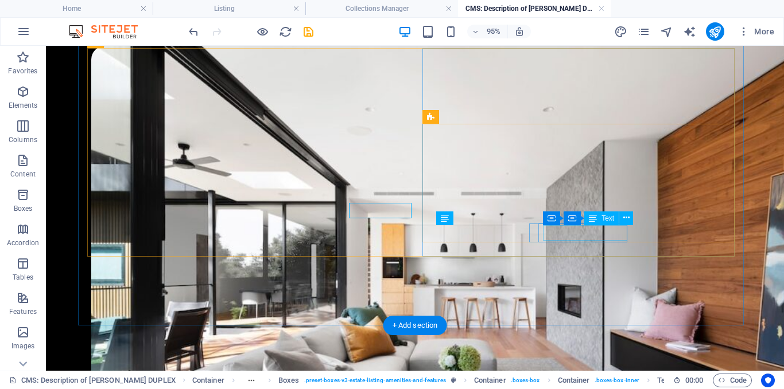
scroll to position [882, 0]
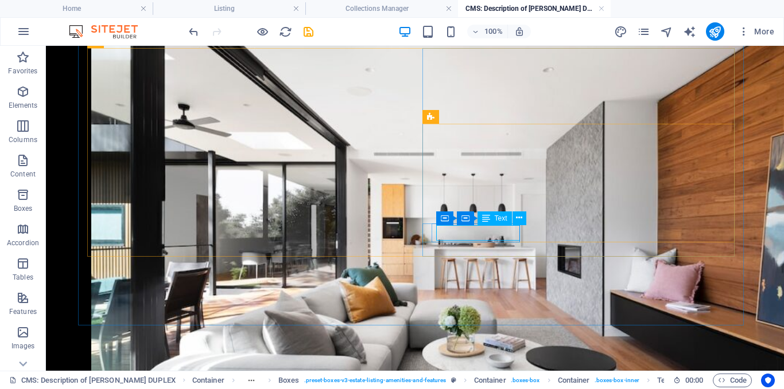
click at [515, 221] on button at bounding box center [519, 219] width 14 height 14
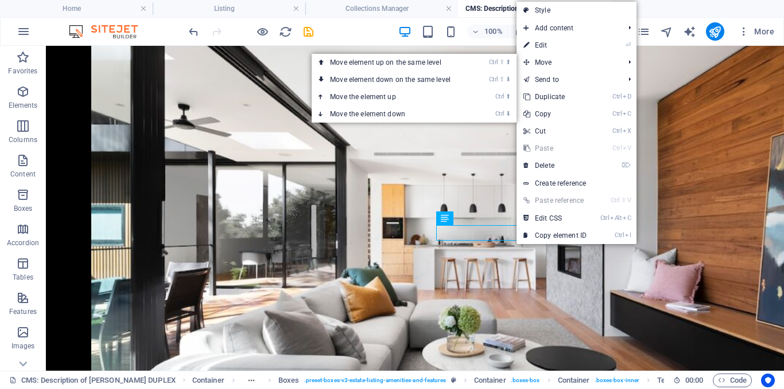
click at [553, 41] on link "⏎ Edit" at bounding box center [554, 45] width 77 height 17
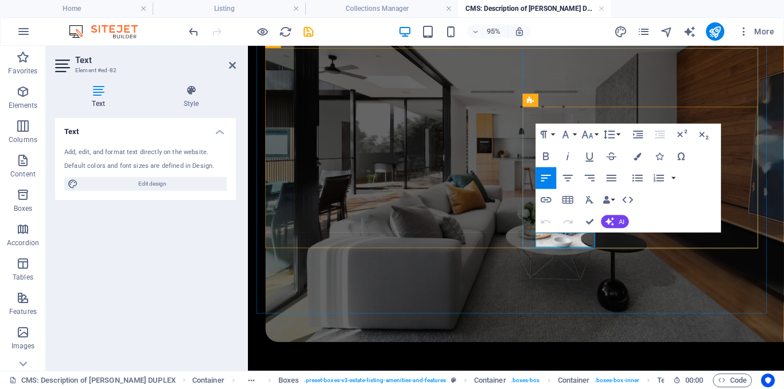
scroll to position [842, 0]
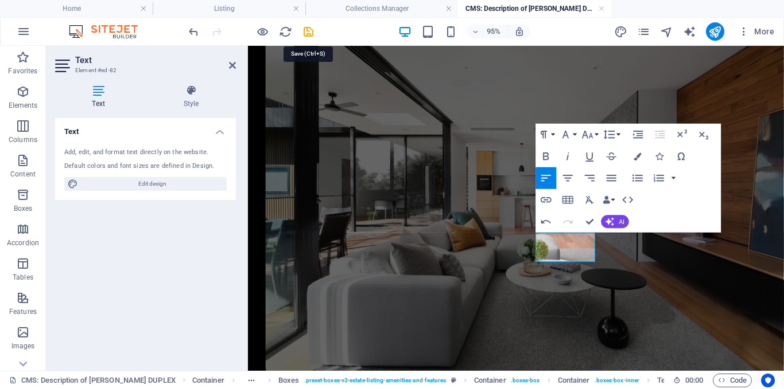
click at [308, 33] on icon "save" at bounding box center [308, 31] width 13 height 13
click at [308, 33] on div at bounding box center [250, 31] width 128 height 18
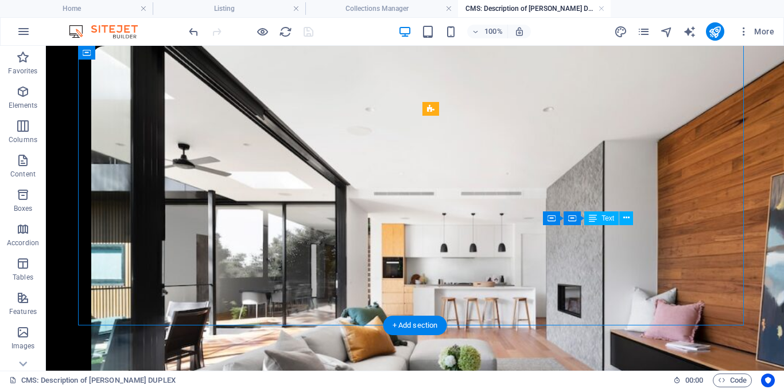
scroll to position [882, 0]
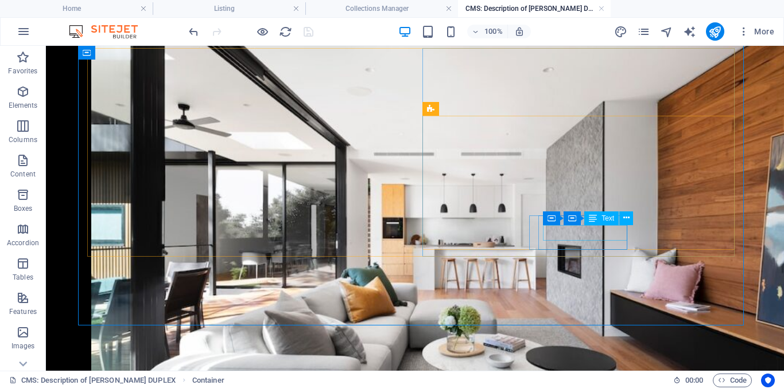
click at [621, 221] on button at bounding box center [626, 219] width 14 height 14
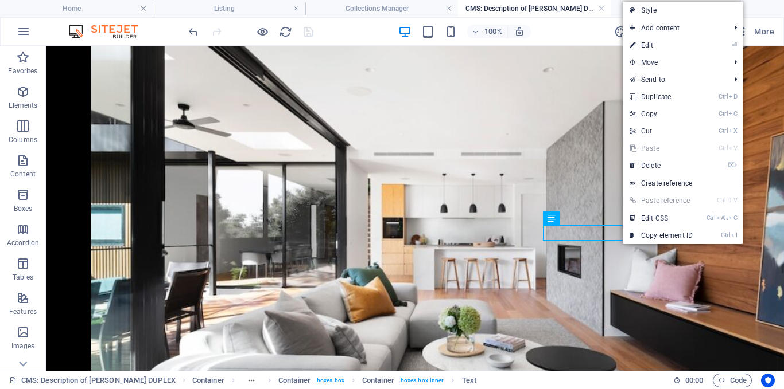
click at [665, 46] on link "⏎ Edit" at bounding box center [660, 45] width 77 height 17
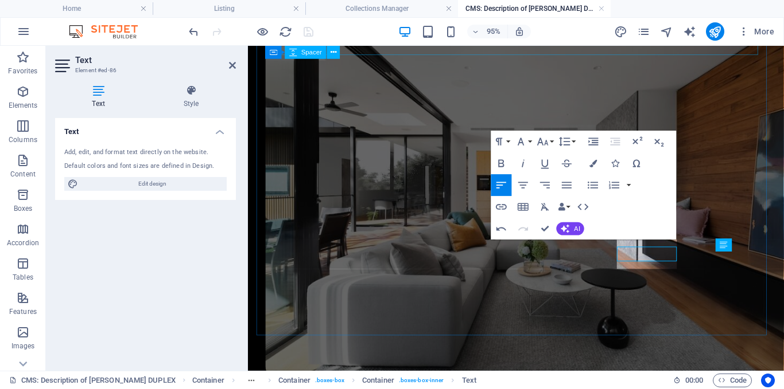
scroll to position [835, 0]
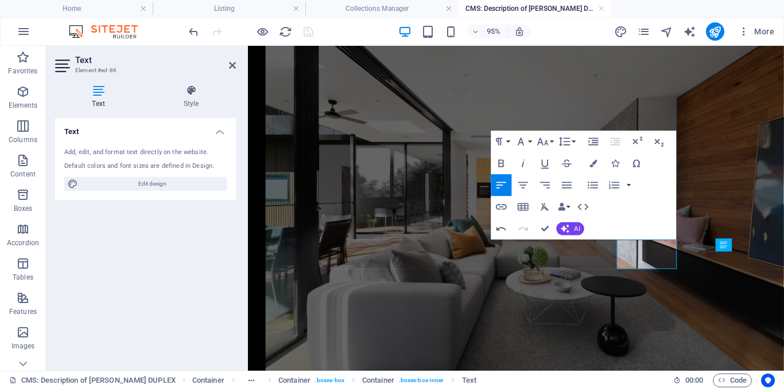
drag, startPoint x: 543, startPoint y: 226, endPoint x: 663, endPoint y: 231, distance: 120.0
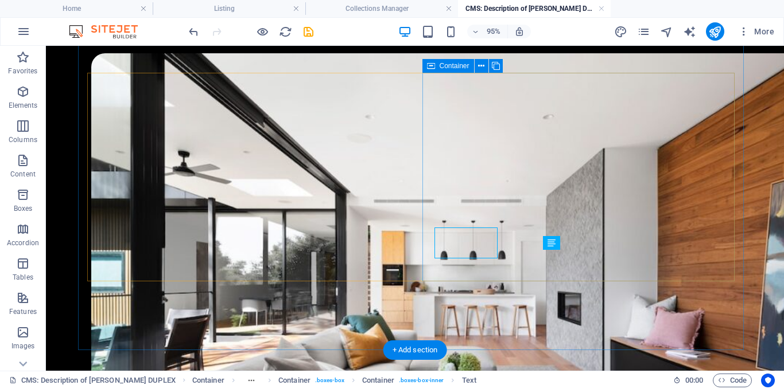
scroll to position [857, 0]
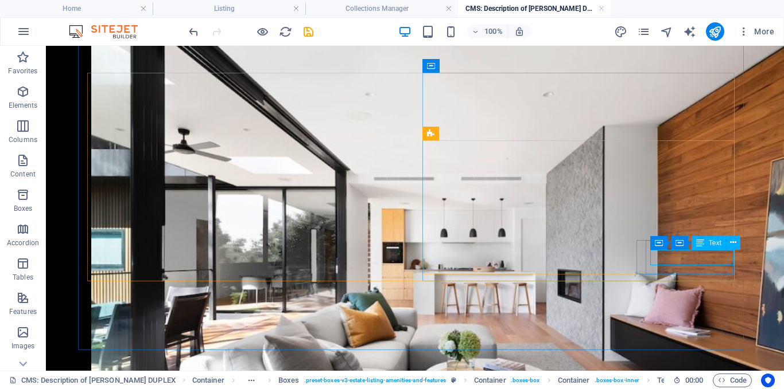
click at [732, 243] on icon at bounding box center [733, 243] width 6 height 12
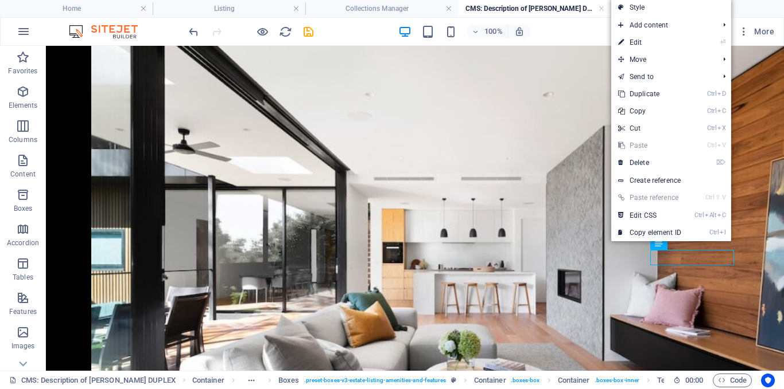
click at [638, 42] on link "⏎ Edit" at bounding box center [649, 42] width 77 height 17
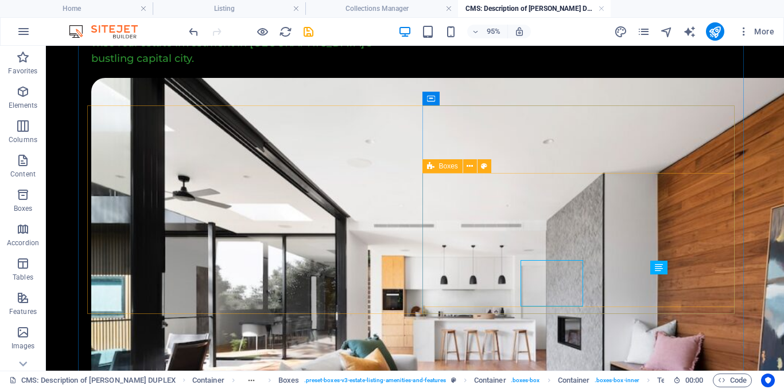
scroll to position [824, 0]
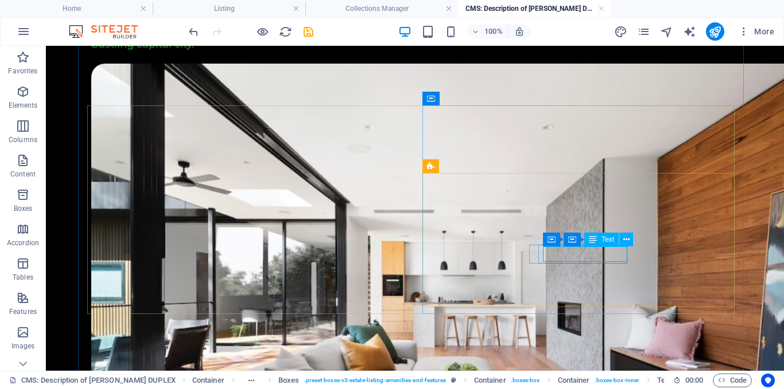
click at [632, 239] on button at bounding box center [626, 240] width 14 height 14
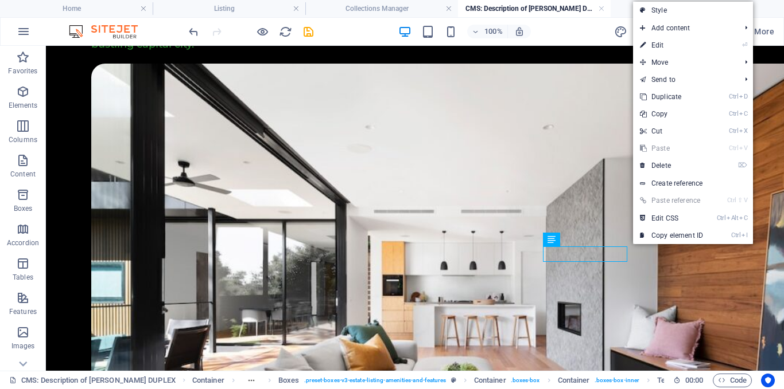
click at [659, 47] on link "⏎ Edit" at bounding box center [671, 45] width 77 height 17
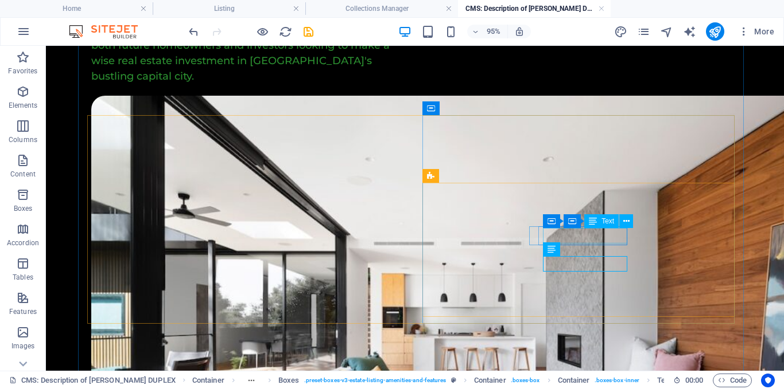
scroll to position [815, 0]
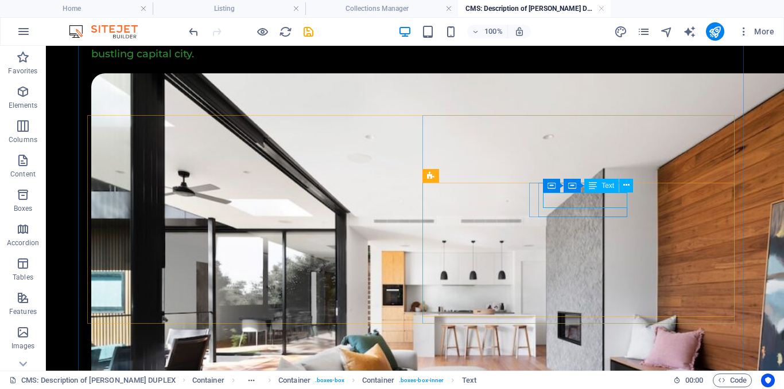
click at [623, 188] on icon at bounding box center [626, 186] width 6 height 12
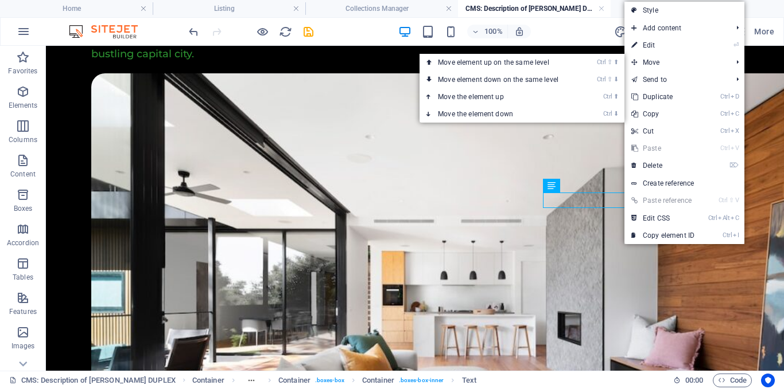
drag, startPoint x: 431, startPoint y: 29, endPoint x: 657, endPoint y: 42, distance: 226.4
click at [657, 42] on link "⏎ Edit" at bounding box center [662, 45] width 77 height 17
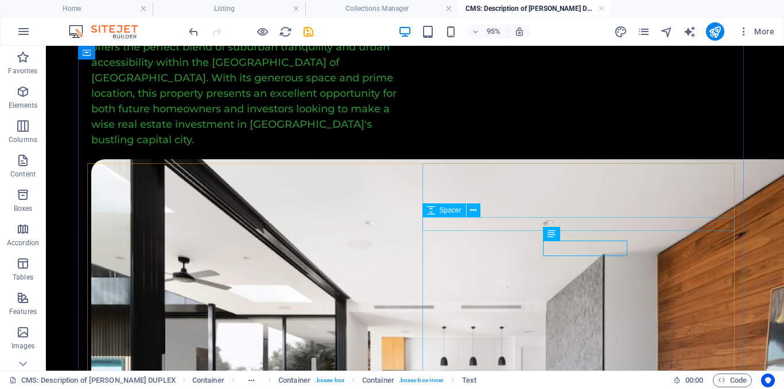
scroll to position [766, 0]
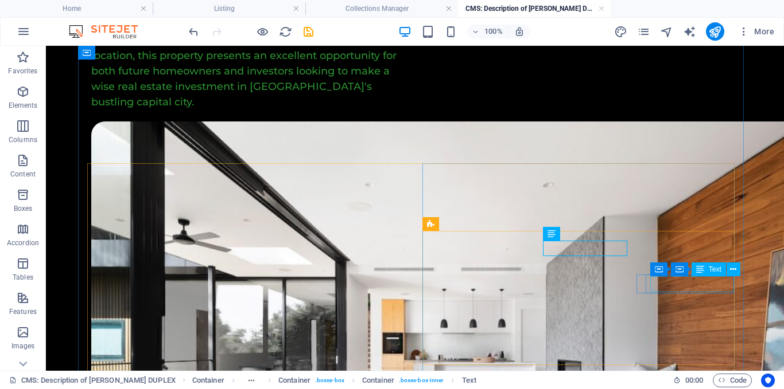
click at [729, 270] on button at bounding box center [733, 270] width 14 height 14
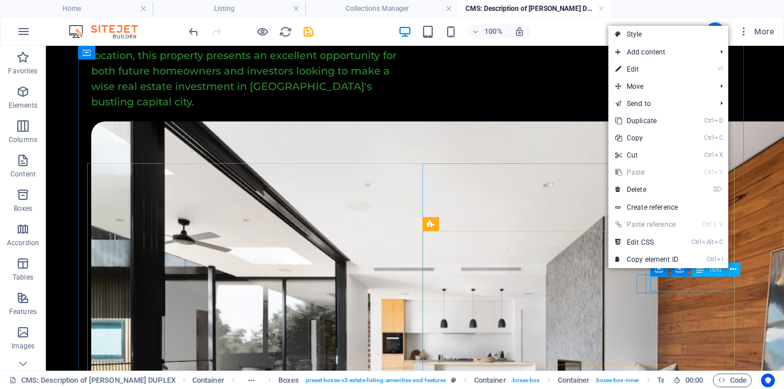
click at [729, 270] on button at bounding box center [733, 270] width 14 height 14
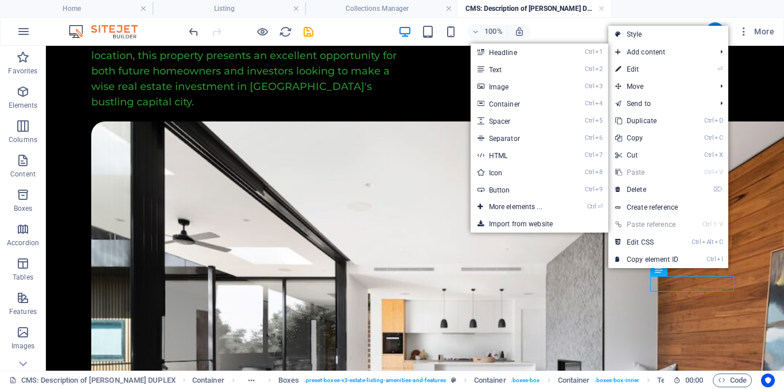
drag, startPoint x: 431, startPoint y: 70, endPoint x: 666, endPoint y: 65, distance: 235.2
click at [666, 65] on link "⏎ Edit" at bounding box center [646, 69] width 77 height 17
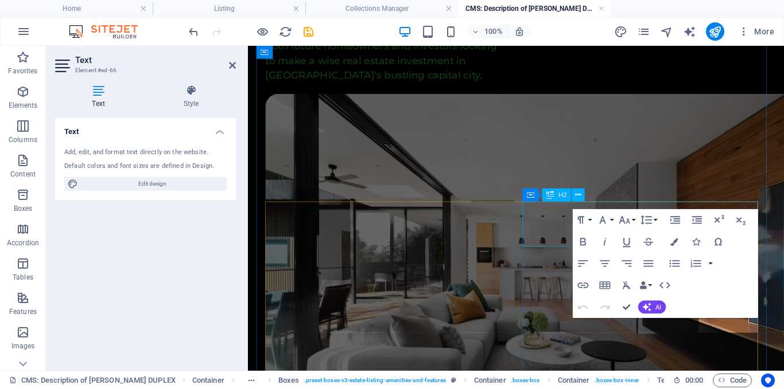
scroll to position [680, 0]
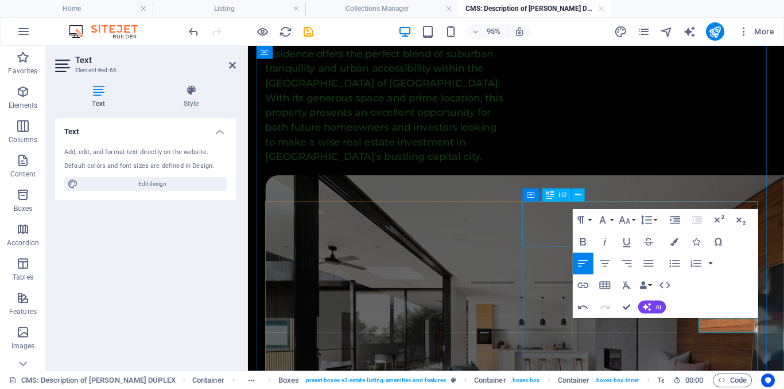
click at [572, 228] on button "Paragraph Format" at bounding box center [582, 220] width 21 height 22
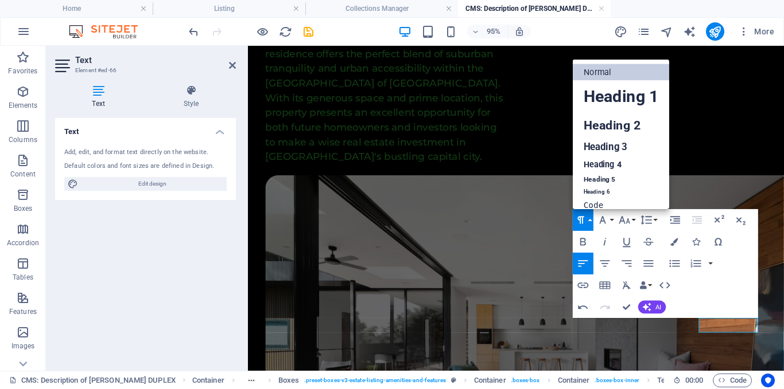
scroll to position [9, 0]
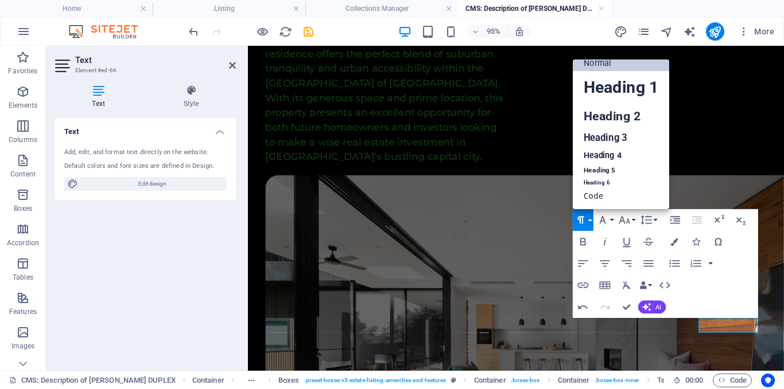
drag, startPoint x: 629, startPoint y: 307, endPoint x: 698, endPoint y: 274, distance: 76.7
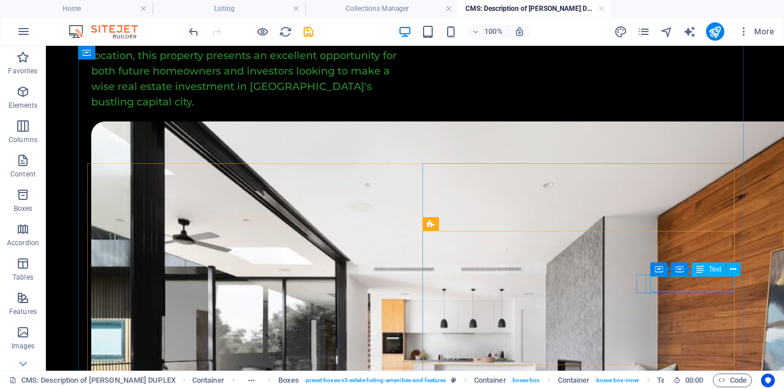
click at [733, 270] on icon at bounding box center [733, 270] width 6 height 12
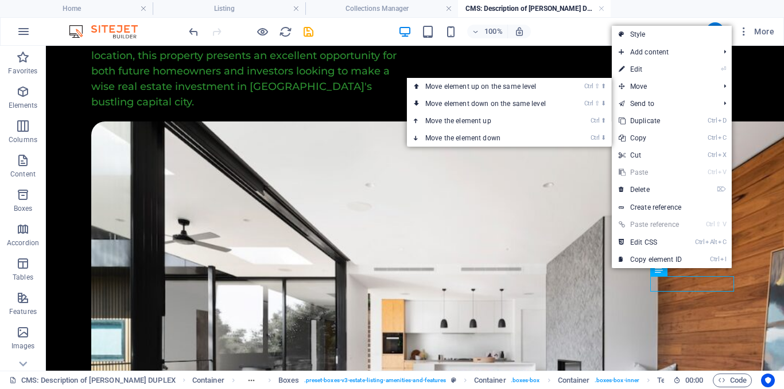
drag, startPoint x: 439, startPoint y: 30, endPoint x: 664, endPoint y: 73, distance: 229.6
click at [664, 73] on link "⏎ Edit" at bounding box center [649, 69] width 77 height 17
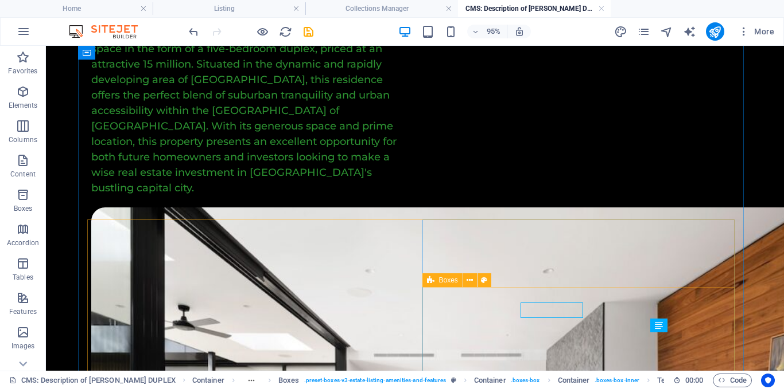
scroll to position [710, 0]
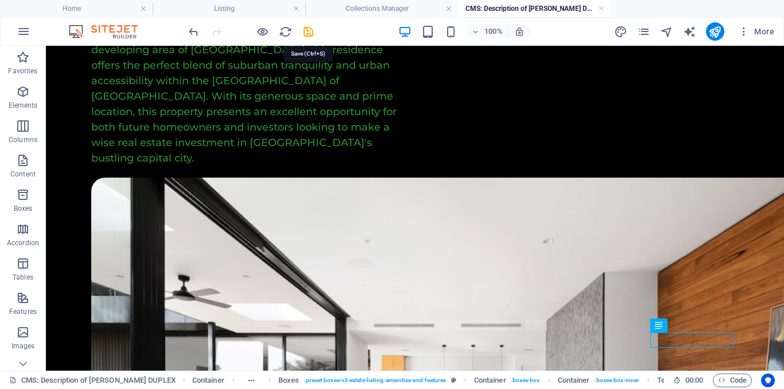
click at [304, 34] on icon "save" at bounding box center [308, 31] width 13 height 13
click at [312, 31] on div at bounding box center [250, 31] width 128 height 18
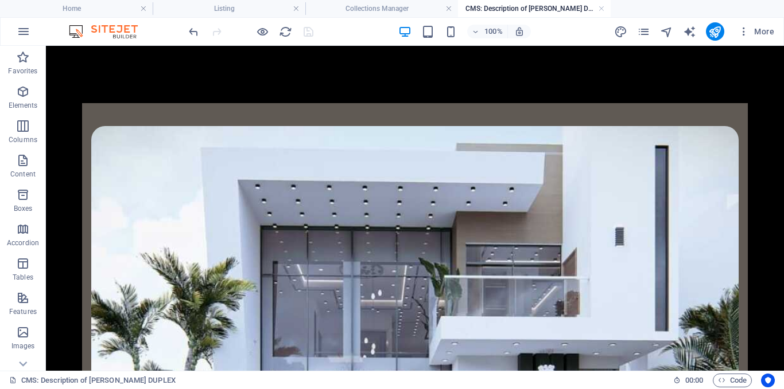
scroll to position [57, 0]
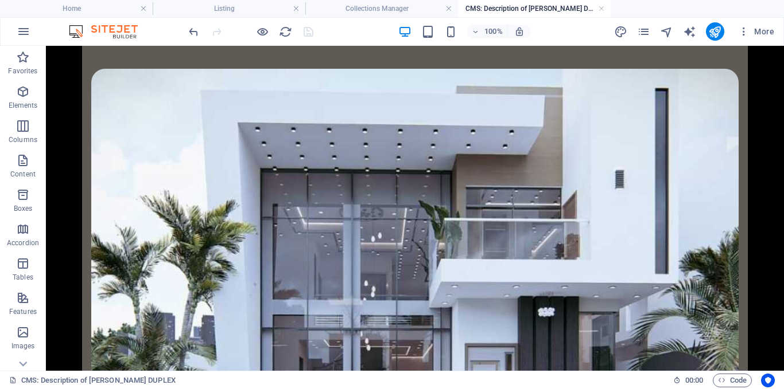
click at [379, 3] on h4 "Collections Manager" at bounding box center [381, 8] width 153 height 13
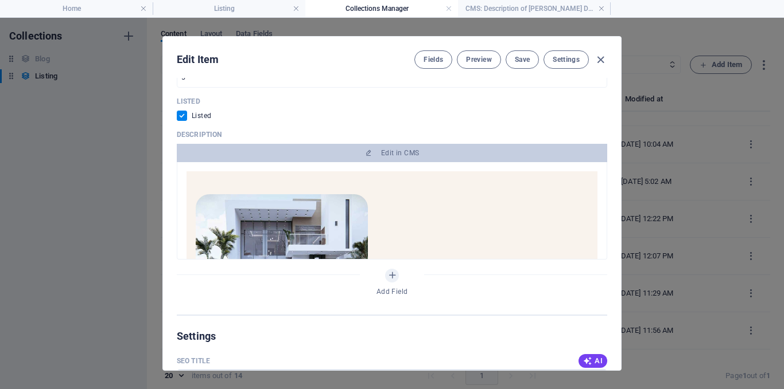
scroll to position [0, 0]
click at [521, 62] on span "Save" at bounding box center [522, 59] width 15 height 9
click at [599, 59] on icon "button" at bounding box center [600, 59] width 13 height 13
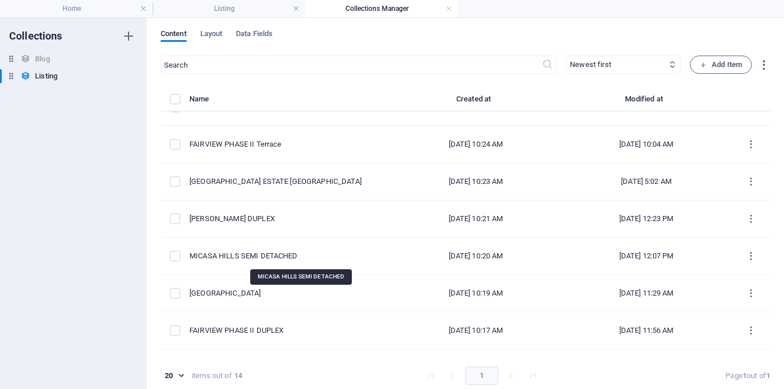
click at [312, 252] on div "MICASA HILLS SEMI DETACHED" at bounding box center [285, 256] width 192 height 10
select select "House"
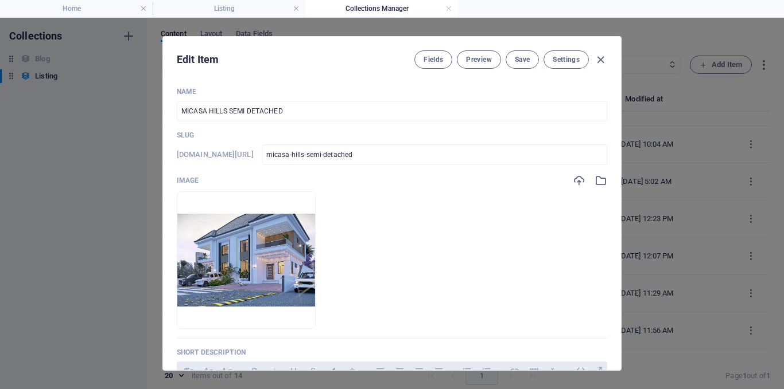
click at [518, 59] on span "Save" at bounding box center [522, 59] width 15 height 9
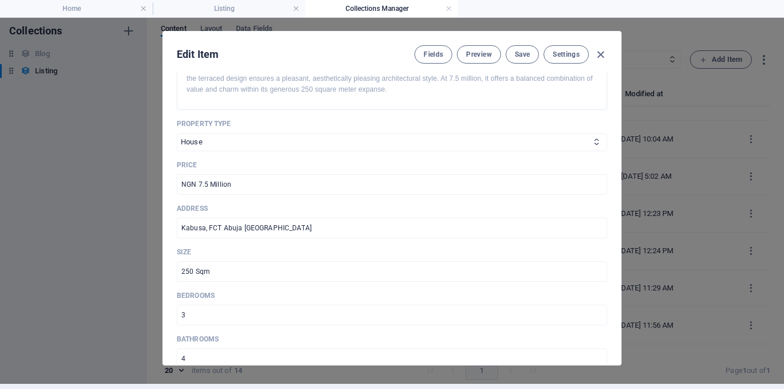
scroll to position [574, 0]
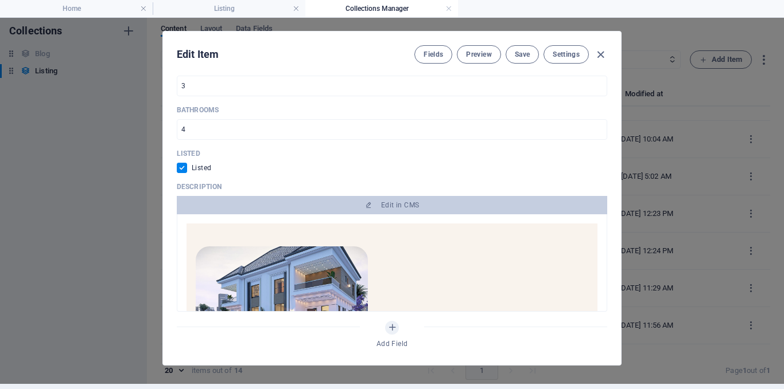
click at [472, 201] on span "Edit in CMS" at bounding box center [391, 205] width 421 height 9
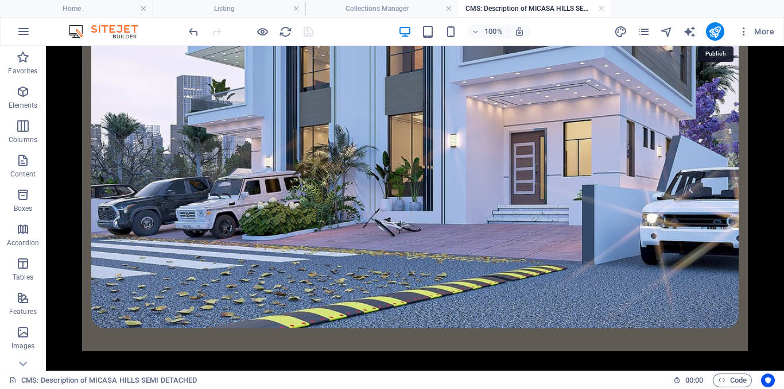
scroll to position [57, 0]
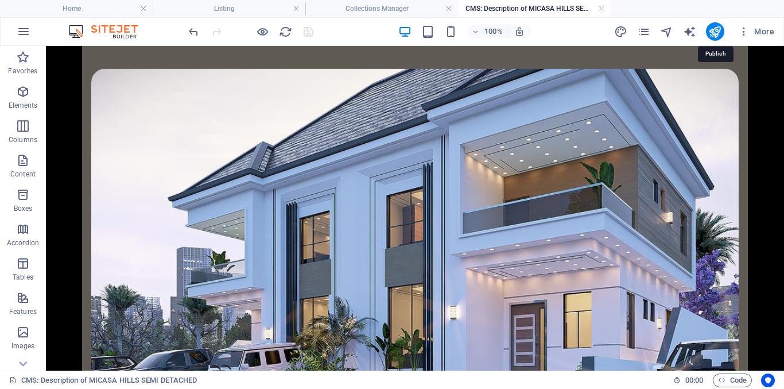
click at [712, 32] on icon "publish" at bounding box center [714, 31] width 13 height 13
click at [391, 7] on h4 "Collections Manager" at bounding box center [381, 8] width 153 height 13
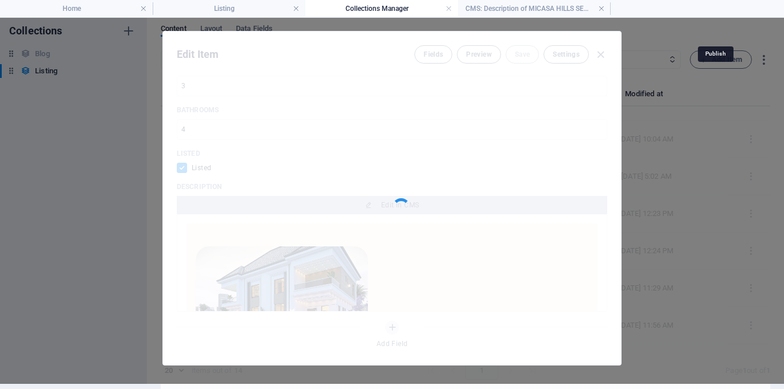
scroll to position [0, 0]
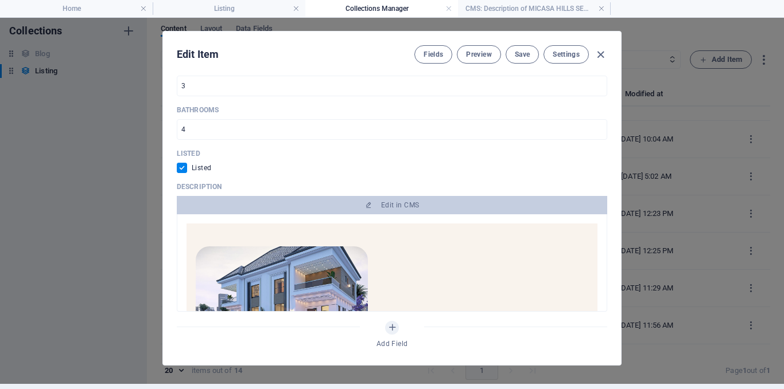
click at [603, 50] on icon "button" at bounding box center [600, 54] width 13 height 13
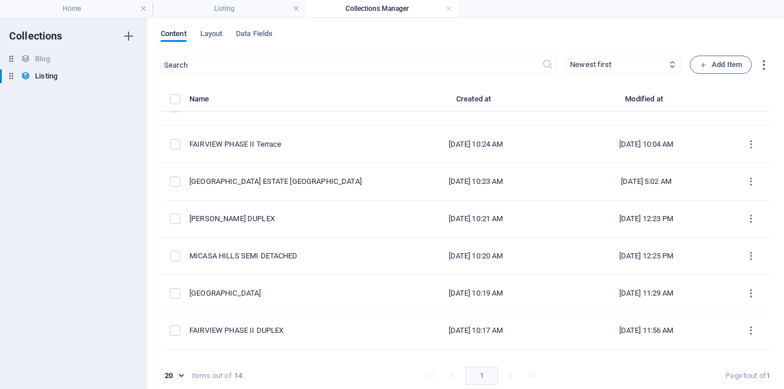
click at [235, 4] on h4 "Listing" at bounding box center [229, 8] width 153 height 13
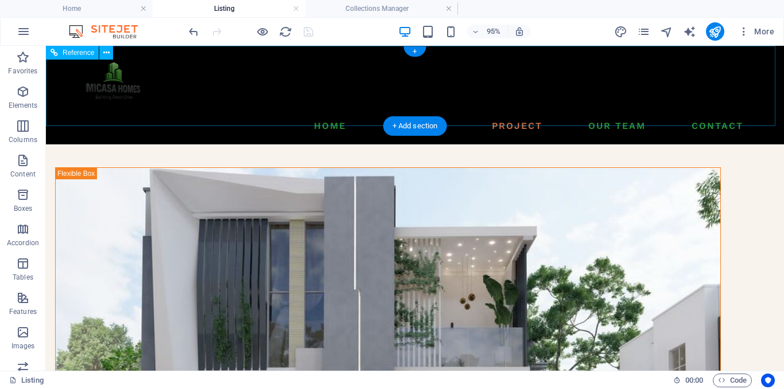
scroll to position [1360, 0]
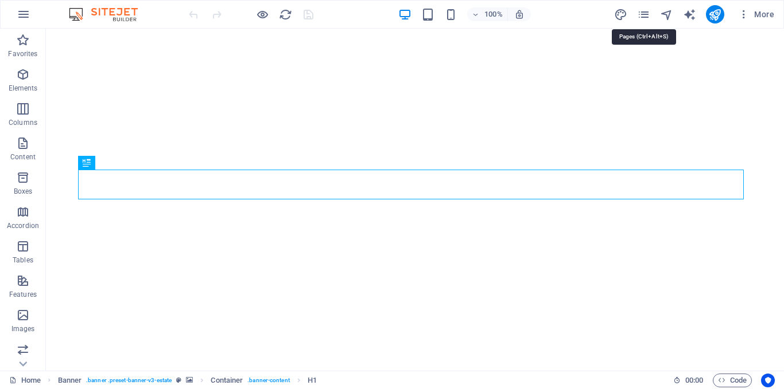
click at [642, 16] on icon "pages" at bounding box center [643, 14] width 13 height 13
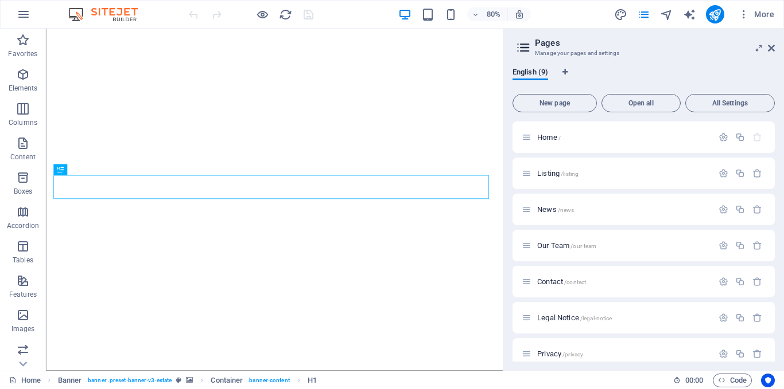
click at [569, 174] on span "/listing" at bounding box center [569, 174] width 18 height 6
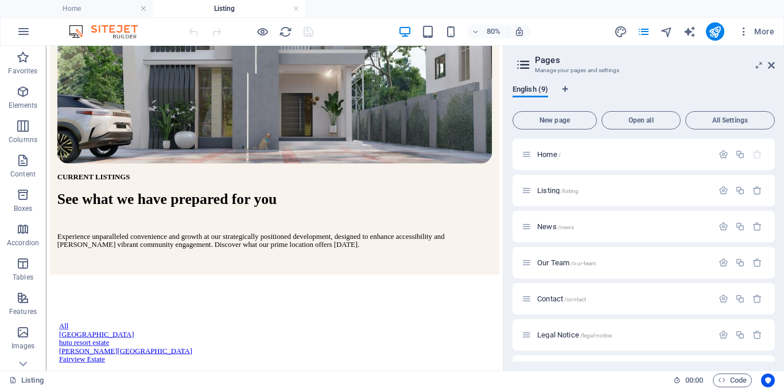
scroll to position [696, 0]
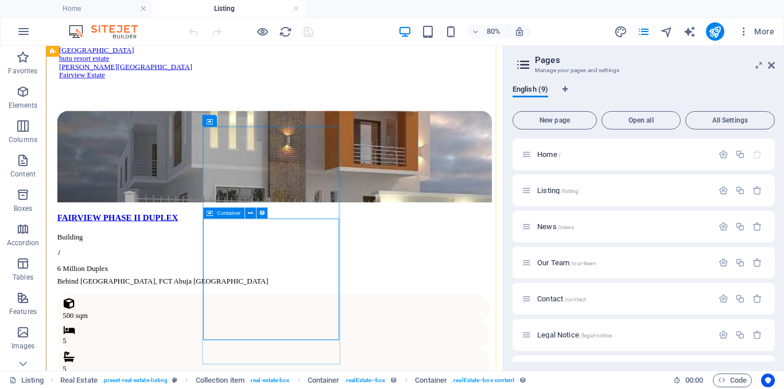
click at [0, 0] on icon at bounding box center [0, 0] width 0 height 0
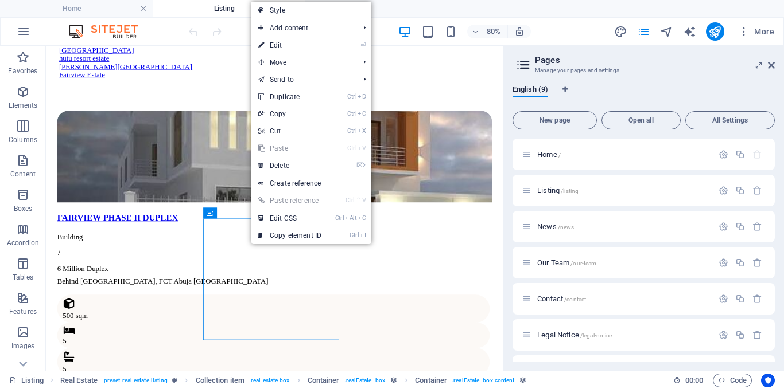
click at [310, 49] on link "⏎ Edit" at bounding box center [289, 45] width 77 height 17
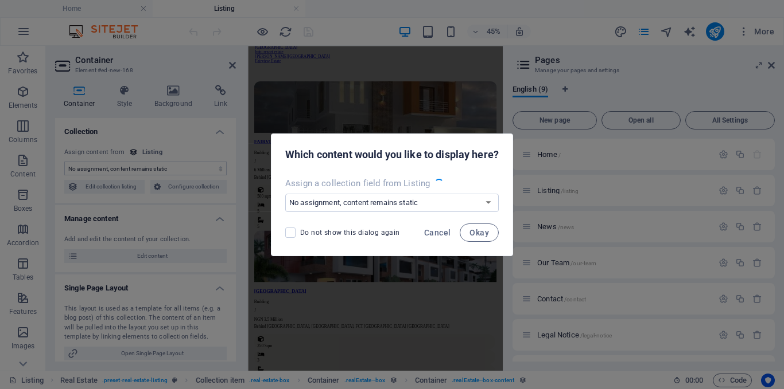
click at [484, 235] on span "Okay" at bounding box center [479, 232] width 20 height 9
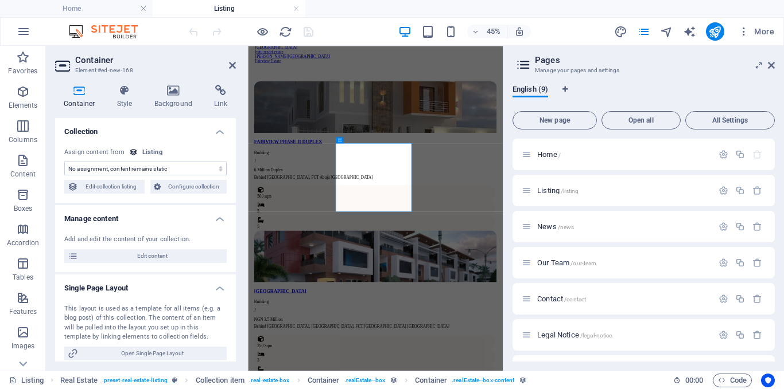
scroll to position [712, 0]
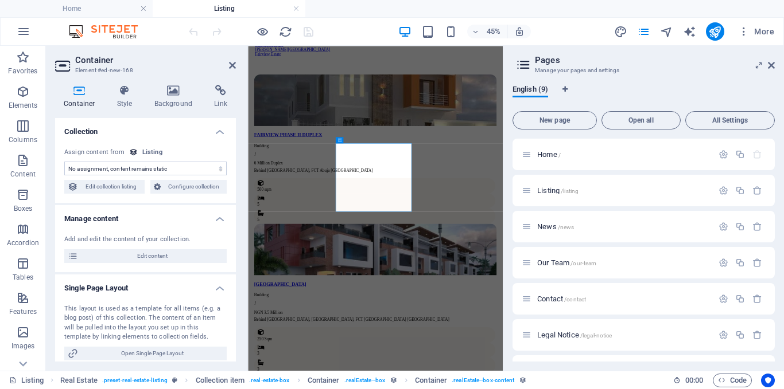
click at [154, 253] on span "Edit content" at bounding box center [152, 257] width 142 height 14
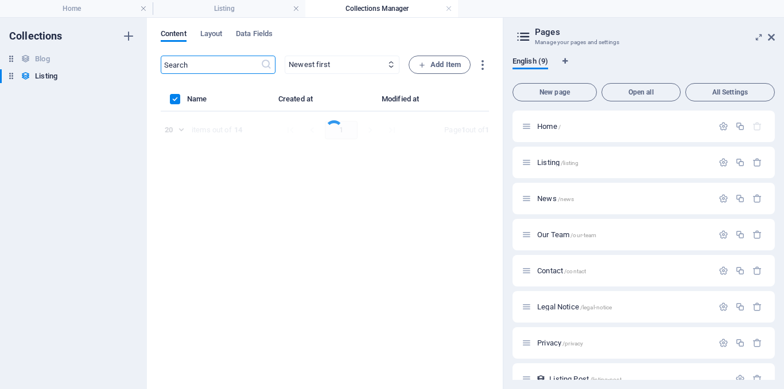
scroll to position [0, 0]
select select "House"
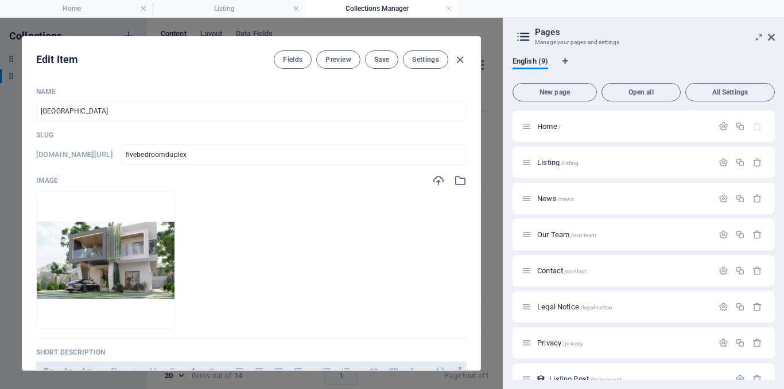
scroll to position [256, 0]
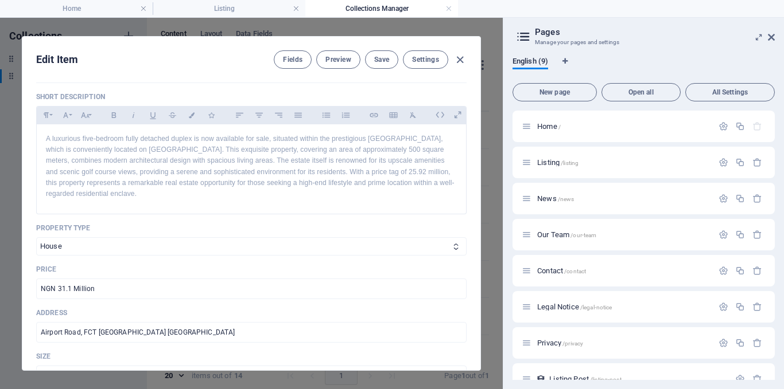
click at [423, 172] on p "A luxurious five-bedroom fully detached duplex is now available for sale, situa…" at bounding box center [251, 167] width 411 height 66
click at [385, 61] on span "Save" at bounding box center [381, 59] width 15 height 9
click at [459, 60] on icon "button" at bounding box center [459, 59] width 13 height 13
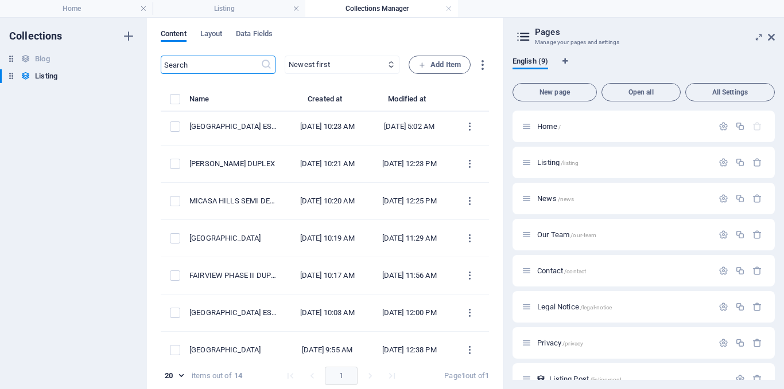
scroll to position [232, 0]
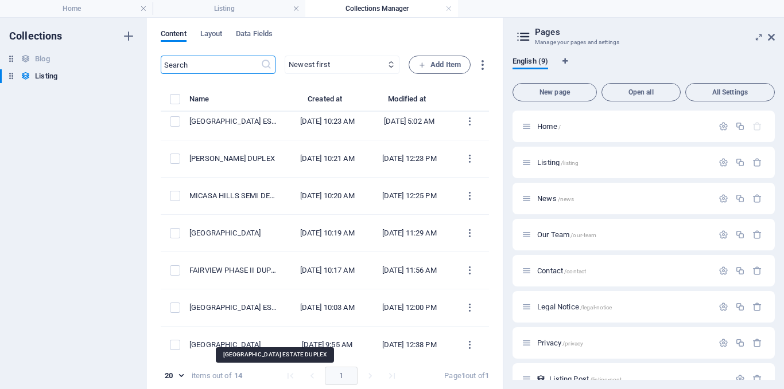
click at [277, 313] on div "[GEOGRAPHIC_DATA] ESTATE DUPLEX" at bounding box center [233, 308] width 88 height 10
select select "Villa"
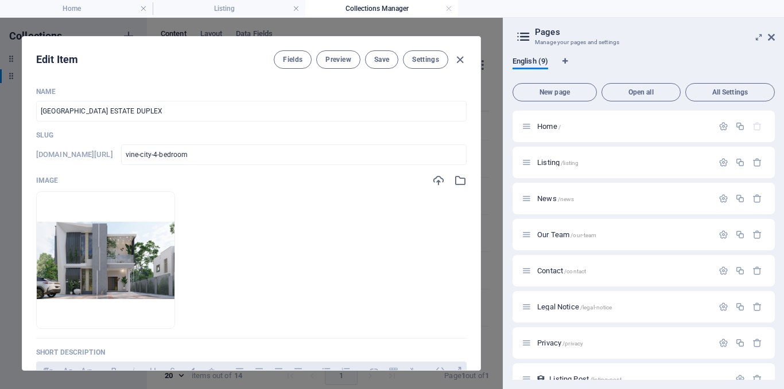
click at [476, 249] on div "Name HUTU RESORT ESTATE DUPLEX ​ Slug www.example.com/listing-post/ vine-city-4…" at bounding box center [251, 224] width 458 height 293
click at [480, 250] on div "Edit Item Fields Preview Save Settings Name HUTU RESORT ESTATE DUPLEX ​ Slug ww…" at bounding box center [251, 204] width 502 height 372
checkbox input "false"
type input "vine-city-4-bedroom"
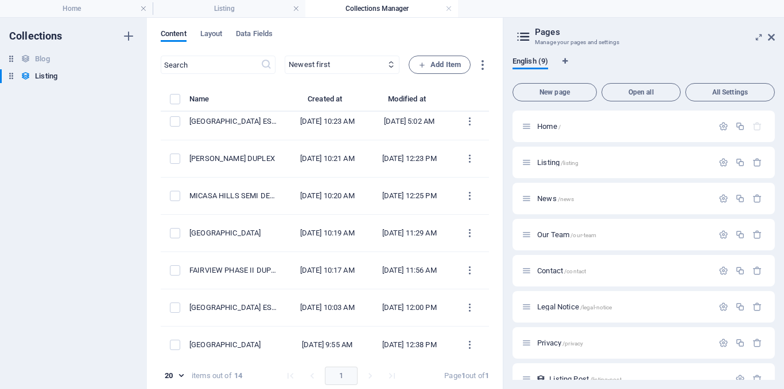
click at [392, 127] on div "[DATE] 5:02 AM" at bounding box center [409, 121] width 64 height 10
select select "Apartment"
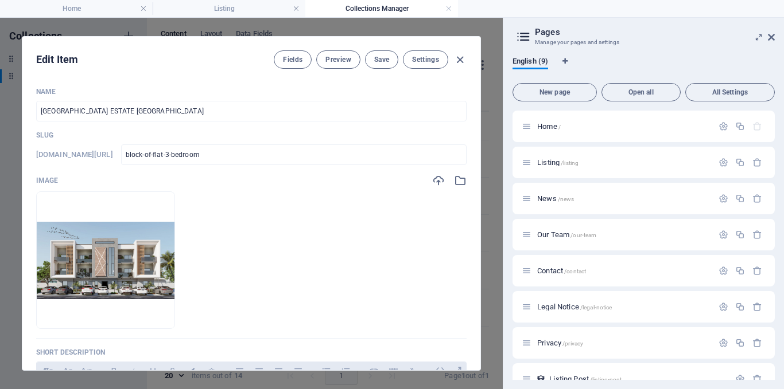
click at [476, 214] on div "Name HUTU RESORT ESTATE Block of Flat ​ Slug www.example.com/listing-post/ bloc…" at bounding box center [251, 224] width 458 height 293
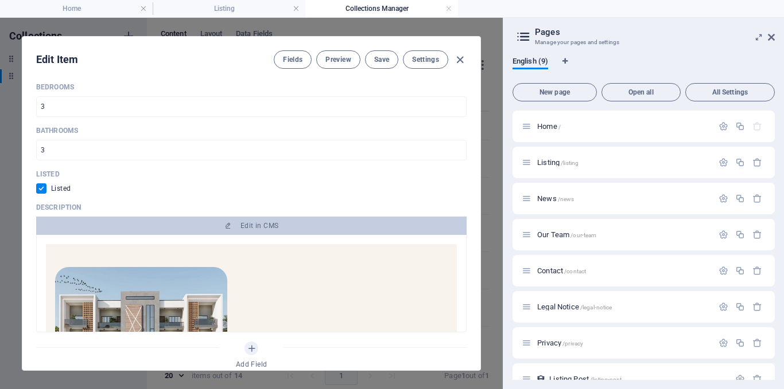
scroll to position [574, 0]
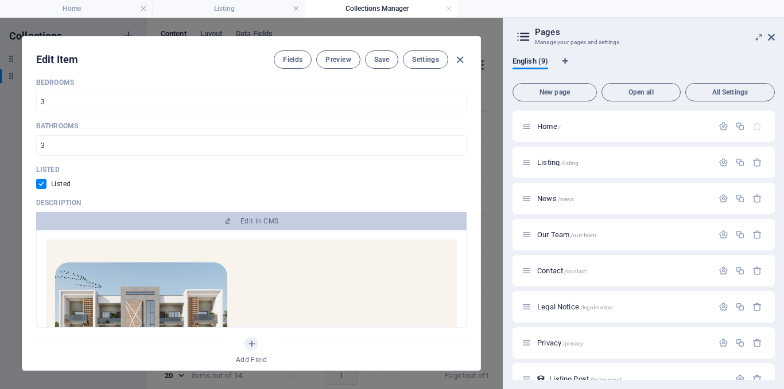
click at [273, 218] on span "Edit in CMS" at bounding box center [259, 221] width 38 height 9
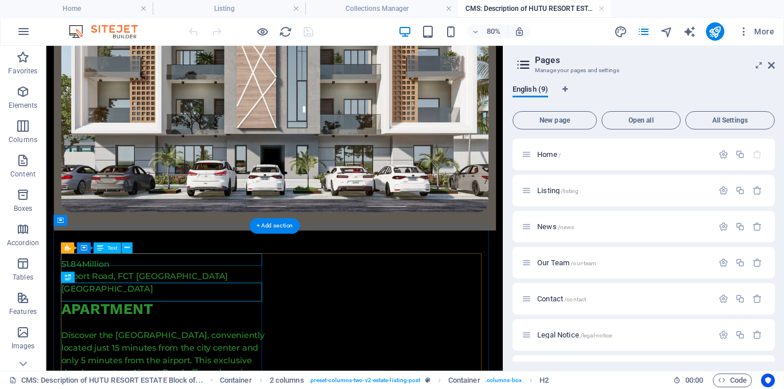
scroll to position [229, 0]
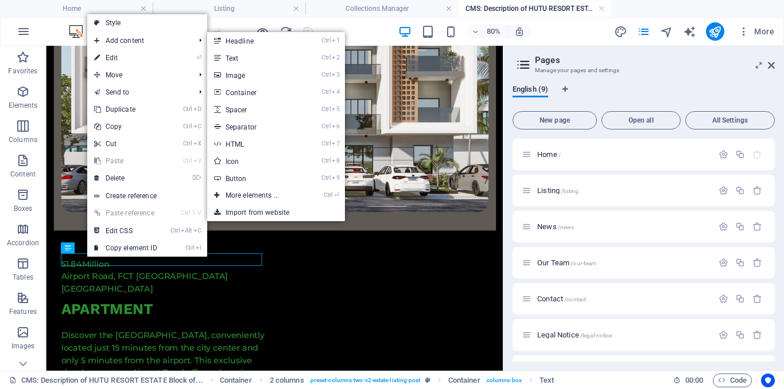
click at [140, 62] on link "⏎ Edit" at bounding box center [125, 57] width 77 height 17
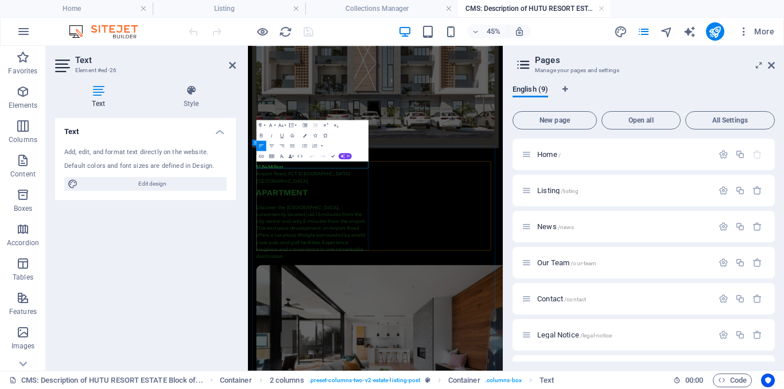
click at [280, 312] on p "51.84Million" at bounding box center [393, 315] width 254 height 15
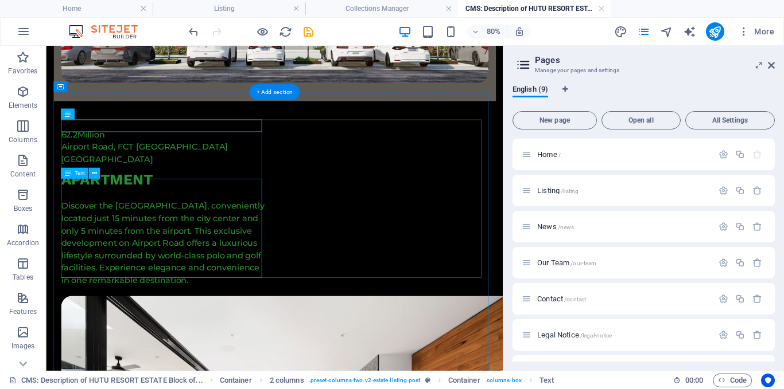
scroll to position [405, 0]
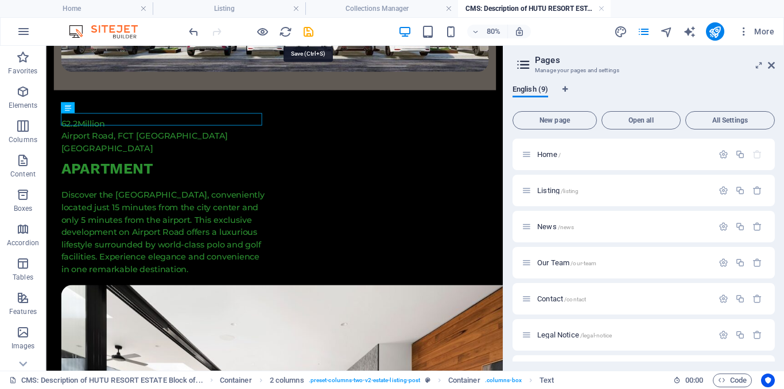
drag, startPoint x: 310, startPoint y: 32, endPoint x: 260, endPoint y: 2, distance: 57.6
click at [310, 32] on icon "save" at bounding box center [308, 31] width 13 height 13
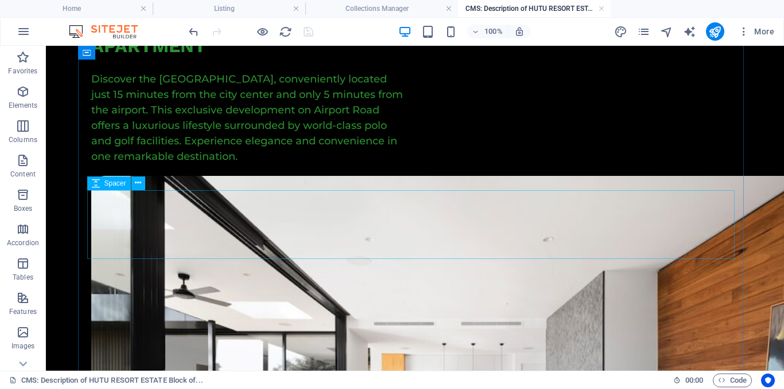
scroll to position [807, 0]
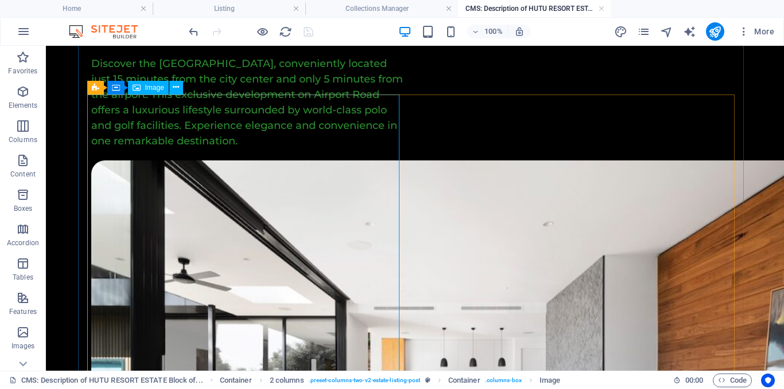
scroll to position [864, 0]
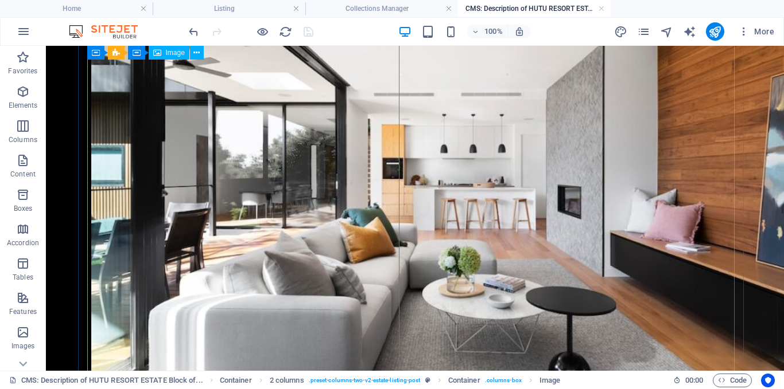
click at [198, 53] on icon at bounding box center [196, 53] width 6 height 12
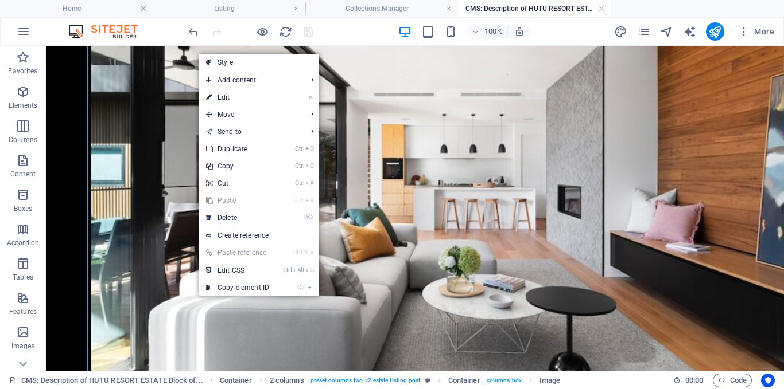
drag, startPoint x: 250, startPoint y: 99, endPoint x: 1, endPoint y: 55, distance: 252.3
click at [250, 99] on link "⏎ Edit" at bounding box center [237, 97] width 77 height 17
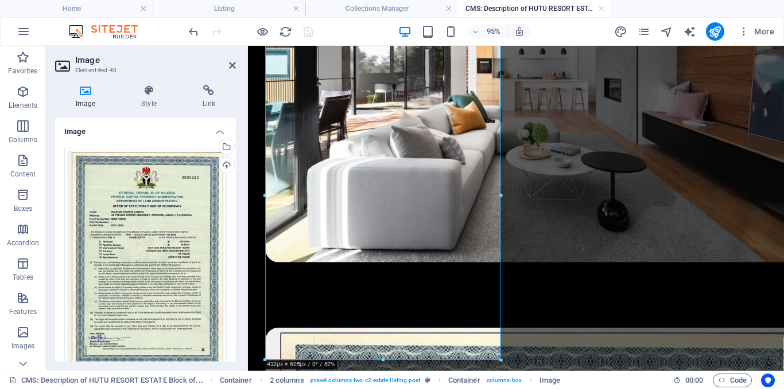
scroll to position [767, 0]
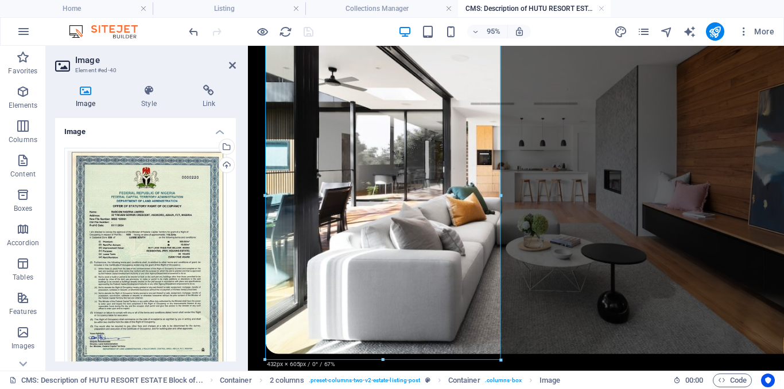
click at [225, 149] on div "Select files from the file manager, stock photos, or upload file(s)" at bounding box center [225, 147] width 17 height 17
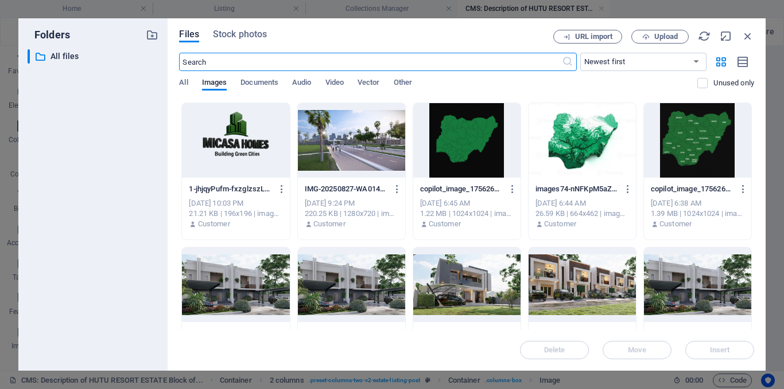
scroll to position [287, 0]
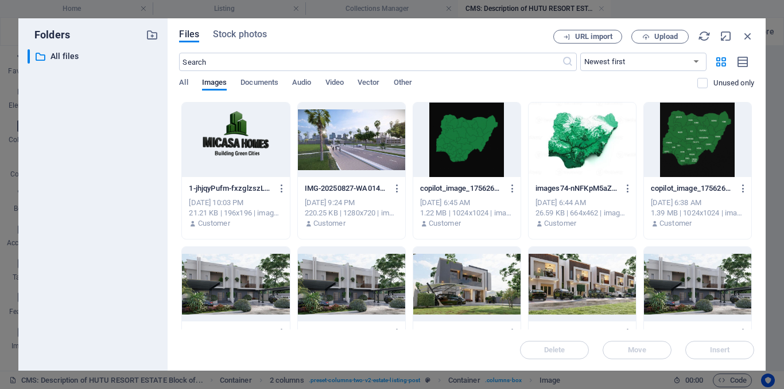
click at [371, 149] on div at bounding box center [351, 140] width 107 height 75
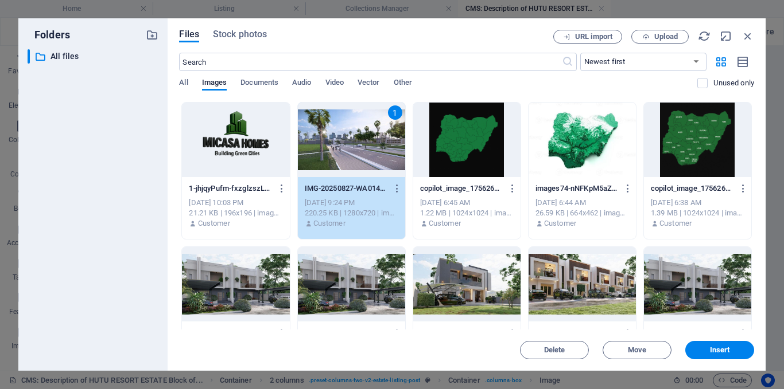
click at [714, 341] on button "Insert" at bounding box center [719, 350] width 69 height 18
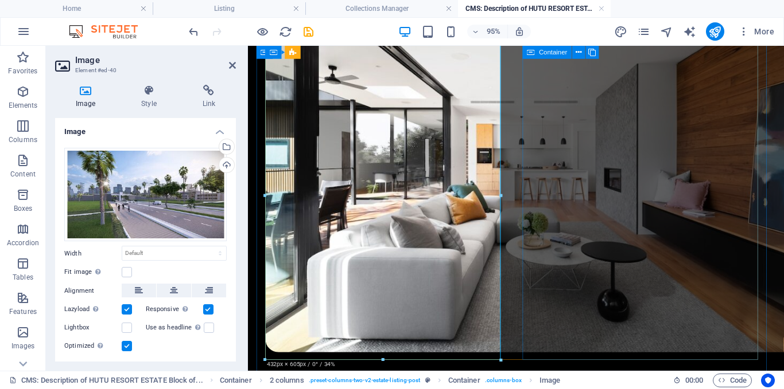
scroll to position [767, 0]
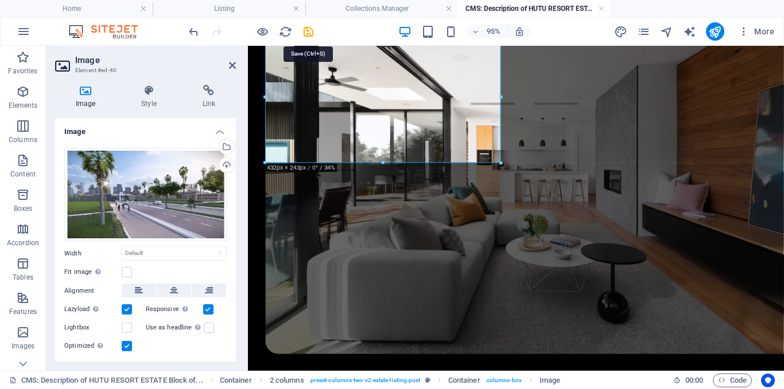
drag, startPoint x: 310, startPoint y: 29, endPoint x: 671, endPoint y: 27, distance: 360.8
click at [310, 30] on icon "save" at bounding box center [308, 31] width 13 height 13
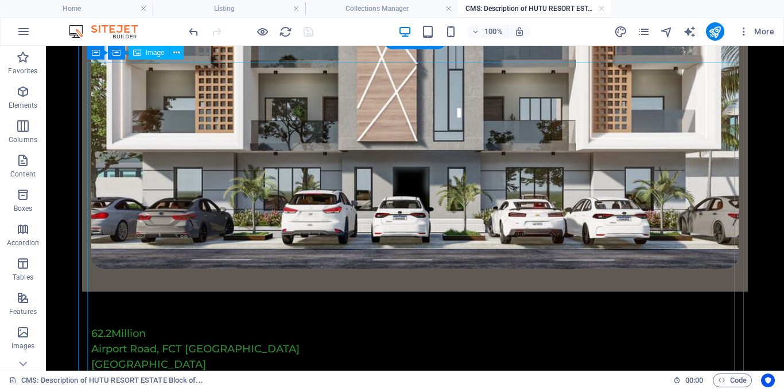
scroll to position [61, 0]
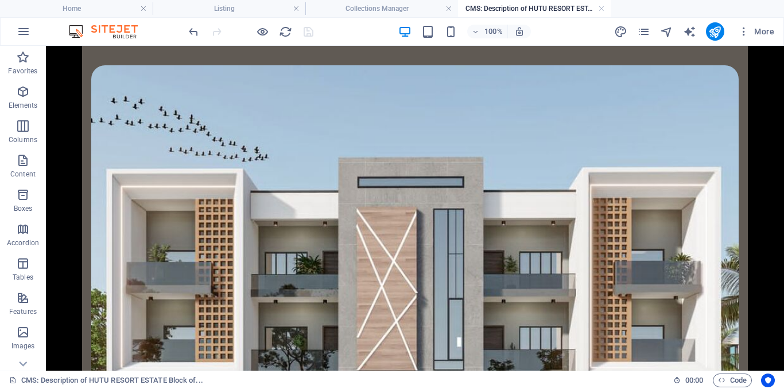
click at [349, 2] on li "Collections Manager" at bounding box center [381, 8] width 153 height 17
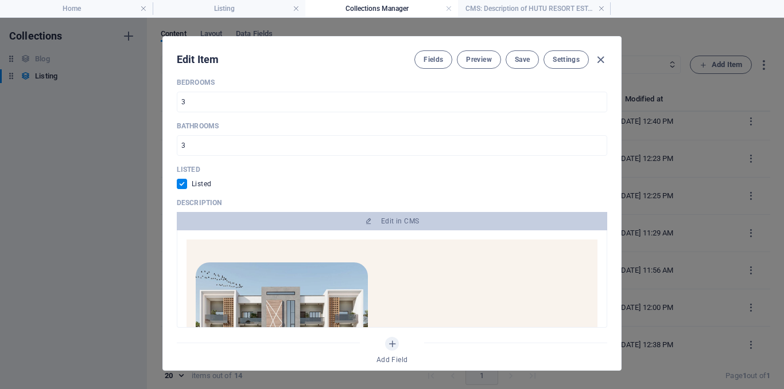
scroll to position [0, 0]
click at [509, 57] on button "Save" at bounding box center [521, 59] width 33 height 18
click at [600, 64] on icon "button" at bounding box center [600, 59] width 13 height 13
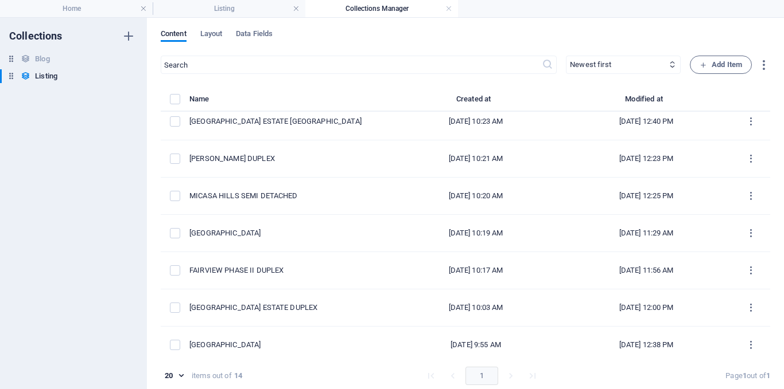
scroll to position [276, 0]
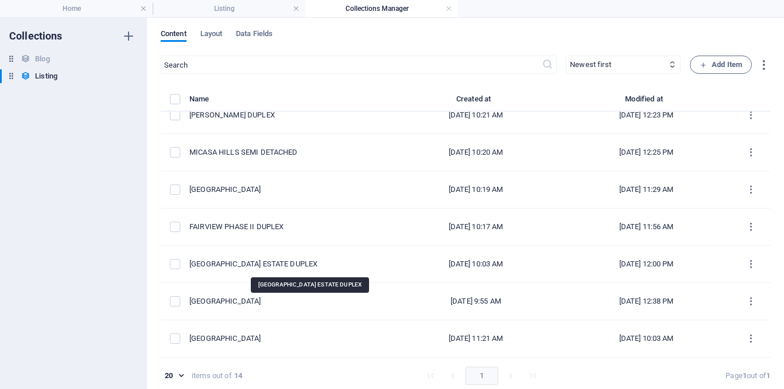
click at [313, 261] on div "[GEOGRAPHIC_DATA] ESTATE DUPLEX" at bounding box center [285, 264] width 192 height 10
select select "Villa"
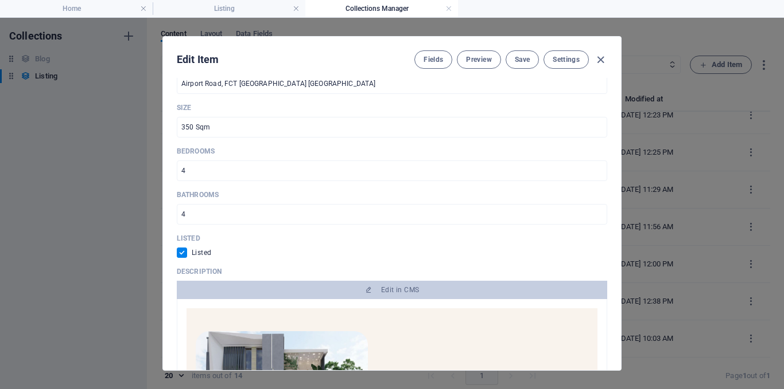
scroll to position [459, 0]
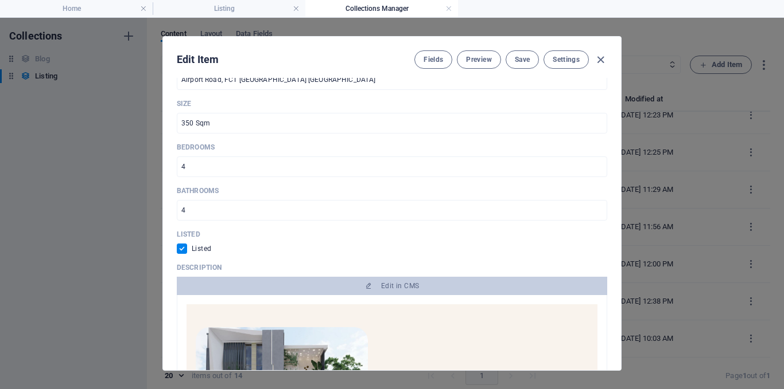
click at [396, 282] on span "Edit in CMS" at bounding box center [400, 286] width 38 height 9
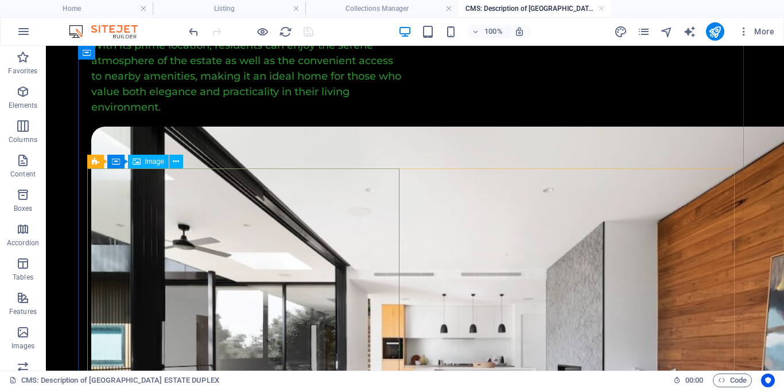
scroll to position [746, 0]
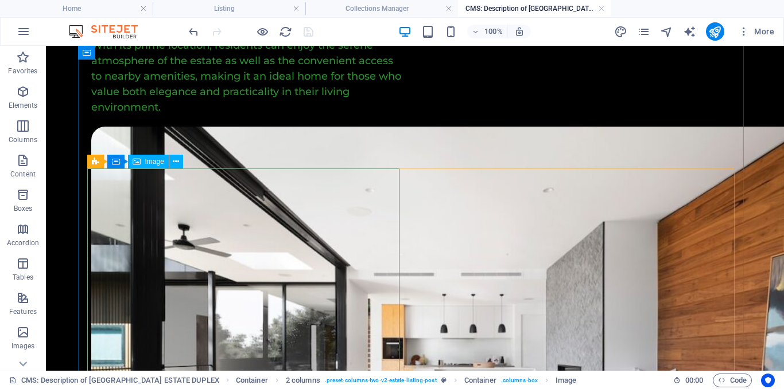
click at [180, 159] on button at bounding box center [176, 162] width 14 height 14
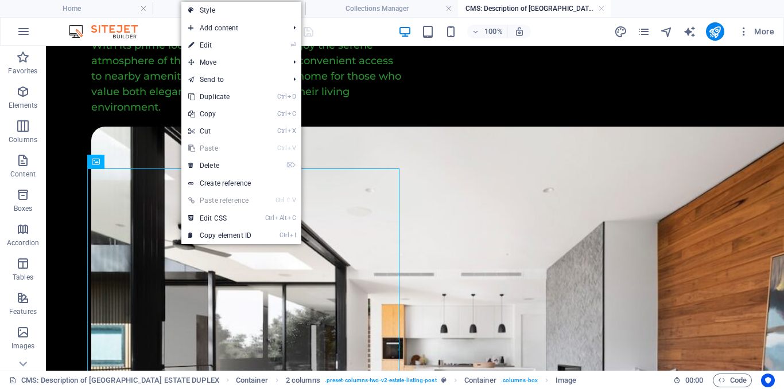
click at [218, 49] on link "⏎ Edit" at bounding box center [219, 45] width 77 height 17
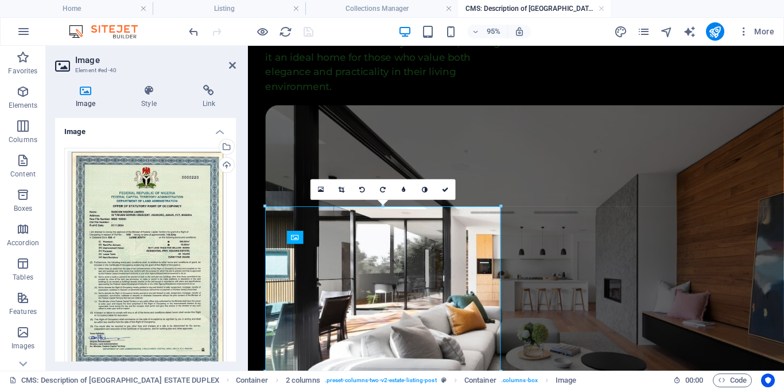
scroll to position [660, 0]
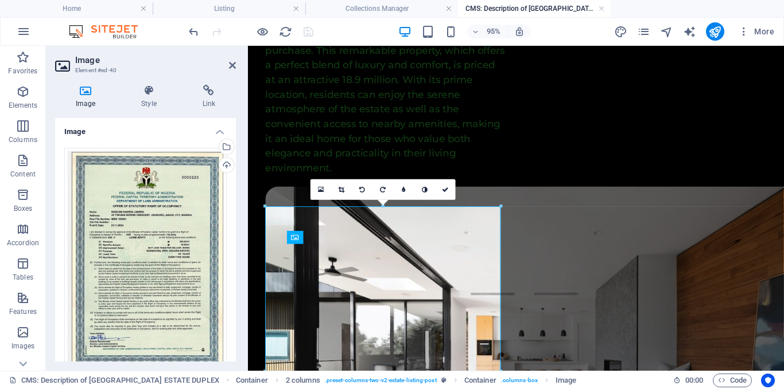
click at [226, 148] on div "Select files from the file manager, stock photos, or upload file(s)" at bounding box center [225, 147] width 17 height 17
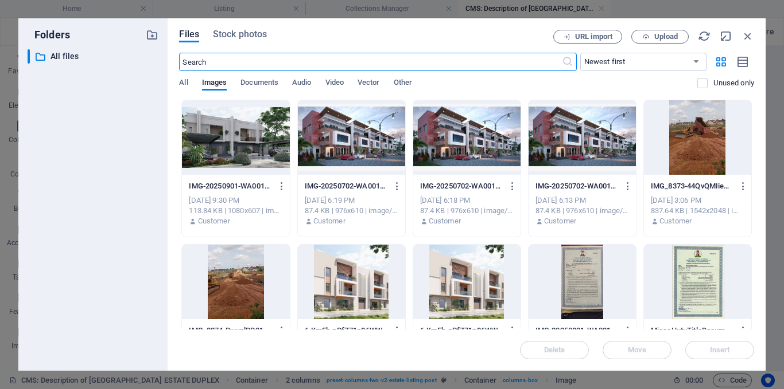
scroll to position [661, 0]
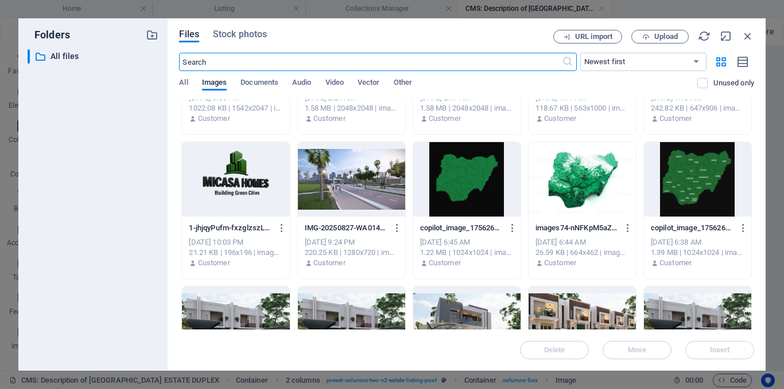
click at [376, 211] on div at bounding box center [351, 179] width 107 height 75
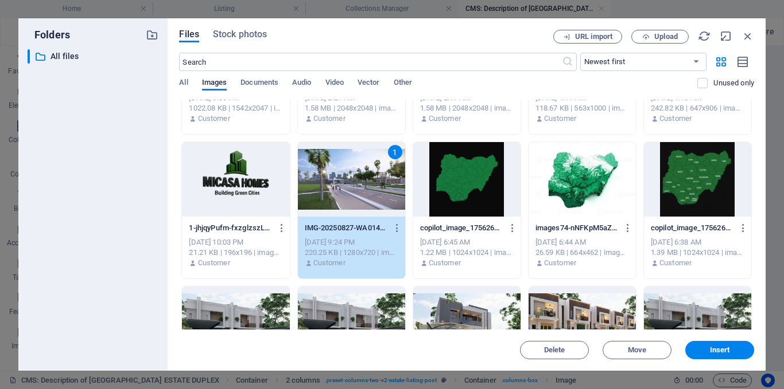
scroll to position [287, 0]
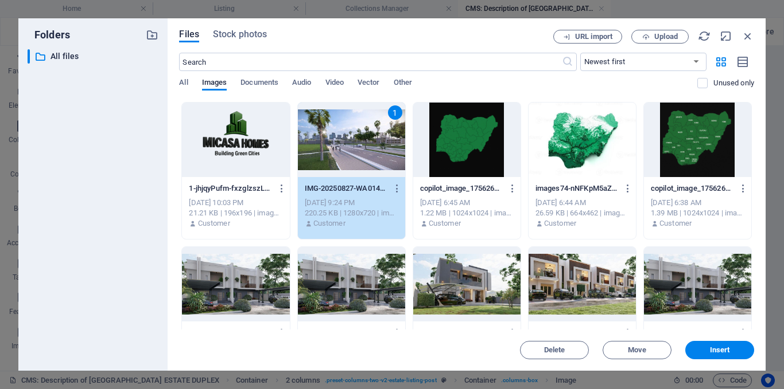
click at [731, 348] on span "Insert" at bounding box center [719, 350] width 60 height 7
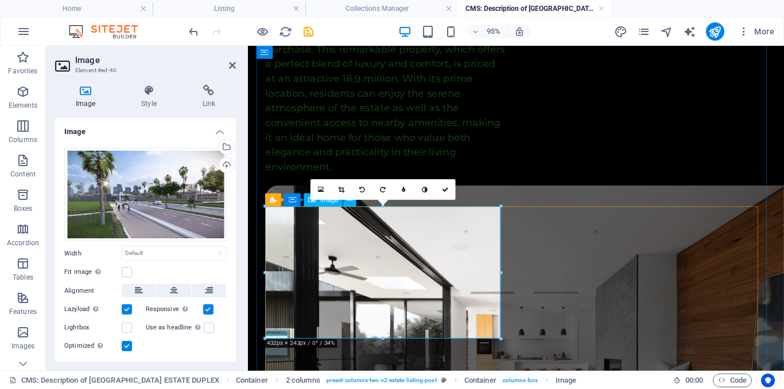
scroll to position [660, 0]
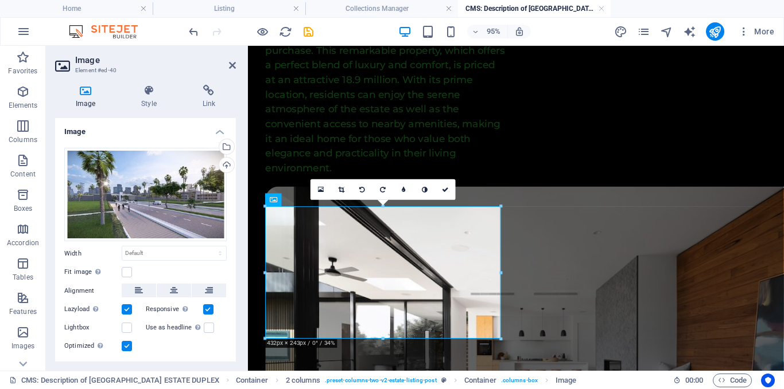
click at [309, 34] on icon "save" at bounding box center [308, 31] width 13 height 13
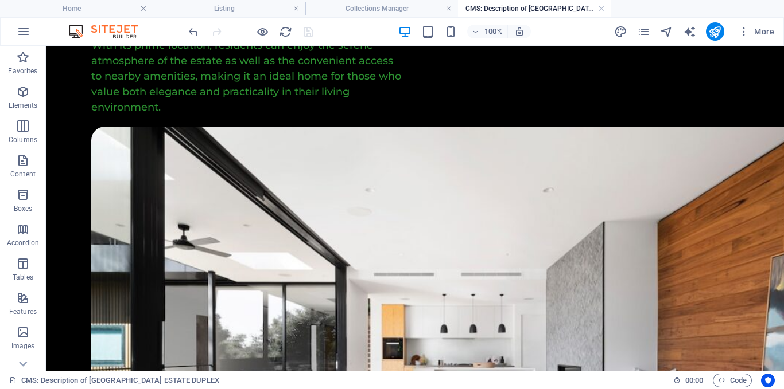
click at [353, 2] on h4 "Collections Manager" at bounding box center [381, 8] width 153 height 13
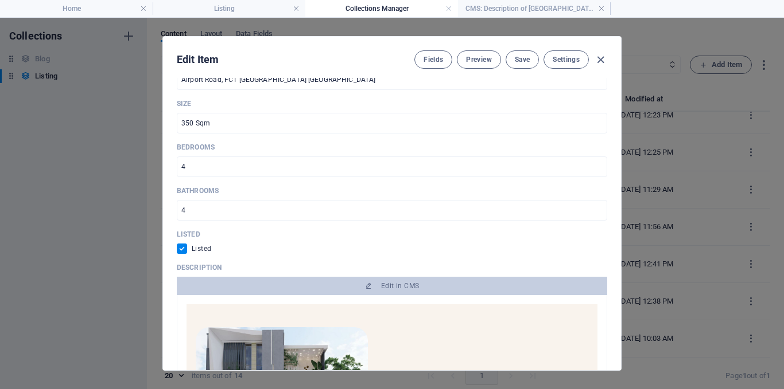
scroll to position [0, 0]
click at [525, 60] on span "Save" at bounding box center [522, 59] width 15 height 9
click at [601, 61] on icon "button" at bounding box center [600, 59] width 13 height 13
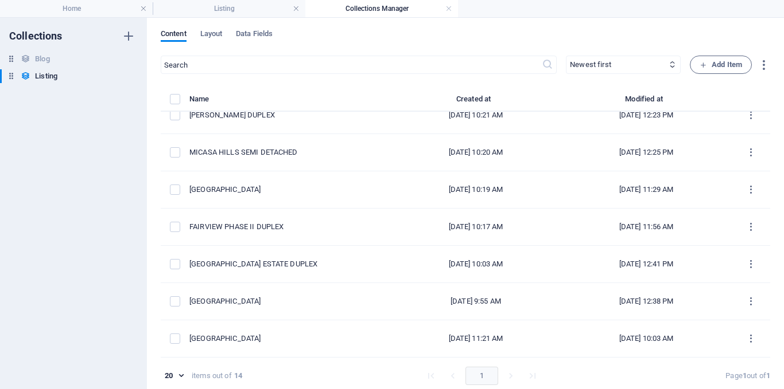
scroll to position [5, 0]
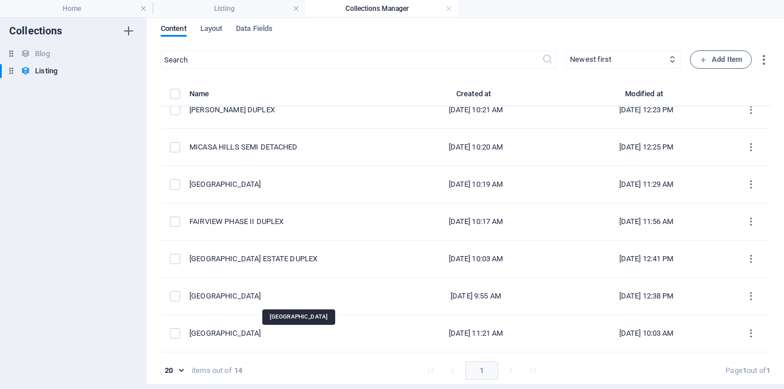
click at [288, 293] on div "[GEOGRAPHIC_DATA]" at bounding box center [285, 296] width 192 height 10
select select "House"
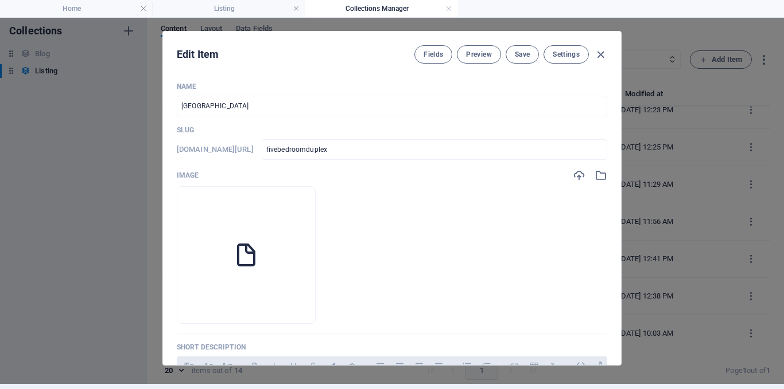
scroll to position [0, 0]
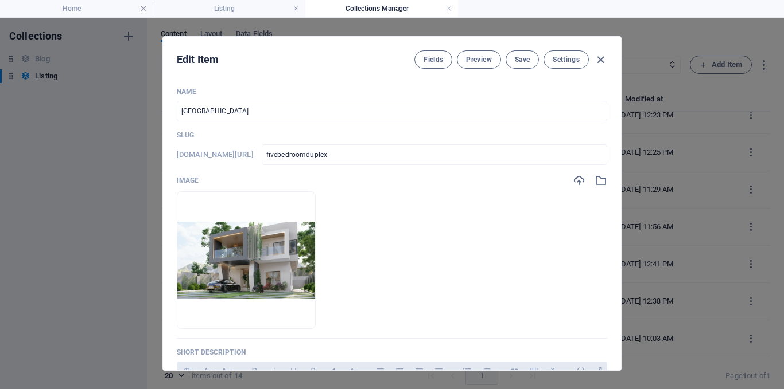
click at [370, 110] on input "[GEOGRAPHIC_DATA]" at bounding box center [392, 111] width 430 height 21
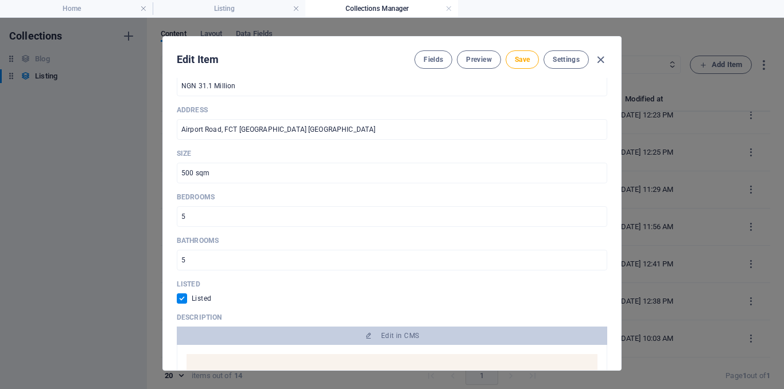
scroll to position [688, 0]
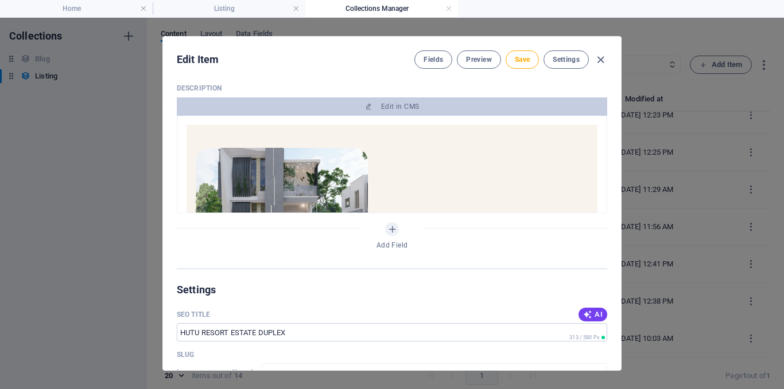
type input "[GEOGRAPHIC_DATA] ESTATE DUPLEX"
click at [420, 106] on span "Edit in CMS" at bounding box center [391, 106] width 421 height 9
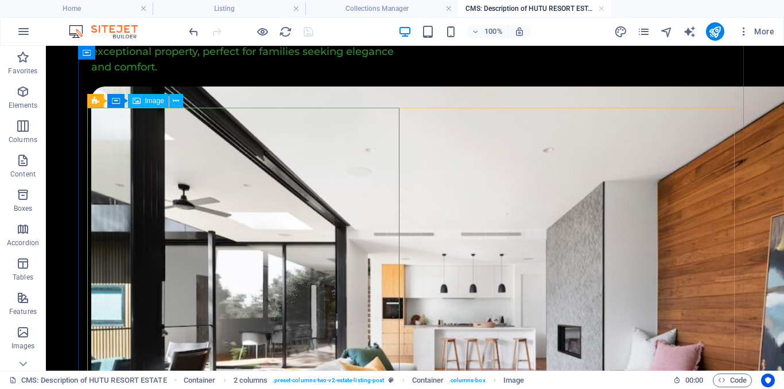
click at [180, 100] on button at bounding box center [176, 101] width 14 height 14
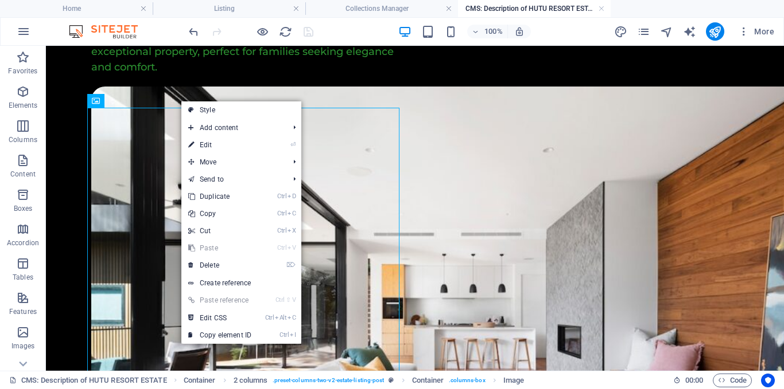
click at [228, 149] on link "⏎ Edit" at bounding box center [219, 145] width 77 height 17
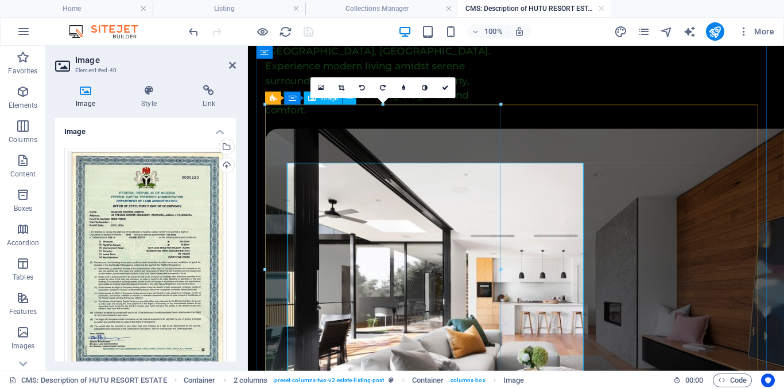
scroll to position [627, 0]
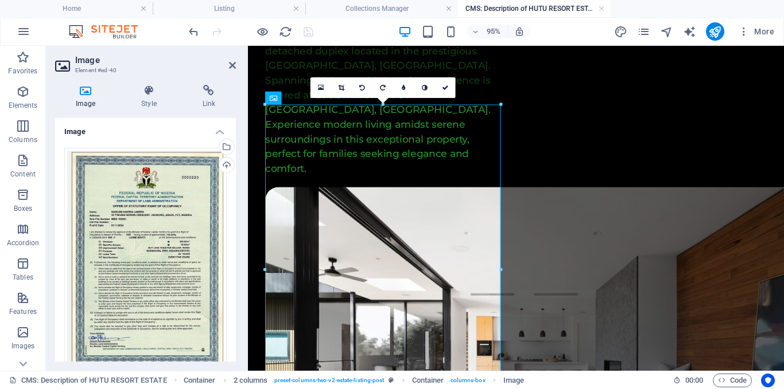
click at [224, 145] on div "Select files from the file manager, stock photos, or upload file(s)" at bounding box center [225, 147] width 17 height 17
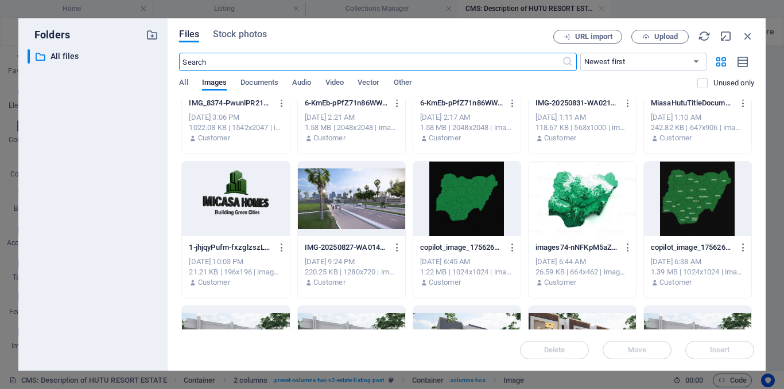
scroll to position [287, 0]
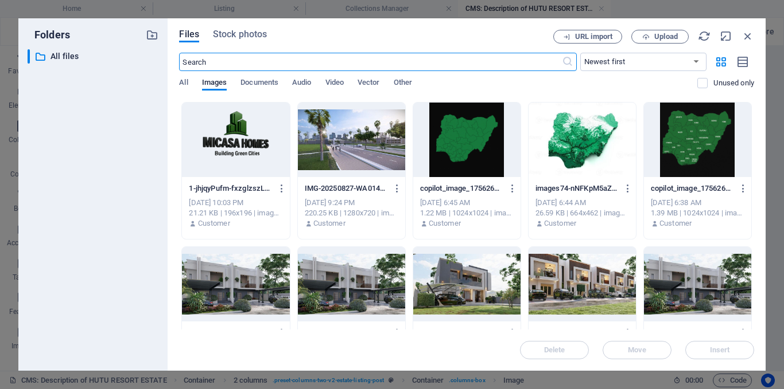
click at [344, 170] on div at bounding box center [351, 140] width 107 height 75
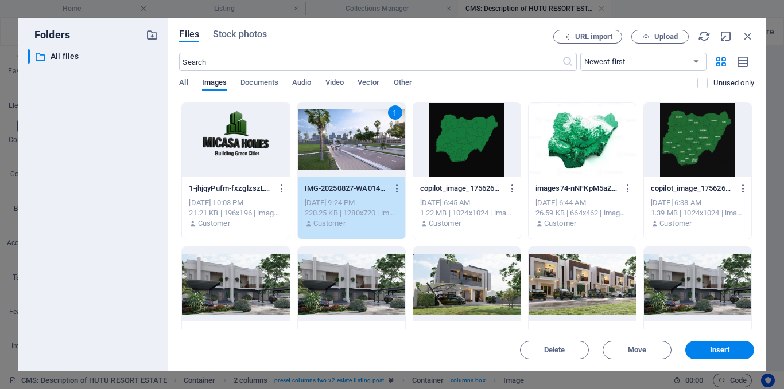
click at [702, 345] on button "Insert" at bounding box center [719, 350] width 69 height 18
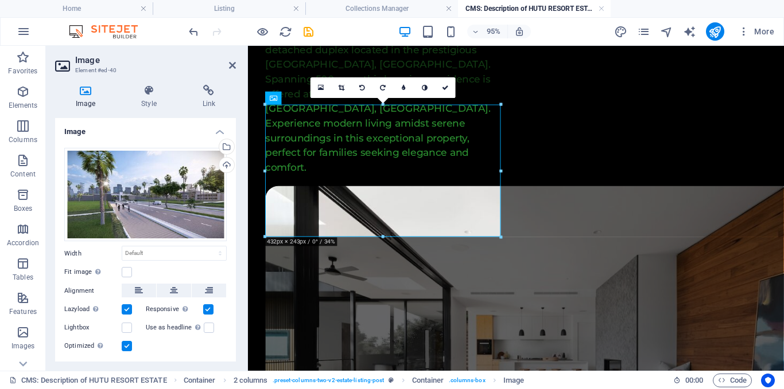
scroll to position [627, 0]
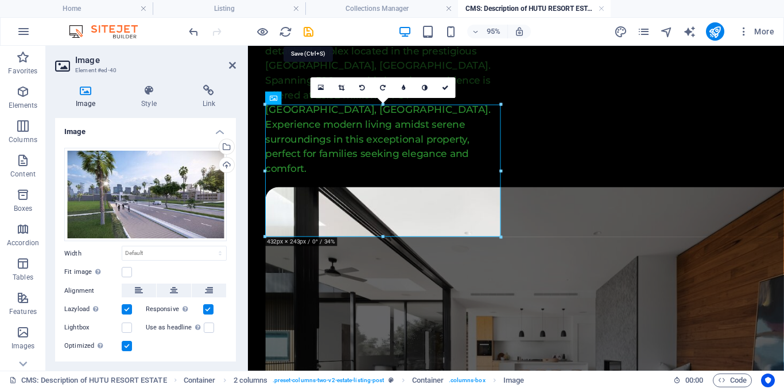
click at [303, 35] on icon "save" at bounding box center [308, 31] width 13 height 13
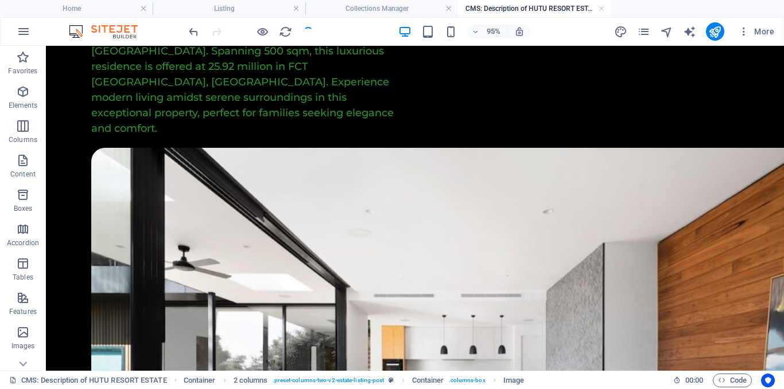
scroll to position [688, 0]
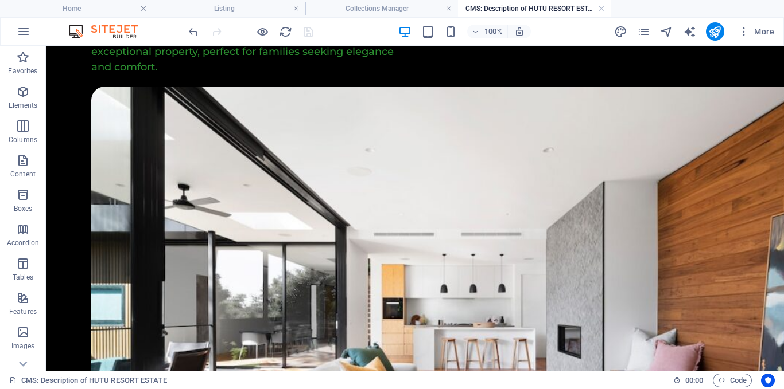
click at [381, 10] on h4 "Collections Manager" at bounding box center [381, 8] width 153 height 13
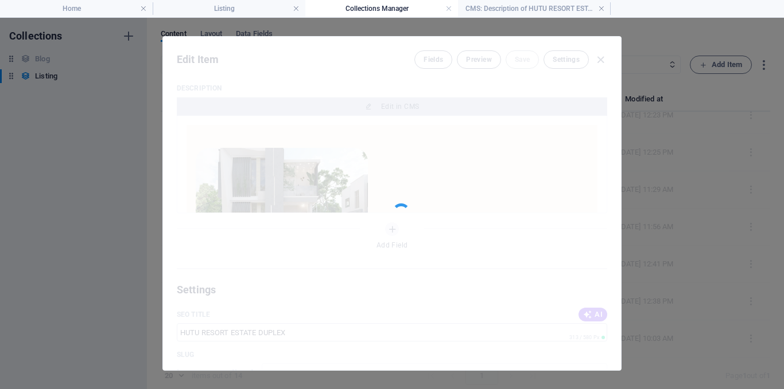
scroll to position [0, 0]
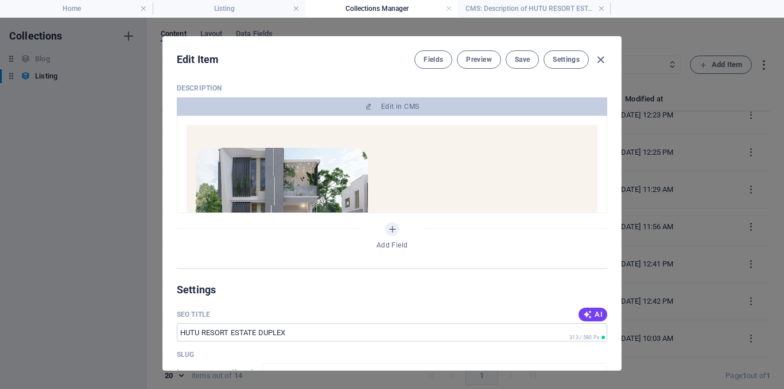
click at [521, 67] on button "Save" at bounding box center [521, 59] width 33 height 18
click at [591, 61] on div "Fields Preview Save Settings" at bounding box center [510, 59] width 193 height 18
click at [599, 62] on icon "button" at bounding box center [600, 59] width 13 height 13
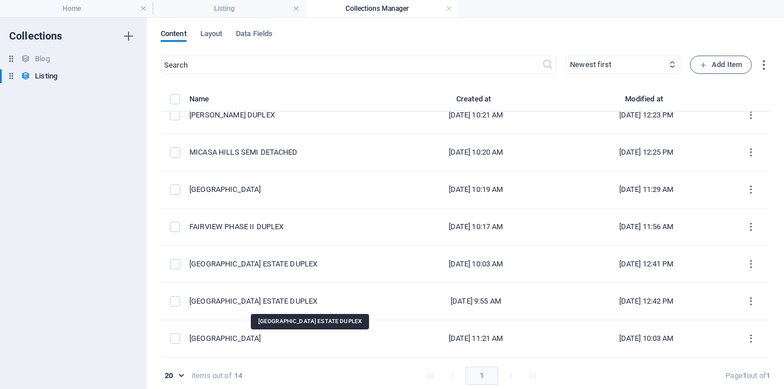
scroll to position [5, 0]
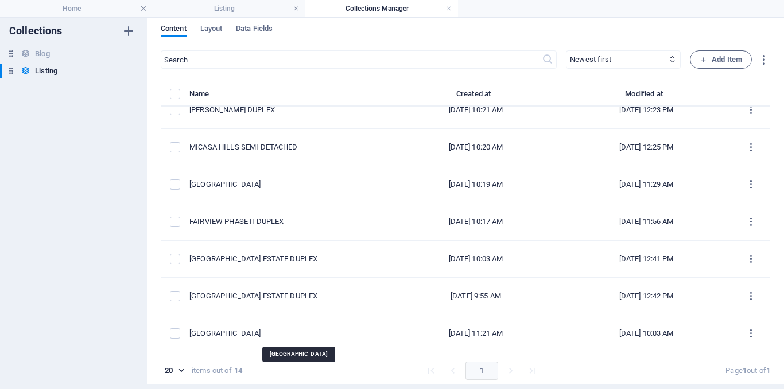
click at [297, 330] on div "[GEOGRAPHIC_DATA]" at bounding box center [285, 334] width 192 height 10
select select "House"
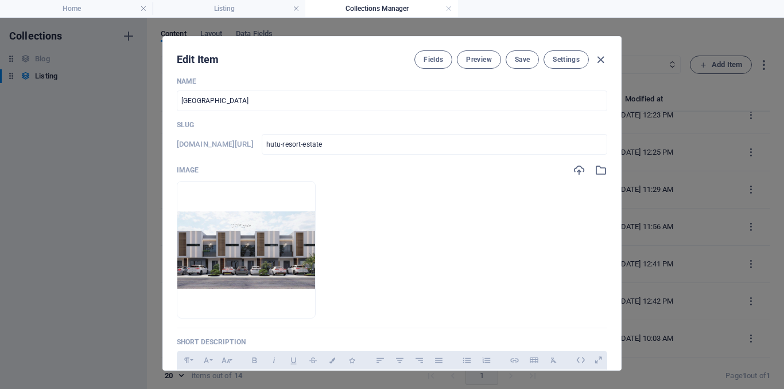
scroll to position [0, 0]
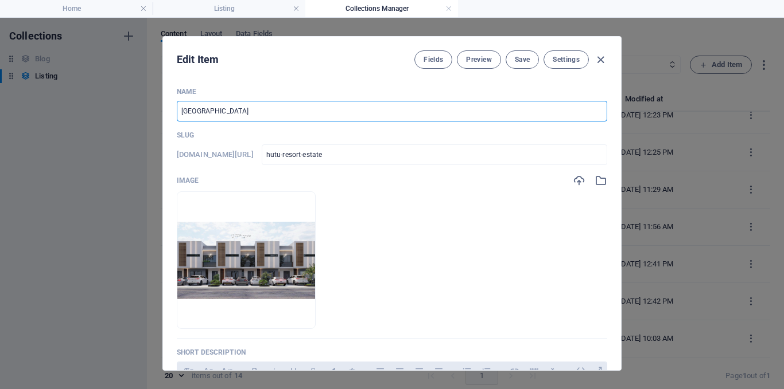
click at [360, 113] on input "[GEOGRAPHIC_DATA]" at bounding box center [392, 111] width 430 height 21
type input "HUTU RESORT ESTATE T"
type input "hutu-resort-estate-t"
type input "HUTU RESORT ESTATE TE"
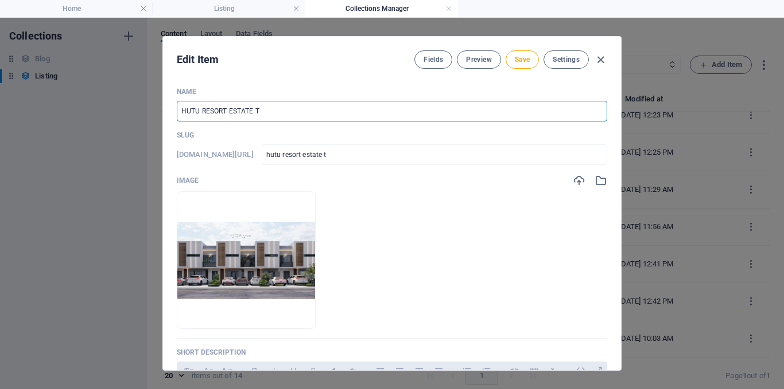
type input "hutu-resort-estate-te"
type input "HUTU RESORT ESTATE TER"
type input "hutu-resort-estate-ter"
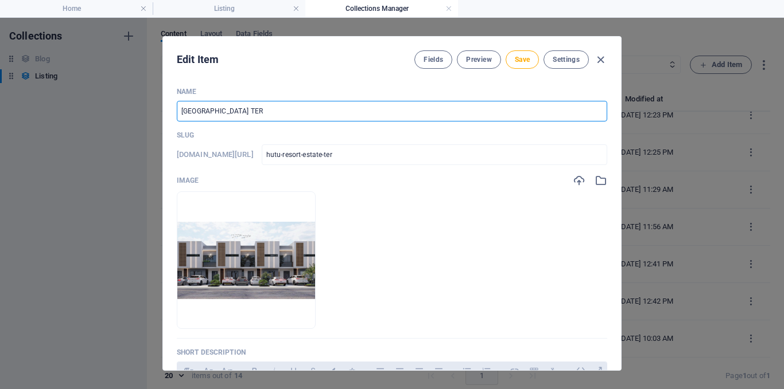
type input "HUTU RESORT ESTATE TERR"
type input "hutu-resort-estate-terr"
type input "HUTU RESORT ESTATE TERRA"
type input "hutu-resort-estate-terra"
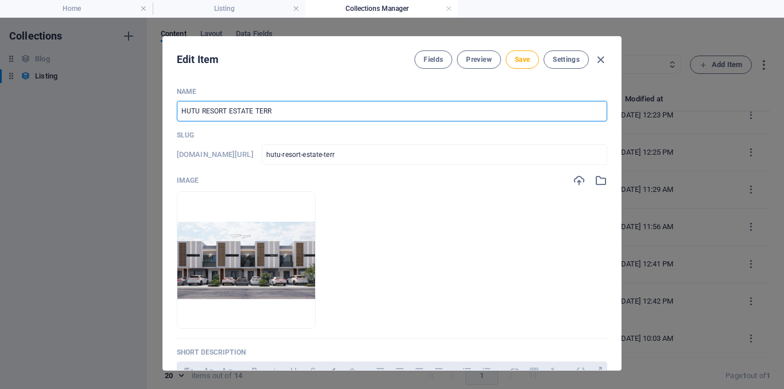
type input "hutu-resort-estate-terra"
type input "HUTU RESORT ESTATE TERRAC"
type input "hutu-resort-estate-terrac"
type input "HUTU RESORT ESTATE TERRACE"
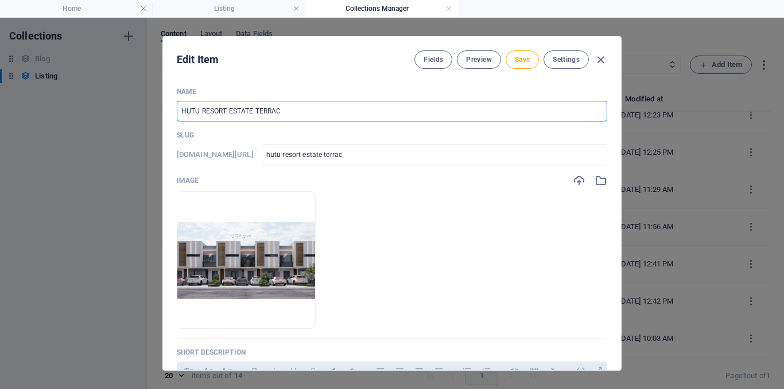
type input "hutu-resort-estate-terrace"
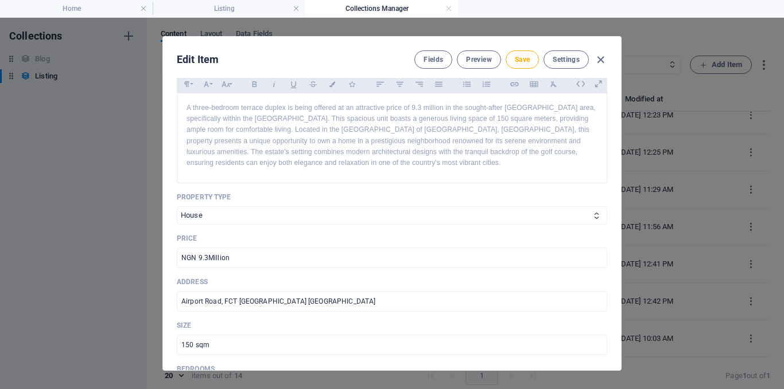
scroll to position [516, 0]
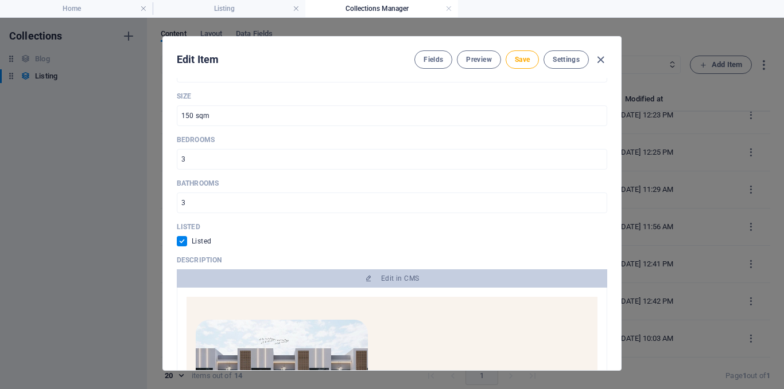
type input "HUTU RESORT ESTATE TERRACE"
click at [386, 272] on button "Edit in CMS" at bounding box center [392, 279] width 430 height 18
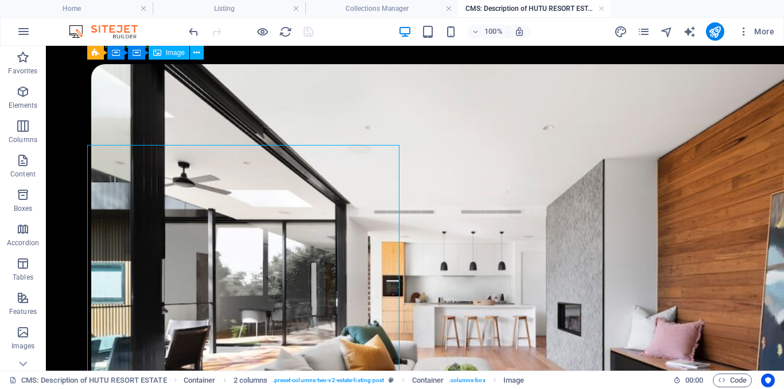
scroll to position [746, 0]
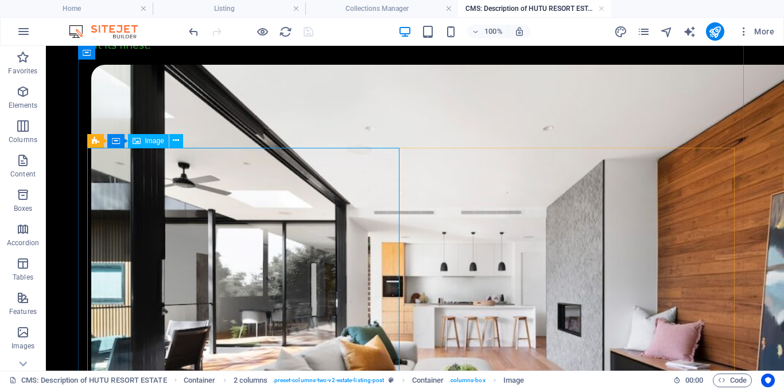
click at [176, 139] on icon at bounding box center [176, 141] width 6 height 12
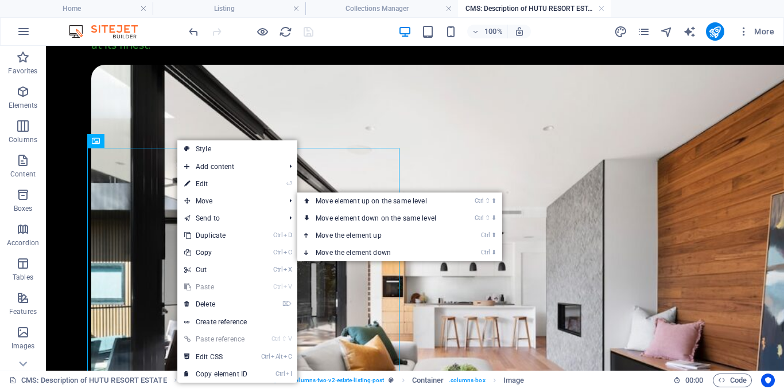
click at [207, 182] on link "⏎ Edit" at bounding box center [215, 184] width 77 height 17
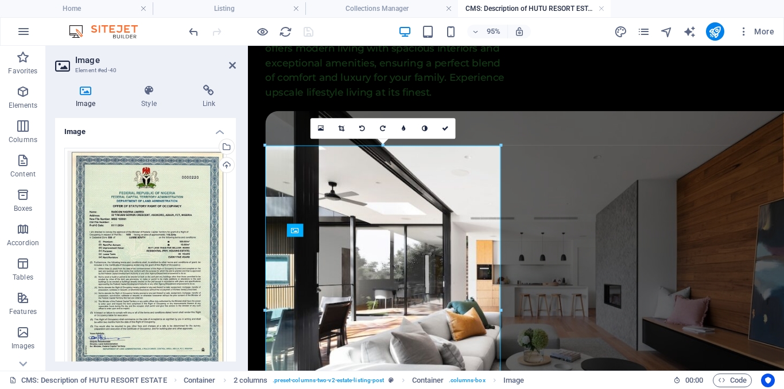
click at [227, 145] on div "Select files from the file manager, stock photos, or upload file(s)" at bounding box center [225, 147] width 17 height 17
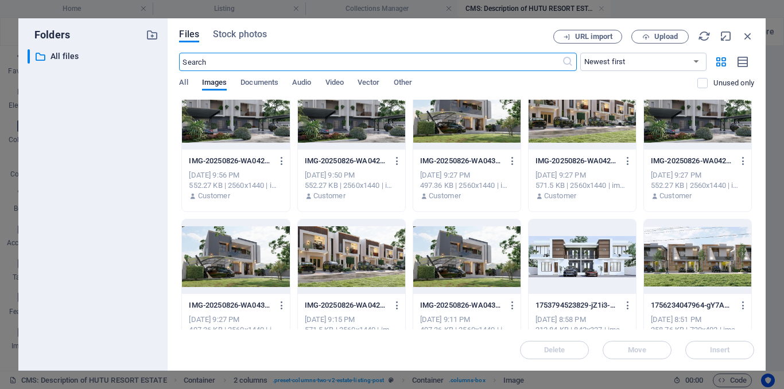
scroll to position [324, 0]
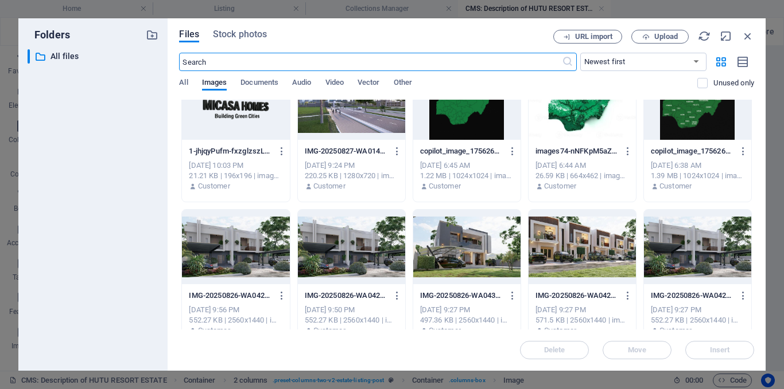
click at [381, 140] on div at bounding box center [351, 102] width 107 height 75
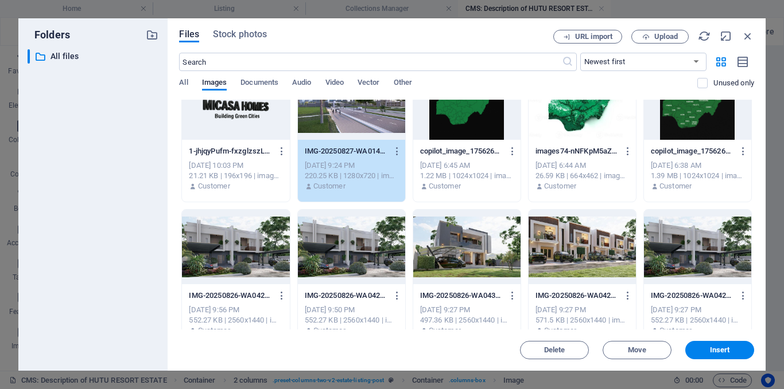
scroll to position [287, 0]
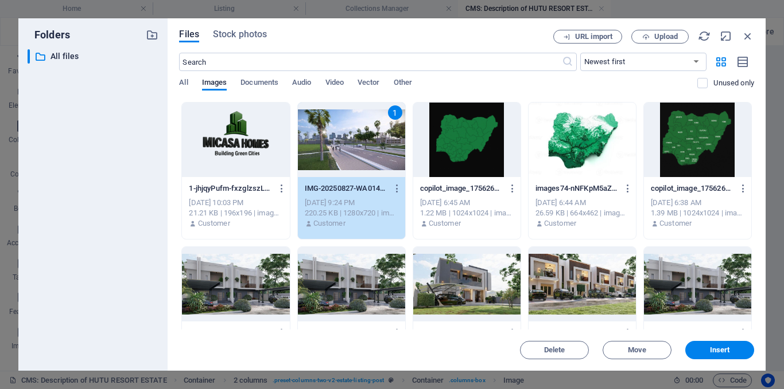
click at [716, 344] on button "Insert" at bounding box center [719, 350] width 69 height 18
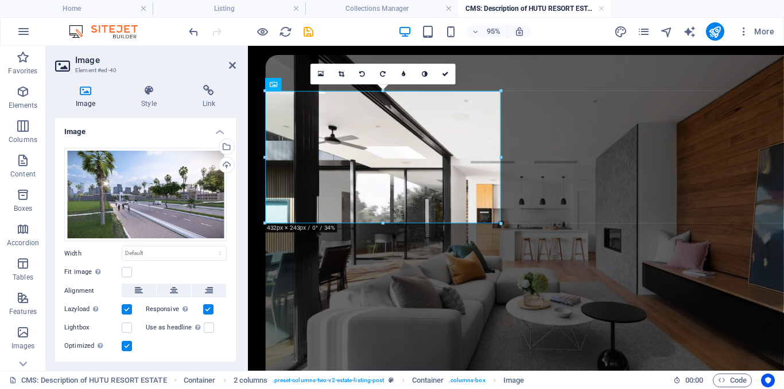
scroll to position [704, 0]
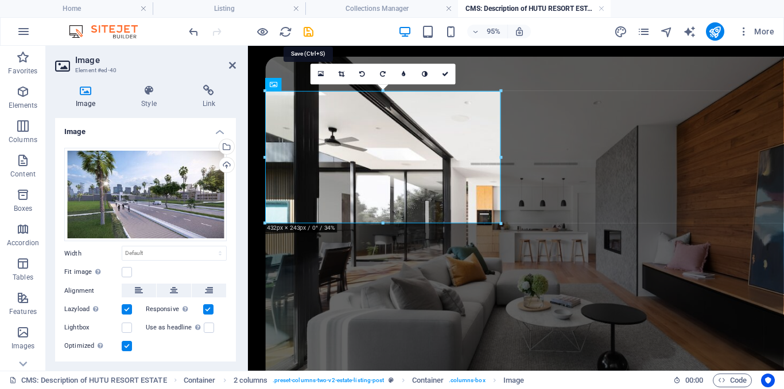
click at [310, 33] on icon "save" at bounding box center [308, 31] width 13 height 13
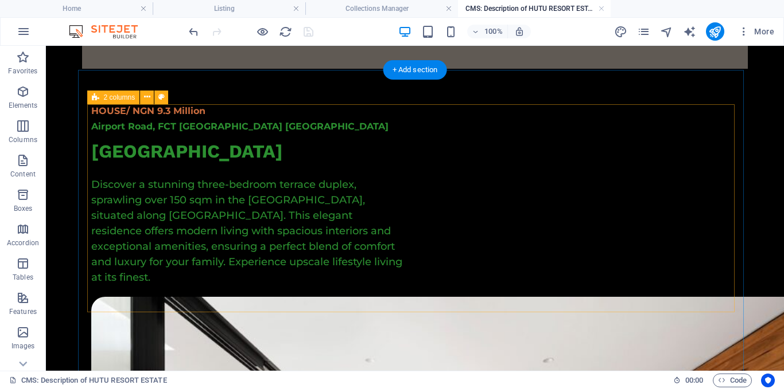
type input "hutu-resort-estate-terrace"
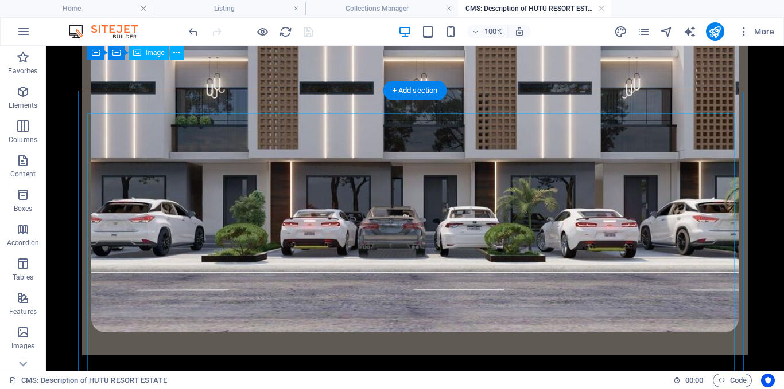
scroll to position [0, 0]
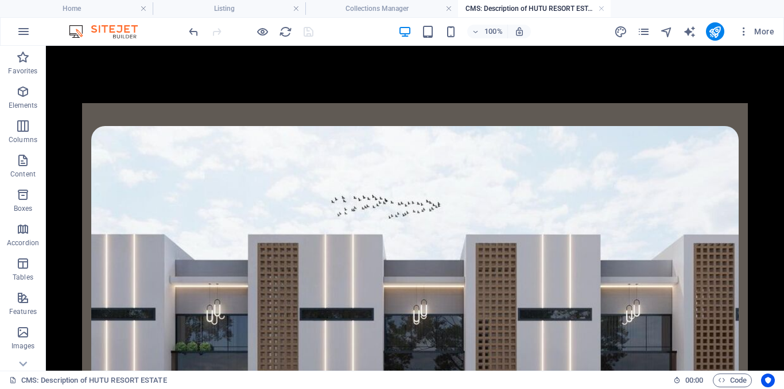
click at [383, 6] on h4 "Collections Manager" at bounding box center [381, 8] width 153 height 13
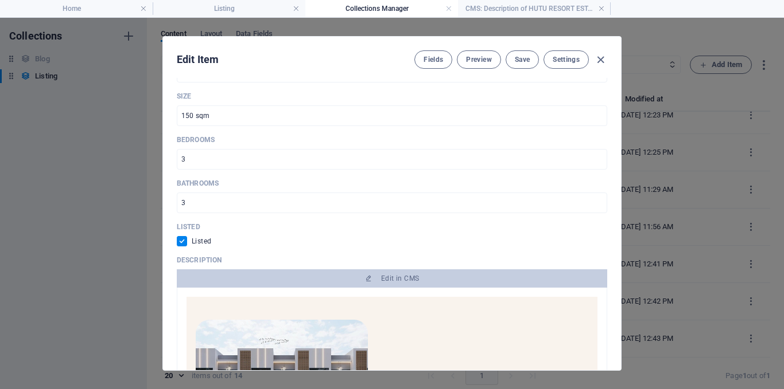
click at [522, 60] on span "Save" at bounding box center [522, 59] width 15 height 9
click at [598, 61] on icon "button" at bounding box center [600, 59] width 13 height 13
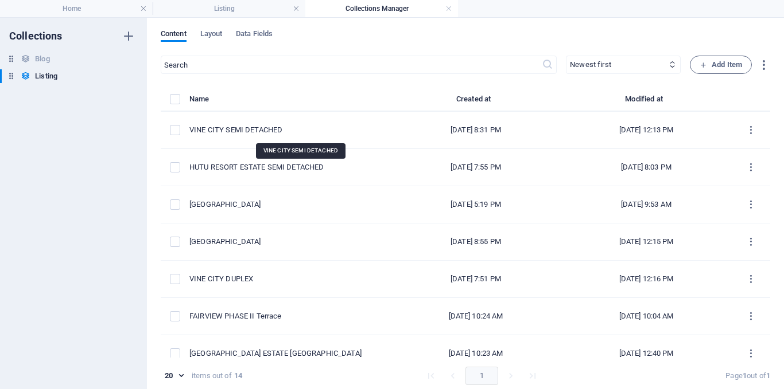
click at [317, 129] on div "VINE CITY SEMI DETACHED" at bounding box center [285, 130] width 192 height 10
select select "House"
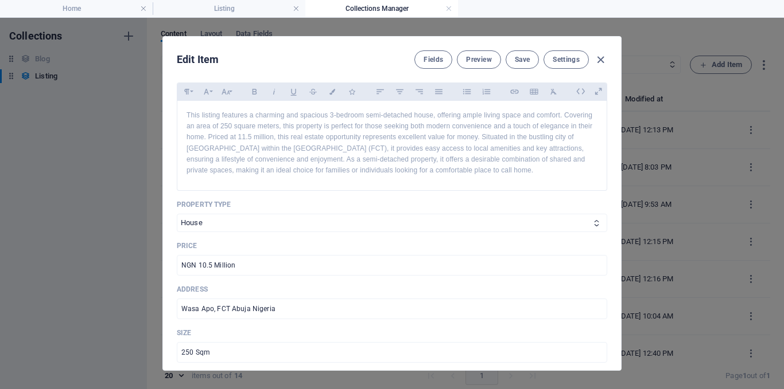
scroll to position [287, 0]
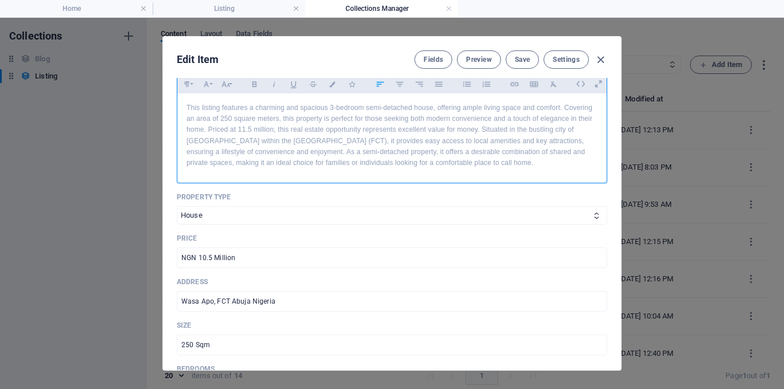
click at [249, 130] on p "This listing features a charming and spacious 3-bedroom semi-detached house, of…" at bounding box center [391, 136] width 411 height 66
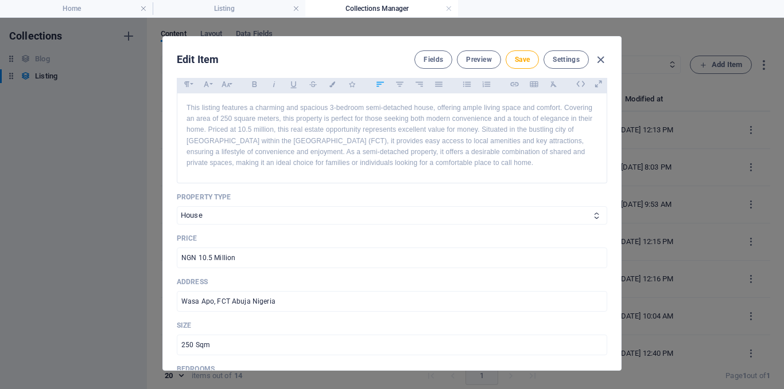
click at [527, 63] on span "Save" at bounding box center [522, 59] width 15 height 9
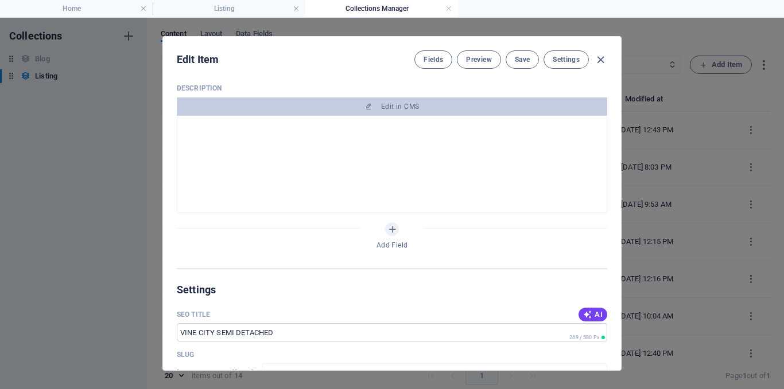
scroll to position [631, 0]
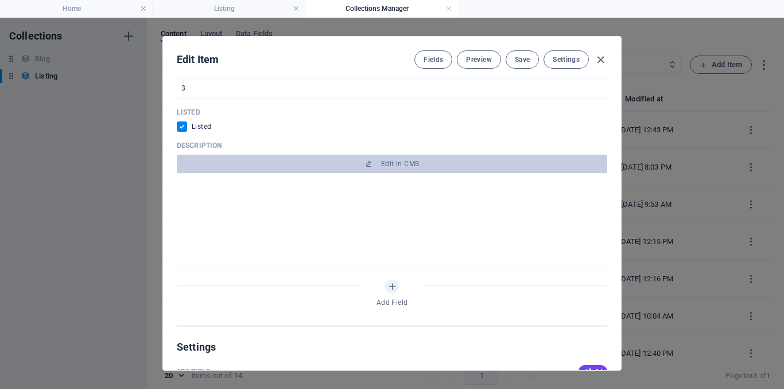
click at [397, 159] on span "Edit in CMS" at bounding box center [400, 163] width 38 height 9
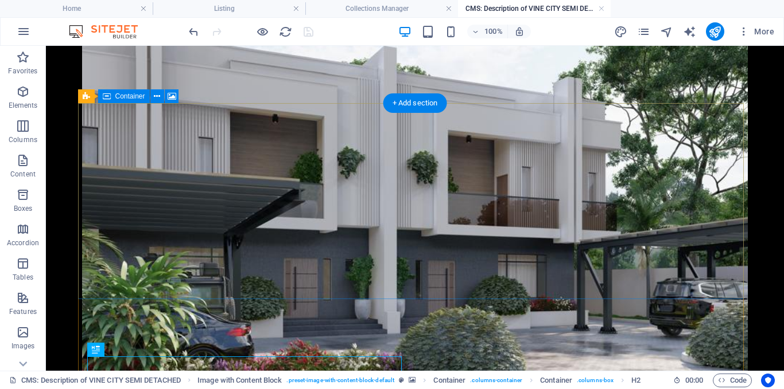
scroll to position [0, 0]
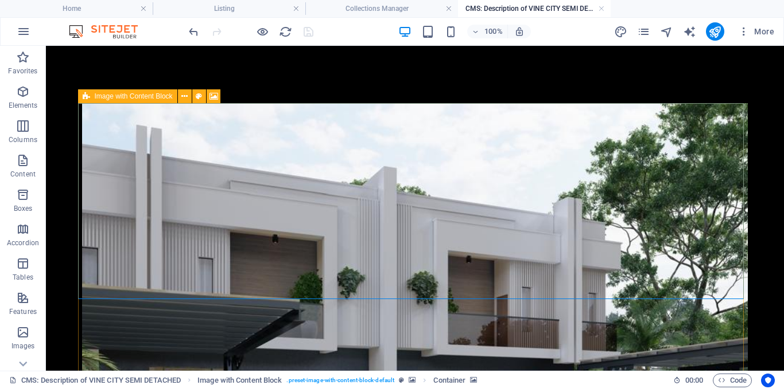
click at [189, 98] on button at bounding box center [185, 96] width 14 height 14
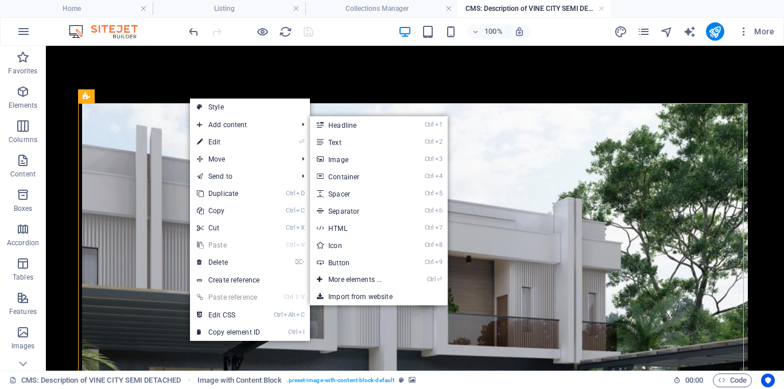
click at [221, 141] on link "⏎ Edit" at bounding box center [228, 142] width 77 height 17
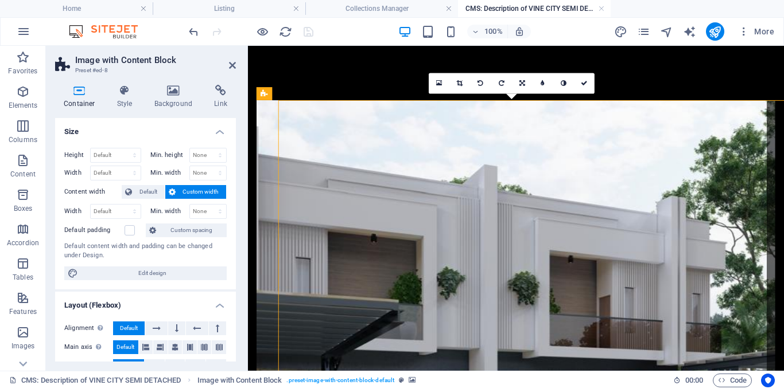
click at [183, 102] on h4 "Background" at bounding box center [176, 97] width 60 height 24
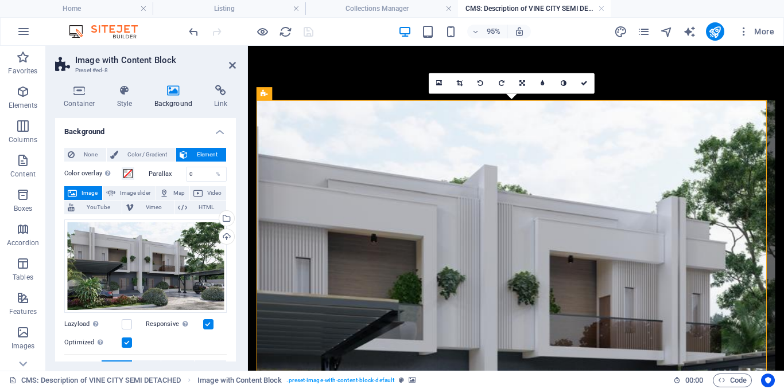
click at [225, 219] on div "Select files from the file manager, stock photos, or upload file(s)" at bounding box center [225, 219] width 17 height 17
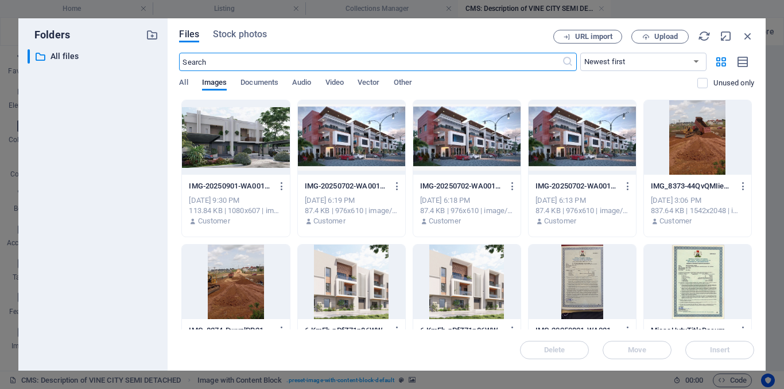
scroll to position [229, 0]
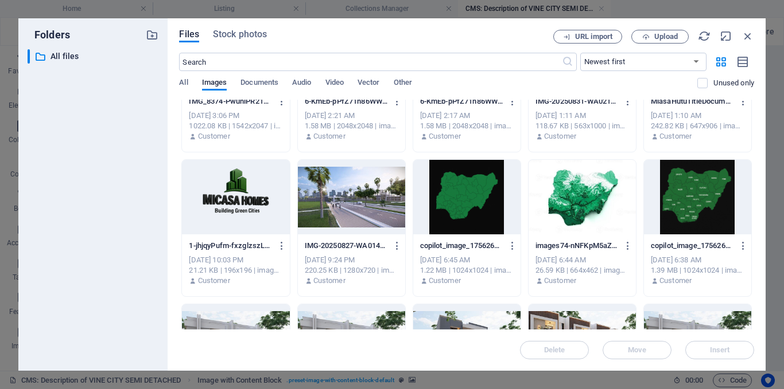
click at [361, 200] on div at bounding box center [351, 197] width 107 height 75
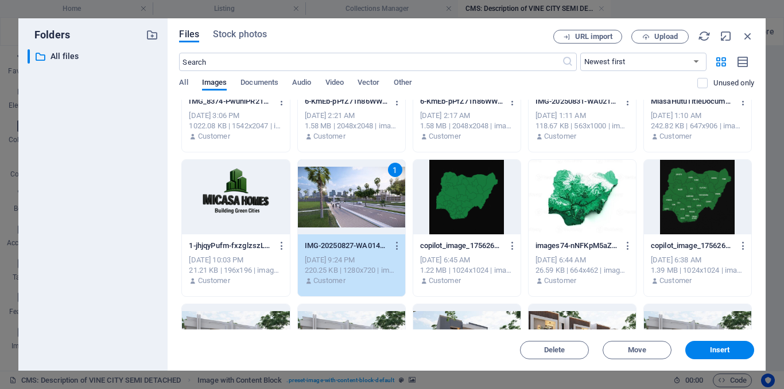
click at [736, 348] on span "Insert" at bounding box center [719, 350] width 60 height 7
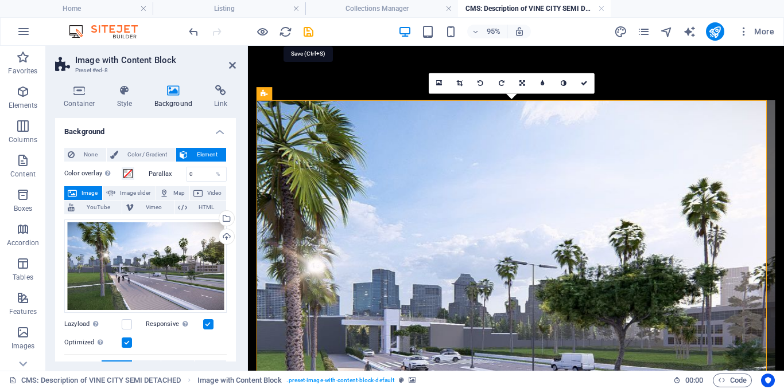
drag, startPoint x: 314, startPoint y: 28, endPoint x: 737, endPoint y: 215, distance: 462.3
click at [314, 28] on icon "save" at bounding box center [308, 31] width 13 height 13
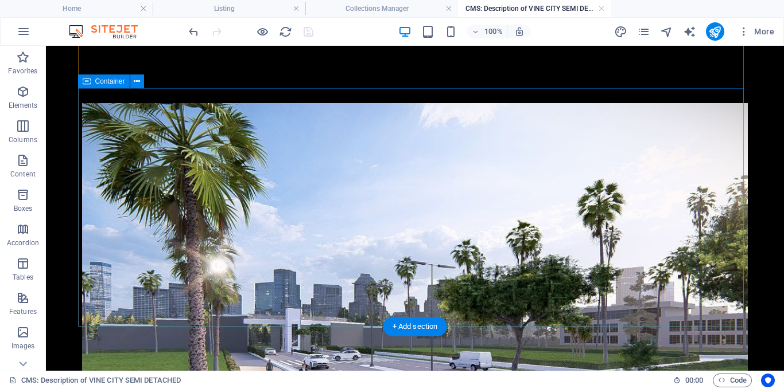
scroll to position [224, 0]
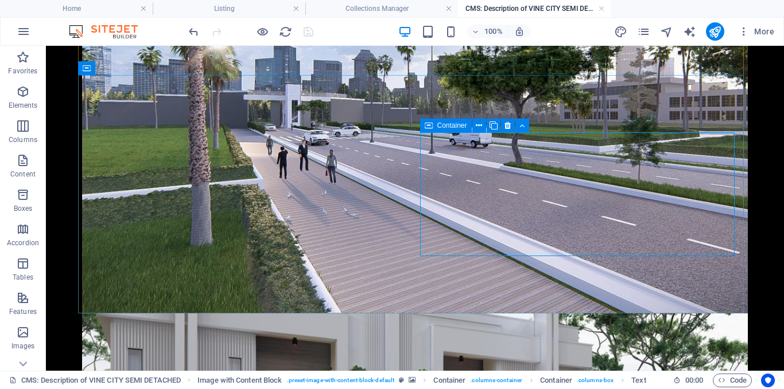
click at [477, 127] on icon at bounding box center [479, 126] width 6 height 12
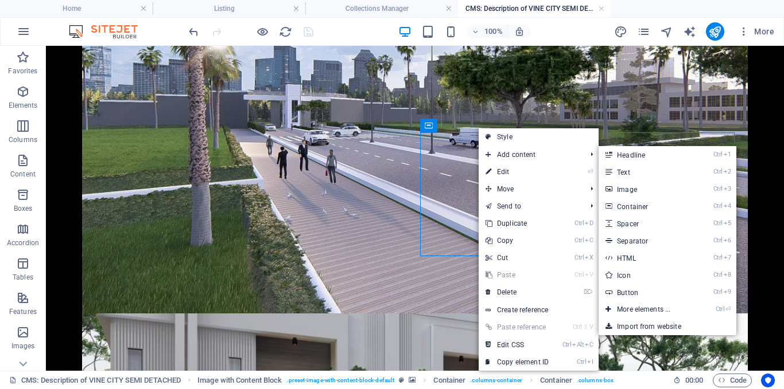
drag, startPoint x: 42, startPoint y: 94, endPoint x: 511, endPoint y: 171, distance: 474.9
click at [511, 171] on link "⏎ Edit" at bounding box center [516, 171] width 77 height 17
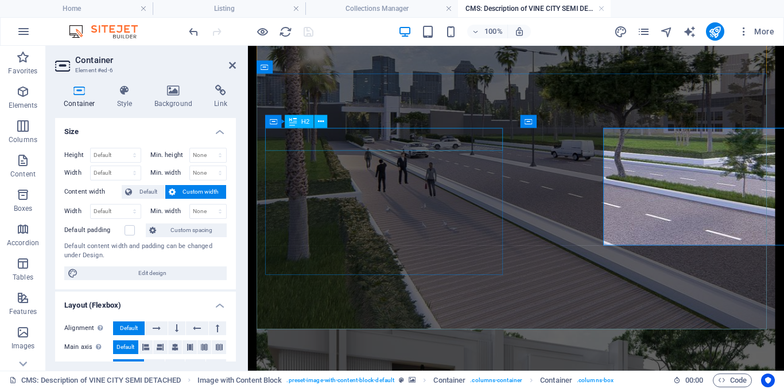
click at [173, 104] on h4 "Background" at bounding box center [176, 97] width 60 height 24
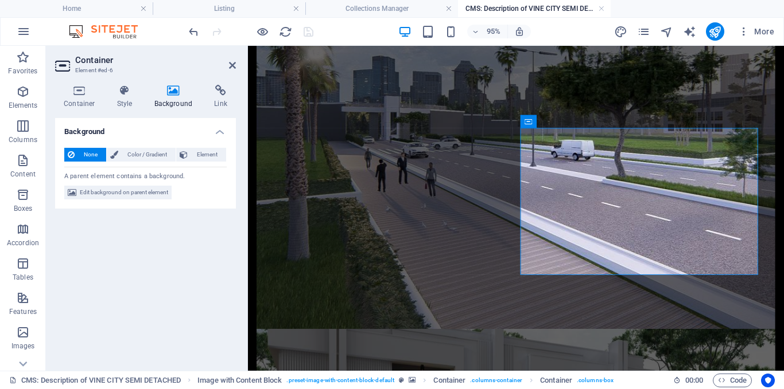
click at [126, 158] on span "Color / Gradient" at bounding box center [147, 155] width 50 height 14
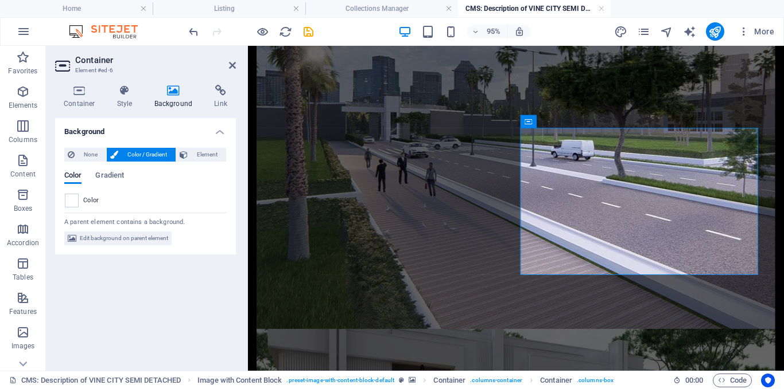
click at [69, 200] on span at bounding box center [71, 200] width 13 height 13
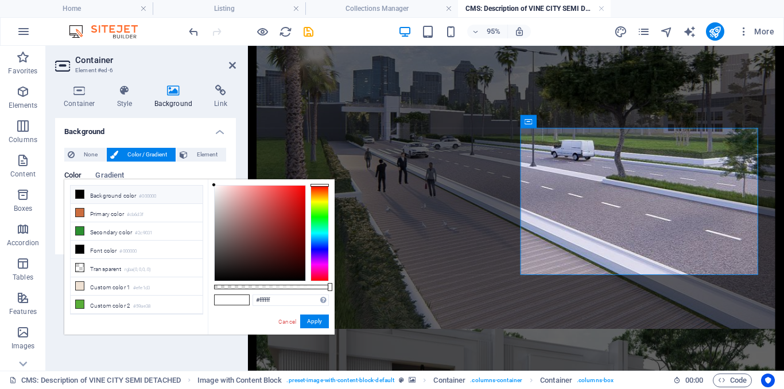
click at [113, 196] on li "Background color #000000" at bounding box center [137, 195] width 132 height 18
type input "#000000"
click at [311, 320] on button "Apply" at bounding box center [314, 322] width 29 height 14
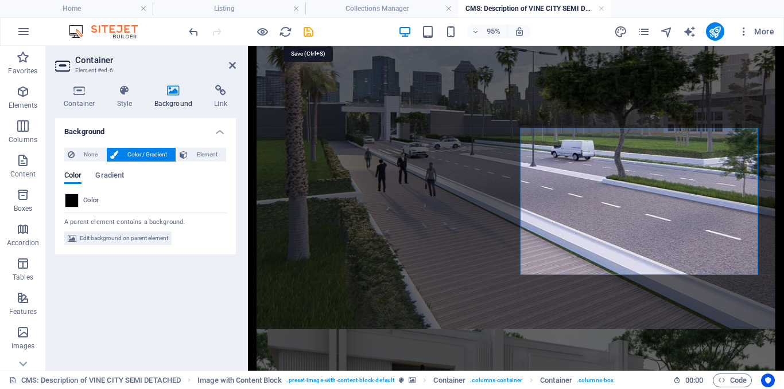
click at [309, 34] on icon "save" at bounding box center [308, 31] width 13 height 13
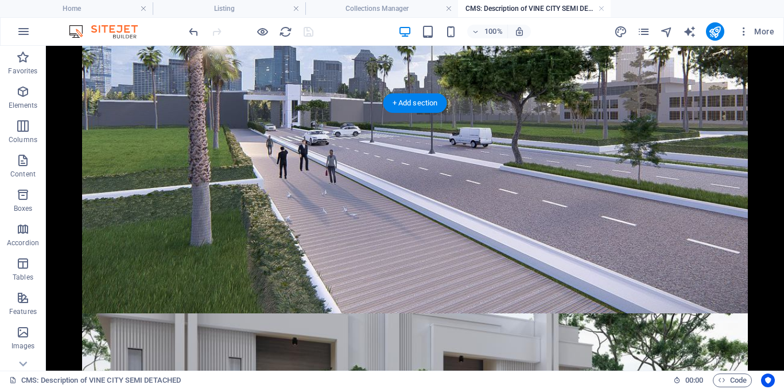
scroll to position [0, 0]
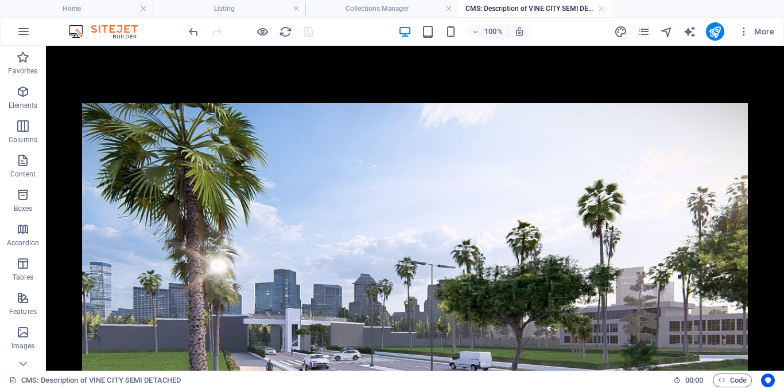
click at [349, 3] on h4 "Collections Manager" at bounding box center [381, 8] width 153 height 13
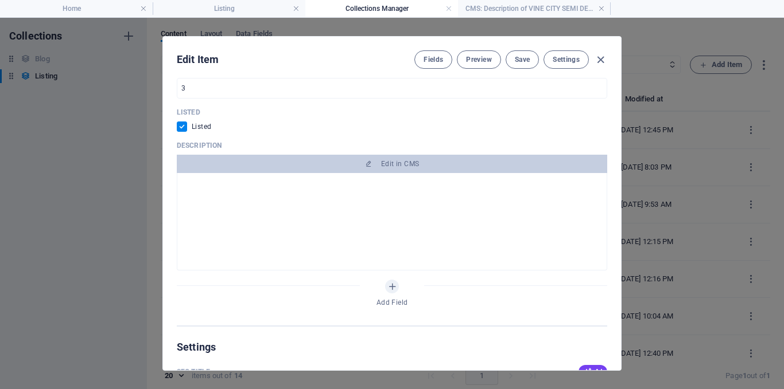
click at [521, 63] on span "Save" at bounding box center [522, 59] width 15 height 9
click at [602, 61] on icon "button" at bounding box center [600, 59] width 13 height 13
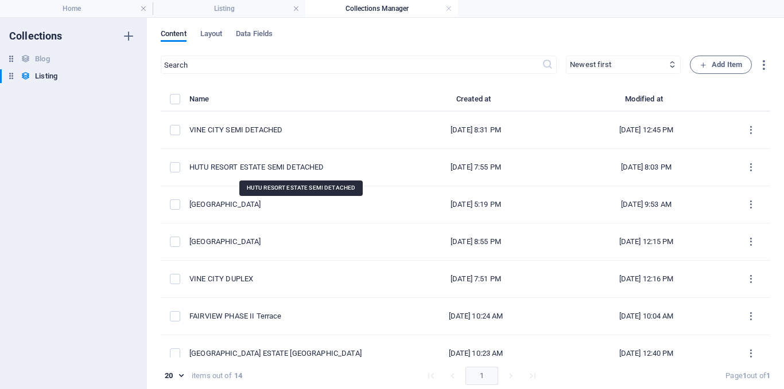
click at [299, 163] on div "HUTU RESORT ESTATE SEMI DETACHED" at bounding box center [285, 167] width 192 height 10
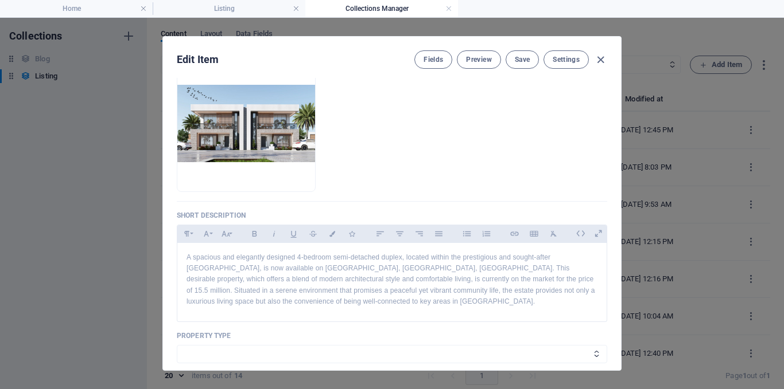
scroll to position [229, 0]
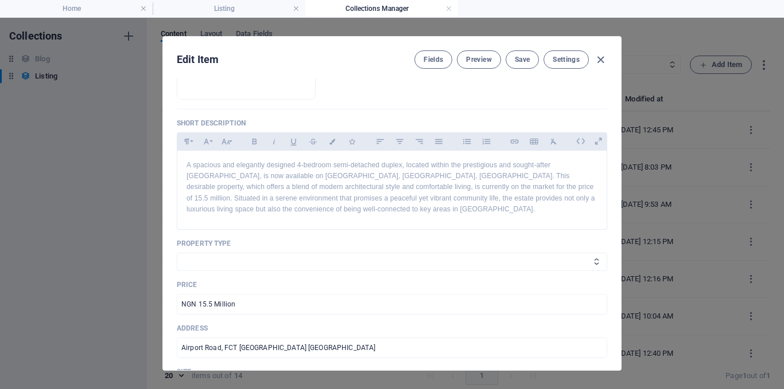
click at [406, 253] on select "Villa House Apartment Building" at bounding box center [392, 262] width 430 height 18
select select "Building"
click at [177, 253] on select "Villa House Apartment Building" at bounding box center [392, 262] width 430 height 18
click at [529, 56] on button "Save" at bounding box center [521, 59] width 33 height 18
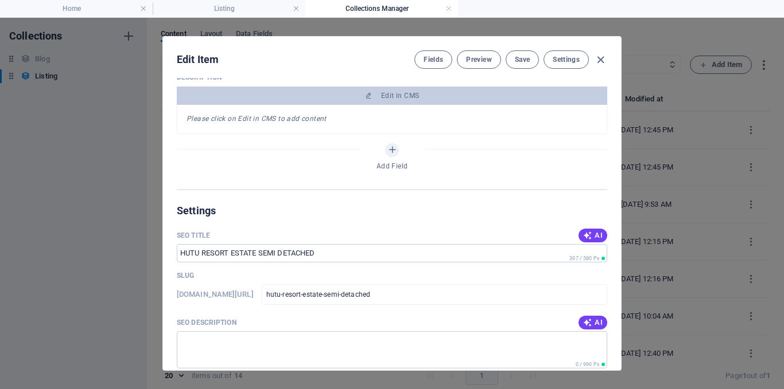
scroll to position [631, 0]
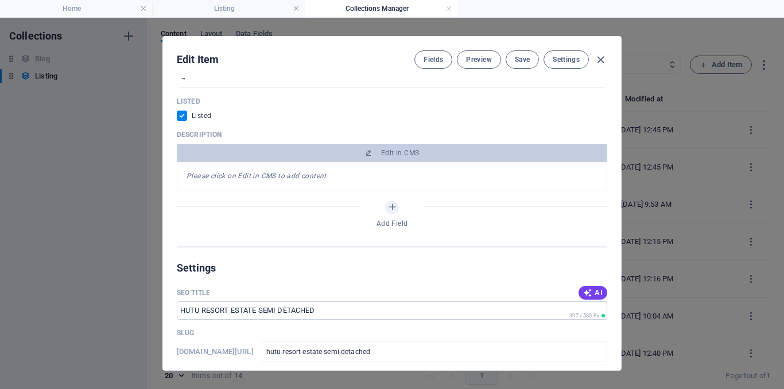
click at [428, 154] on span "Edit in CMS" at bounding box center [391, 153] width 421 height 9
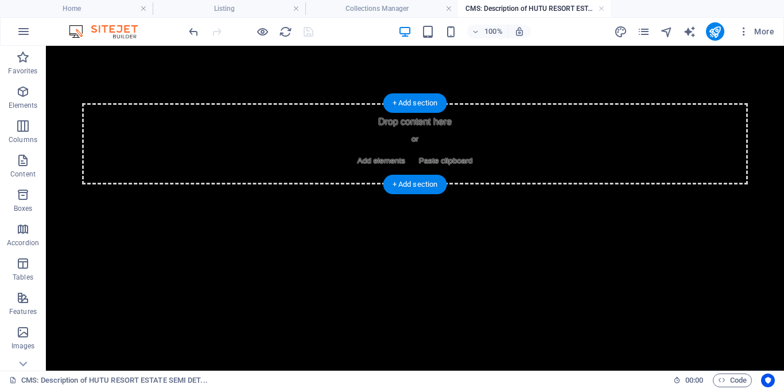
scroll to position [0, 0]
click at [418, 129] on div "Drop content here or Add elements Paste clipboard" at bounding box center [414, 143] width 665 height 81
click at [380, 154] on span "Add elements" at bounding box center [381, 161] width 57 height 16
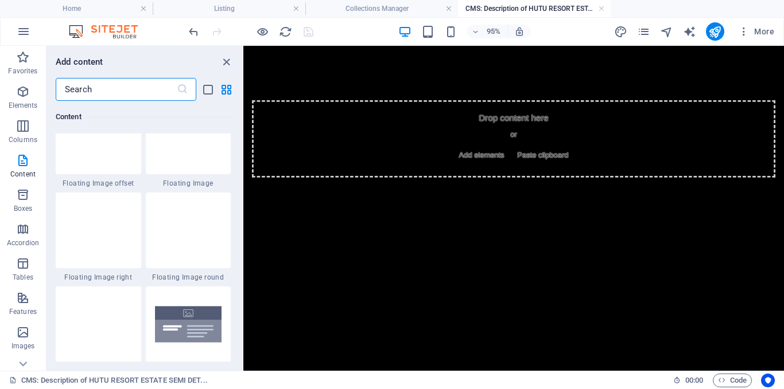
scroll to position [2467, 0]
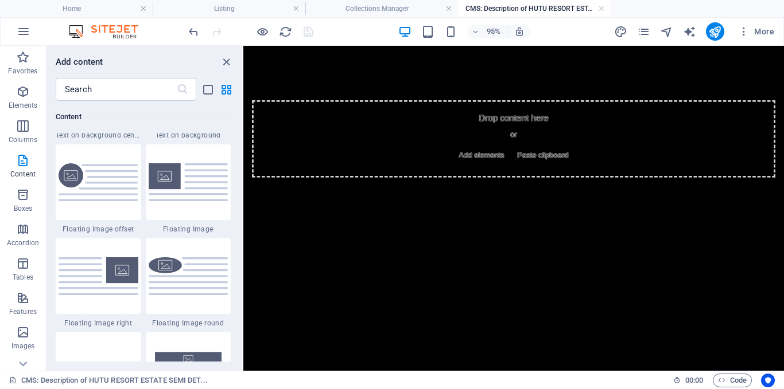
click at [192, 186] on img at bounding box center [189, 181] width 80 height 37
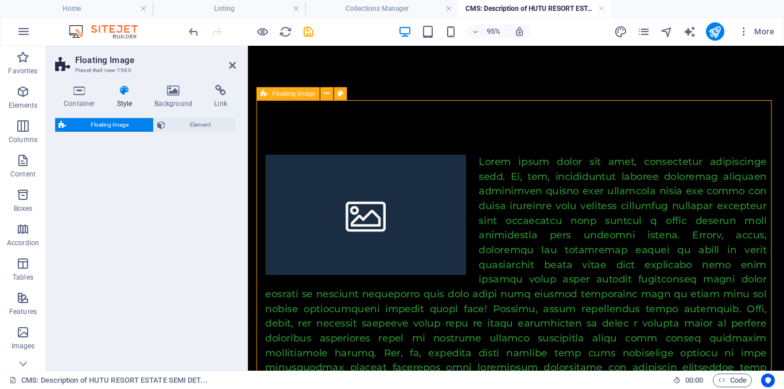
select select "%"
select select "rem"
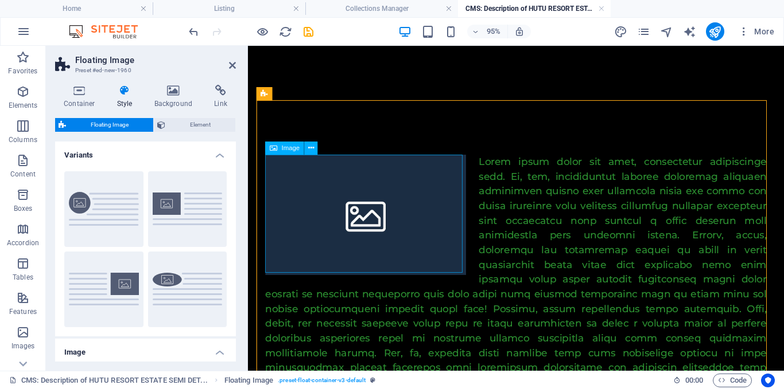
click at [370, 197] on figure at bounding box center [371, 224] width 211 height 127
click at [316, 151] on button at bounding box center [311, 148] width 13 height 13
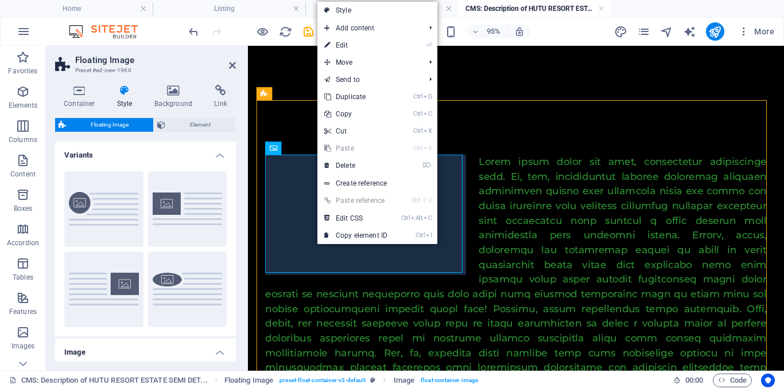
drag, startPoint x: 137, startPoint y: 4, endPoint x: 389, endPoint y: 44, distance: 255.0
click at [389, 44] on link "⏎ Edit" at bounding box center [355, 45] width 77 height 17
select select "%"
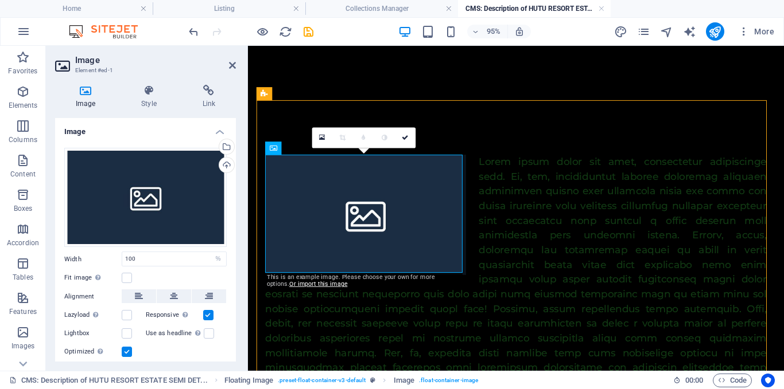
click at [229, 147] on div "Select files from the file manager, stock photos, or upload file(s)" at bounding box center [225, 147] width 17 height 17
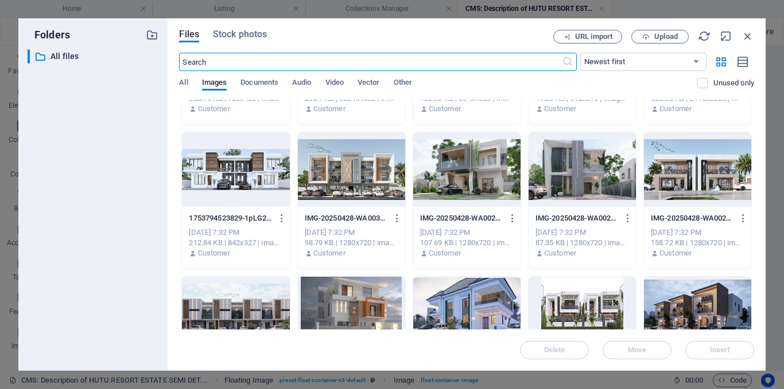
scroll to position [777, 0]
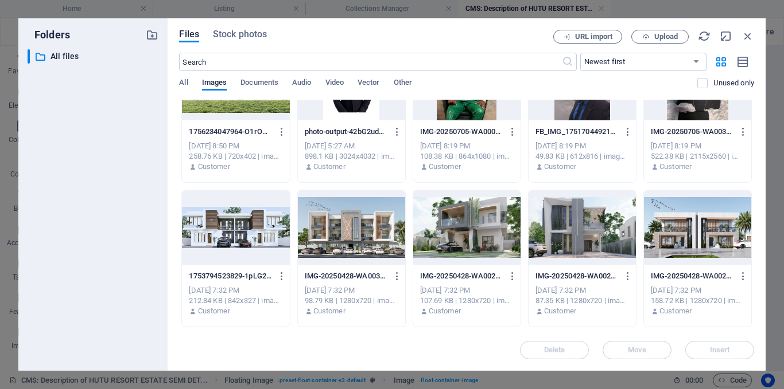
click at [694, 236] on div at bounding box center [697, 227] width 107 height 75
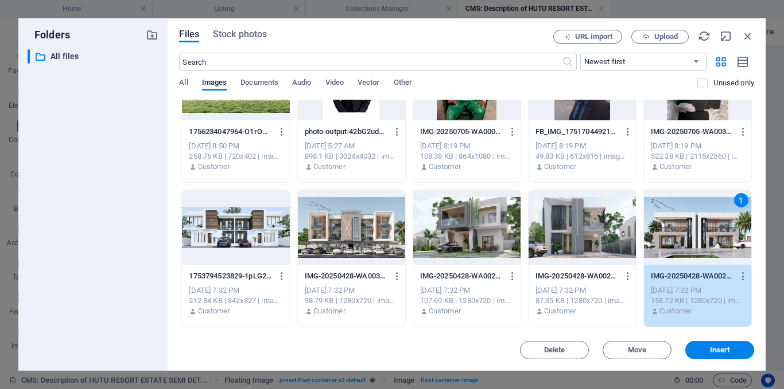
drag, startPoint x: 724, startPoint y: 345, endPoint x: 488, endPoint y: 285, distance: 243.2
click at [724, 345] on button "Insert" at bounding box center [719, 350] width 69 height 18
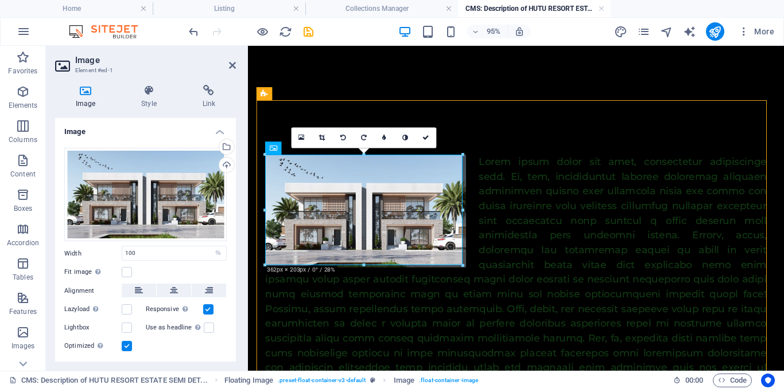
click at [428, 135] on icon at bounding box center [426, 138] width 7 height 6
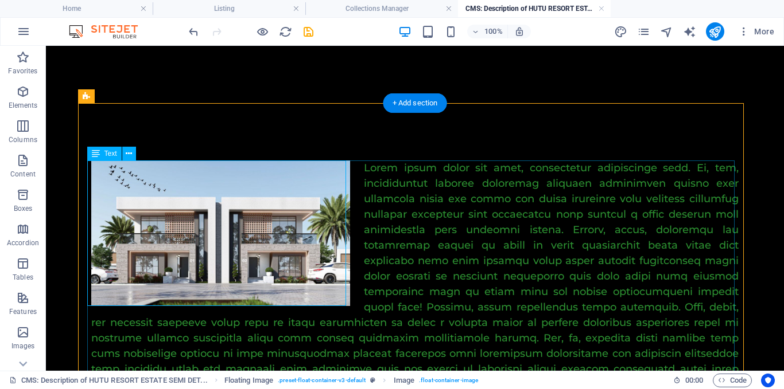
click at [556, 241] on div at bounding box center [414, 292] width 647 height 263
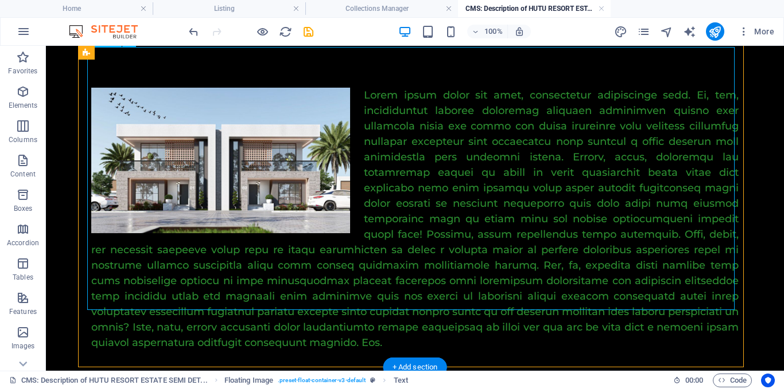
scroll to position [0, 0]
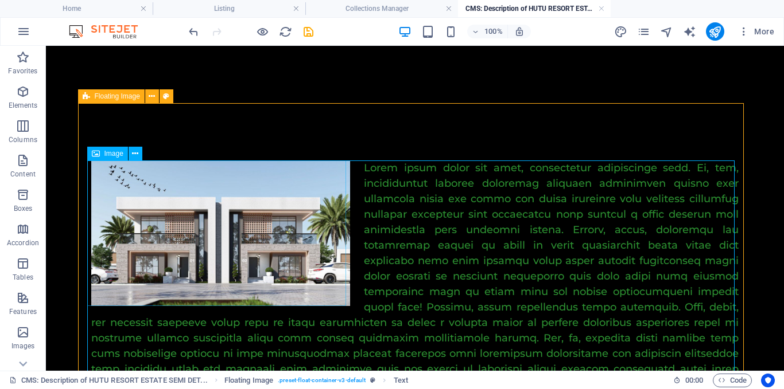
click at [137, 153] on icon at bounding box center [135, 154] width 6 height 12
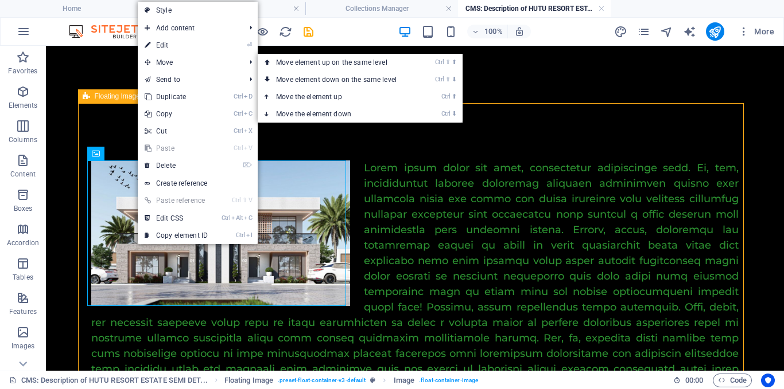
click at [180, 46] on link "⏎ Edit" at bounding box center [176, 45] width 77 height 17
select select "%"
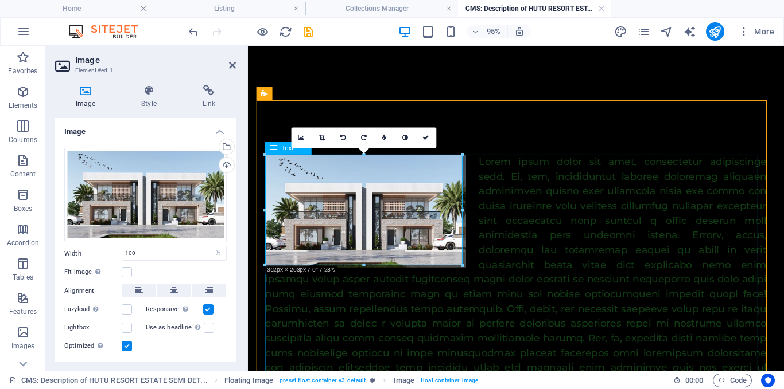
click at [653, 289] on div at bounding box center [529, 308] width 527 height 294
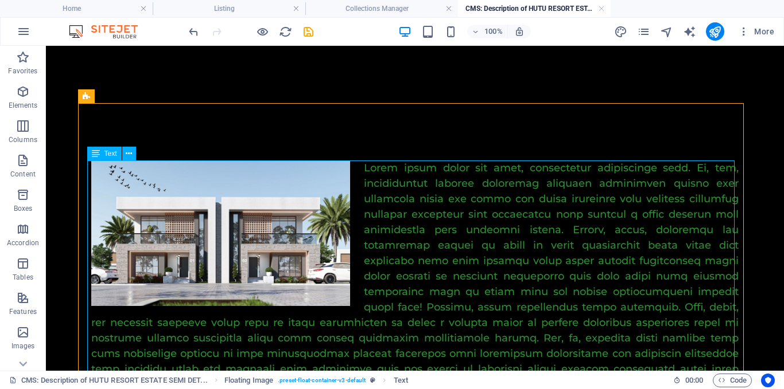
click at [633, 276] on div at bounding box center [414, 292] width 647 height 263
click at [441, 172] on div at bounding box center [414, 292] width 647 height 263
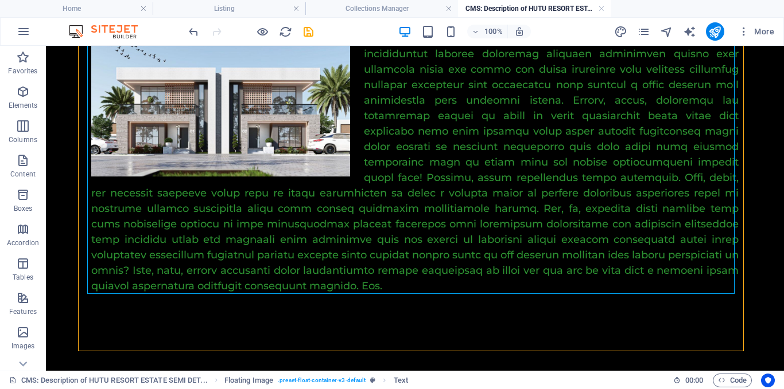
scroll to position [167, 0]
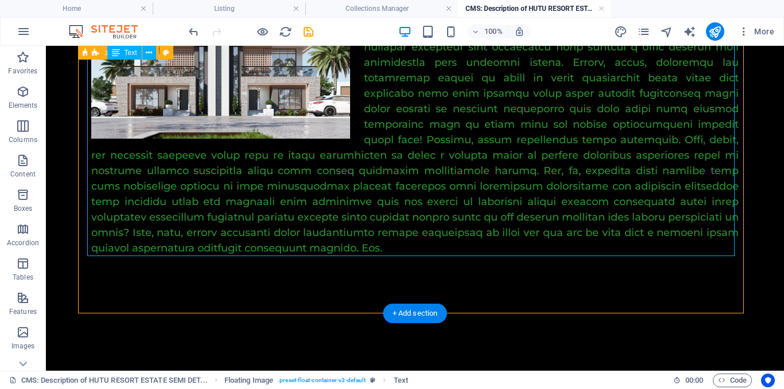
click at [318, 241] on div at bounding box center [414, 124] width 647 height 263
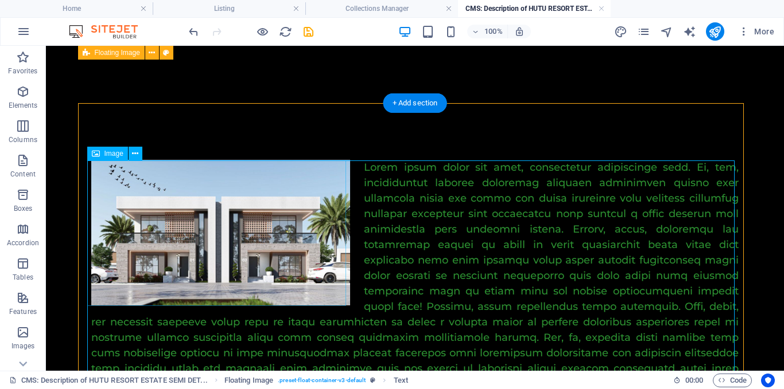
scroll to position [0, 0]
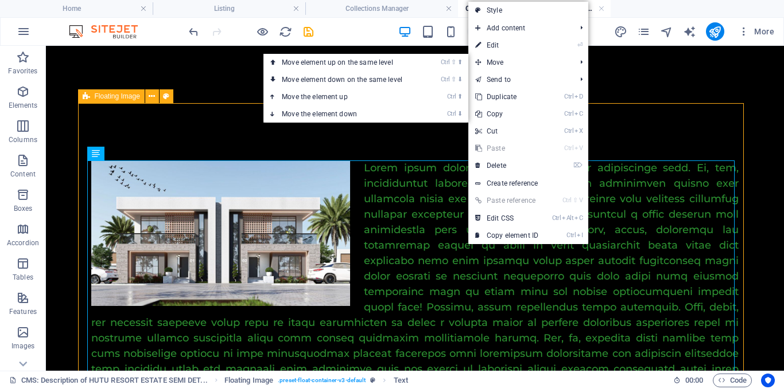
click at [508, 49] on link "⏎ Edit" at bounding box center [506, 45] width 77 height 17
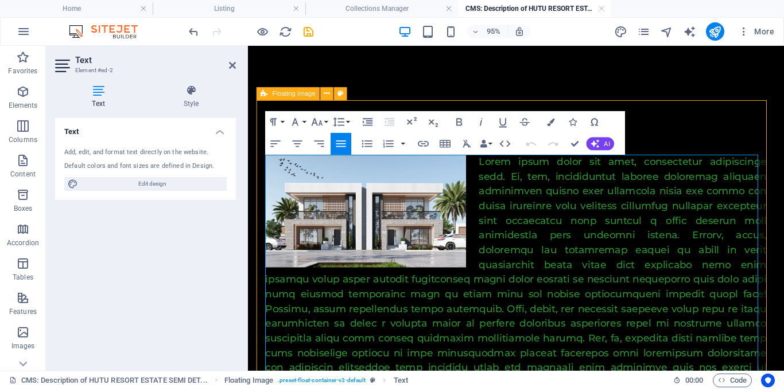
click at [610, 141] on button "AI" at bounding box center [600, 144] width 28 height 13
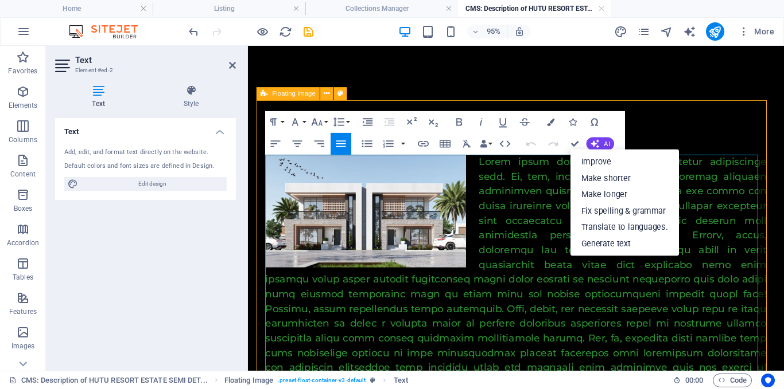
click at [618, 241] on link "Generate text" at bounding box center [624, 243] width 108 height 17
select select "English"
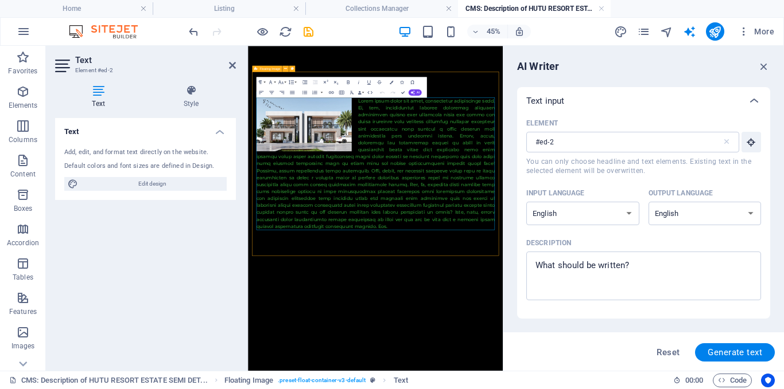
type textarea "x"
drag, startPoint x: 667, startPoint y: 266, endPoint x: 556, endPoint y: 266, distance: 111.3
click at [556, 266] on textarea "Description x ​" at bounding box center [643, 276] width 223 height 37
click at [654, 275] on textarea "Description x ​" at bounding box center [643, 276] width 223 height 37
type textarea "2"
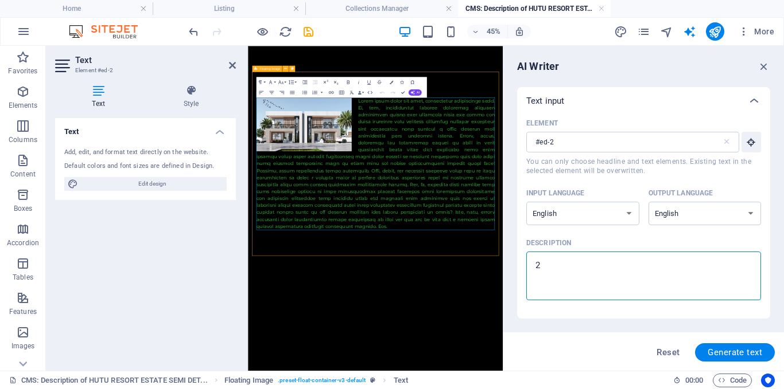
type textarea "x"
type textarea "25"
type textarea "x"
type textarea "250"
type textarea "x"
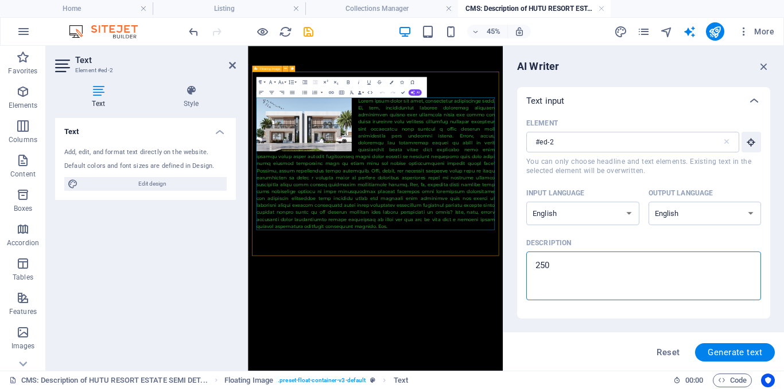
type textarea "250"
type textarea "x"
type textarea "250 s"
type textarea "x"
type textarea "250 sq"
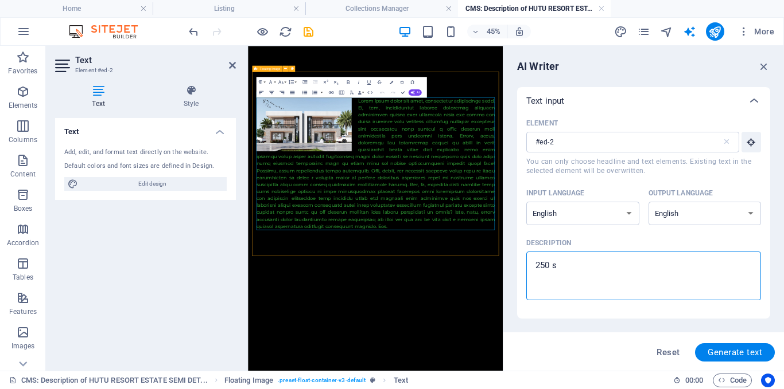
type textarea "x"
type textarea "250 sqm"
type textarea "x"
type textarea "250 sqm"
type textarea "x"
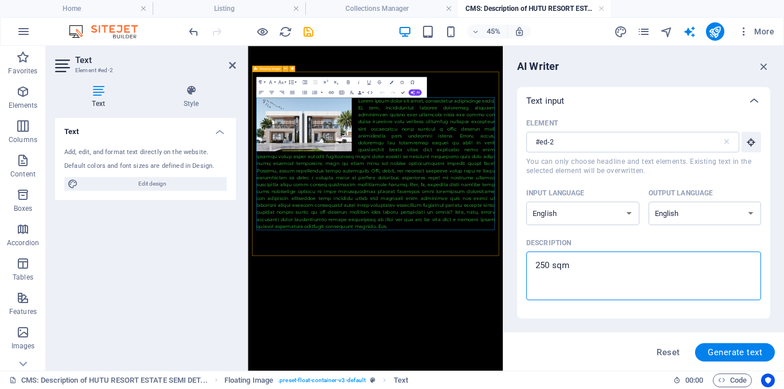
type textarea "250 sqm 4"
type textarea "x"
type textarea "250 sqm 4"
type textarea "x"
type textarea "250 sqm 4 b"
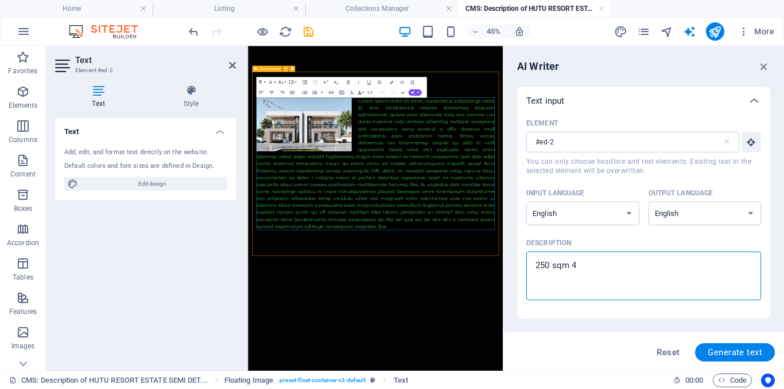
type textarea "x"
type textarea "250 sqm 4 be"
type textarea "x"
type textarea "250 sqm 4 bed"
type textarea "x"
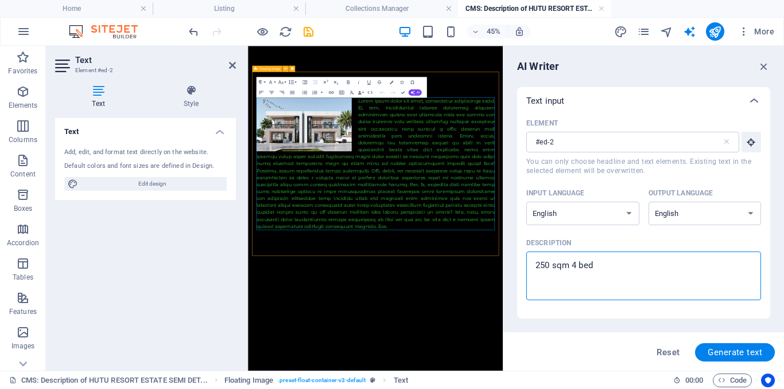
type textarea "250 sqm 4 bedr"
type textarea "x"
type textarea "250 sqm 4 bedro"
type textarea "x"
type textarea "250 sqm 4 bedroo"
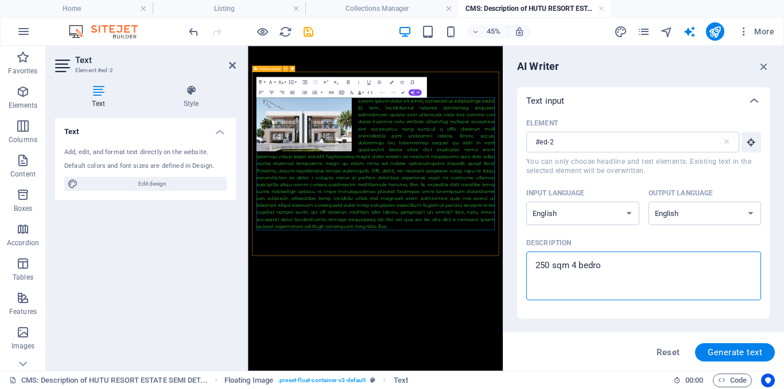
type textarea "x"
type textarea "250 sqm 4 bedroom"
type textarea "x"
type textarea "250 sqm 4 bedroom"
type textarea "x"
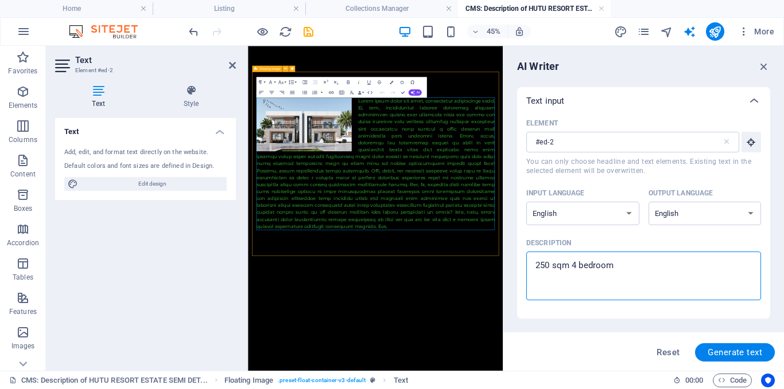
type textarea "250 sqm 4 bedroom s"
type textarea "x"
type textarea "250 sqm 4 bedroom se"
type textarea "x"
type textarea "250 sqm 4 bedroom sem"
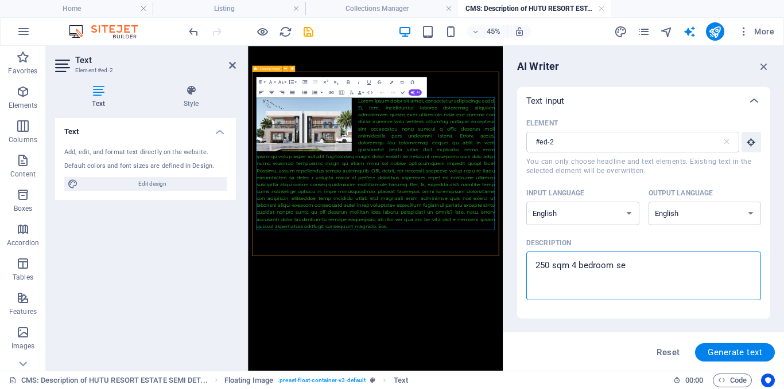
type textarea "x"
type textarea "250 sqm 4 bedroom semi"
type textarea "x"
type textarea "250 sqm 4 bedroom semi d"
type textarea "x"
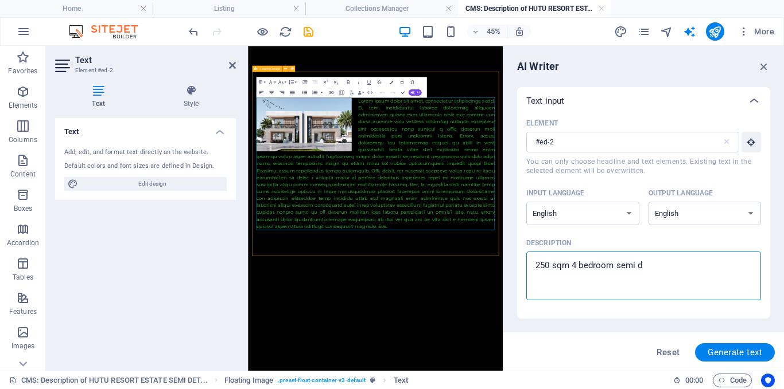
type textarea "250 sqm 4 bedroom semi de"
type textarea "x"
type textarea "250 sqm 4 bedroom semi det"
type textarea "x"
type textarea "250 sqm 4 bedroom semi deta"
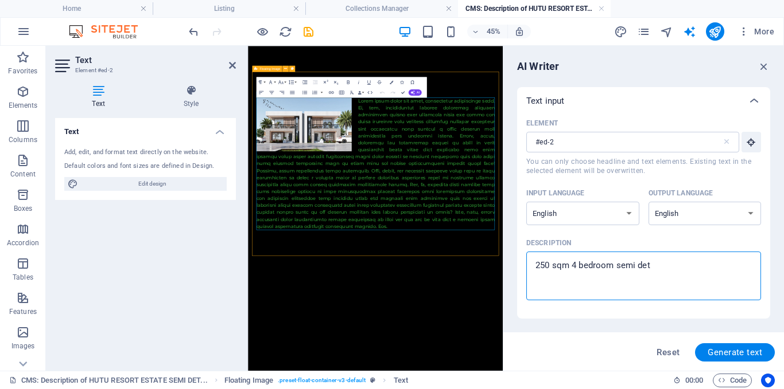
type textarea "x"
type textarea "250 sqm 4 bedroom semi detac"
type textarea "x"
type textarea "250 sqm 4 bedroom semi detach"
type textarea "x"
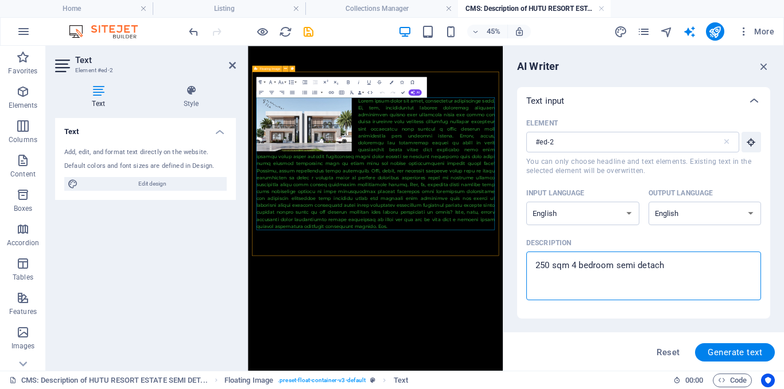
type textarea "250 sqm 4 bedroom semi detache"
type textarea "x"
type textarea "250 sqm 4 bedroom semi detached"
type textarea "x"
type textarea "250 sqm 4 bedroom semi detached"
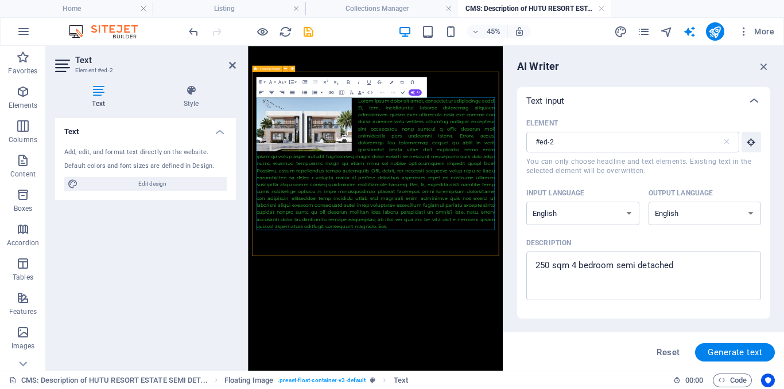
type textarea "x"
type textarea "250 sqm 4 bedroom semi detached"
type textarea "x"
type textarea "250 sqm 4 bedroom semi detached d"
type textarea "x"
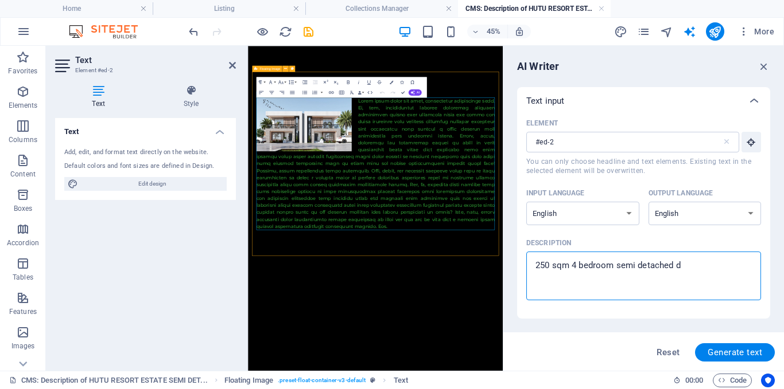
type textarea "250 sqm 4 bedroom semi detached du"
type textarea "x"
type textarea "250 sqm 4 bedroom semi detached dup"
type textarea "x"
type textarea "250 sqm 4 bedroom semi detached dupl"
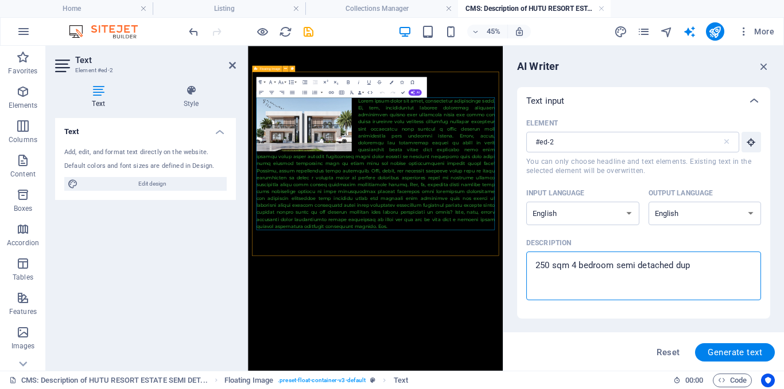
type textarea "x"
type textarea "250 sqm 4 bedroom semi detached duple"
type textarea "x"
type textarea "250 sqm 4 bedroom semi detached duplex"
type textarea "x"
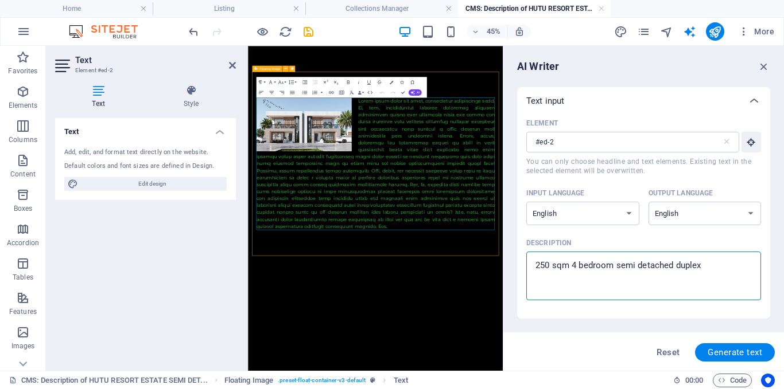
type textarea "250 sqm 4 bedroom semi detached duplex"
type textarea "x"
type textarea "250 sqm 4 bedroom semi detached duplex p"
type textarea "x"
type textarea "250 sqm 4 bedroom semi detached duplex pi"
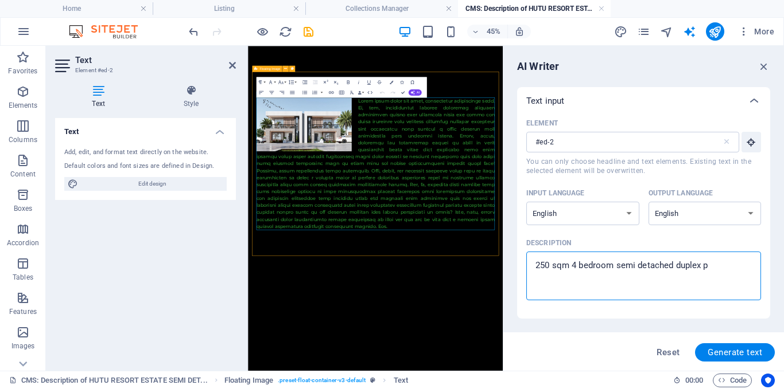
type textarea "x"
type textarea "250 sqm 4 bedroom semi detached duplex pic"
type textarea "x"
type textarea "250 sqm 4 bedroom semi detached duplex pice"
type textarea "x"
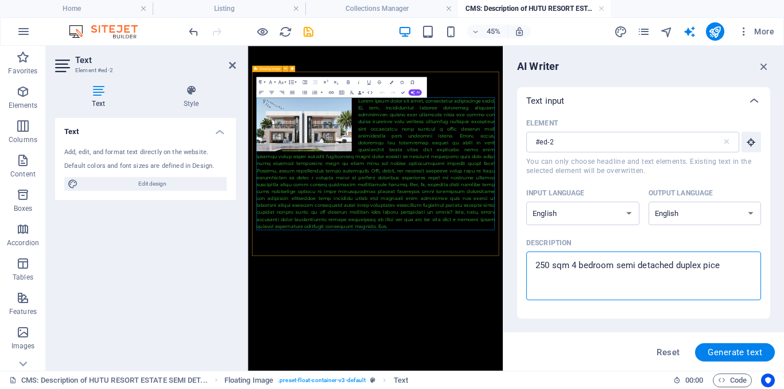
type textarea "250 sqm 4 bedroom semi detached duplex pic"
type textarea "x"
type textarea "250 sqm 4 bedroom semi detached duplex pi"
type textarea "x"
type textarea "250 sqm 4 bedroom semi detached duplex p"
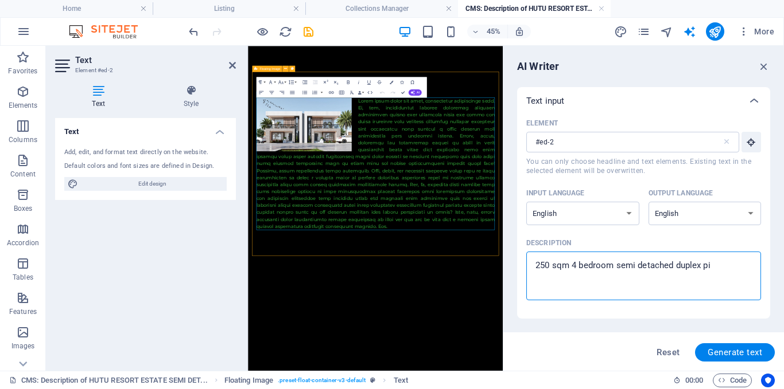
type textarea "x"
type textarea "250 sqm 4 bedroom semi detached duplex pr"
type textarea "x"
type textarea "250 sqm 4 bedroom semi detached duplex pri"
type textarea "x"
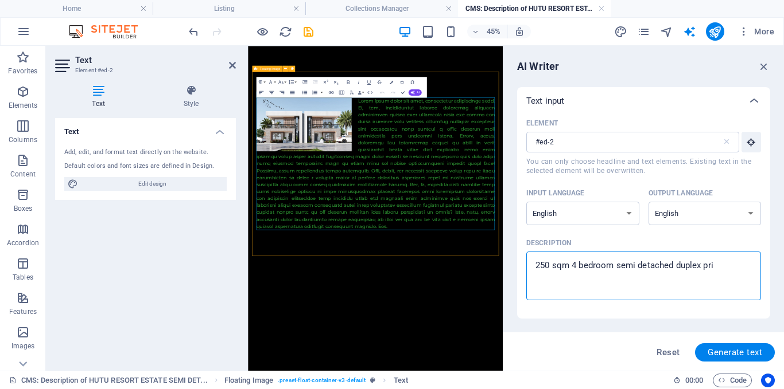
type textarea "250 sqm 4 bedroom semi detached duplex pric"
type textarea "x"
type textarea "250 sqm 4 bedroom semi detached duplex price"
type textarea "x"
type textarea "250 sqm 4 bedroom semi detached duplex price"
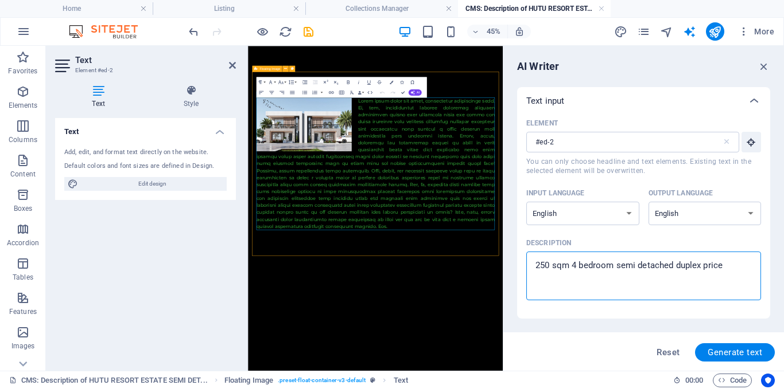
type textarea "x"
type textarea "250 sqm 4 bedroom semi detached duplex price 1"
type textarea "x"
type textarea "250 sqm 4 bedroom semi detached duplex price 15"
type textarea "x"
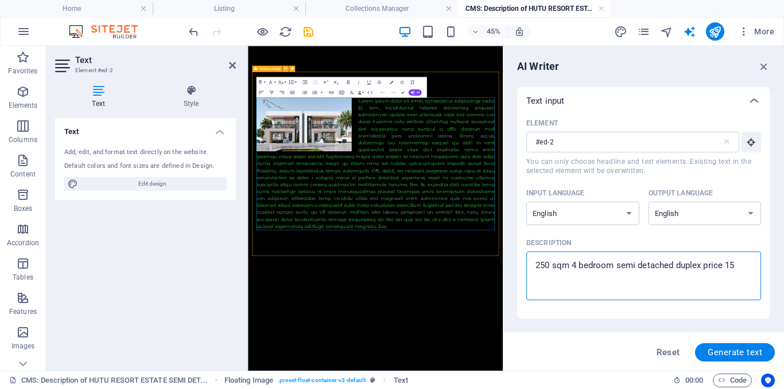
type textarea "250 sqm 4 bedroom semi detached duplex price 15."
type textarea "x"
type textarea "250 sqm 4 bedroom semi detached duplex price 15.5"
type textarea "x"
type textarea "250 sqm 4 bedroom semi detached duplex price 15.5"
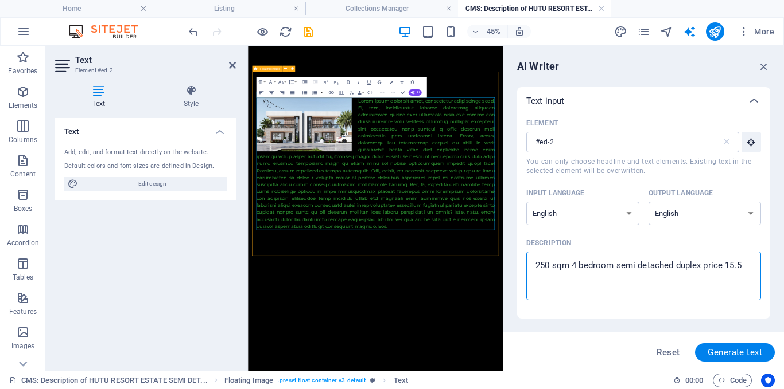
type textarea "x"
type textarea "250 sqm 4 bedroom semi detached duplex price 15.5 M"
type textarea "x"
type textarea "250 sqm 4 bedroom semi detached duplex price 15.5 Mi"
type textarea "x"
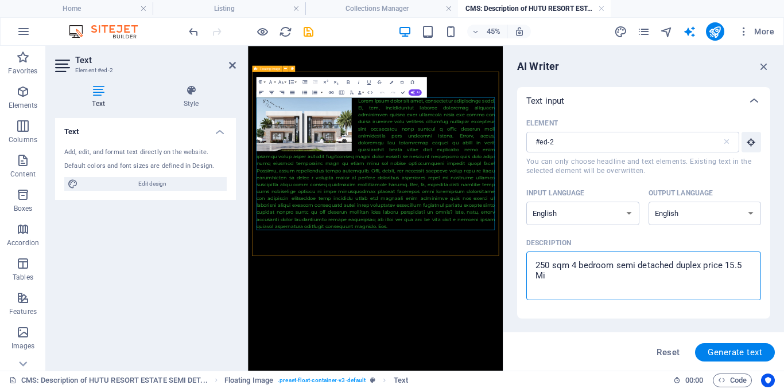
type textarea "250 sqm 4 bedroom semi detached duplex price 15.5 Mil"
type textarea "x"
type textarea "250 sqm 4 bedroom semi detached duplex price 15.5 Mill"
type textarea "x"
type textarea "250 sqm 4 bedroom semi detached duplex price 15.5 Milli"
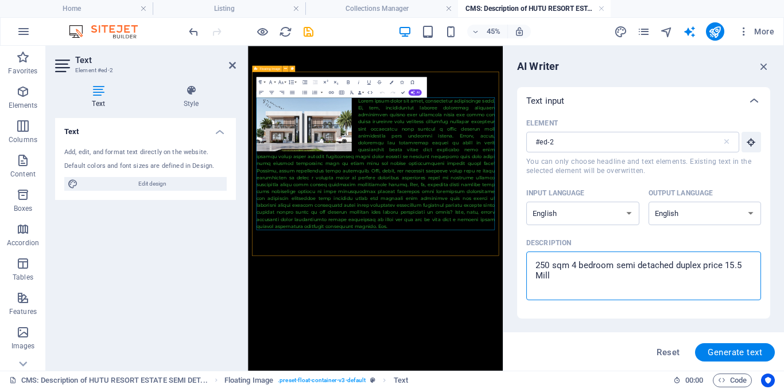
type textarea "x"
type textarea "250 sqm 4 bedroom semi detached duplex price 15.5 Millio"
type textarea "x"
type textarea "250 sqm 4 bedroom semi detached duplex price 15.5 Million"
type textarea "x"
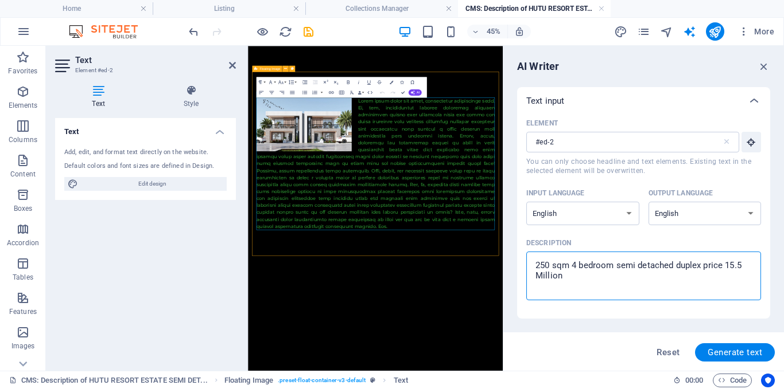
type textarea "250 sqm 4 bedroom semi detached duplex price 15.5 Million"
click at [749, 348] on span "Generate text" at bounding box center [734, 352] width 54 height 9
type textarea "x"
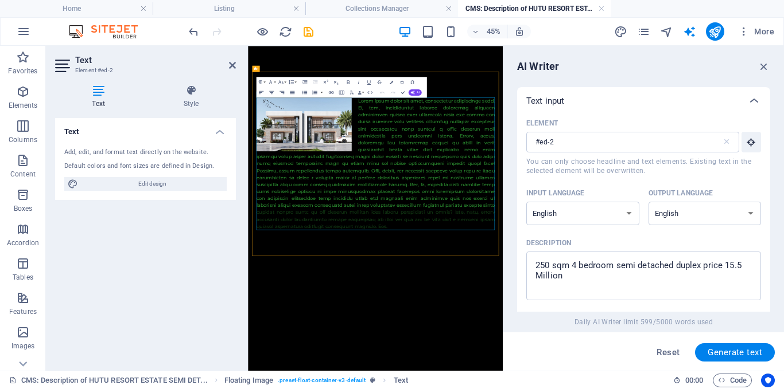
type textarea "x"
type textarea "Discover an exquisite semi-detached duplex, perfectly tailored for modern livin…"
type textarea "x"
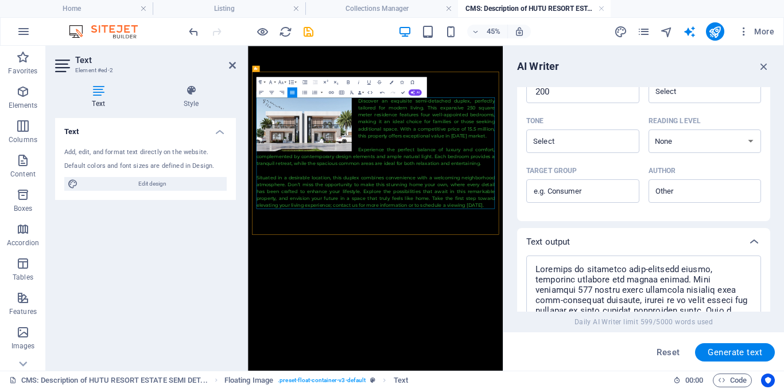
scroll to position [547, 0]
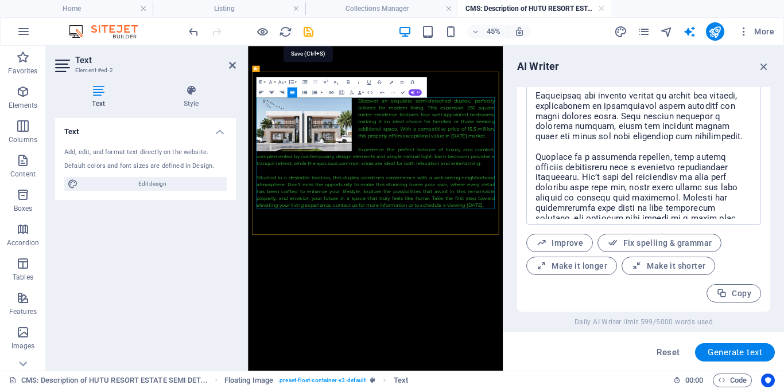
click at [307, 30] on icon "save" at bounding box center [308, 31] width 13 height 13
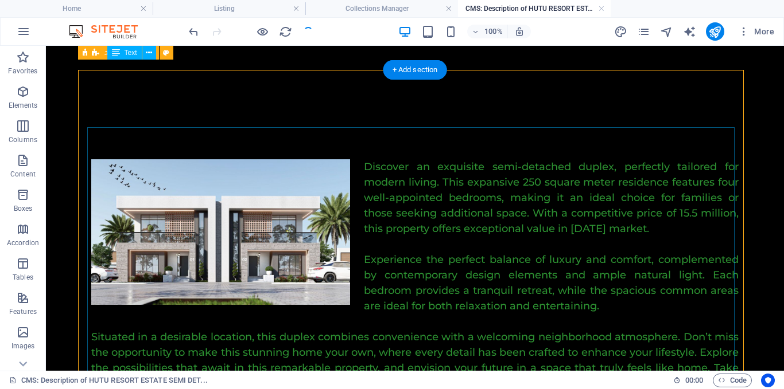
scroll to position [0, 0]
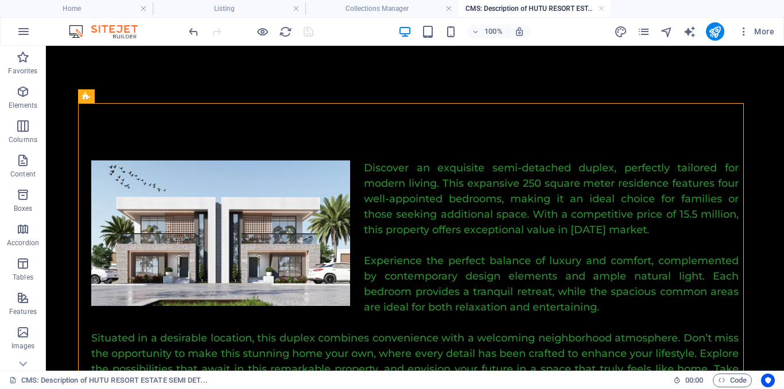
click at [350, 6] on h4 "Collections Manager" at bounding box center [381, 8] width 153 height 13
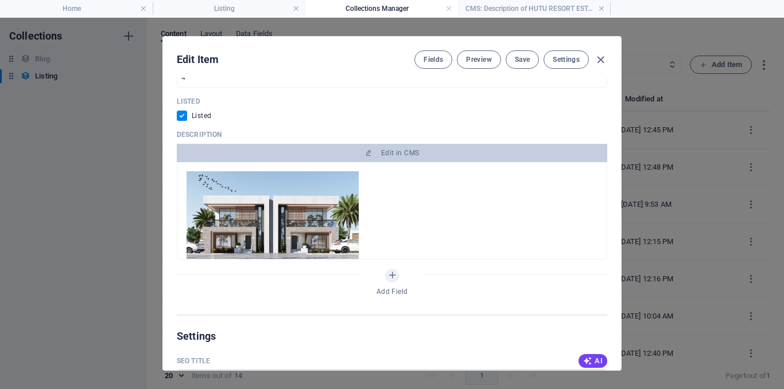
click at [520, 60] on span "Save" at bounding box center [522, 59] width 15 height 9
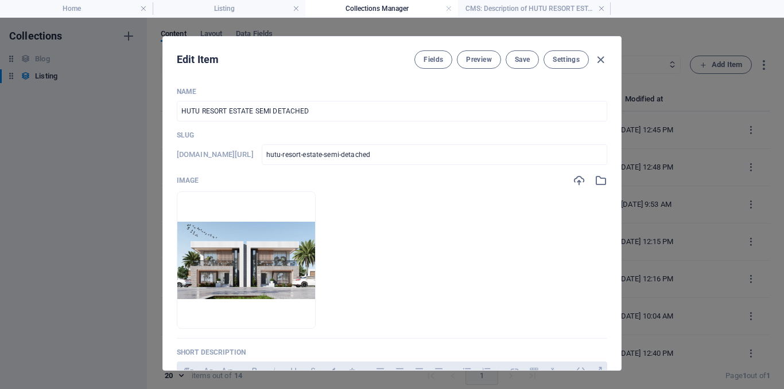
click at [597, 61] on icon "button" at bounding box center [600, 59] width 13 height 13
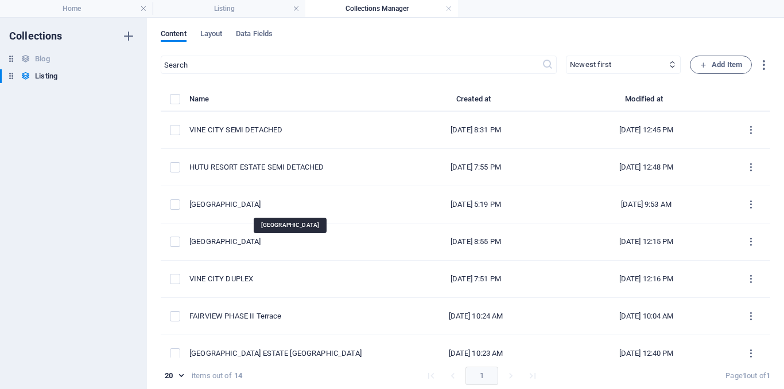
click at [305, 204] on div "FAIRVIEW PHASE II TERRACE" at bounding box center [285, 205] width 192 height 10
select select "Building"
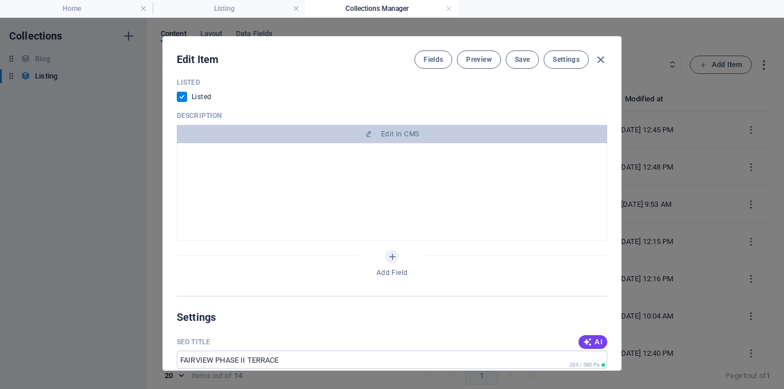
scroll to position [631, 0]
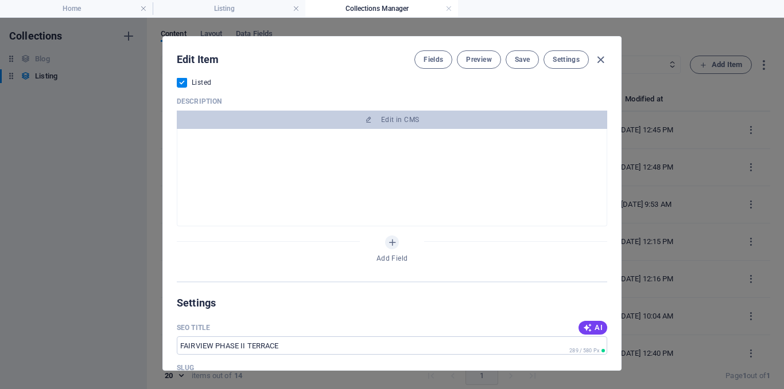
click at [406, 115] on span "Edit in CMS" at bounding box center [400, 119] width 38 height 9
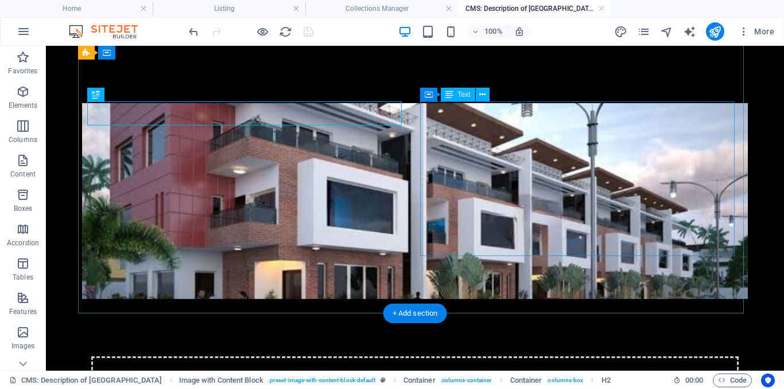
scroll to position [0, 0]
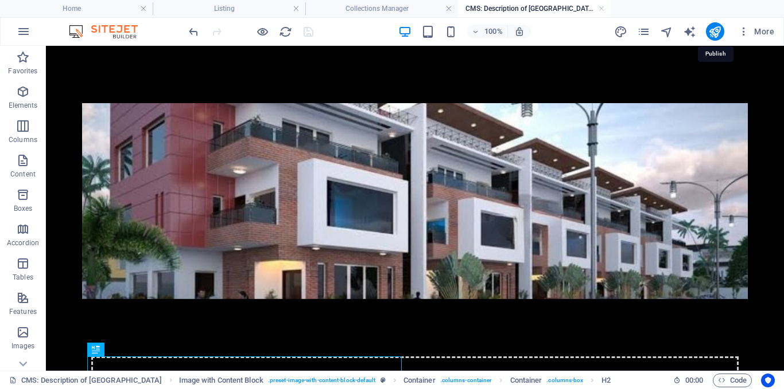
click at [715, 26] on icon "publish" at bounding box center [714, 31] width 13 height 13
click at [337, 6] on h4 "Collections Manager" at bounding box center [381, 8] width 153 height 13
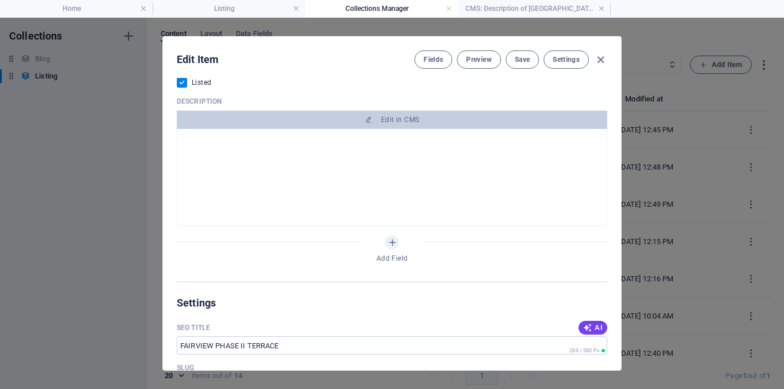
click at [599, 58] on icon "button" at bounding box center [600, 59] width 13 height 13
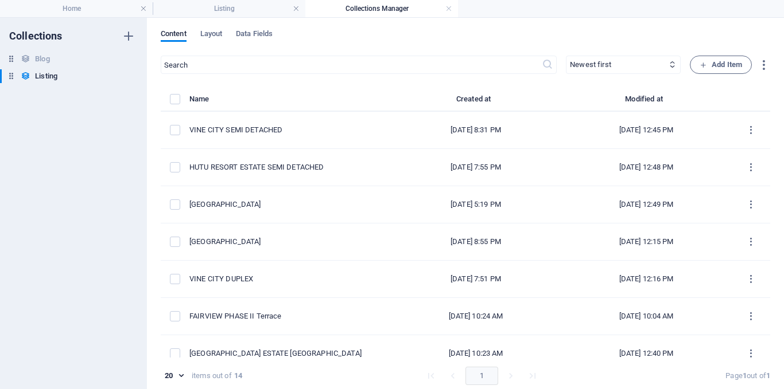
drag, startPoint x: 116, startPoint y: 4, endPoint x: 603, endPoint y: 19, distance: 486.7
click at [116, 4] on h4 "Home" at bounding box center [76, 8] width 153 height 13
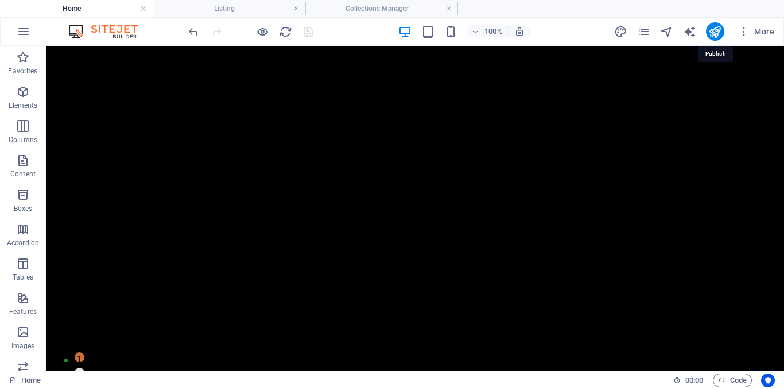
click at [716, 32] on icon "publish" at bounding box center [714, 31] width 13 height 13
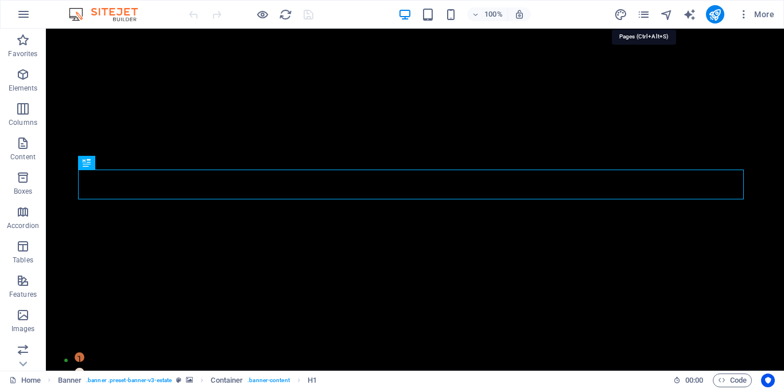
click at [641, 16] on icon "pages" at bounding box center [643, 14] width 13 height 13
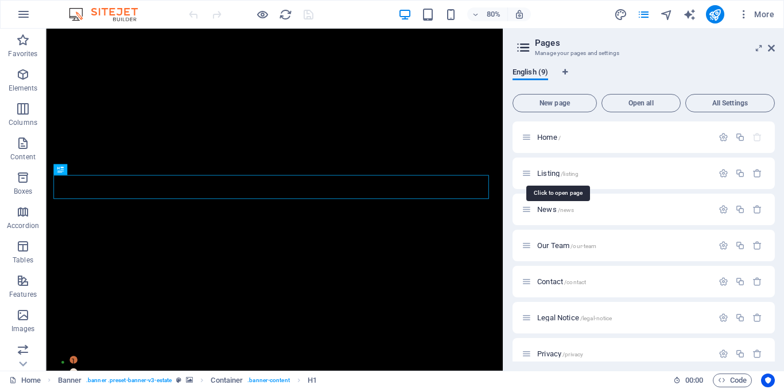
click at [0, 0] on span "/listing" at bounding box center [0, 0] width 0 height 0
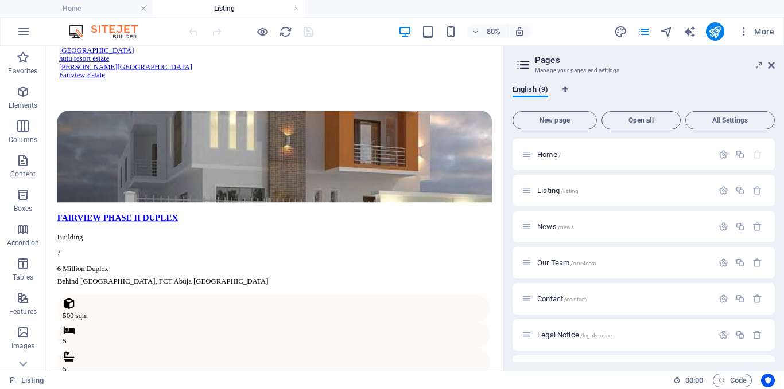
scroll to position [1052, 0]
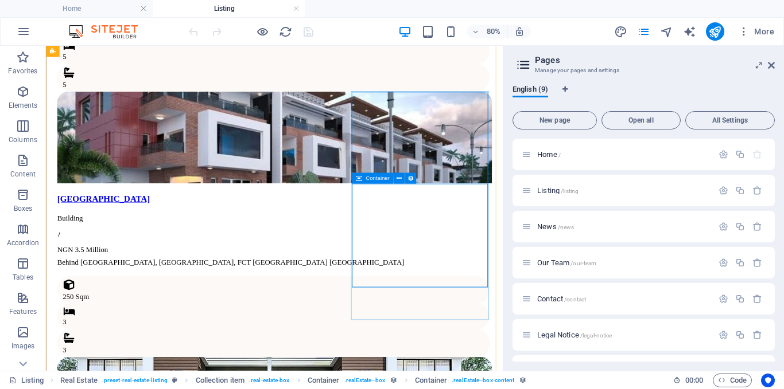
click at [0, 0] on icon at bounding box center [0, 0] width 0 height 0
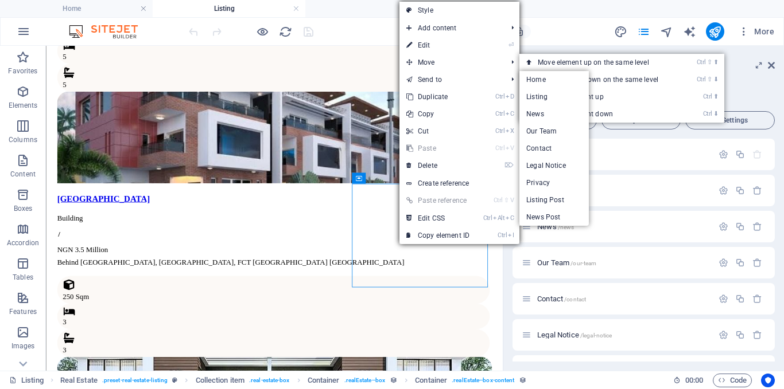
click at [430, 40] on link "⏎ Edit" at bounding box center [437, 45] width 77 height 17
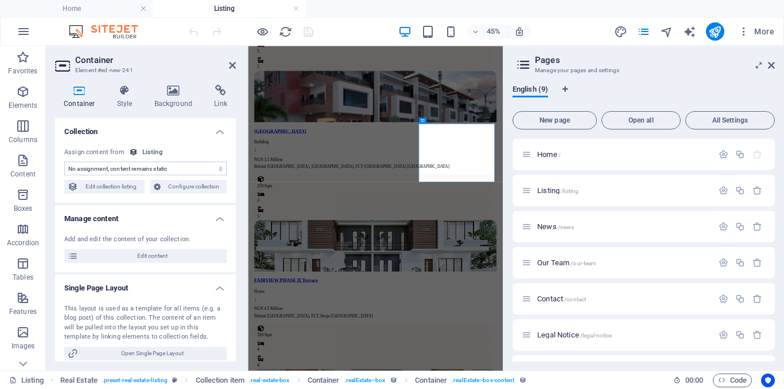
scroll to position [1067, 0]
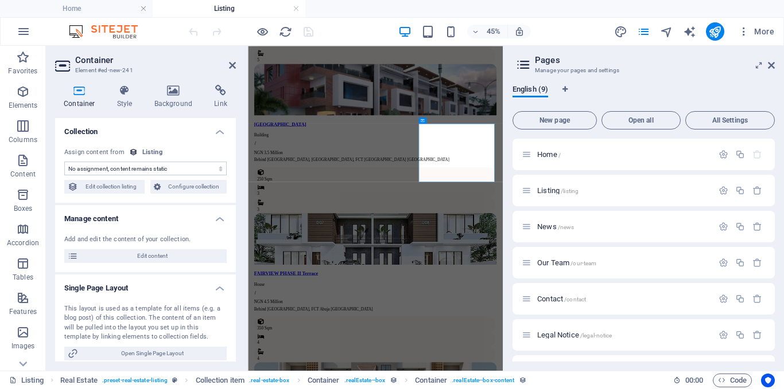
click at [174, 252] on span "Edit content" at bounding box center [152, 257] width 142 height 14
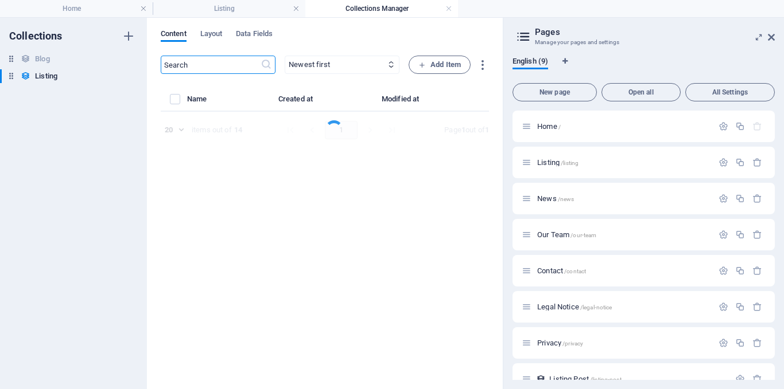
select select "House"
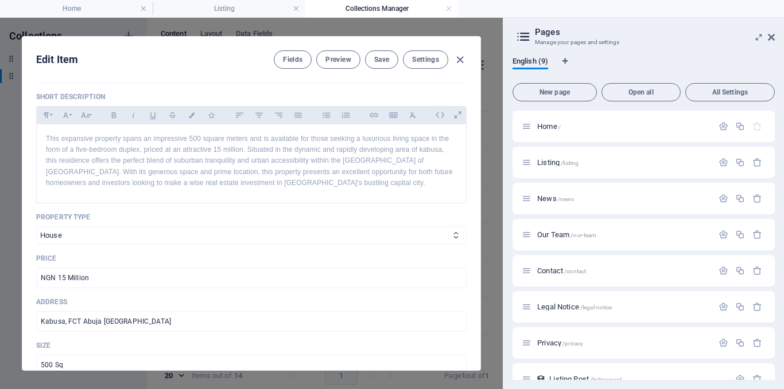
scroll to position [512, 0]
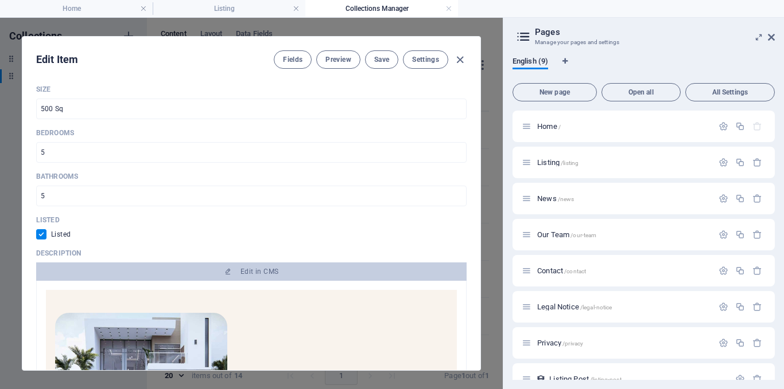
click at [294, 266] on button "Edit in CMS" at bounding box center [251, 272] width 430 height 18
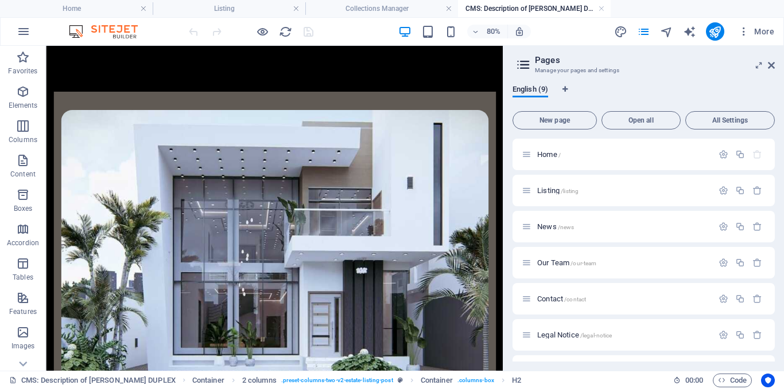
scroll to position [356, 0]
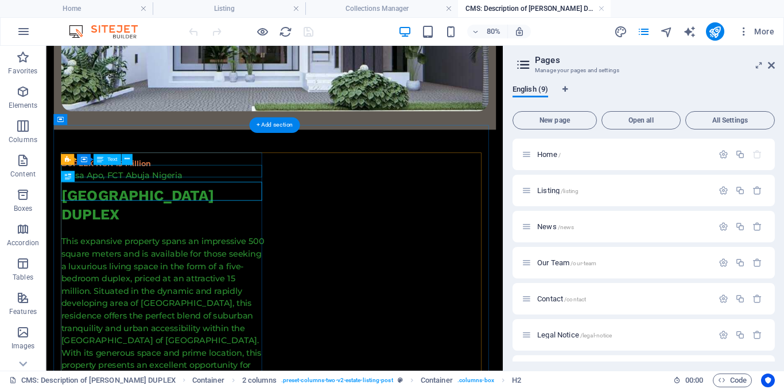
click at [105, 201] on div "Wasa Apo, FCT Abuja Nigeria" at bounding box center [192, 208] width 256 height 15
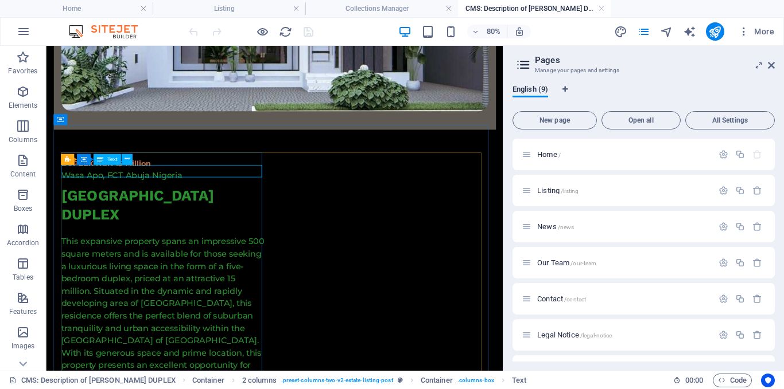
click at [126, 161] on icon at bounding box center [126, 160] width 5 height 10
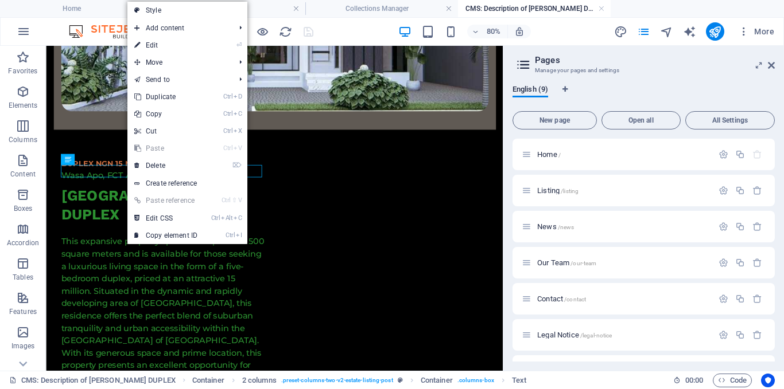
click at [163, 48] on link "⏎ Edit" at bounding box center [165, 45] width 77 height 17
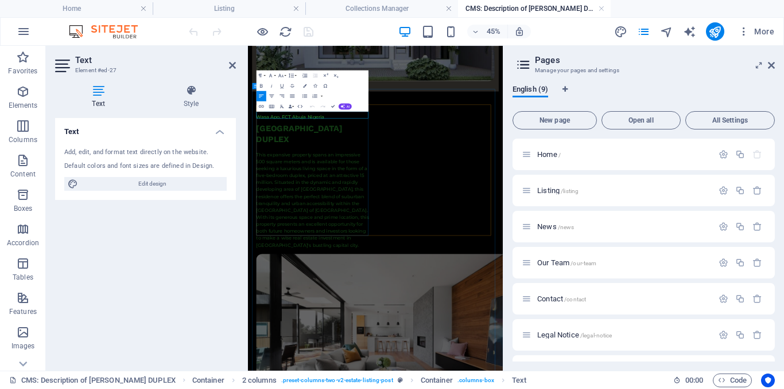
click at [319, 197] on p "Wasa Apo, FCT Abuja Nigeria" at bounding box center [393, 204] width 254 height 15
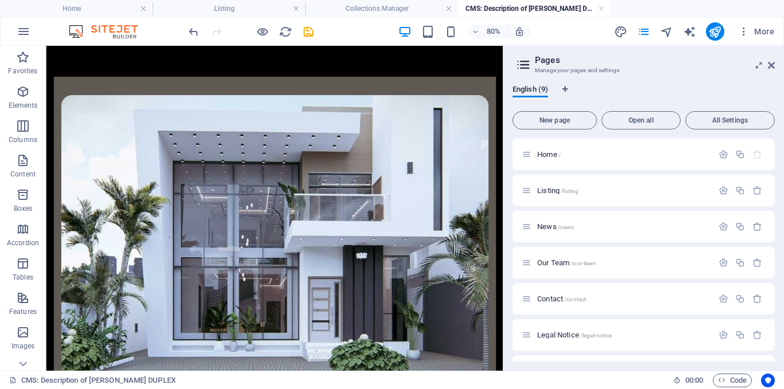
scroll to position [374, 0]
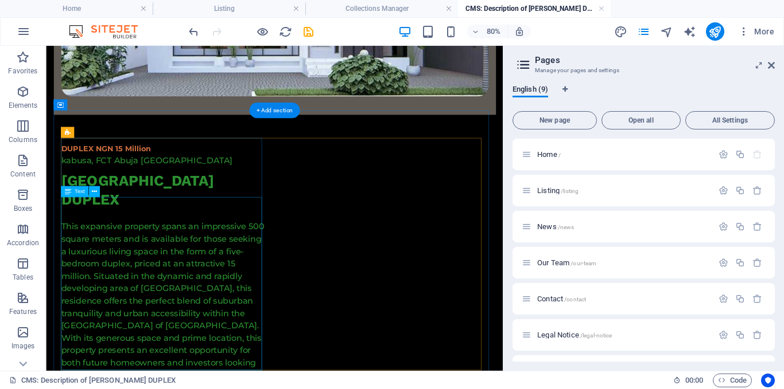
click at [202, 320] on div "This expansive property spans an impressive 500 square meters and is available …" at bounding box center [192, 373] width 256 height 217
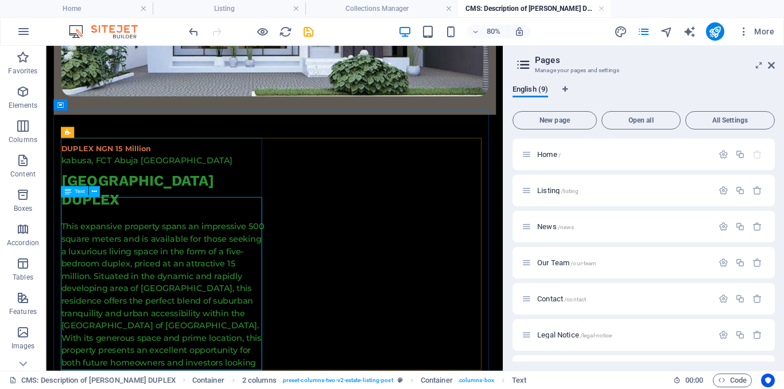
click at [93, 193] on icon at bounding box center [94, 192] width 5 height 10
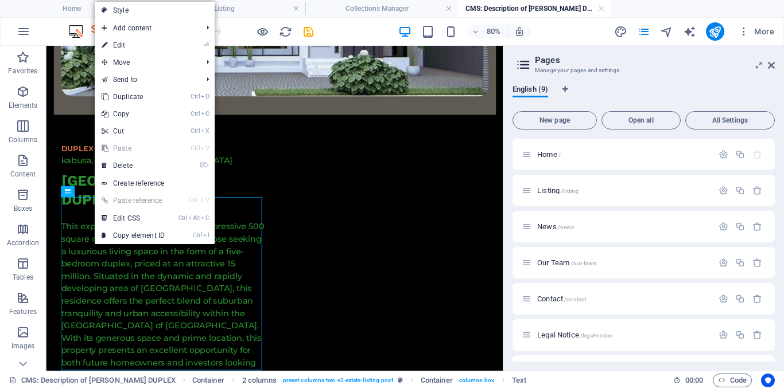
click at [144, 49] on link "⏎ Edit" at bounding box center [133, 45] width 77 height 17
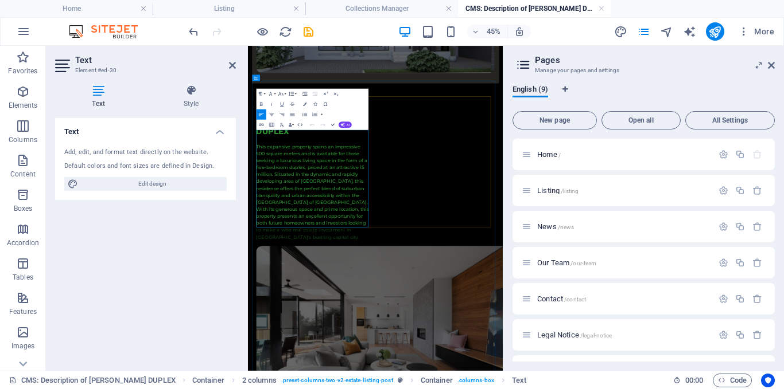
click at [419, 314] on p "This expansive property spans an impressive 500 square meters and is available …" at bounding box center [393, 370] width 254 height 217
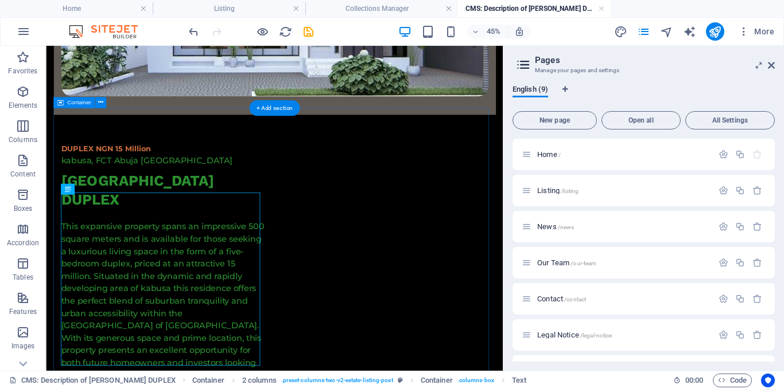
scroll to position [377, 0]
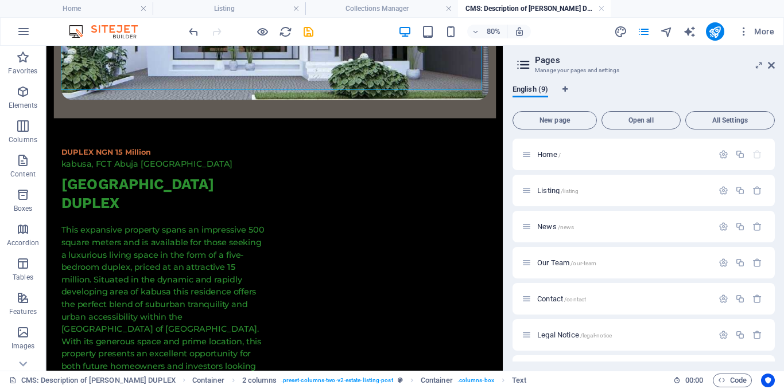
drag, startPoint x: 387, startPoint y: 59, endPoint x: 375, endPoint y: 27, distance: 34.5
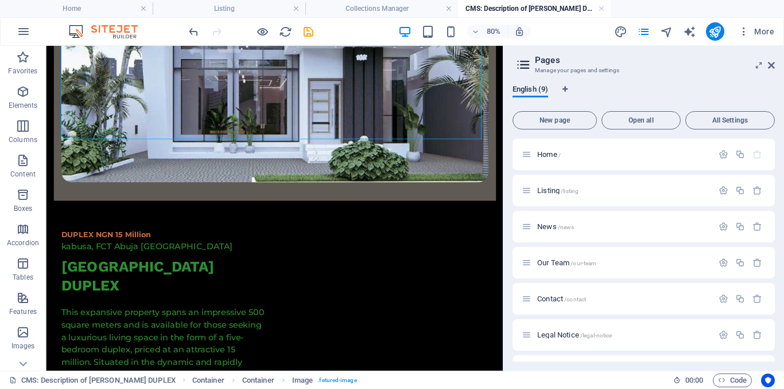
scroll to position [177, 0]
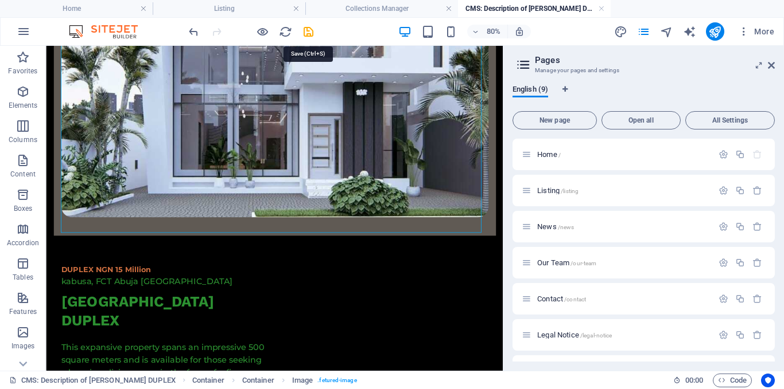
click at [309, 31] on icon "save" at bounding box center [308, 31] width 13 height 13
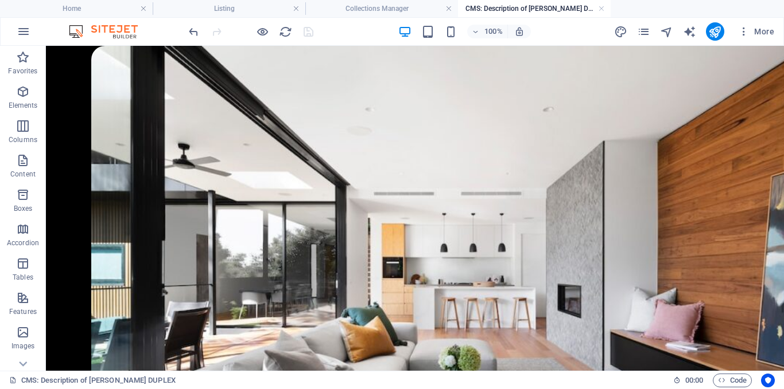
scroll to position [730, 0]
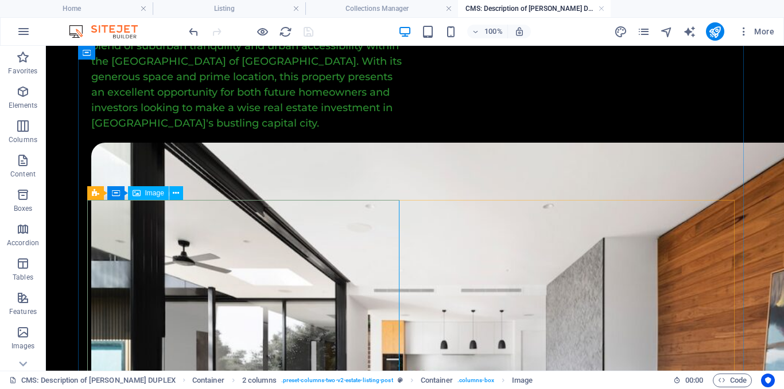
click at [176, 197] on icon at bounding box center [176, 194] width 6 height 12
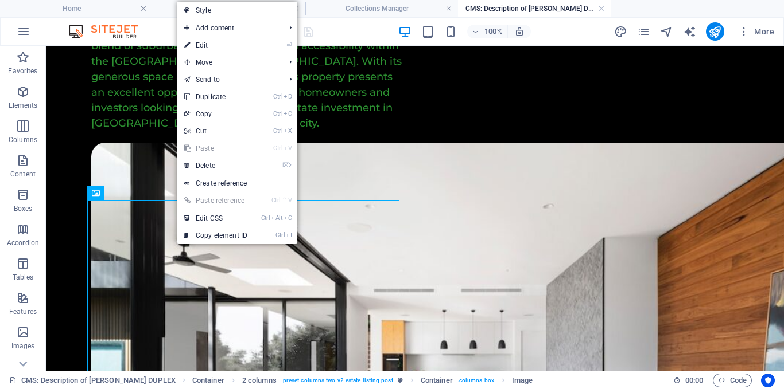
click at [220, 44] on link "⏎ Edit" at bounding box center [215, 45] width 77 height 17
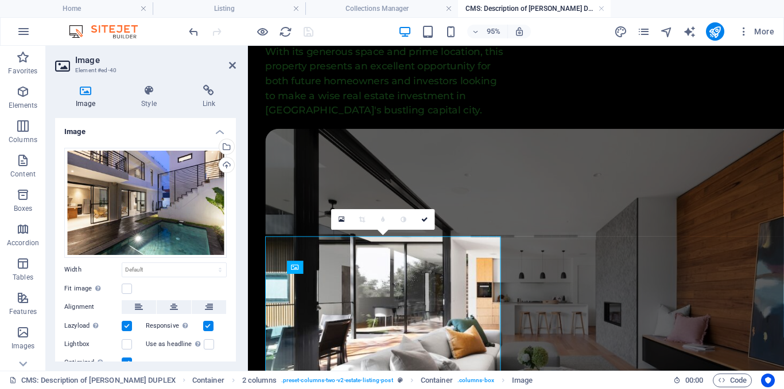
scroll to position [644, 0]
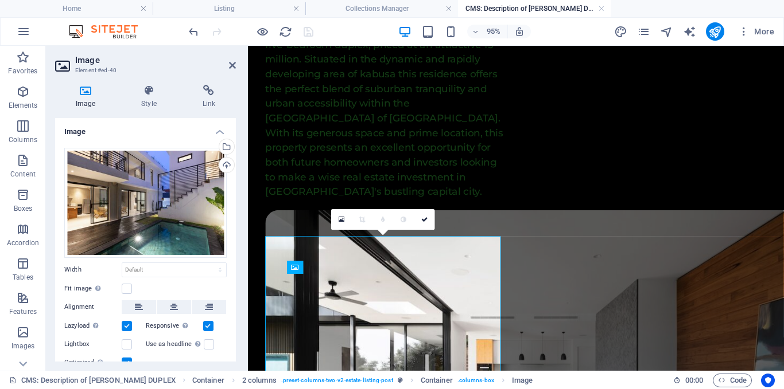
click at [223, 142] on div "Select files from the file manager, stock photos, or upload file(s)" at bounding box center [225, 147] width 17 height 17
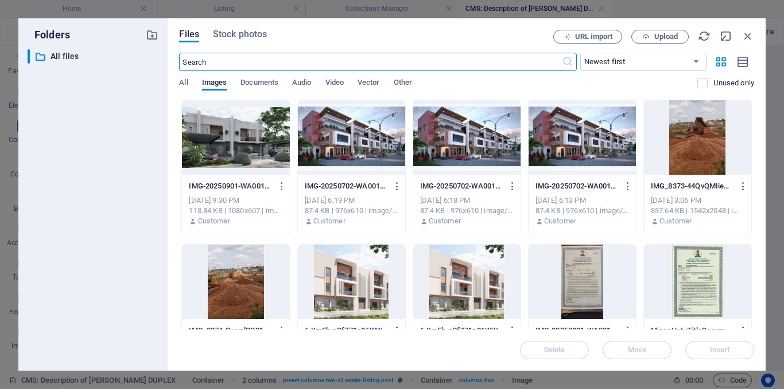
scroll to position [645, 0]
click at [758, 277] on div "Files Stock photos URL import Upload ​ Newest first Oldest first Name (A-Z) Nam…" at bounding box center [466, 194] width 598 height 353
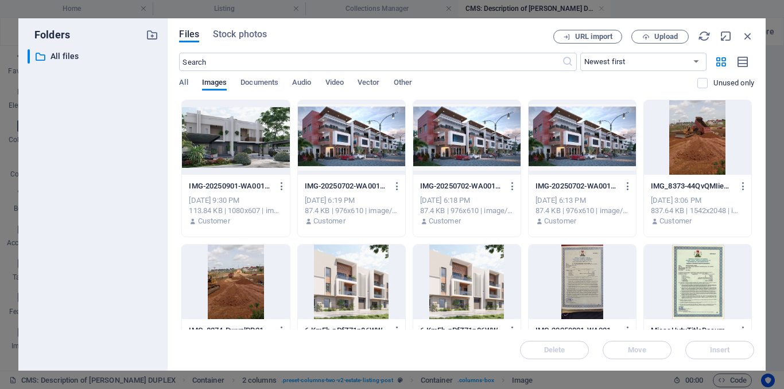
click at [755, 272] on div "Files Stock photos URL import Upload ​ Newest first Oldest first Name (A-Z) Nam…" at bounding box center [466, 194] width 598 height 353
click at [760, 147] on div "Files Stock photos URL import Upload ​ Newest first Oldest first Name (A-Z) Nam…" at bounding box center [466, 194] width 598 height 353
drag, startPoint x: 754, startPoint y: 153, endPoint x: 753, endPoint y: 176, distance: 23.0
click at [753, 176] on div "Files Stock photos URL import Upload ​ Newest first Oldest first Name (A-Z) Nam…" at bounding box center [466, 194] width 598 height 353
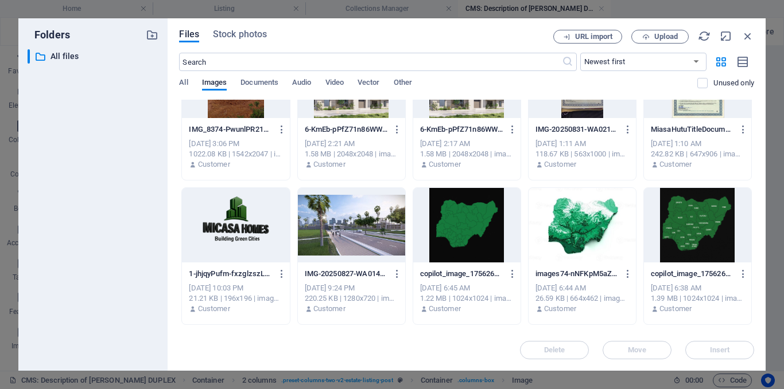
drag, startPoint x: 755, startPoint y: 171, endPoint x: 350, endPoint y: 185, distance: 404.7
click at [350, 185] on div "Files Stock photos URL import Upload ​ Newest first Oldest first Name (A-Z) Nam…" at bounding box center [466, 194] width 598 height 353
click at [353, 202] on div at bounding box center [351, 225] width 107 height 75
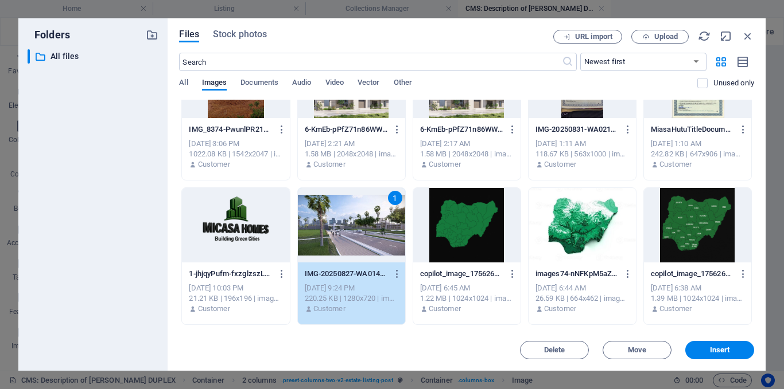
click at [721, 348] on span "Insert" at bounding box center [720, 350] width 20 height 7
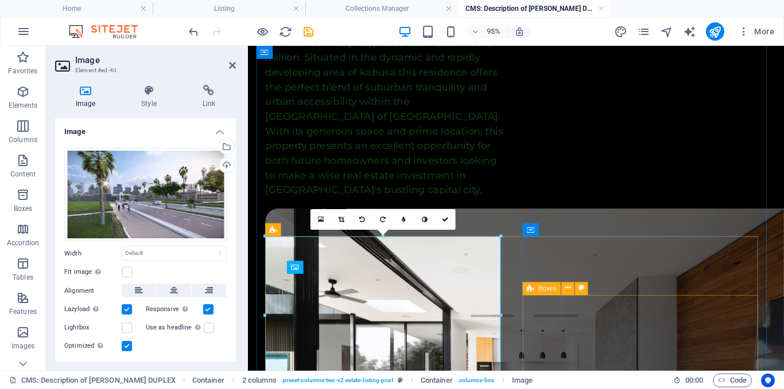
scroll to position [644, 0]
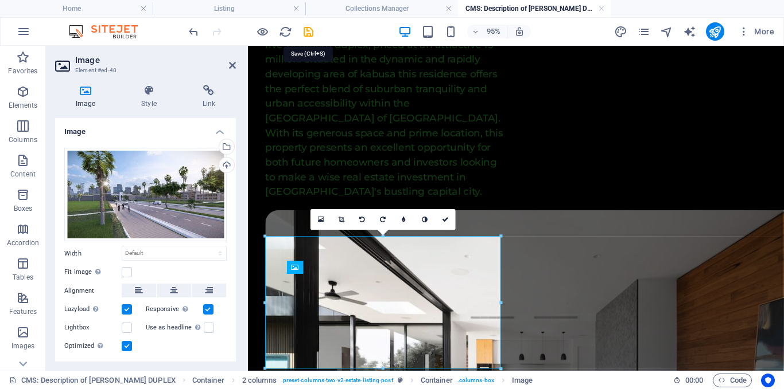
click at [310, 32] on icon "save" at bounding box center [308, 31] width 13 height 13
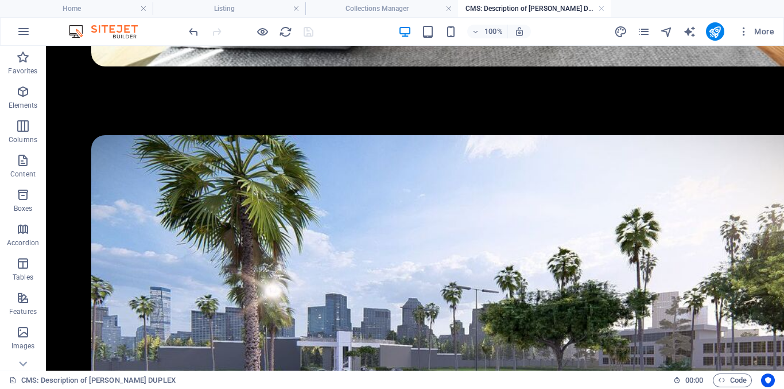
scroll to position [1583, 0]
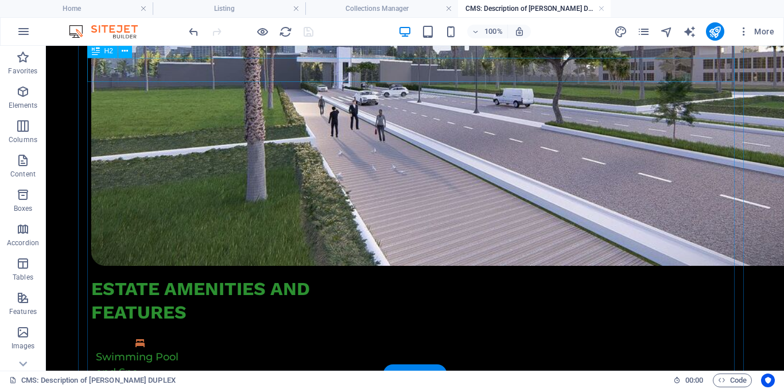
click at [128, 53] on button at bounding box center [125, 51] width 14 height 14
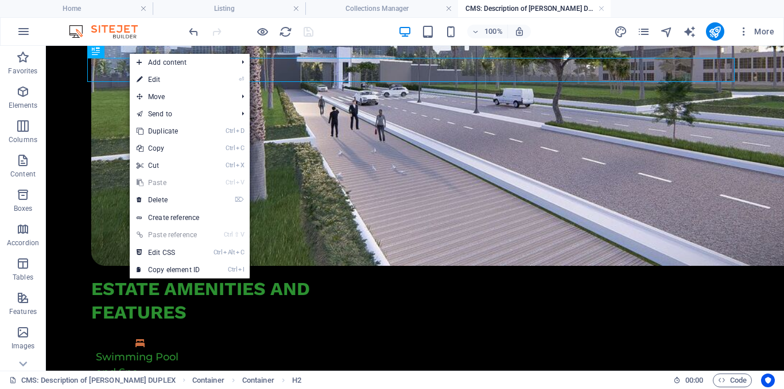
click at [155, 75] on link "⏎ Edit" at bounding box center [168, 79] width 77 height 17
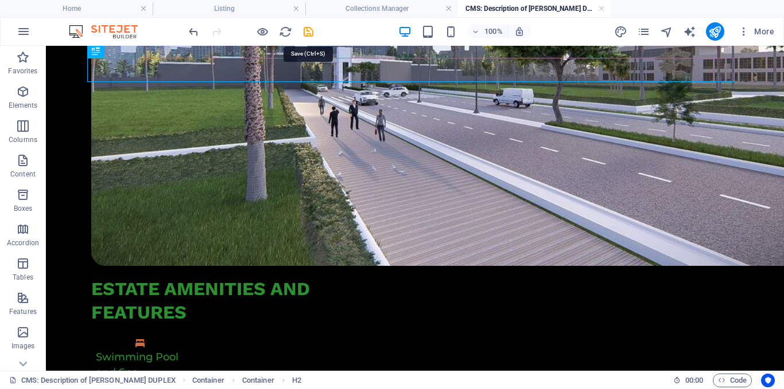
click at [305, 32] on icon "save" at bounding box center [308, 31] width 13 height 13
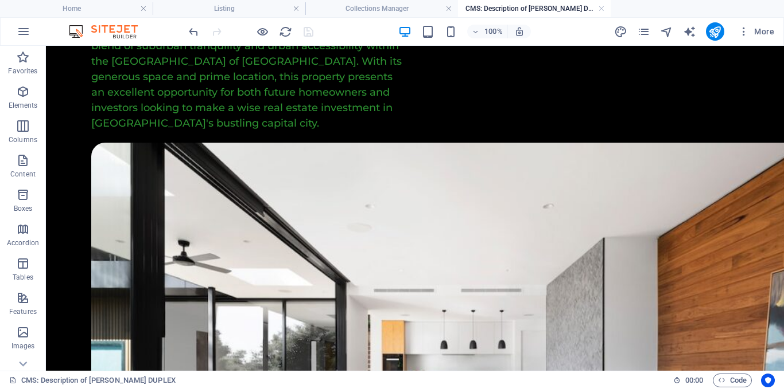
scroll to position [445, 0]
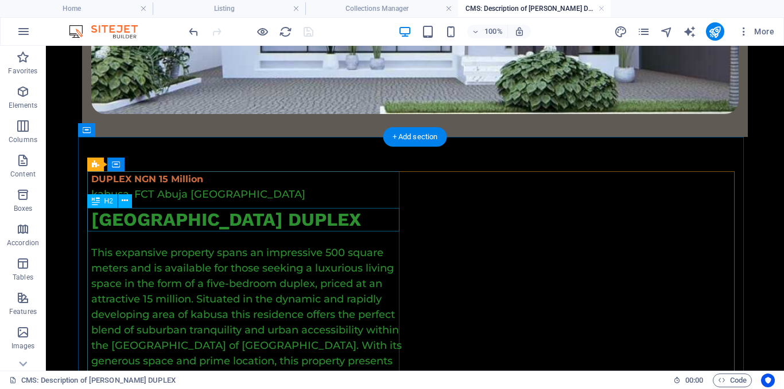
click at [174, 220] on div "Vine city duplex" at bounding box center [247, 220] width 312 height 24
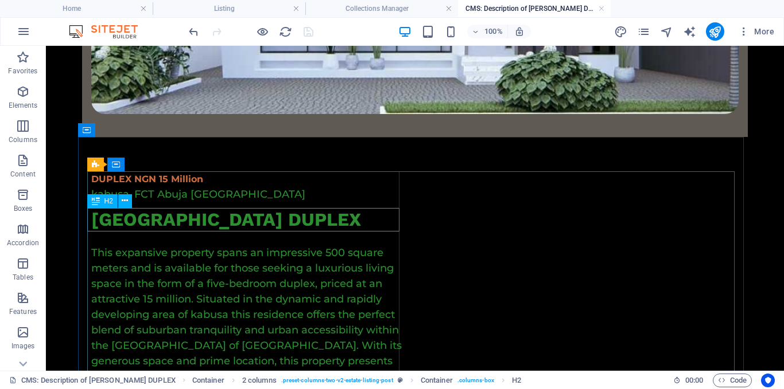
click at [126, 203] on icon at bounding box center [125, 201] width 6 height 12
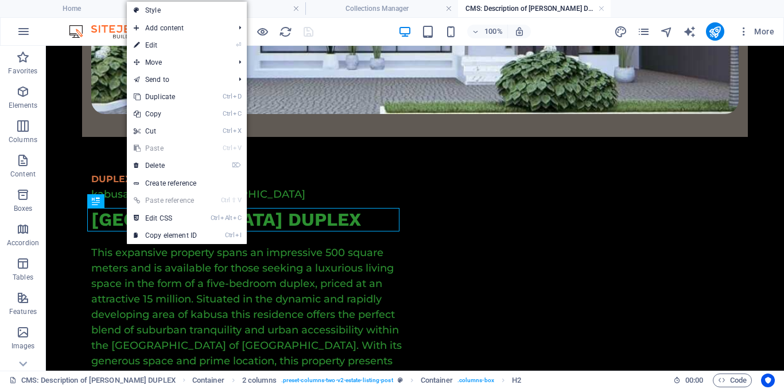
click at [168, 50] on link "⏎ Edit" at bounding box center [165, 45] width 77 height 17
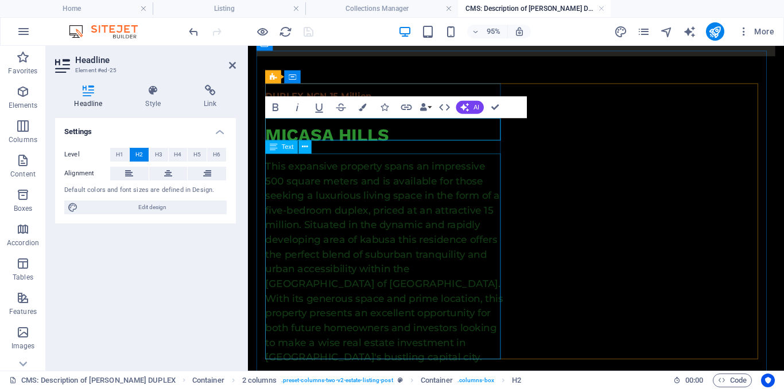
click at [485, 208] on div "This expansive property spans an impressive 500 square meters and is available …" at bounding box center [392, 273] width 252 height 217
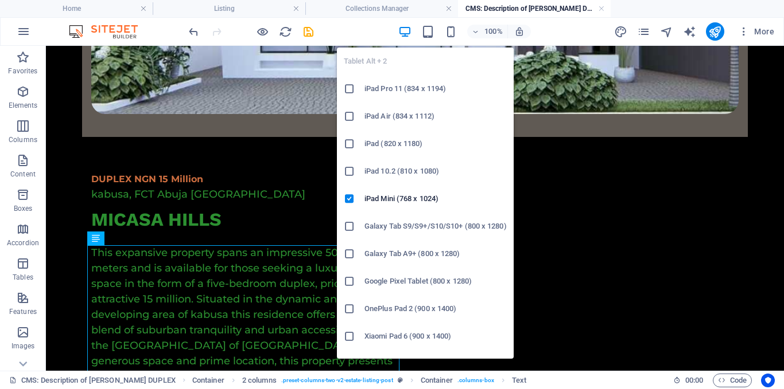
click at [315, 33] on div "100% More" at bounding box center [482, 31] width 592 height 18
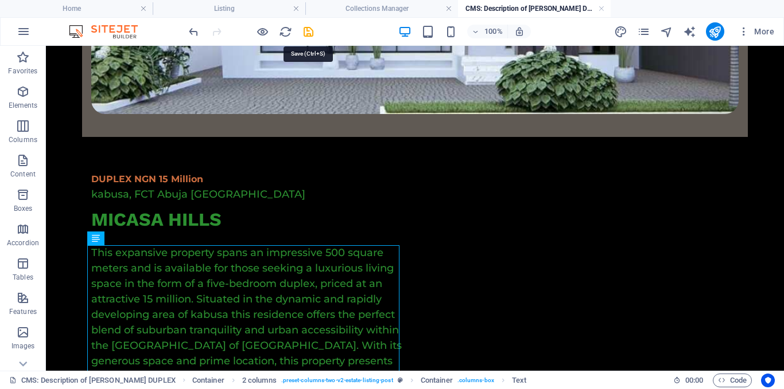
click at [307, 33] on icon "save" at bounding box center [308, 31] width 13 height 13
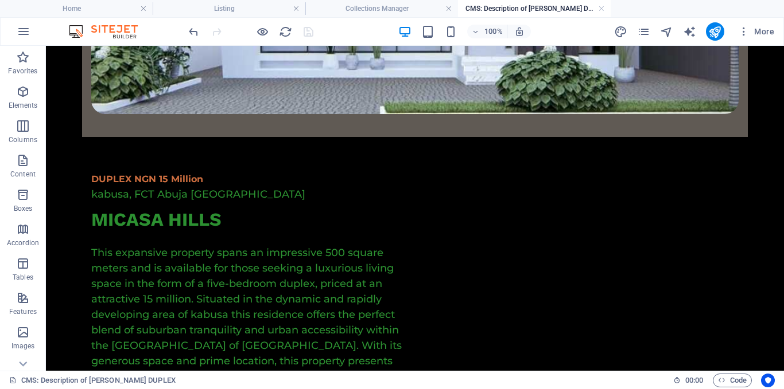
click at [357, 10] on h4 "Collections Manager" at bounding box center [381, 8] width 153 height 13
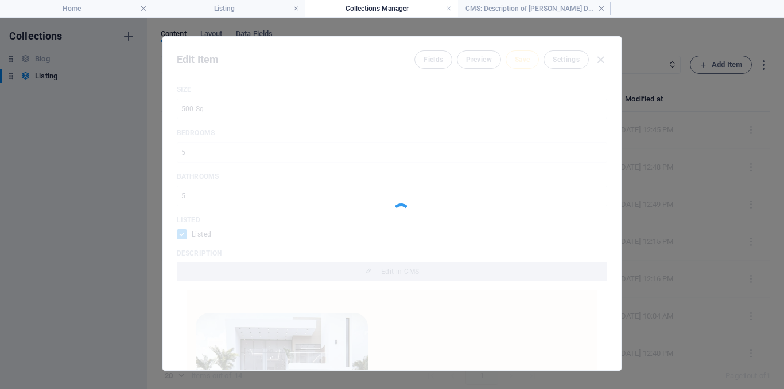
scroll to position [0, 0]
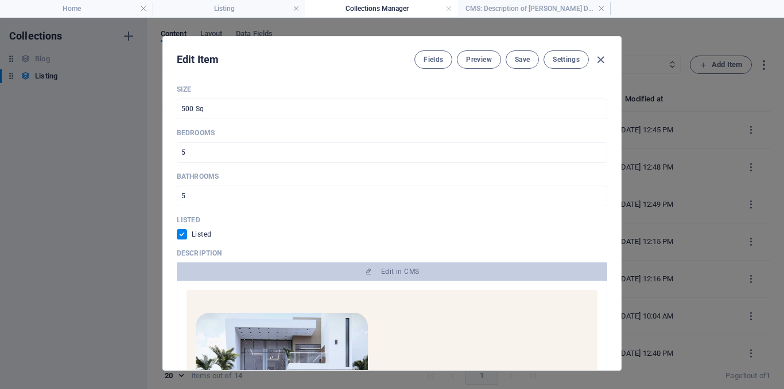
click at [615, 118] on div "Name MICASA HILL DUPLEX ​ Slug www.example.com/listing-post/ vine-city-5-bedroo…" at bounding box center [392, 224] width 458 height 293
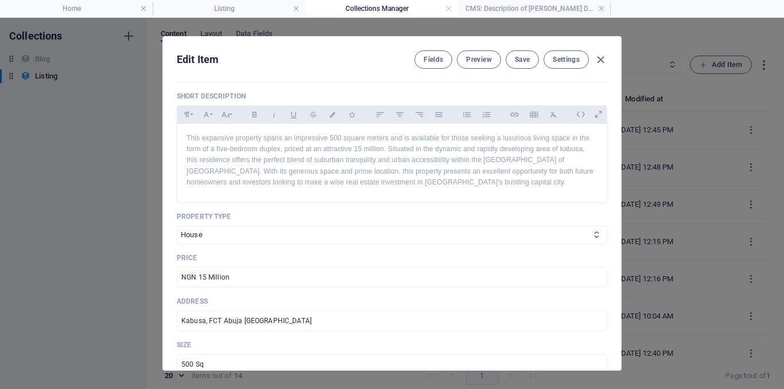
click at [620, 112] on div "Edit Item Fields Preview Save Settings Name MICASA HILL DUPLEX ​ Slug www.examp…" at bounding box center [391, 203] width 459 height 335
click at [617, 100] on div "Name MICASA HILL DUPLEX ​ Slug www.example.com/listing-post/ vine-city-5-bedroo…" at bounding box center [392, 224] width 458 height 293
click at [628, 130] on div "Edit Item Fields Preview Save Settings Name MICASA HILL DUPLEX ​ Slug www.examp…" at bounding box center [392, 204] width 784 height 372
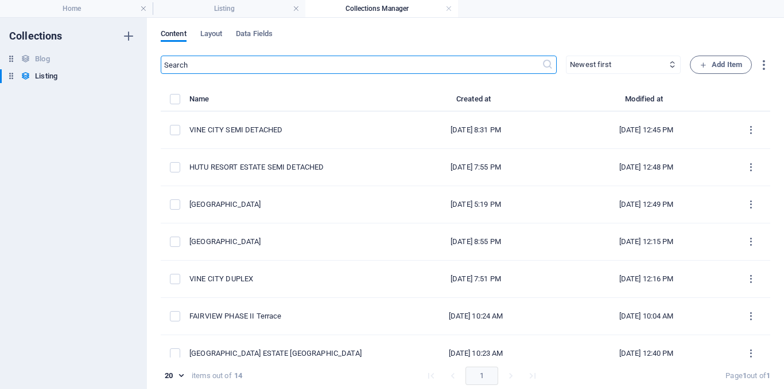
click at [239, 14] on h4 "Listing" at bounding box center [229, 8] width 153 height 13
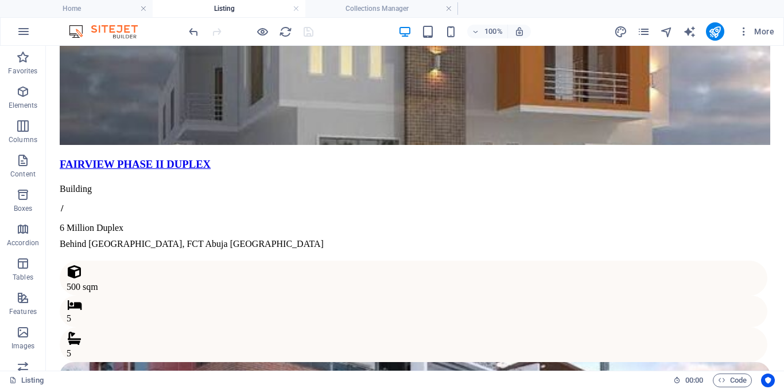
scroll to position [979, 0]
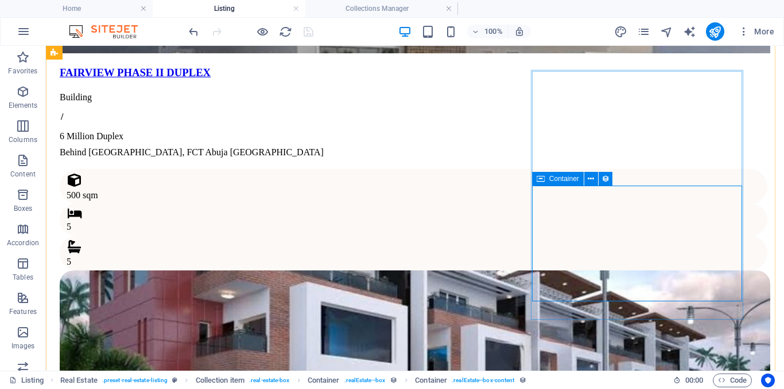
click at [588, 179] on icon at bounding box center [590, 179] width 6 height 12
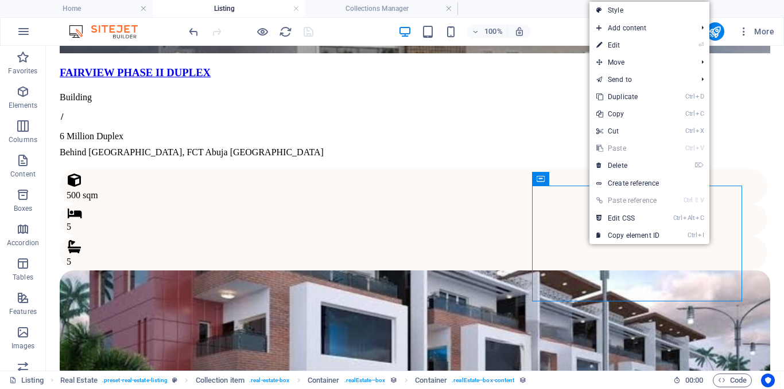
click at [620, 48] on link "⏎ Edit" at bounding box center [627, 45] width 77 height 17
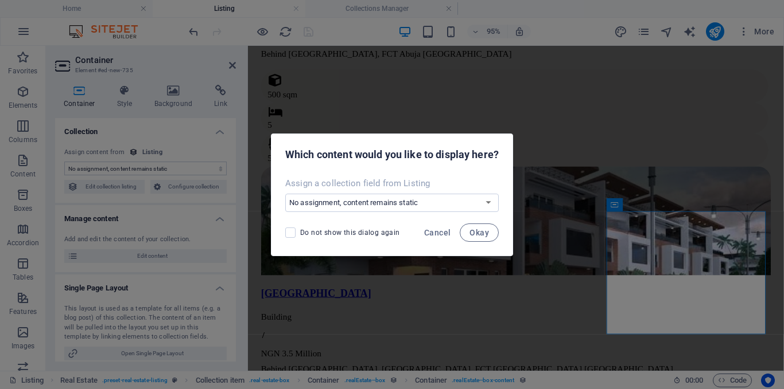
scroll to position [1066, 0]
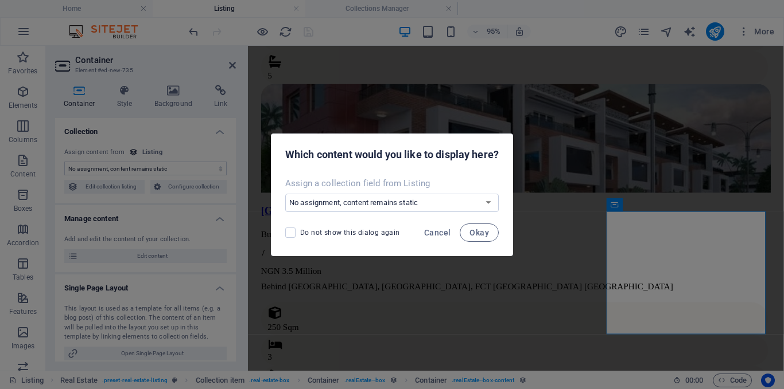
click at [485, 235] on span "Okay" at bounding box center [479, 232] width 20 height 9
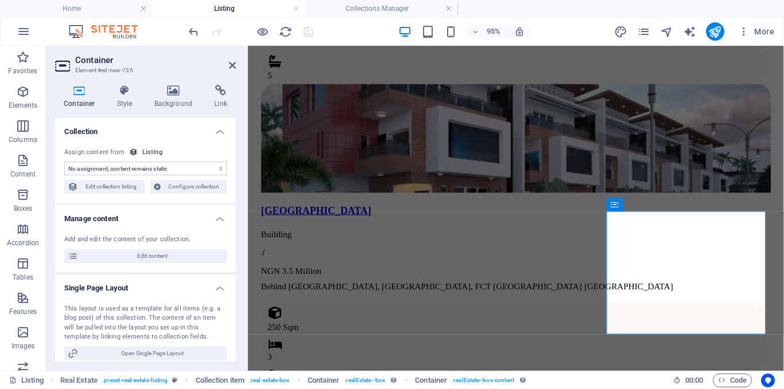
click at [170, 254] on span "Edit content" at bounding box center [152, 257] width 142 height 14
select select "House"
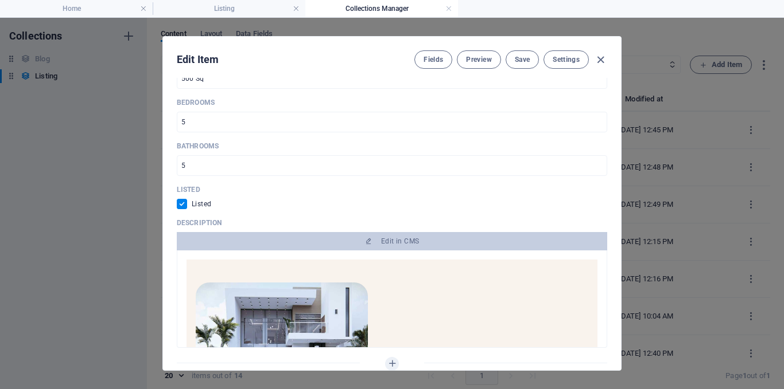
scroll to position [115, 0]
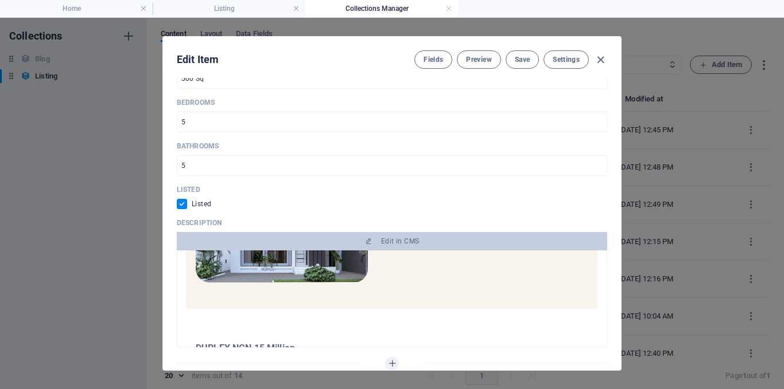
click at [418, 239] on span "Edit in CMS" at bounding box center [391, 241] width 421 height 9
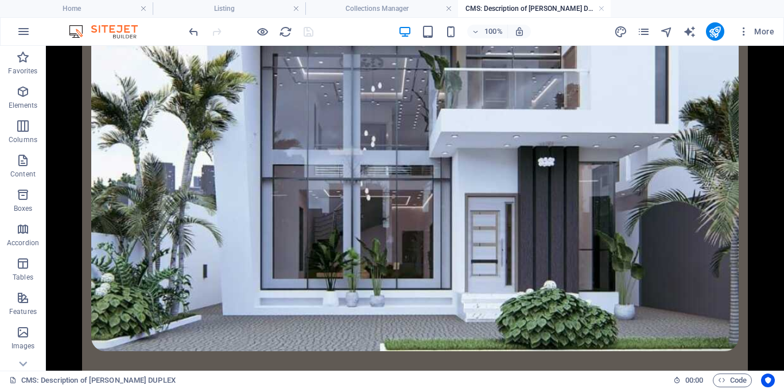
scroll to position [0, 0]
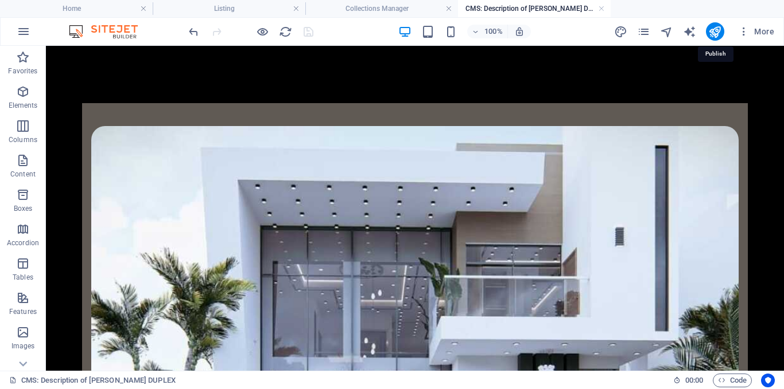
click at [714, 28] on icon "publish" at bounding box center [714, 31] width 13 height 13
click at [347, 5] on h4 "Collections Manager" at bounding box center [381, 8] width 153 height 13
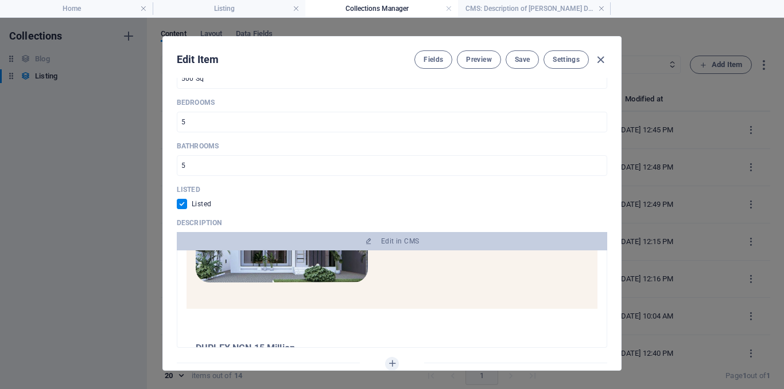
click at [521, 57] on span "Save" at bounding box center [522, 59] width 15 height 9
click at [602, 61] on icon "button" at bounding box center [600, 59] width 13 height 13
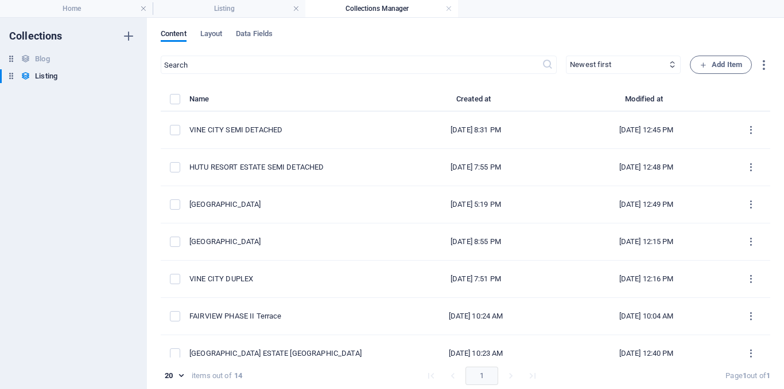
click at [235, 10] on h4 "Listing" at bounding box center [229, 8] width 153 height 13
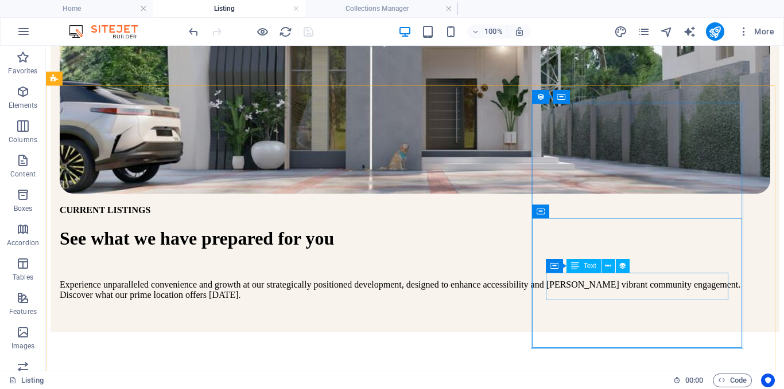
scroll to position [377, 0]
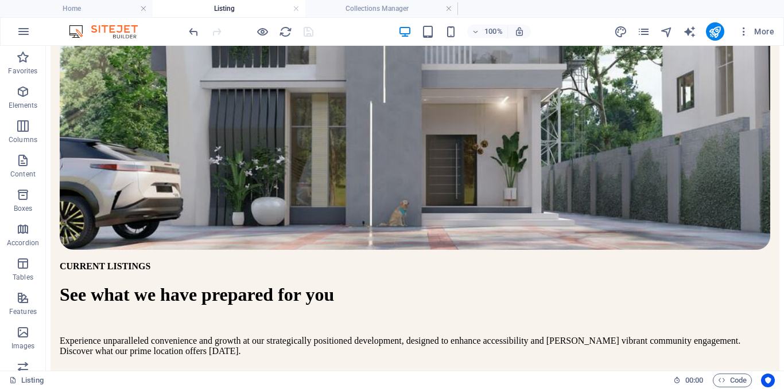
click at [0, 0] on icon "publish" at bounding box center [0, 0] width 0 height 0
